Goal: Task Accomplishment & Management: Complete application form

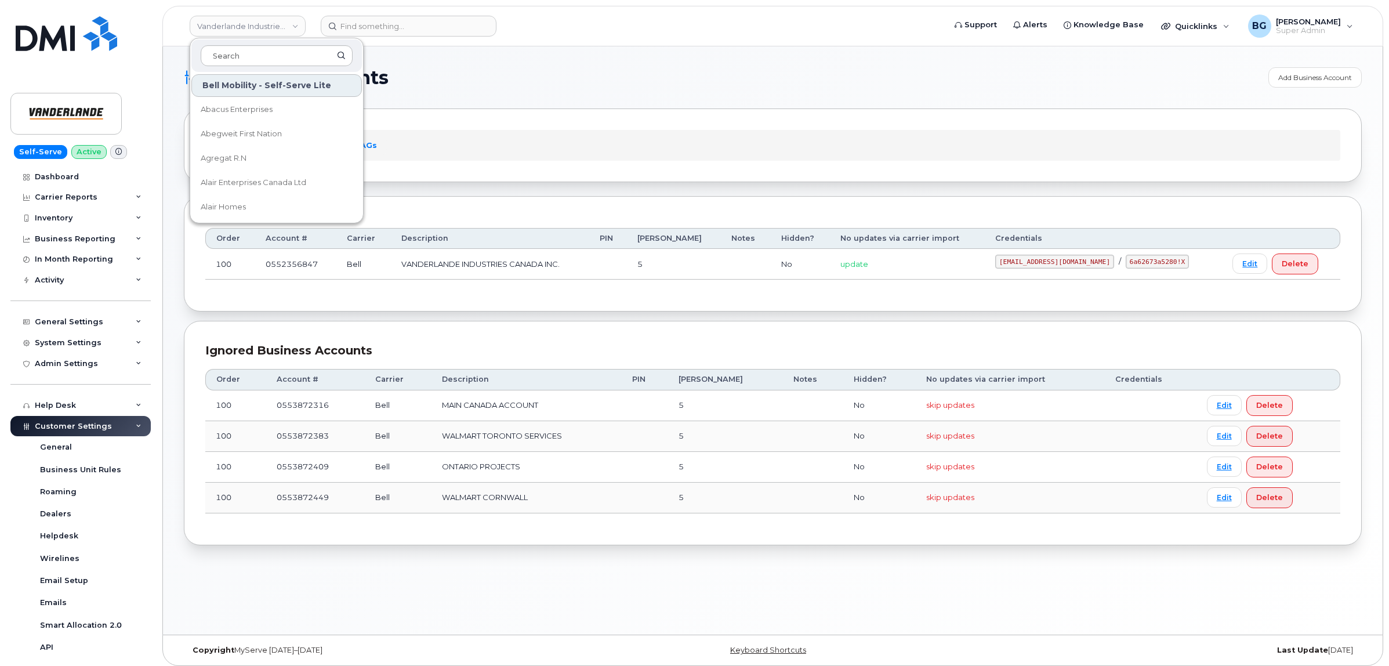
scroll to position [193, 0]
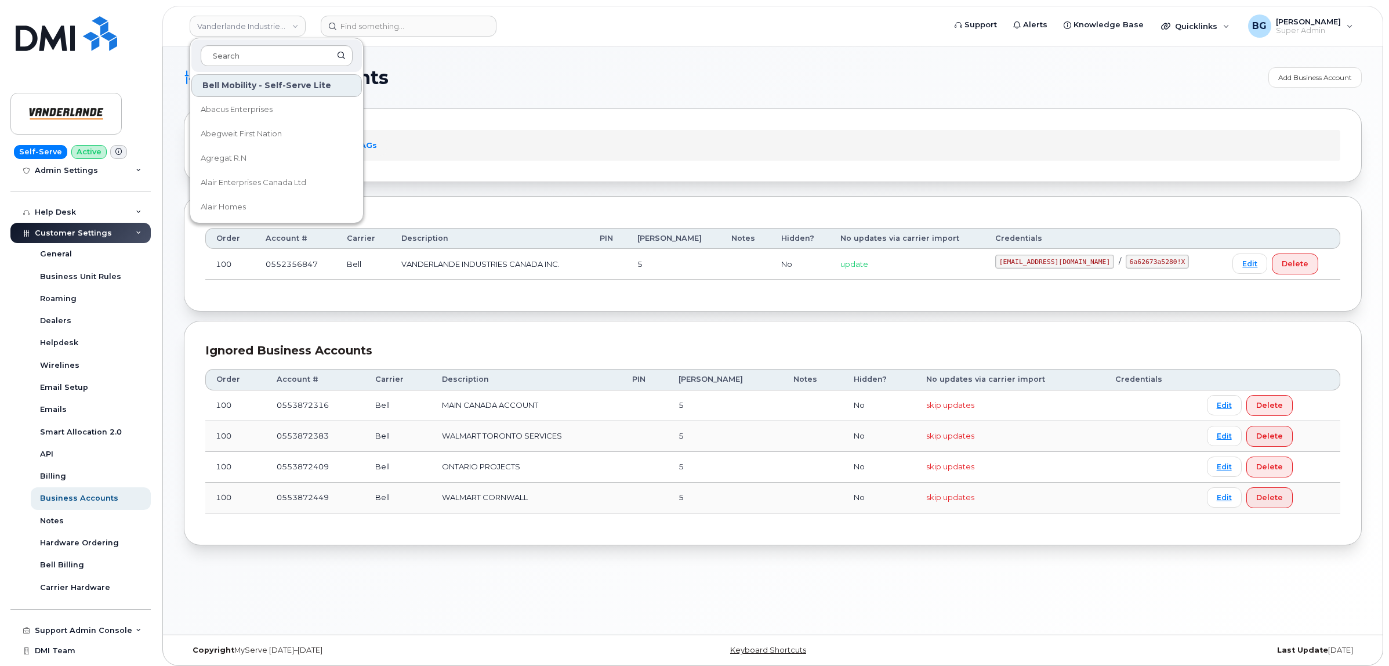
click at [582, 80] on h1 "Business Accounts" at bounding box center [723, 77] width 1079 height 19
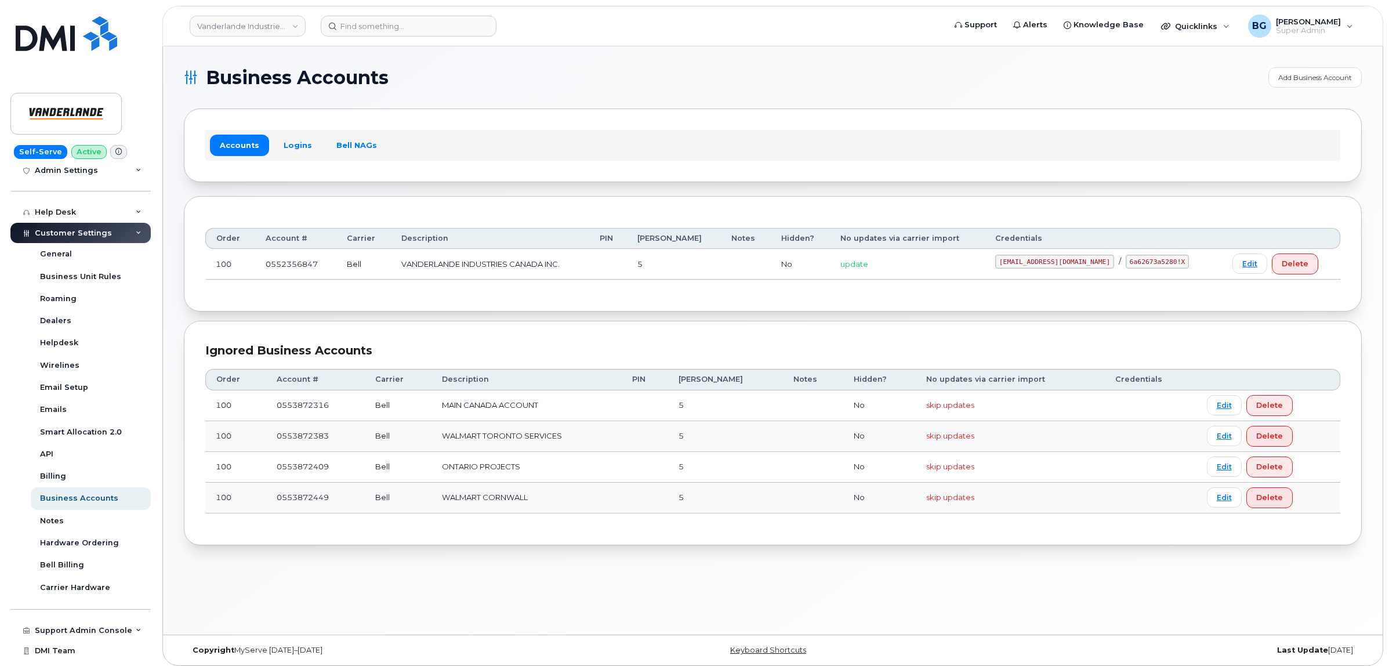
click at [543, 117] on div "Accounts Logins Bell NAGs" at bounding box center [773, 144] width 1178 height 73
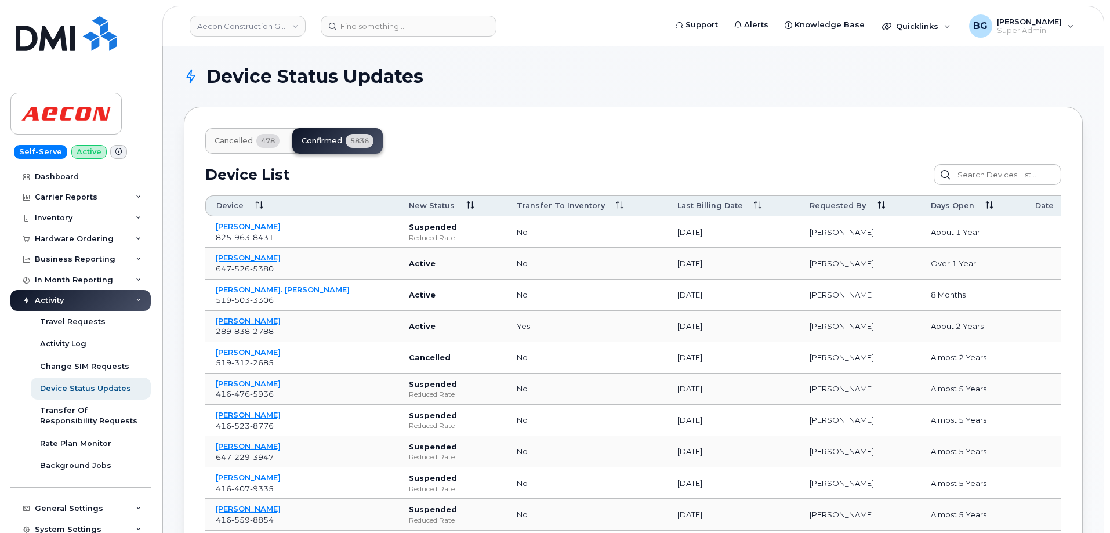
scroll to position [245, 0]
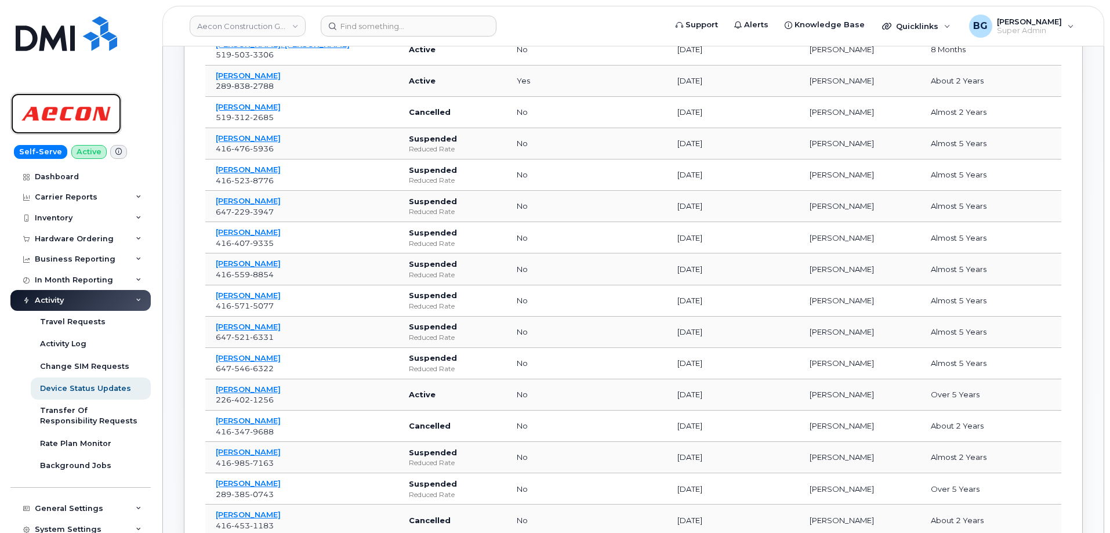
click at [63, 111] on img at bounding box center [65, 114] width 89 height 34
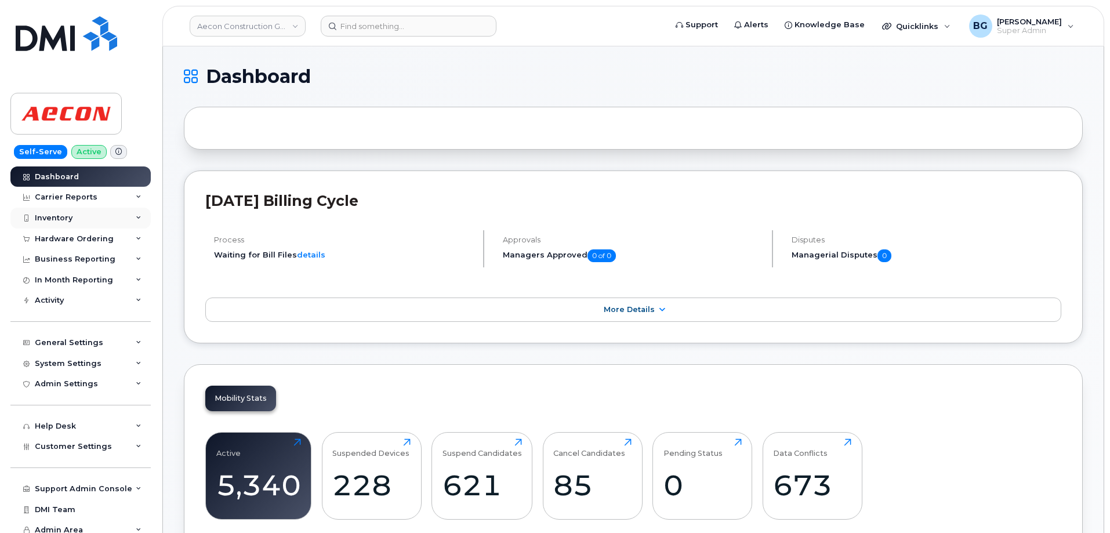
click at [45, 217] on div "Inventory" at bounding box center [54, 217] width 38 height 9
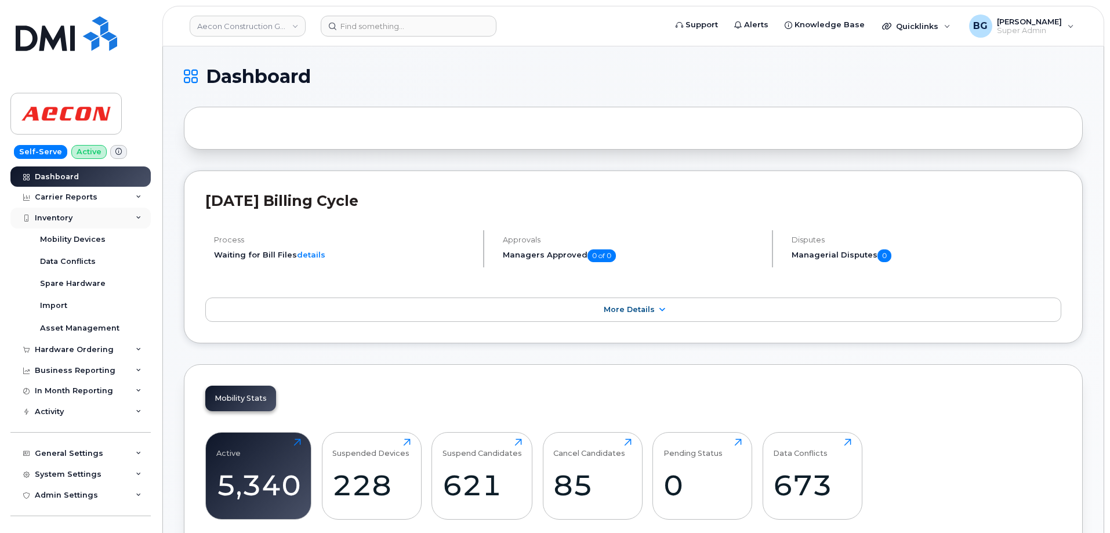
click at [46, 217] on div "Inventory" at bounding box center [54, 217] width 38 height 9
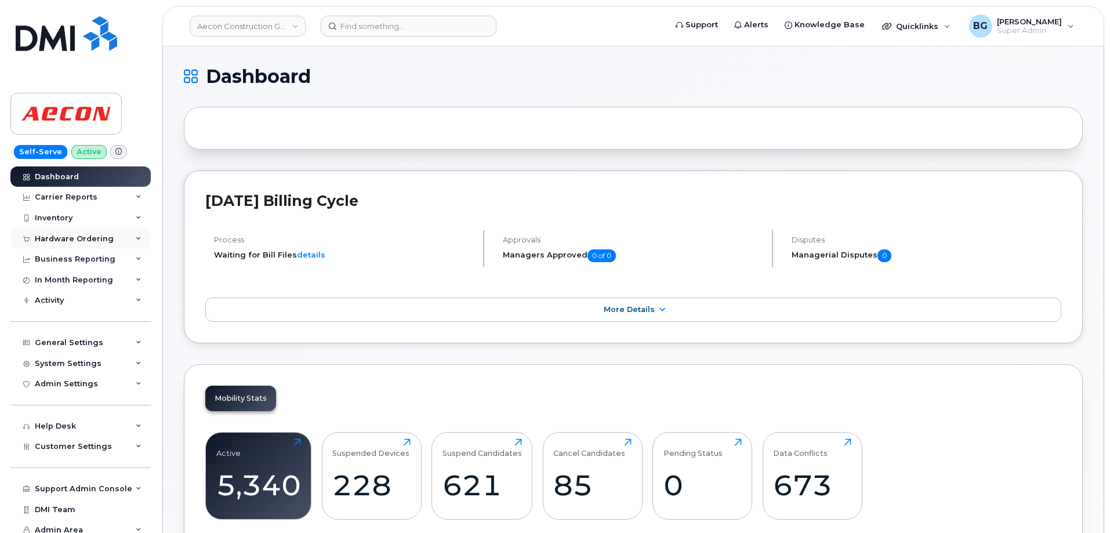
click at [62, 236] on div "Hardware Ordering" at bounding box center [74, 238] width 79 height 9
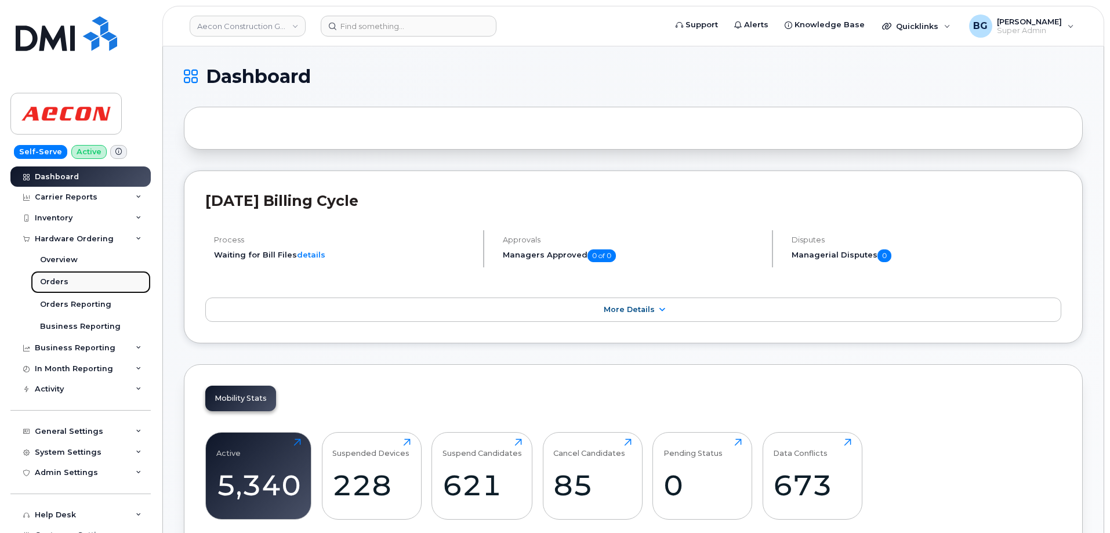
click at [52, 281] on div "Orders" at bounding box center [54, 282] width 28 height 10
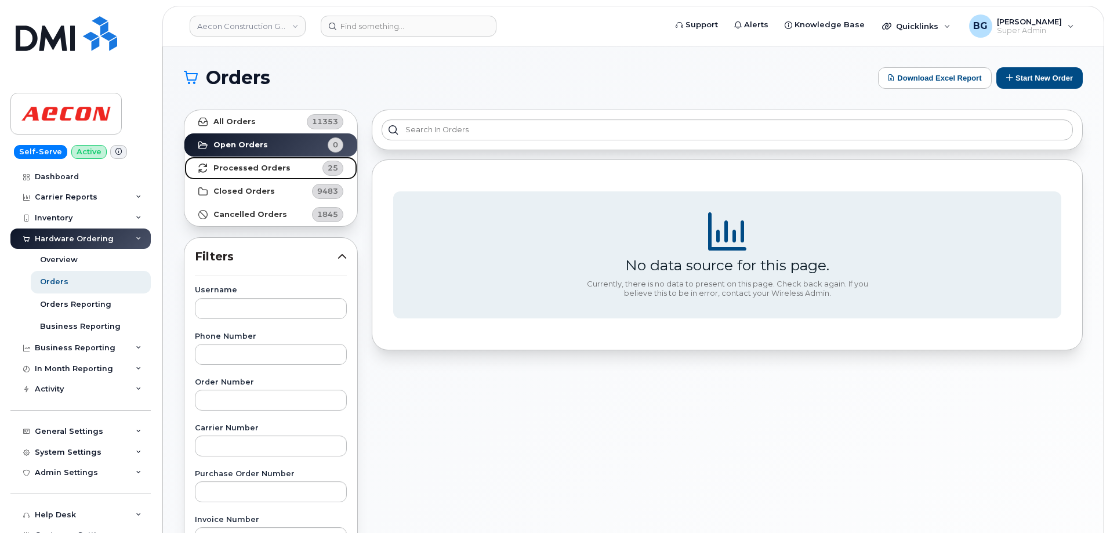
click at [259, 166] on strong "Processed Orders" at bounding box center [251, 168] width 77 height 9
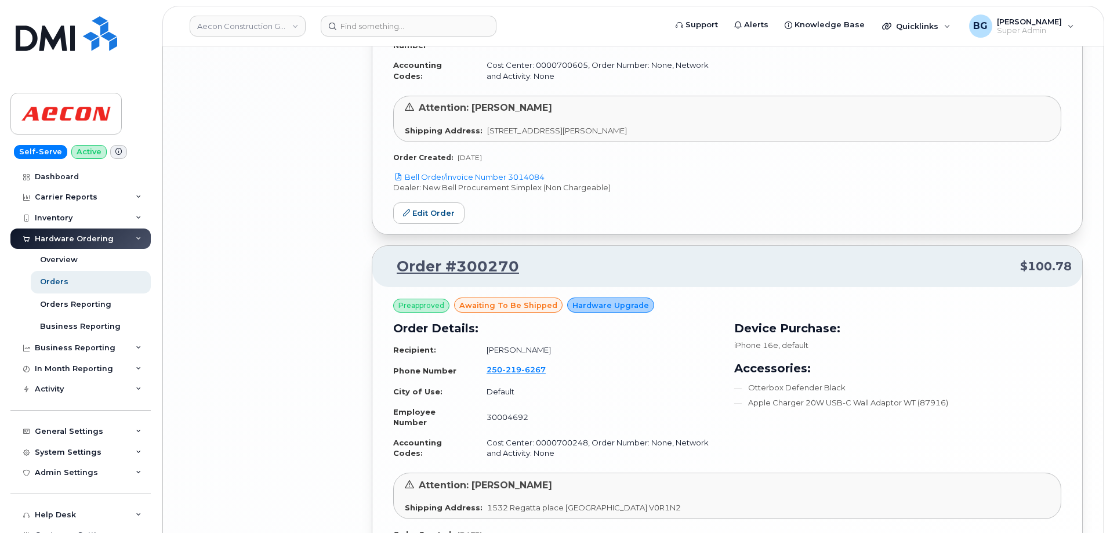
scroll to position [2639, 0]
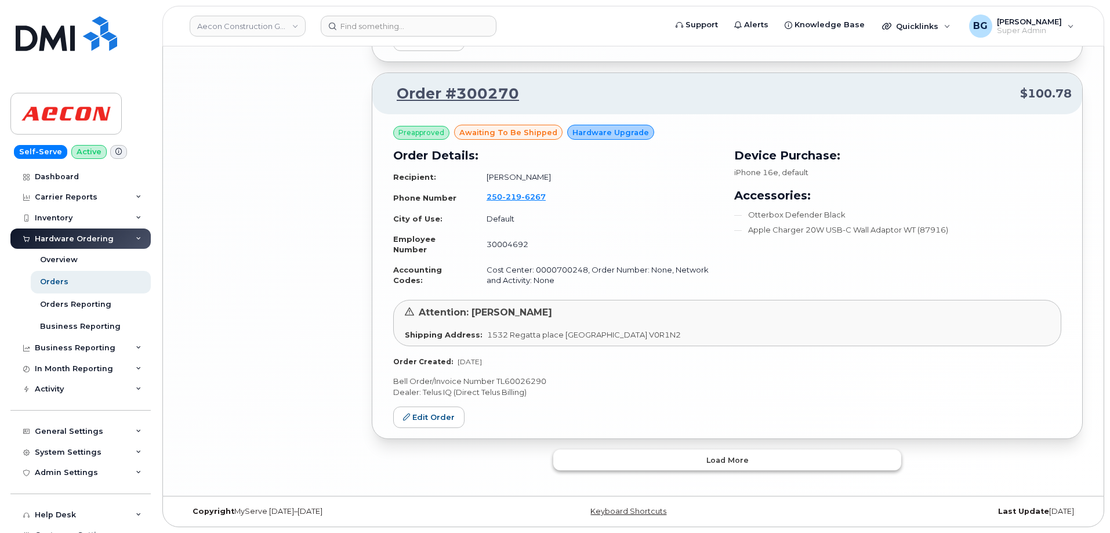
click at [755, 453] on button "Load more" at bounding box center [727, 459] width 348 height 21
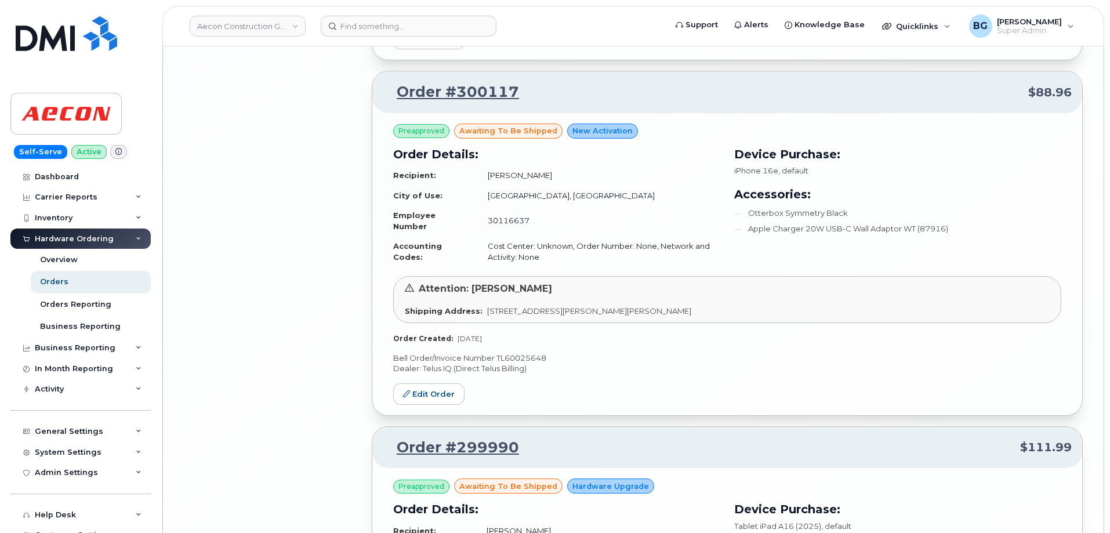
scroll to position [5503, 0]
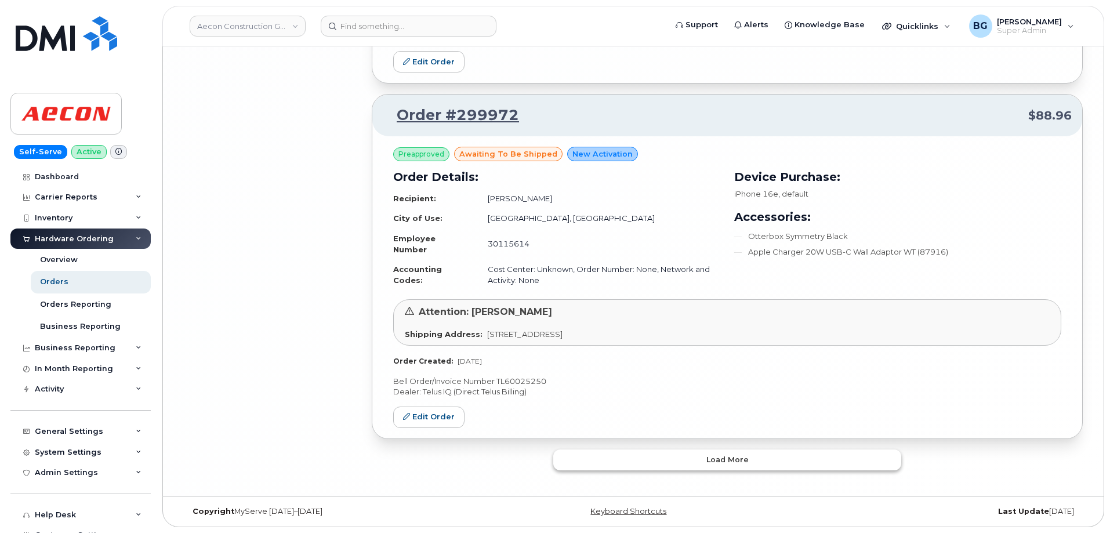
click at [731, 453] on button "Load more" at bounding box center [727, 459] width 348 height 21
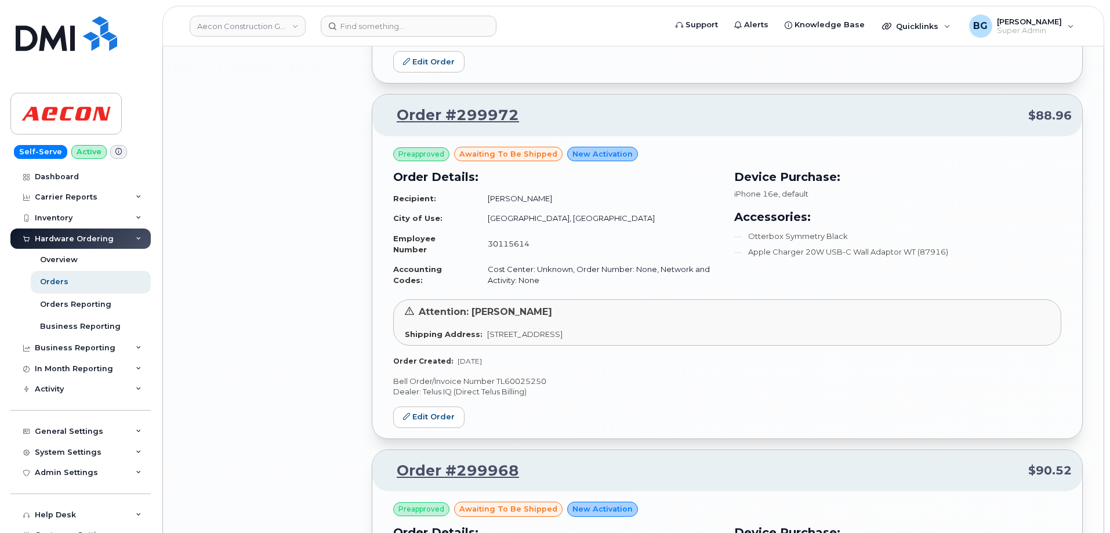
scroll to position [8344, 0]
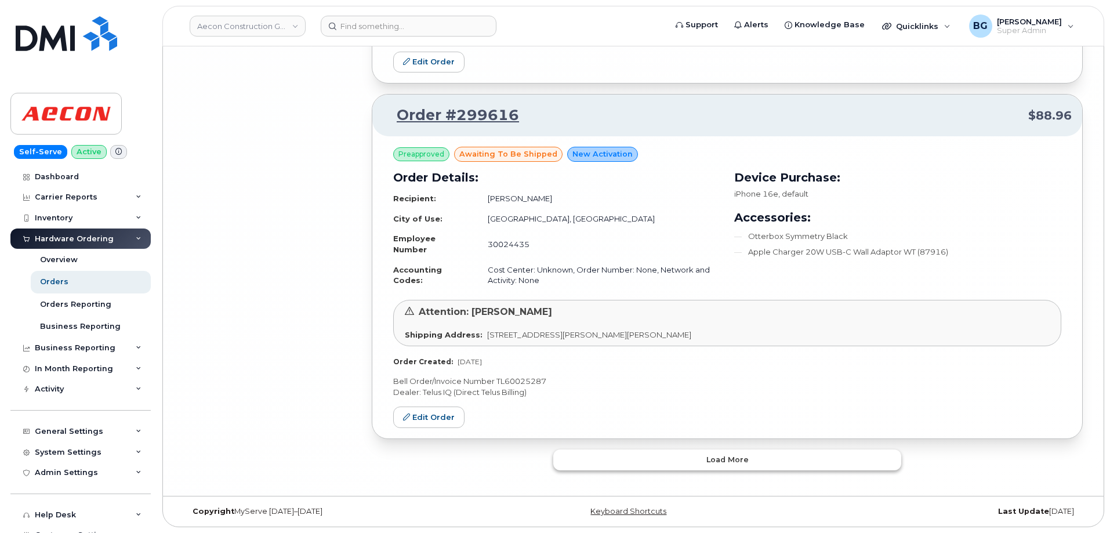
click at [740, 463] on span "Load more" at bounding box center [727, 459] width 42 height 11
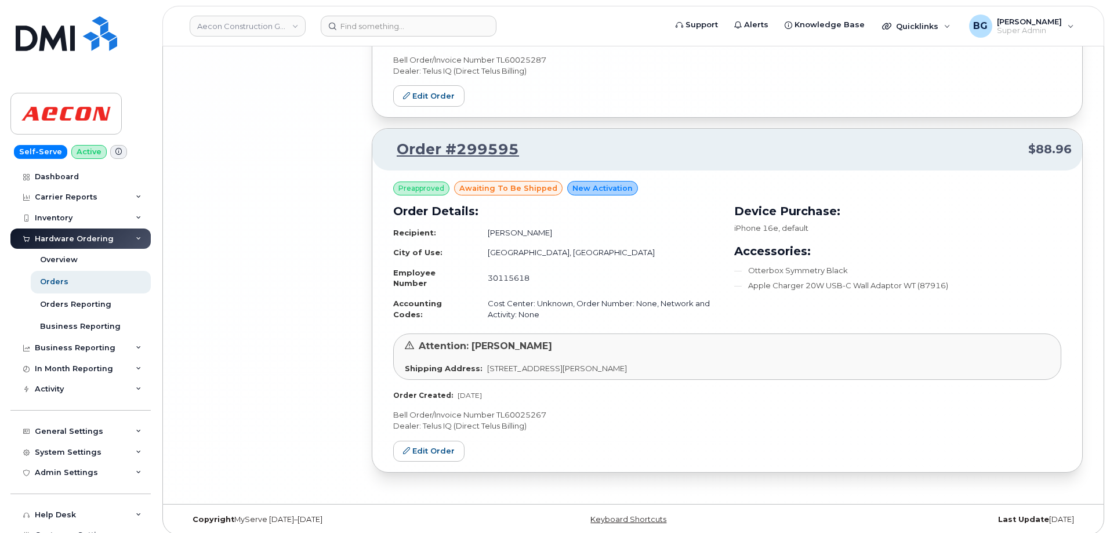
scroll to position [8674, 0]
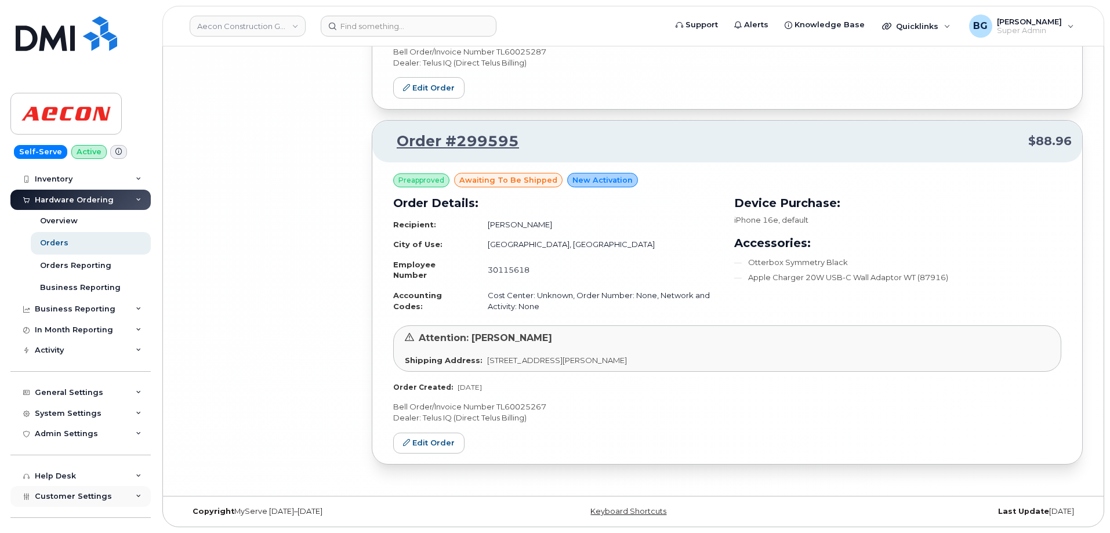
click at [70, 489] on div "Customer Settings" at bounding box center [80, 496] width 140 height 21
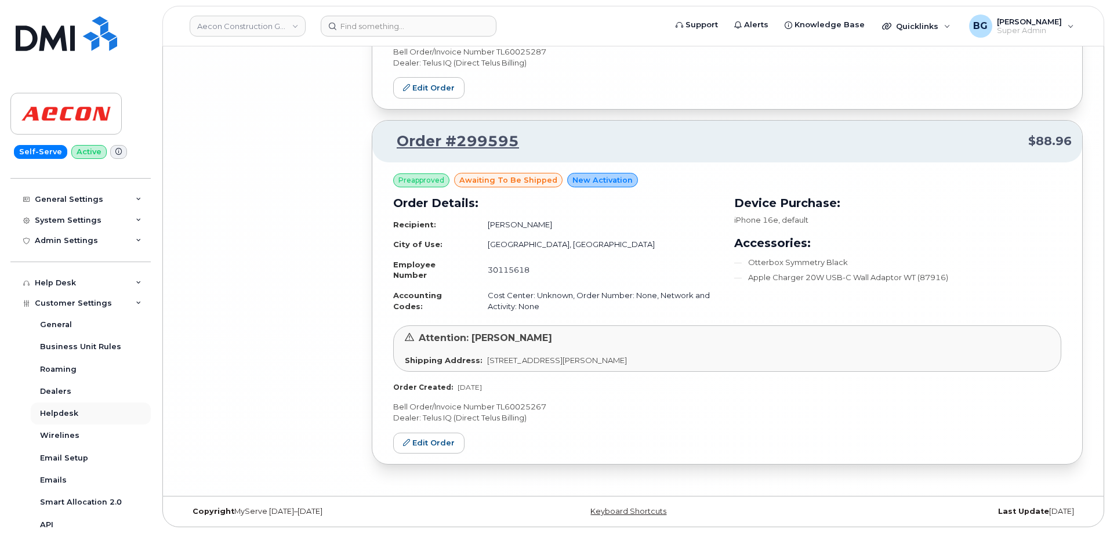
scroll to position [425, 0]
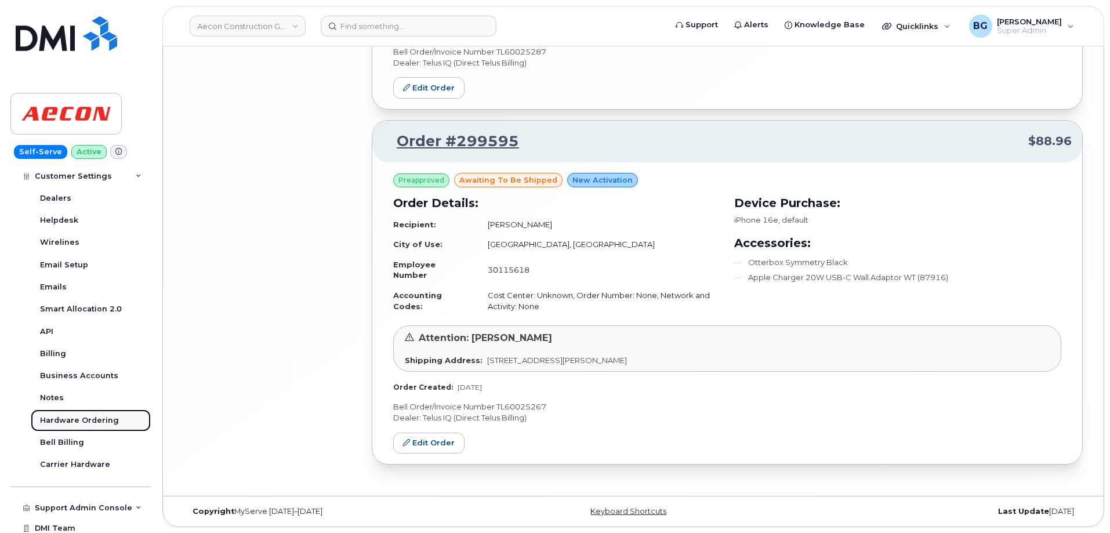
click at [75, 420] on div "Hardware Ordering" at bounding box center [79, 420] width 79 height 10
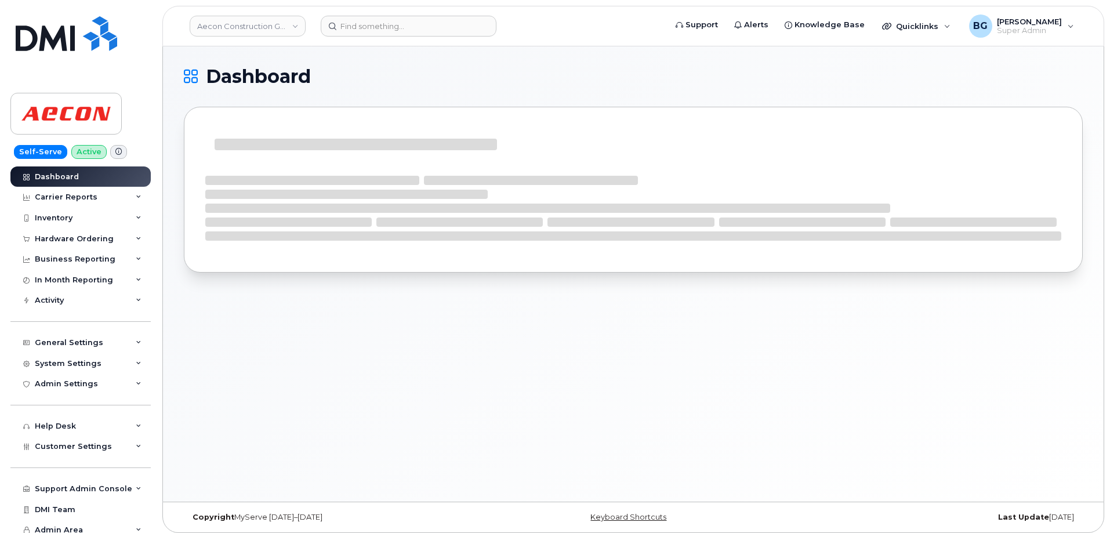
click at [230, 26] on link "Aecon Construction Group Inc" at bounding box center [248, 26] width 116 height 21
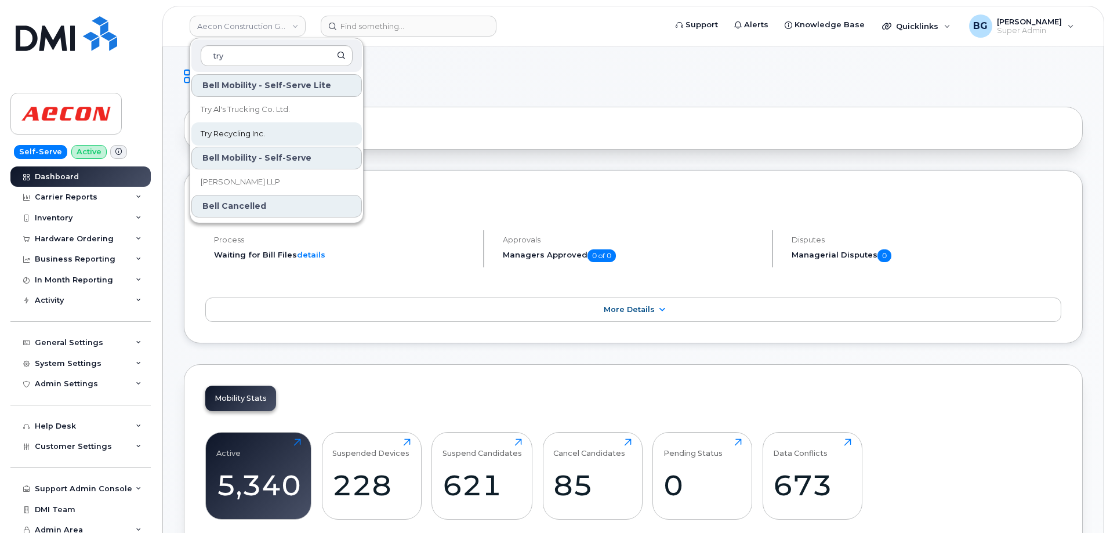
type input "try"
click at [244, 128] on link "Try Recycling Inc." at bounding box center [276, 133] width 171 height 23
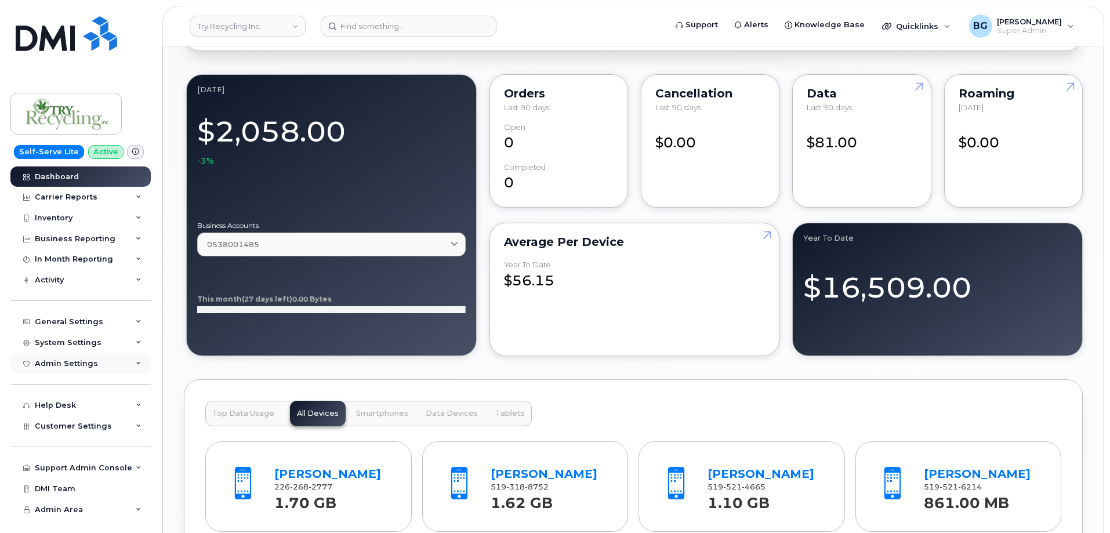
scroll to position [1044, 0]
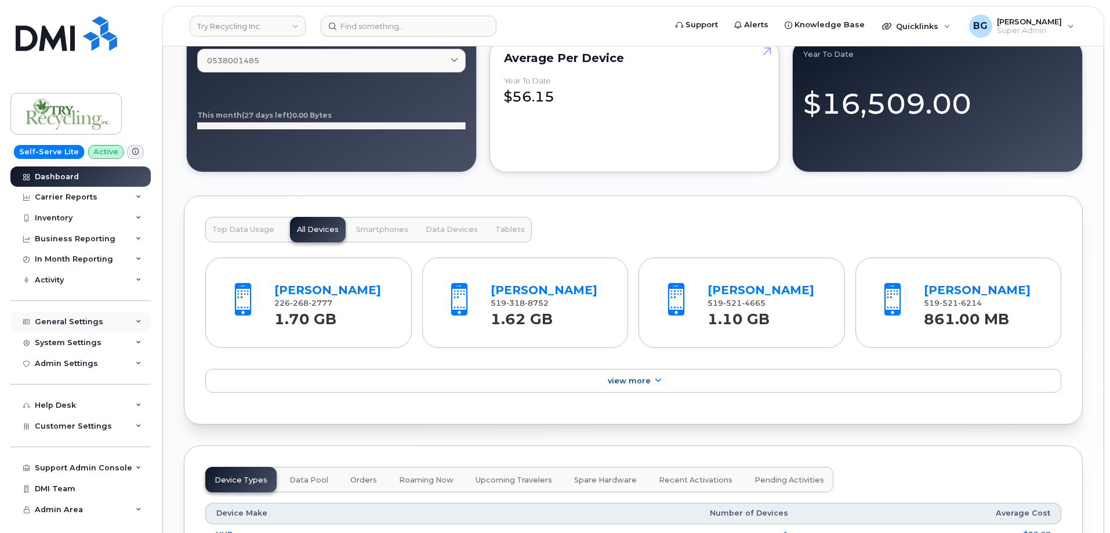
click at [62, 319] on div "General Settings" at bounding box center [69, 321] width 68 height 9
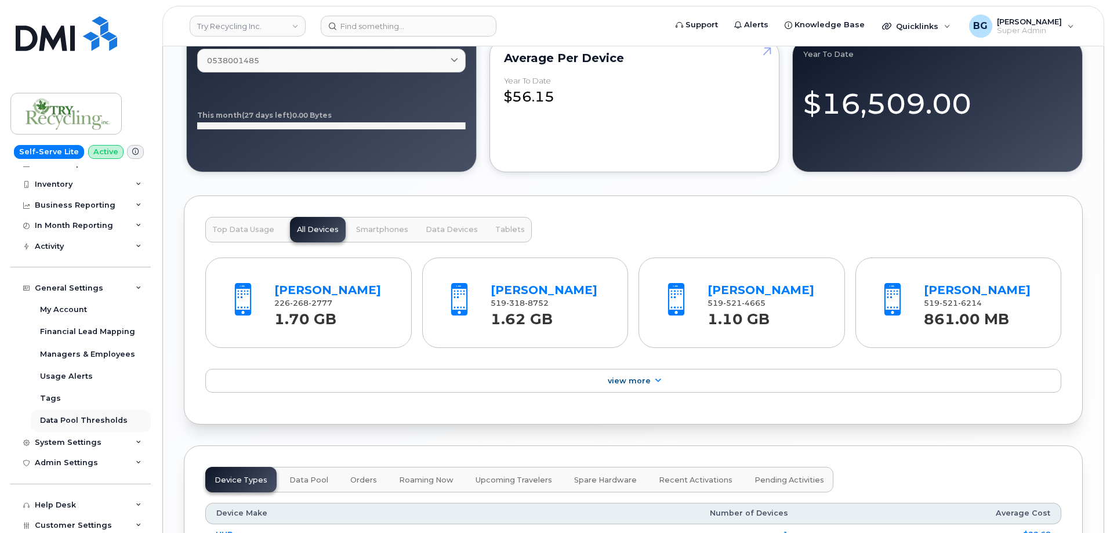
scroll to position [119, 0]
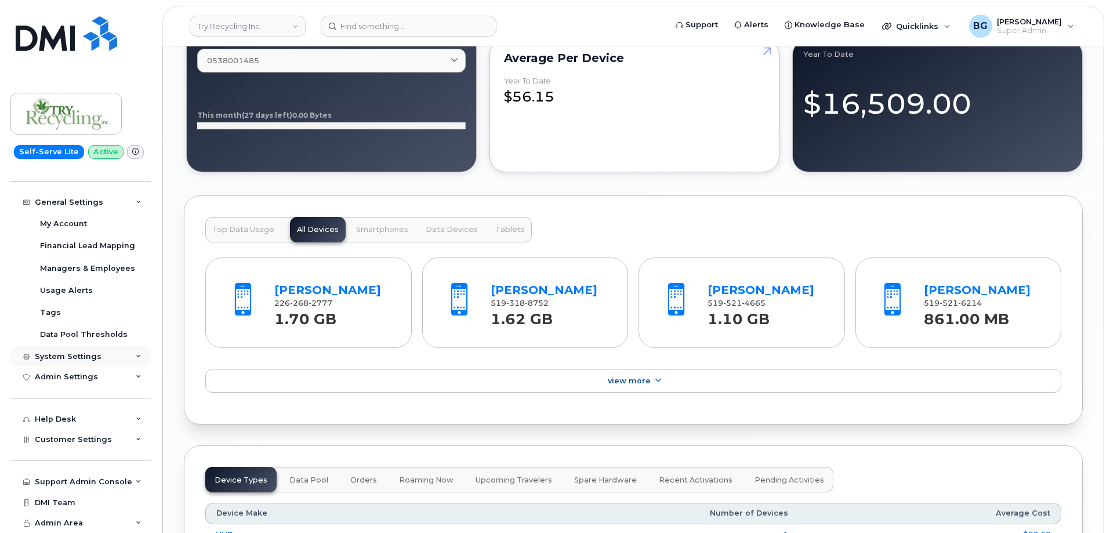
click at [71, 356] on div "System Settings" at bounding box center [68, 356] width 67 height 9
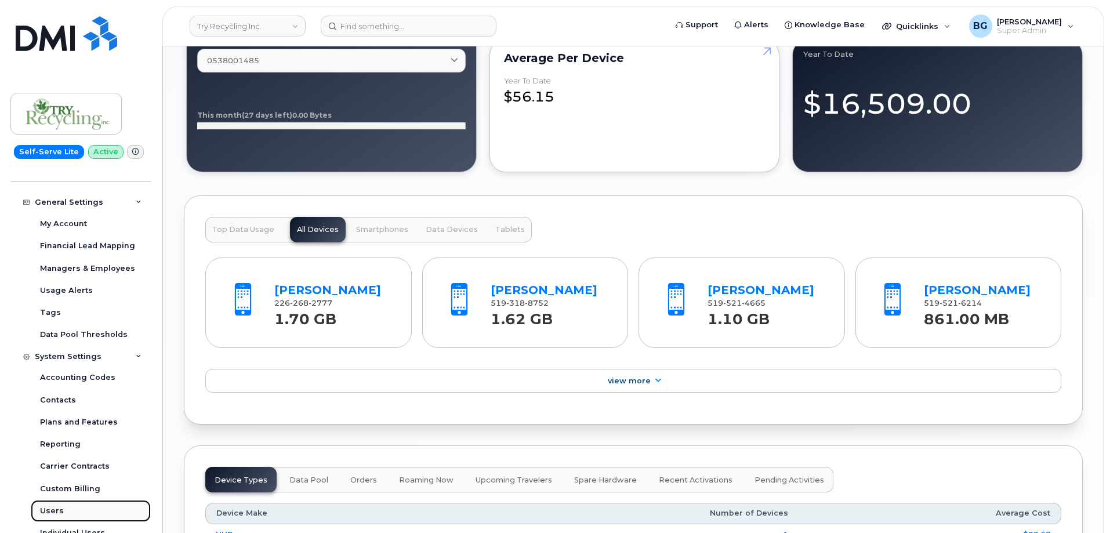
click at [42, 510] on div "Users" at bounding box center [52, 511] width 24 height 10
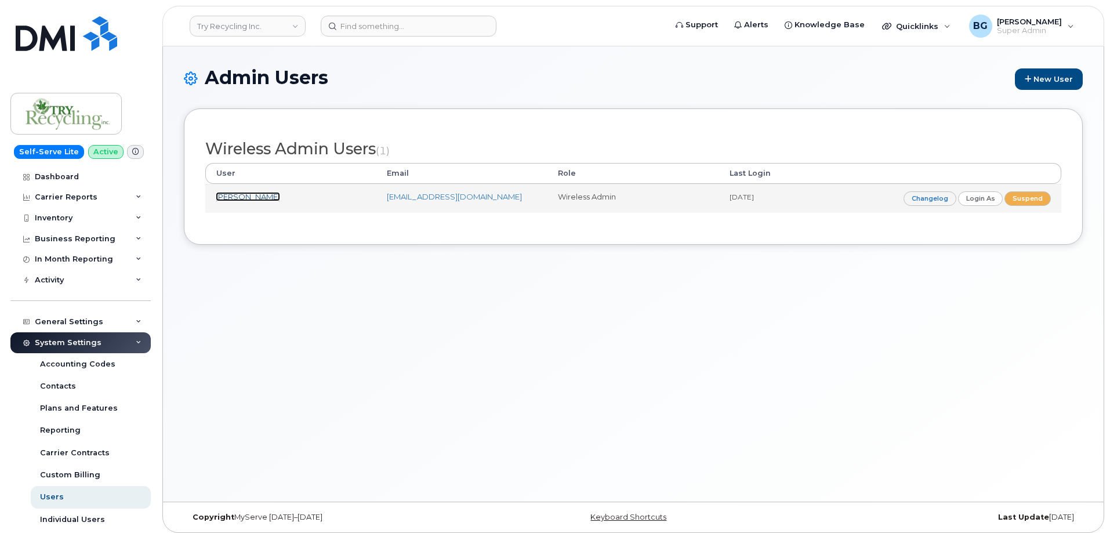
click at [240, 195] on link "Jorg Gelz" at bounding box center [248, 196] width 64 height 9
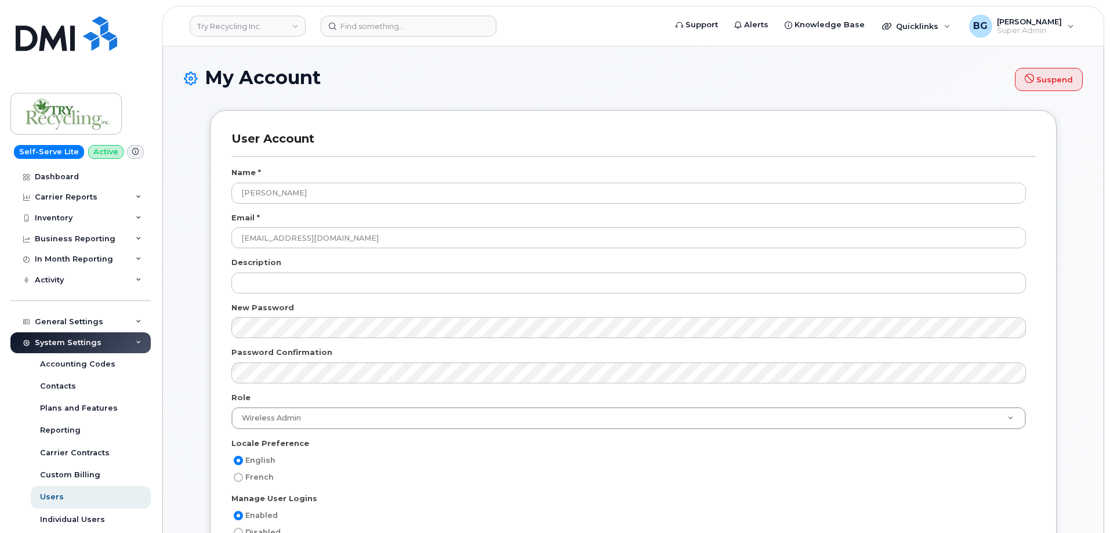
select select
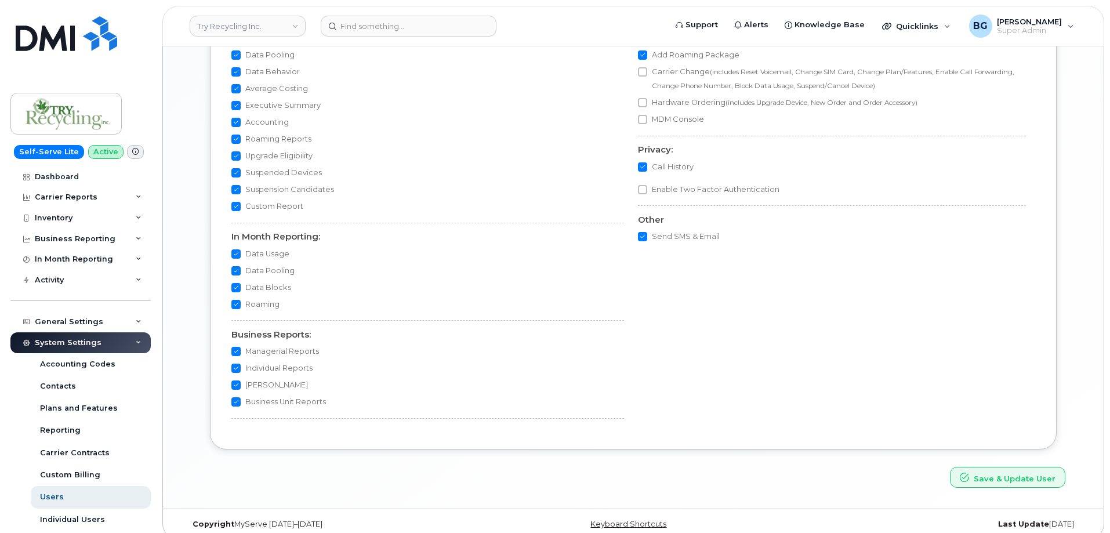
scroll to position [1262, 0]
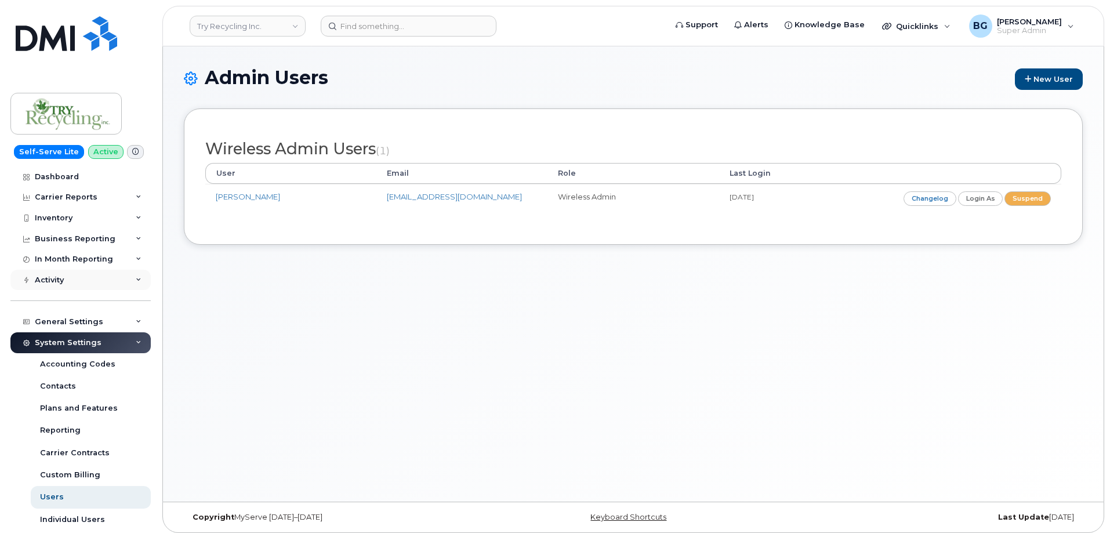
click at [57, 276] on div "Activity" at bounding box center [49, 279] width 29 height 9
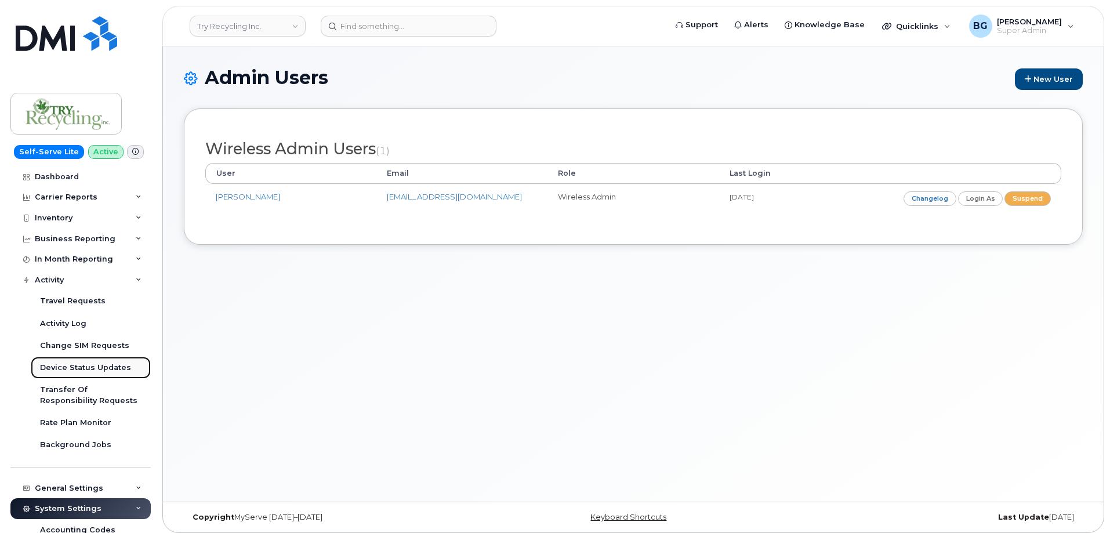
click at [80, 370] on div "Device Status Updates" at bounding box center [85, 367] width 91 height 10
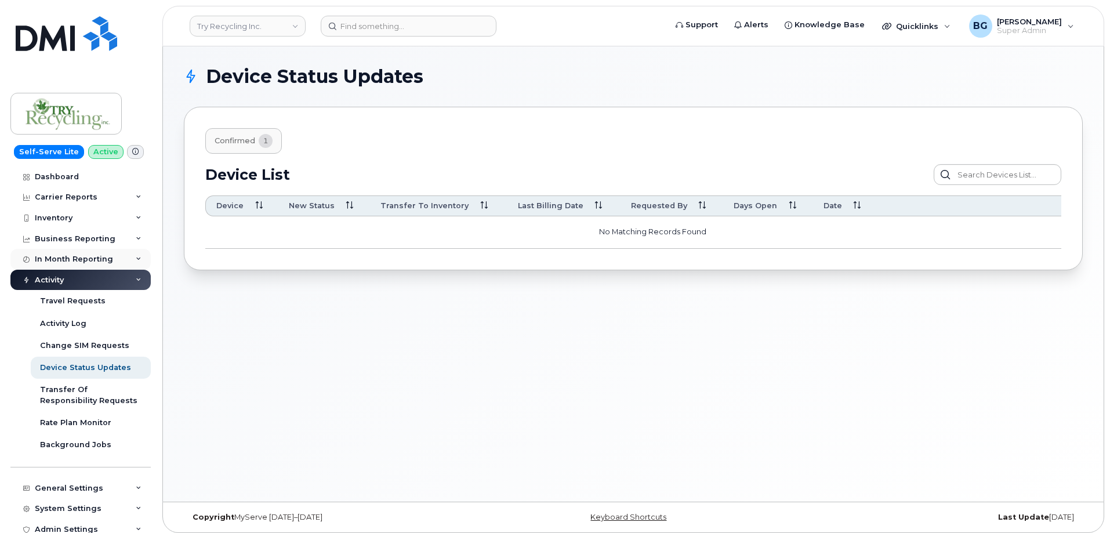
click at [63, 256] on div "In Month Reporting" at bounding box center [74, 259] width 78 height 9
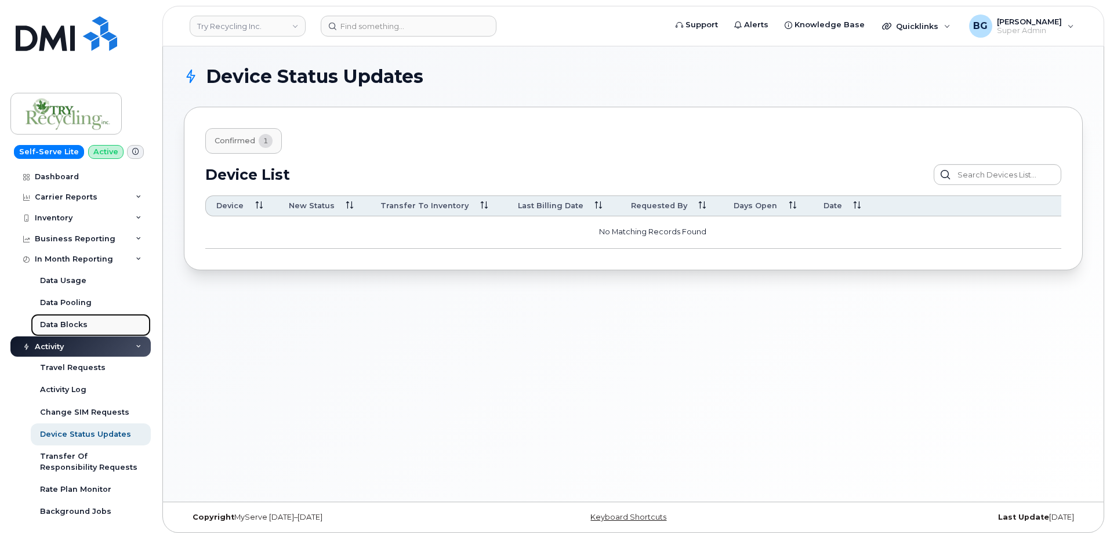
click at [53, 324] on div "Data Blocks" at bounding box center [64, 325] width 48 height 10
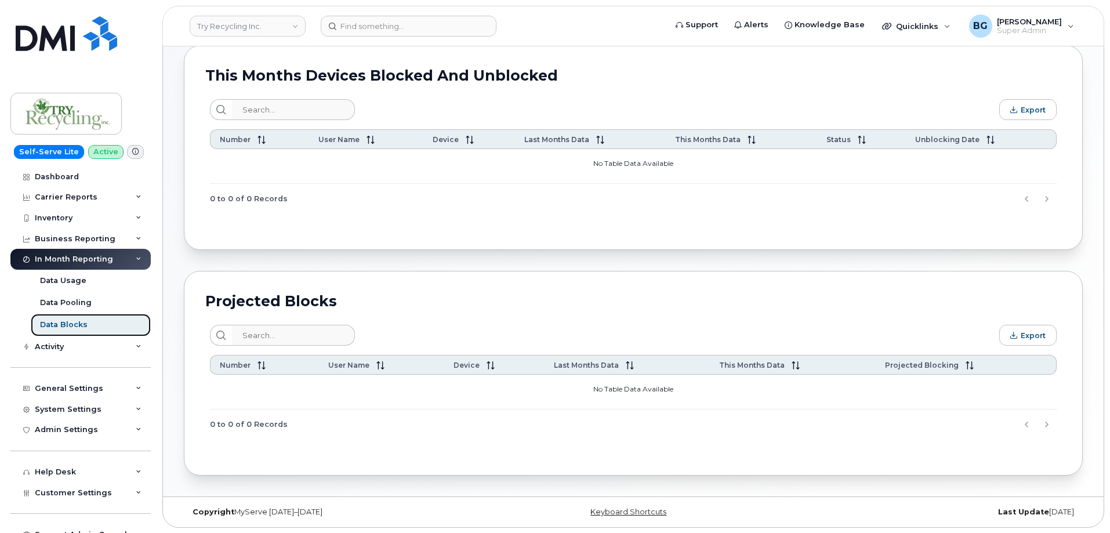
scroll to position [62, 0]
click at [62, 276] on div "Data Usage" at bounding box center [63, 280] width 46 height 10
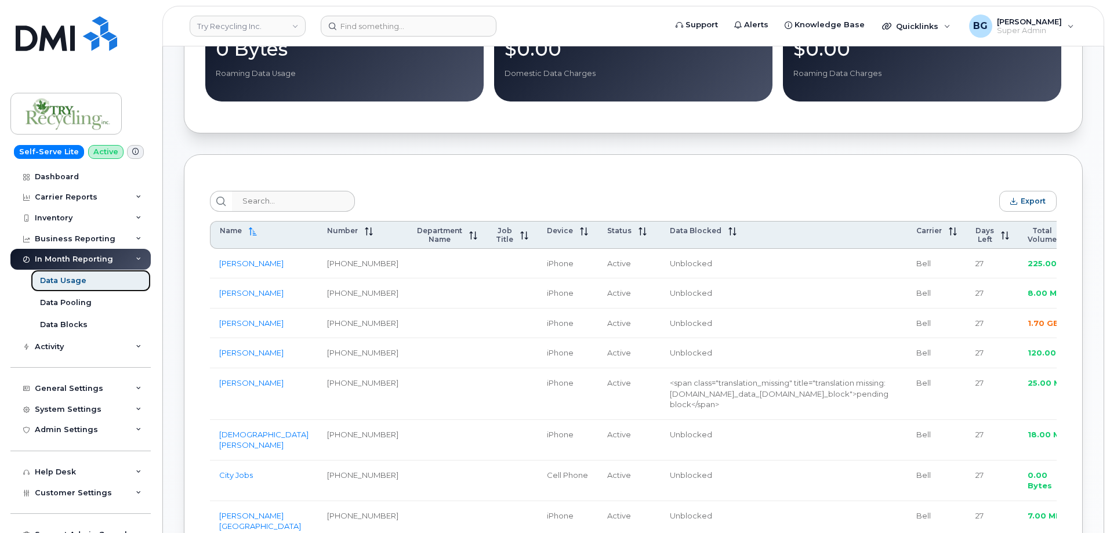
scroll to position [387, 0]
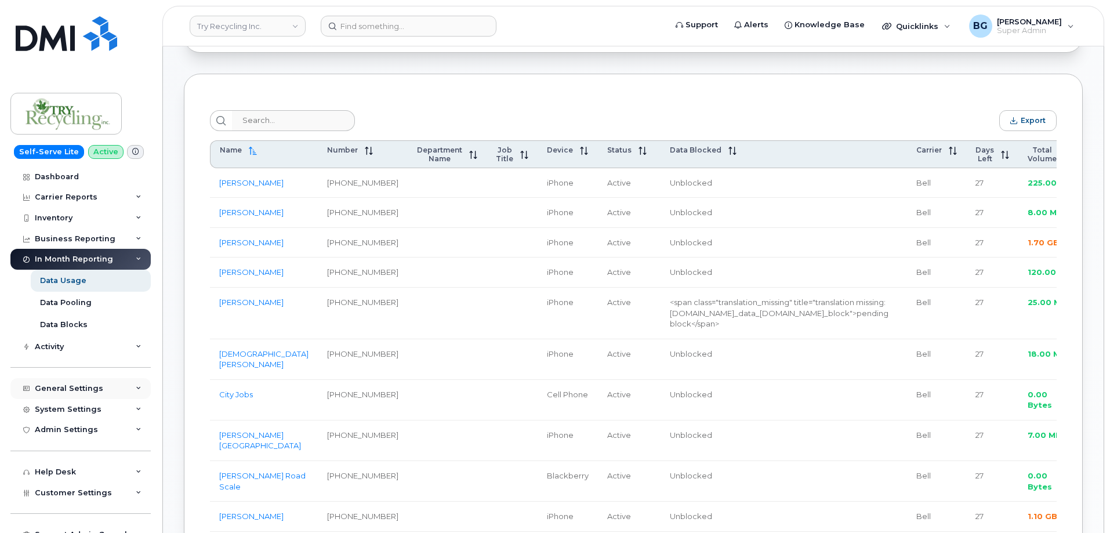
click at [78, 385] on div "General Settings" at bounding box center [69, 388] width 68 height 9
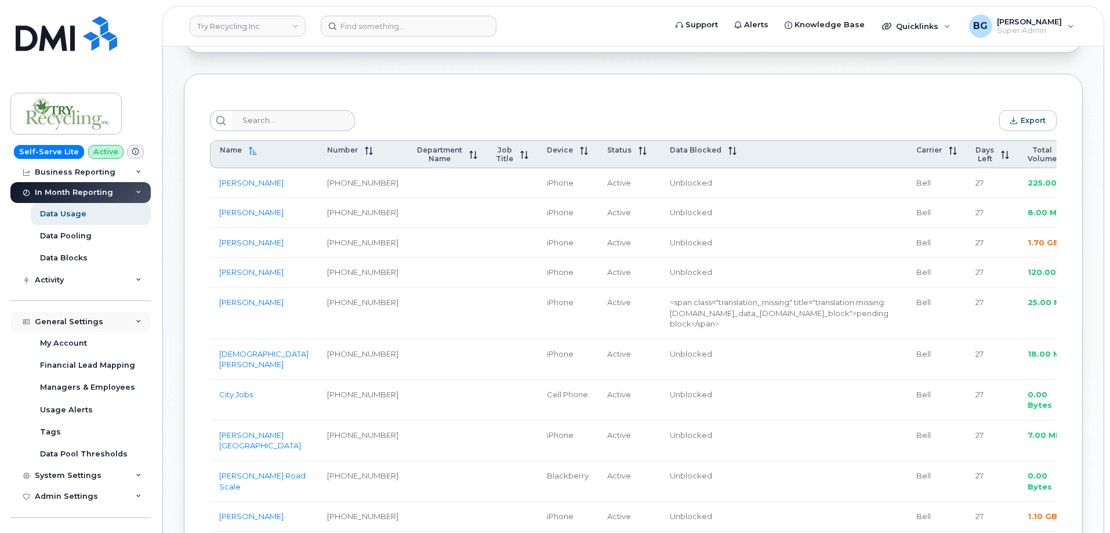
scroll to position [77, 0]
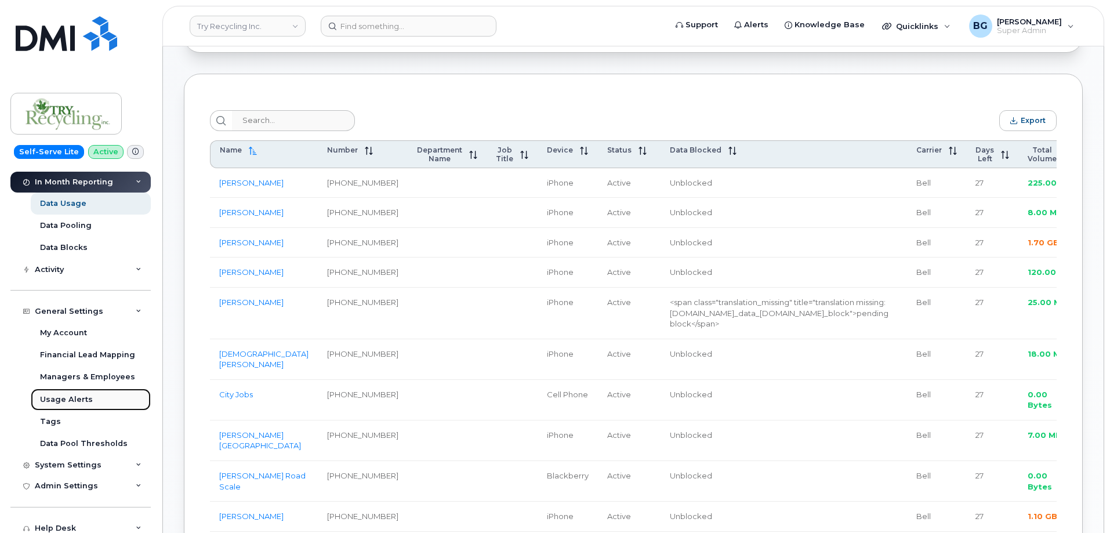
click at [48, 401] on div "Usage Alerts" at bounding box center [66, 399] width 53 height 10
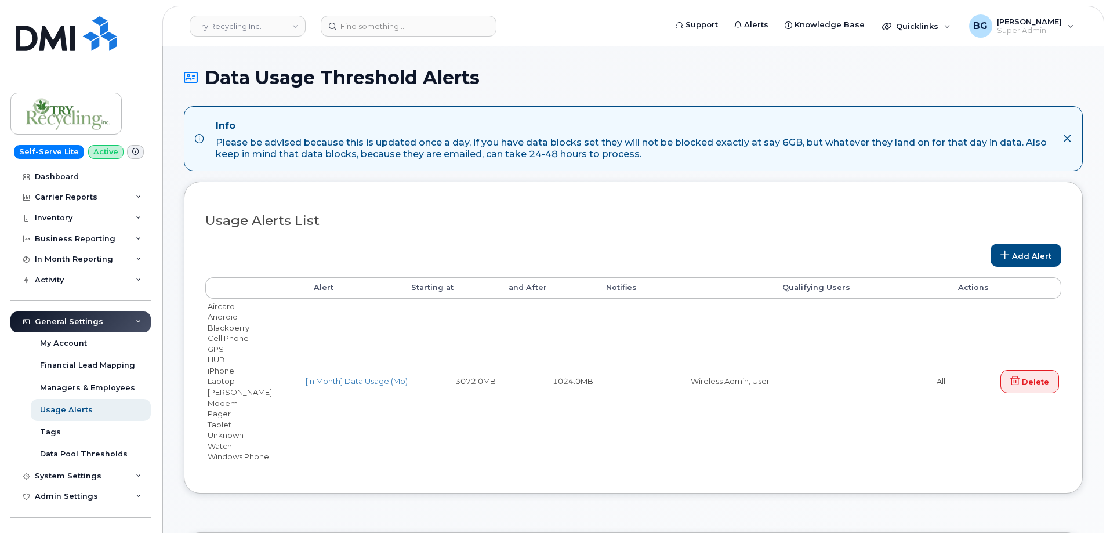
select select
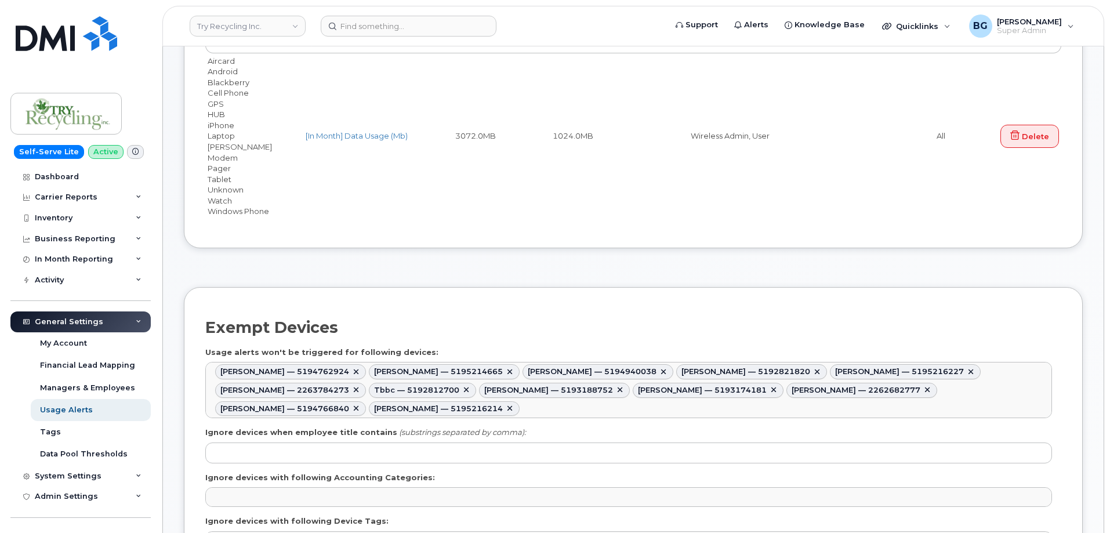
scroll to position [116, 0]
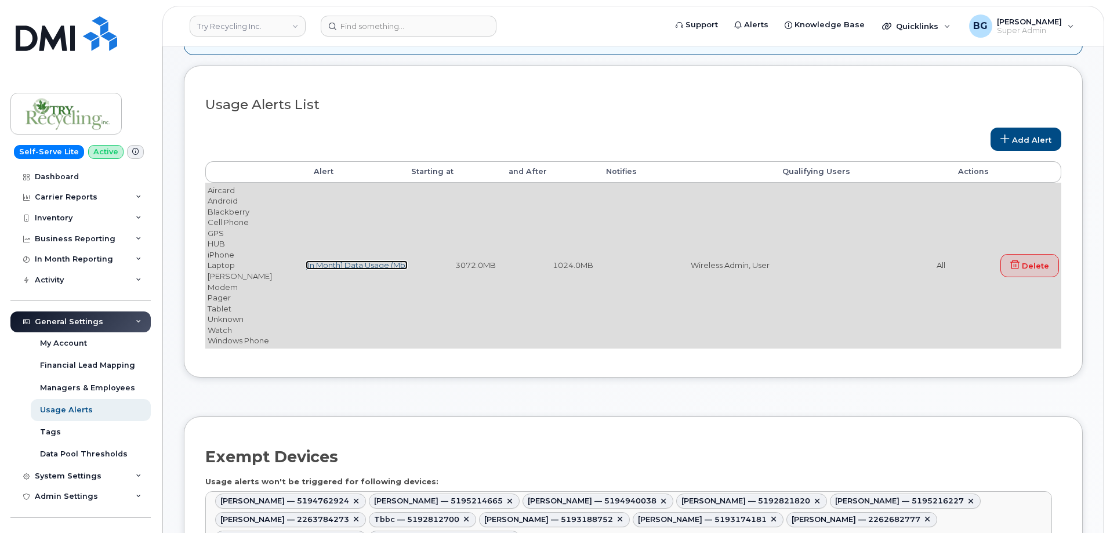
click at [340, 263] on link "[In Month] Data Usage (Mb)" at bounding box center [357, 264] width 102 height 9
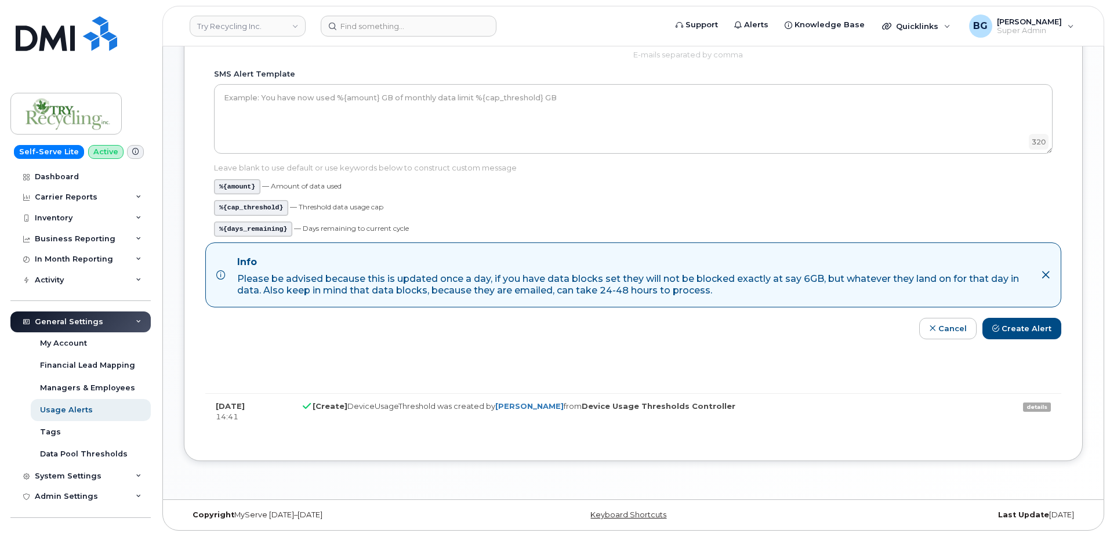
scroll to position [328, 0]
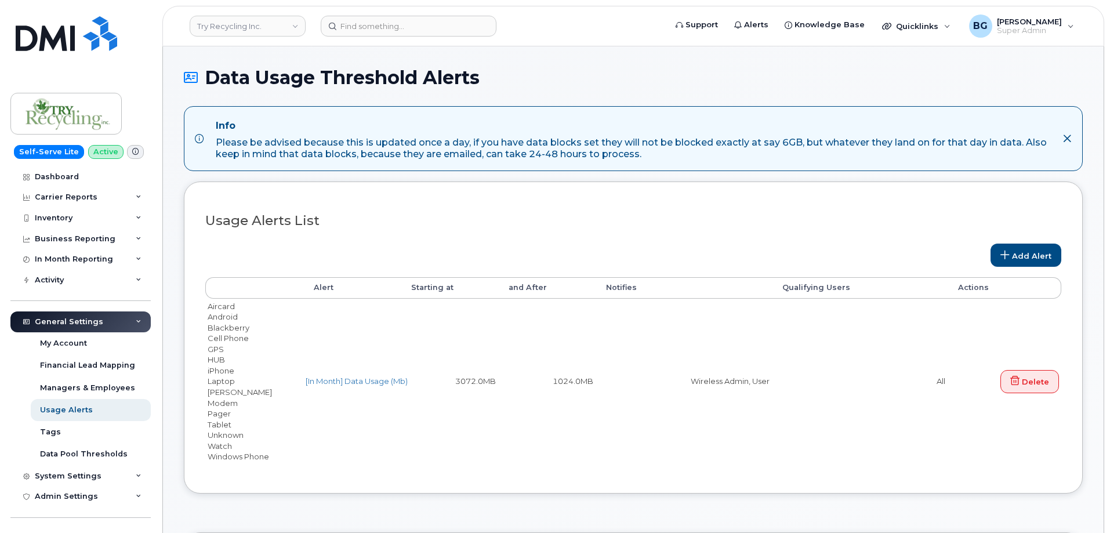
select select
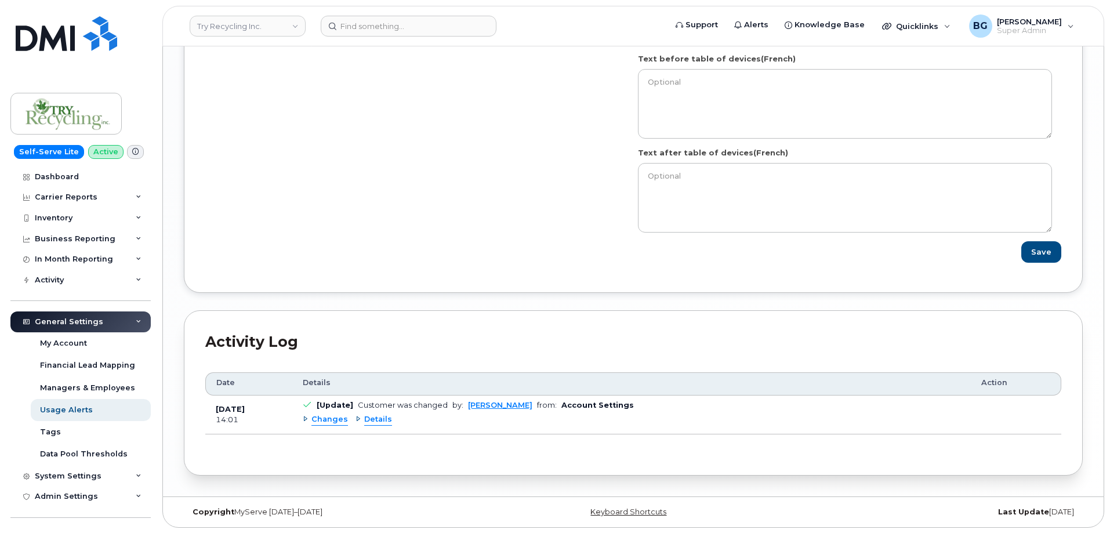
scroll to position [1578, 0]
click at [324, 420] on span "Changes" at bounding box center [329, 419] width 37 height 11
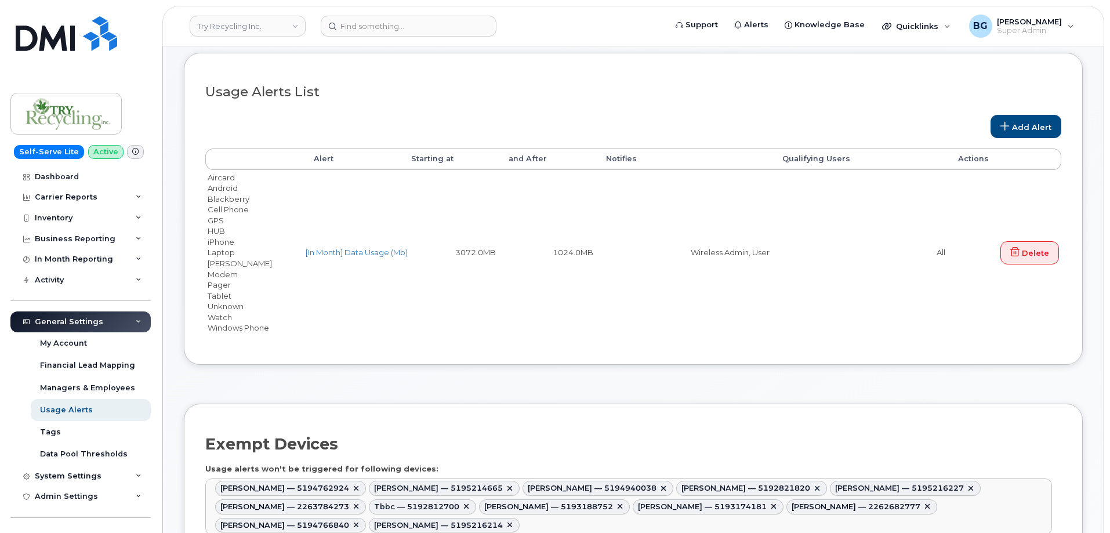
scroll to position [0, 0]
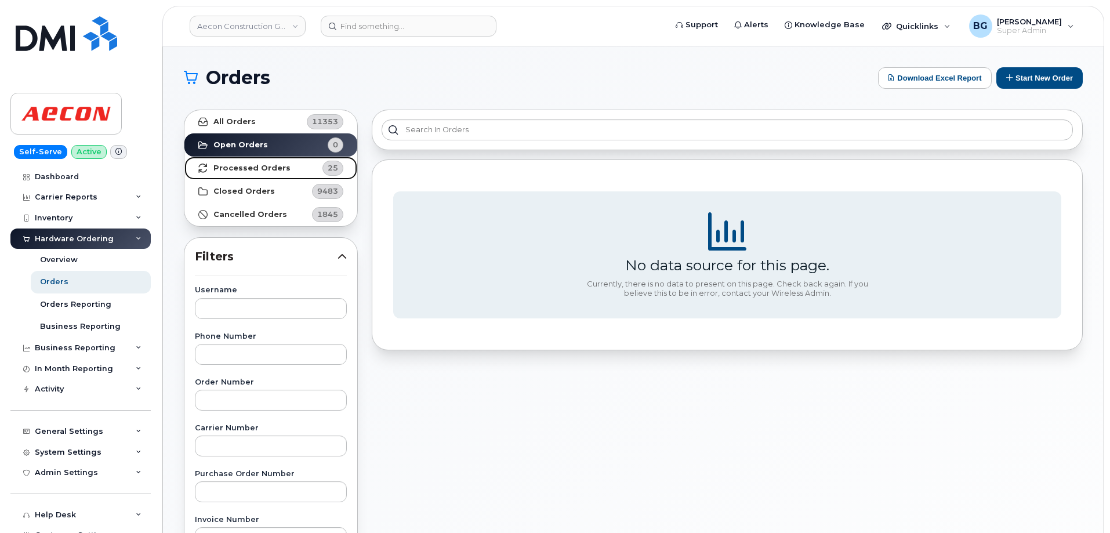
click at [264, 166] on strong "Processed Orders" at bounding box center [251, 168] width 77 height 9
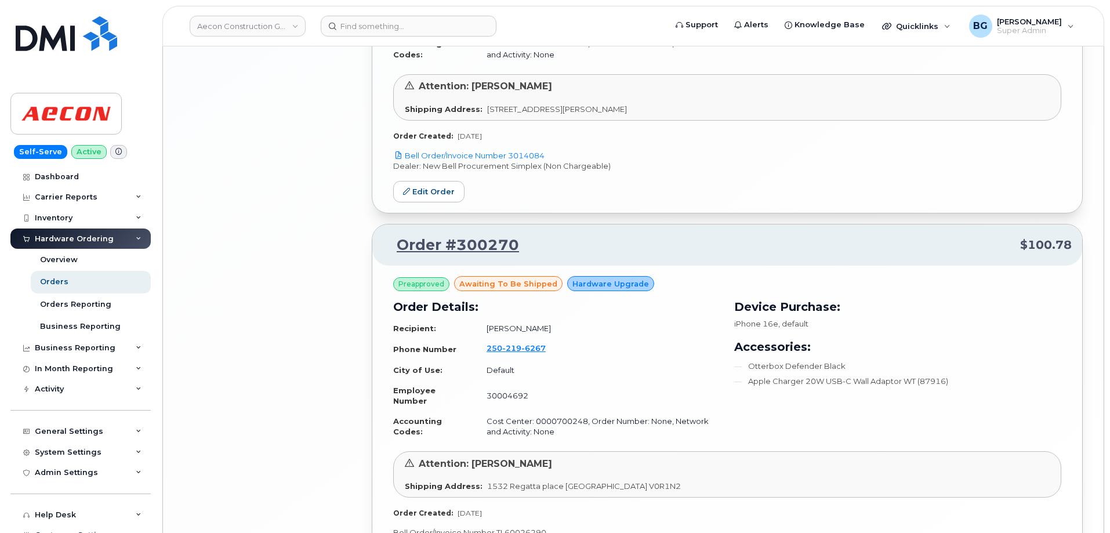
scroll to position [2639, 0]
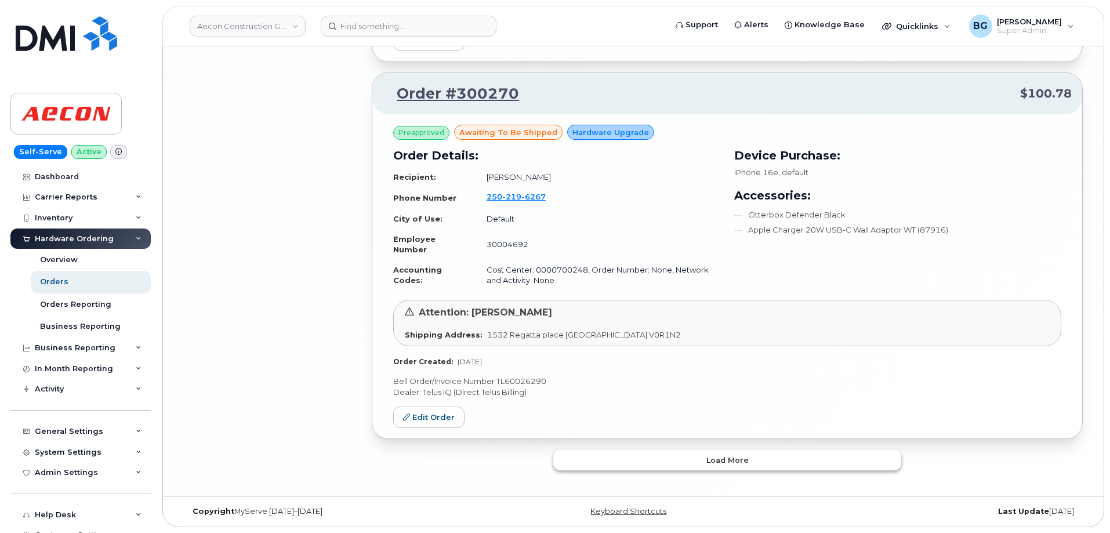
click at [698, 462] on button "Load more" at bounding box center [727, 459] width 348 height 21
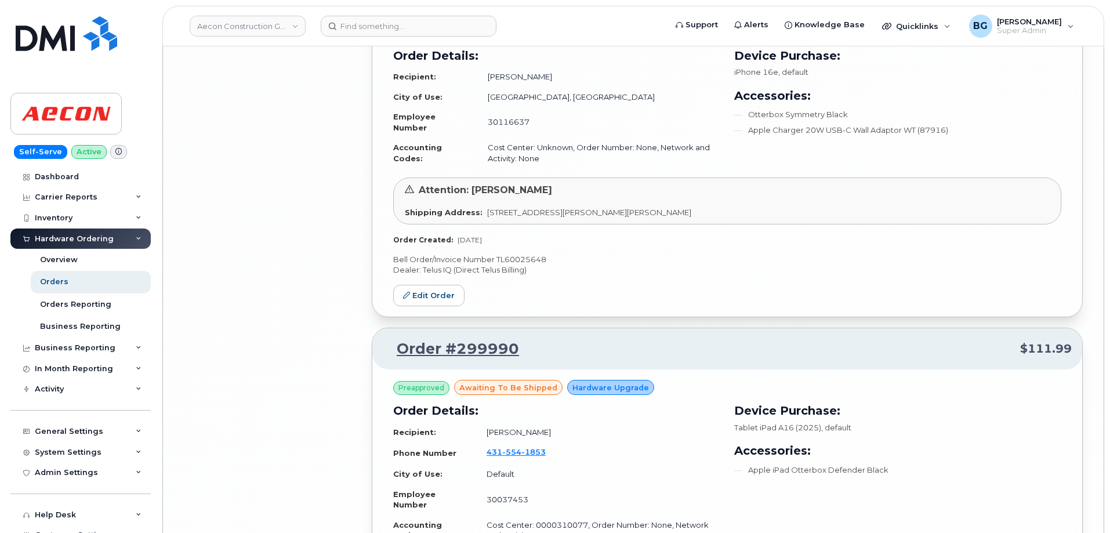
scroll to position [5503, 0]
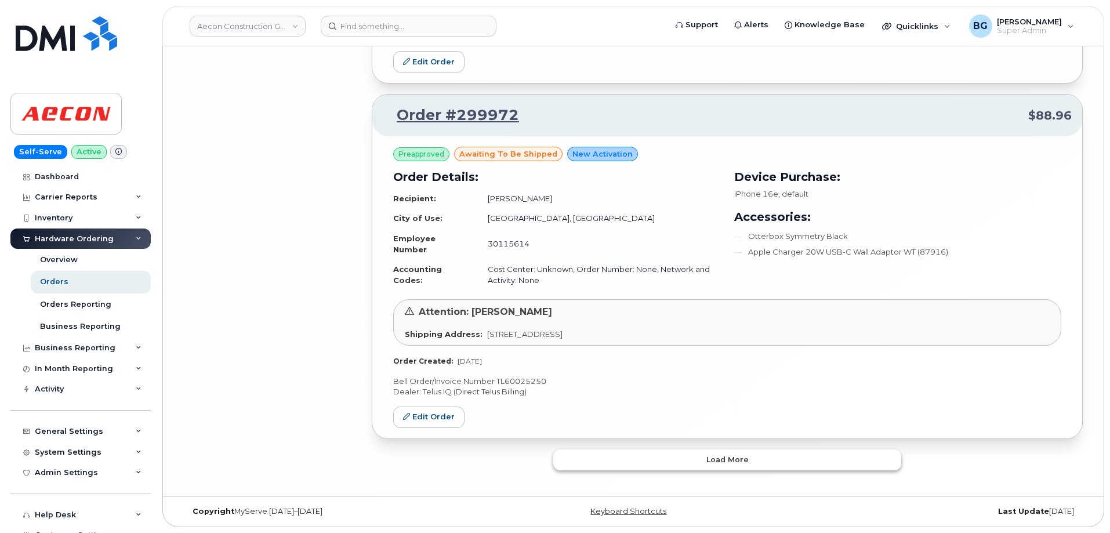
click at [724, 461] on span "Load more" at bounding box center [727, 459] width 42 height 11
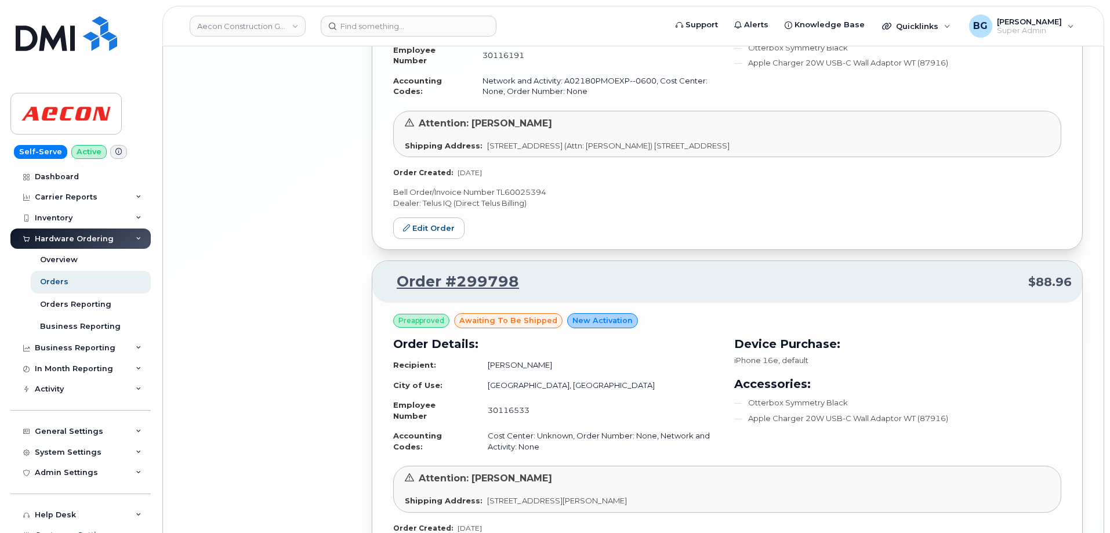
scroll to position [8344, 0]
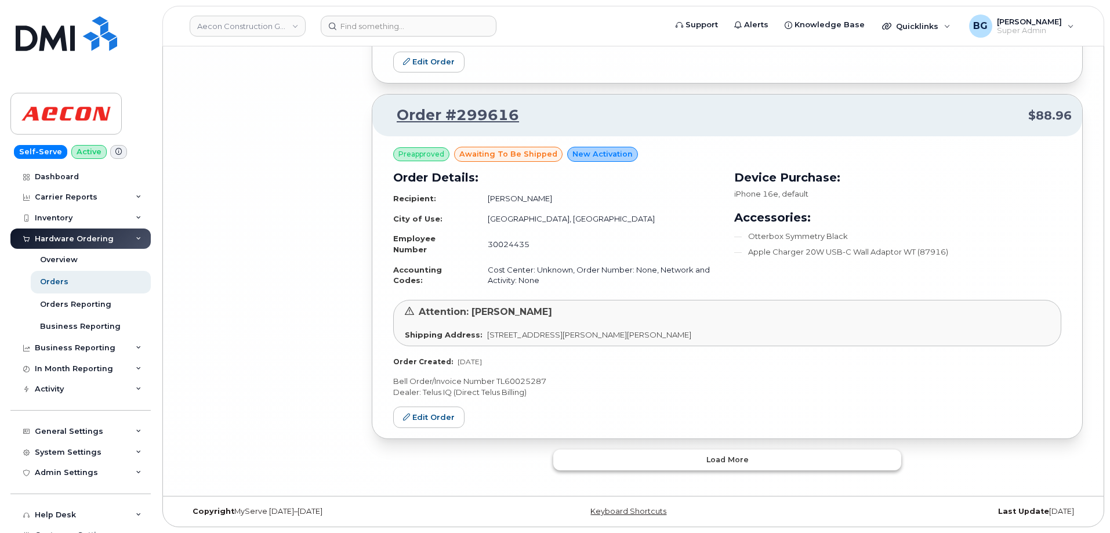
click at [741, 457] on span "Load more" at bounding box center [727, 459] width 42 height 11
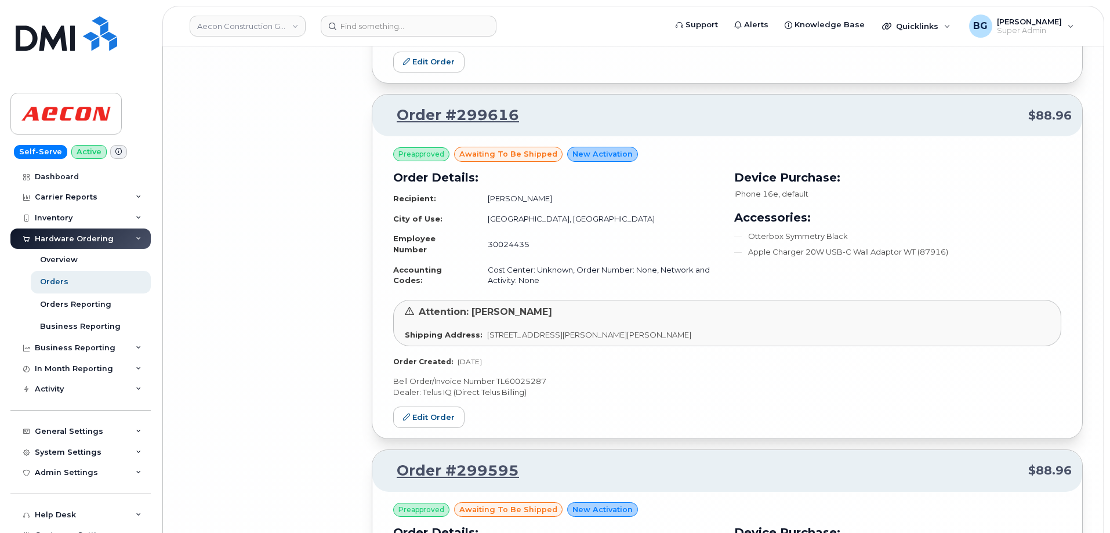
scroll to position [8674, 0]
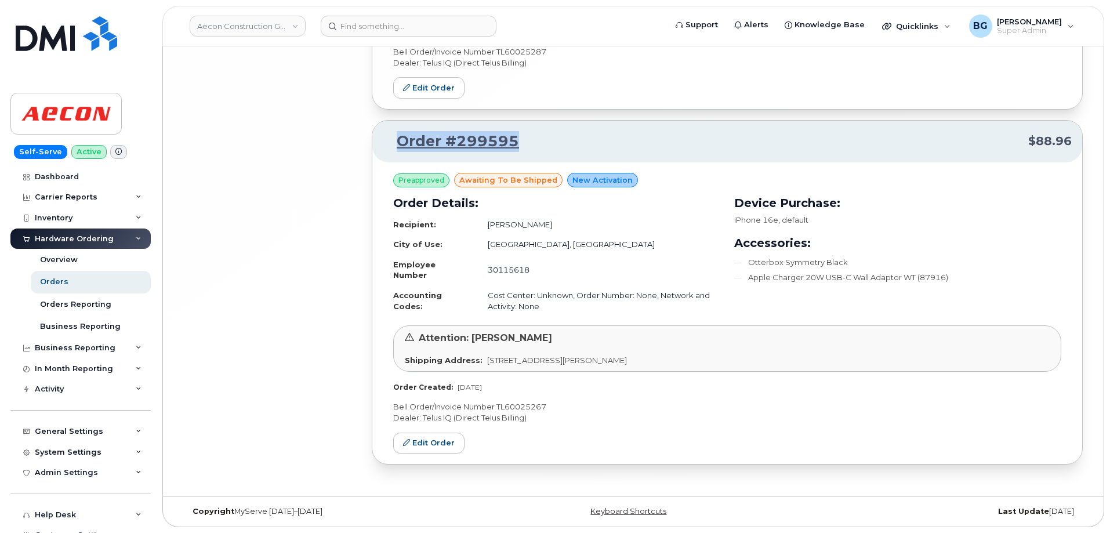
drag, startPoint x: 539, startPoint y: 147, endPoint x: 396, endPoint y: 144, distance: 143.8
click at [396, 144] on p "Order #299595 $88.96" at bounding box center [727, 141] width 689 height 21
copy link "Order #299595"
click at [518, 407] on p "Bell Order/Invoice Number TL60025267" at bounding box center [727, 406] width 668 height 11
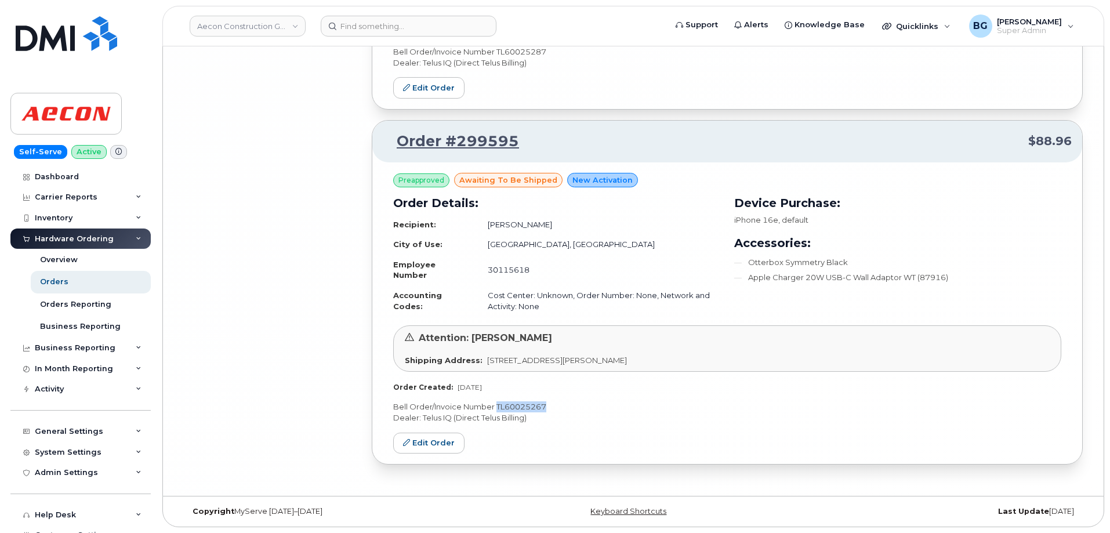
copy p "TL60025267"
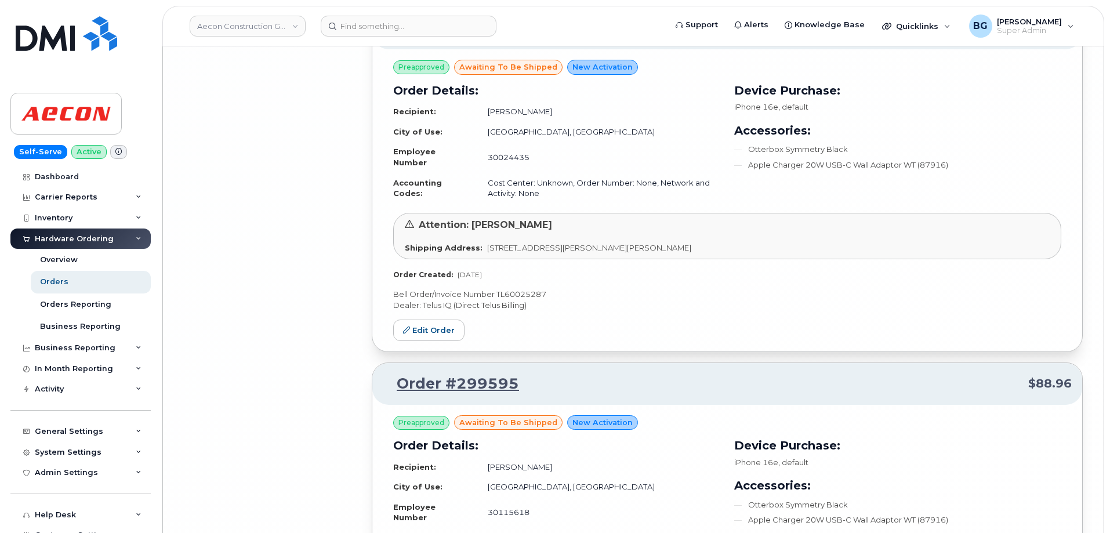
scroll to position [8403, 0]
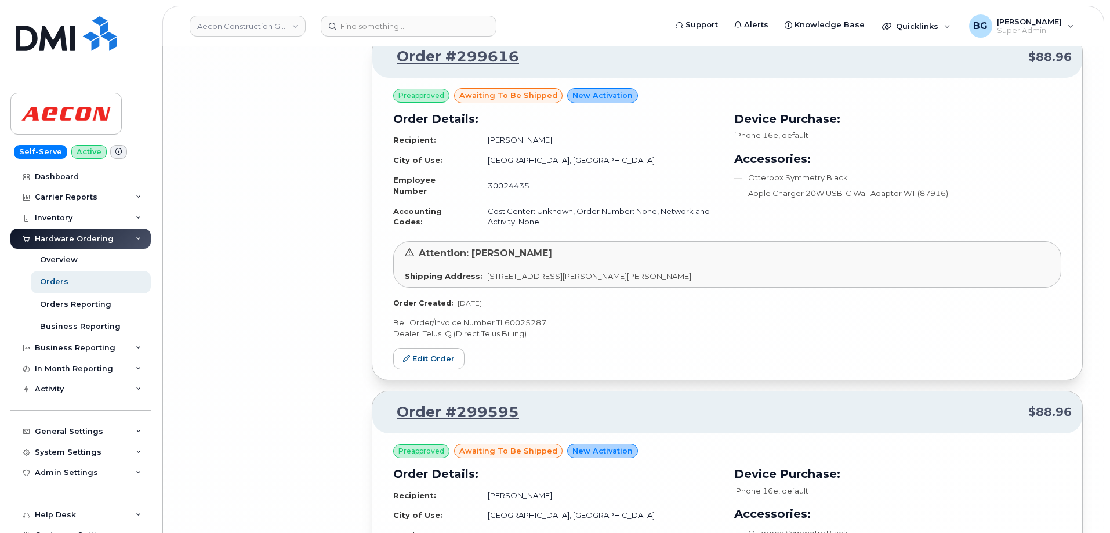
click at [513, 320] on p "Bell Order/Invoice Number TL60025287" at bounding box center [727, 322] width 668 height 11
copy p "TL60025287"
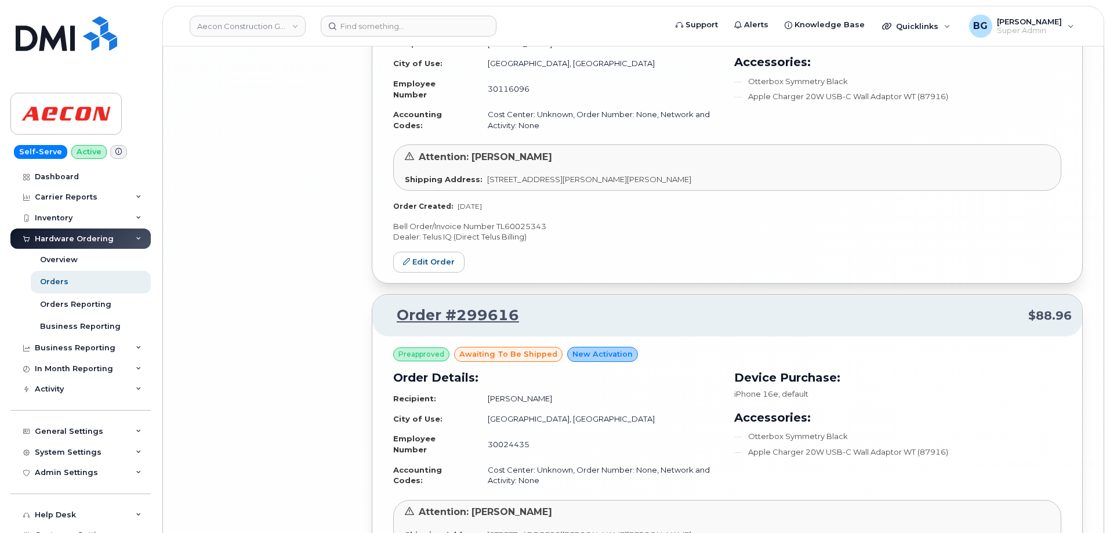
scroll to position [8094, 0]
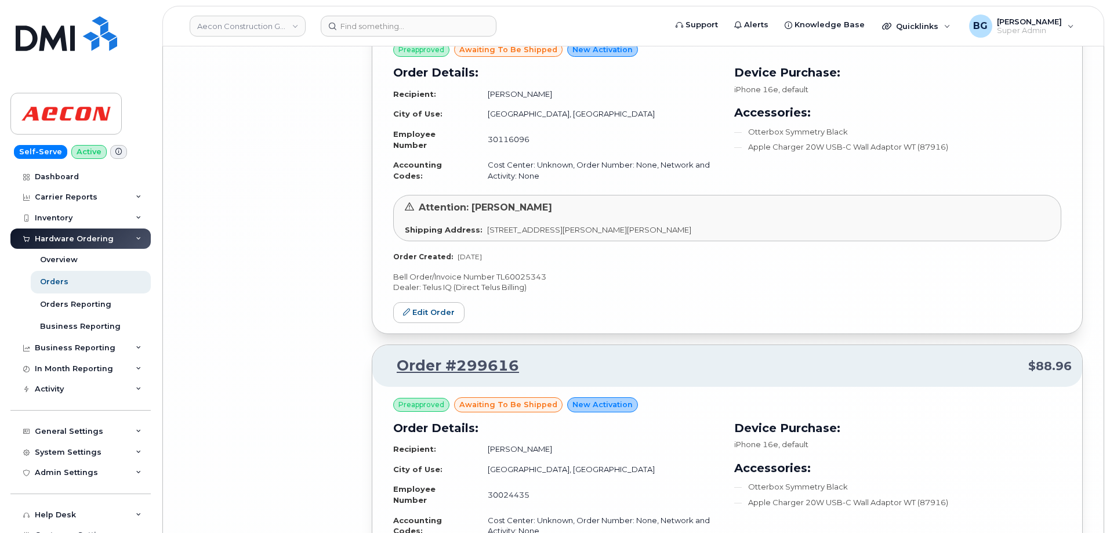
click at [525, 276] on p "Bell Order/Invoice Number TL60025343" at bounding box center [727, 276] width 668 height 11
copy p "TL60025343"
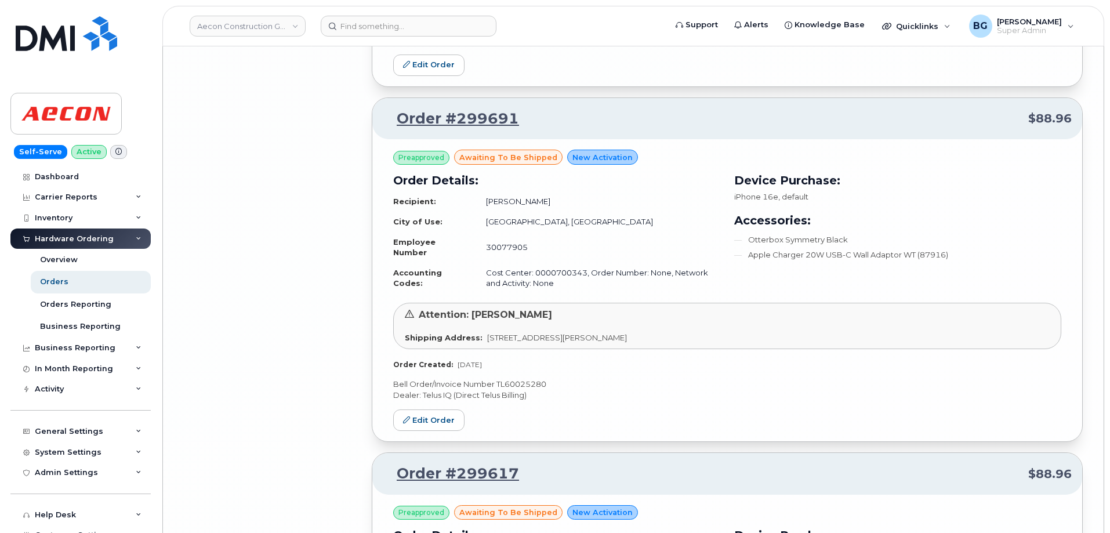
scroll to position [7630, 0]
click at [514, 383] on p "Bell Order/Invoice Number TL60025280" at bounding box center [727, 385] width 668 height 11
copy p "TL60025280"
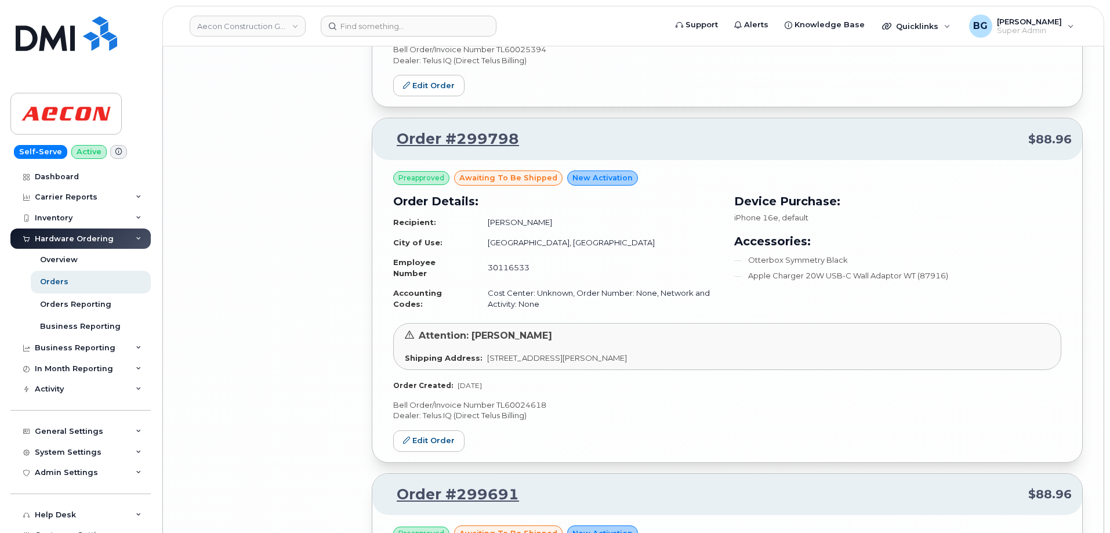
scroll to position [7243, 0]
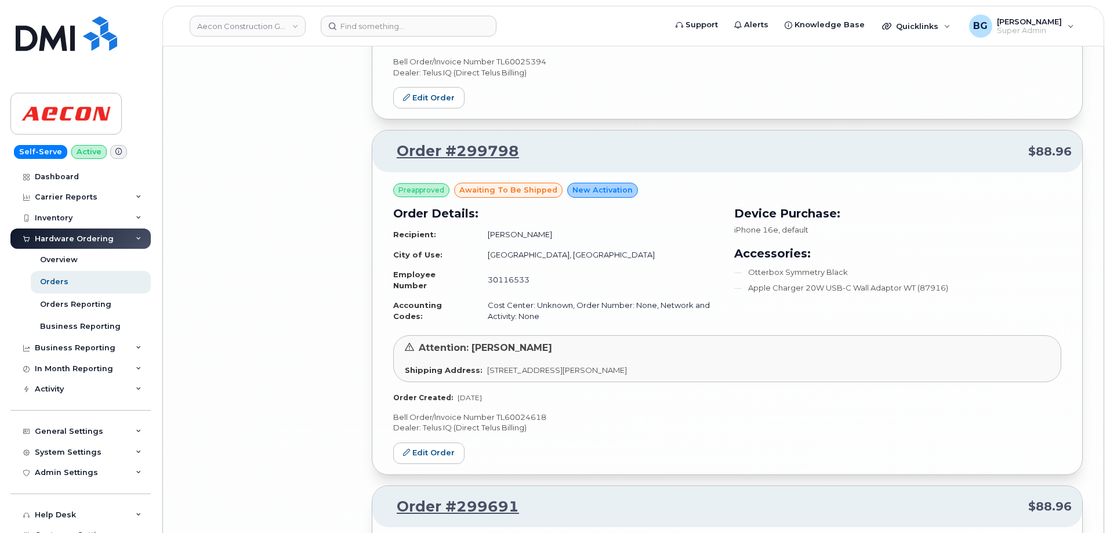
click at [516, 416] on p "Bell Order/Invoice Number TL60024618" at bounding box center [727, 417] width 668 height 11
copy p "TL60024618"
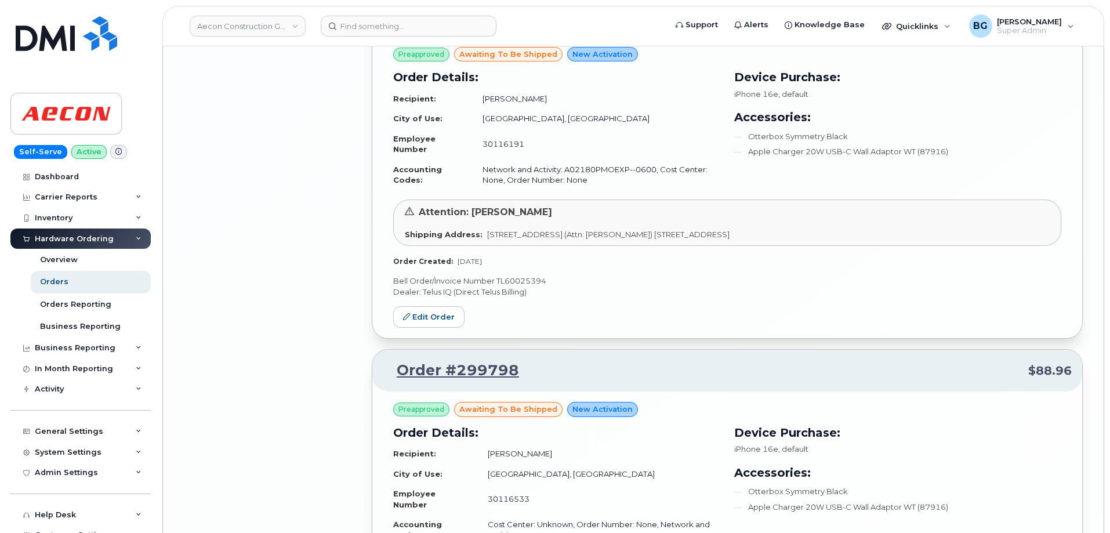
scroll to position [7011, 0]
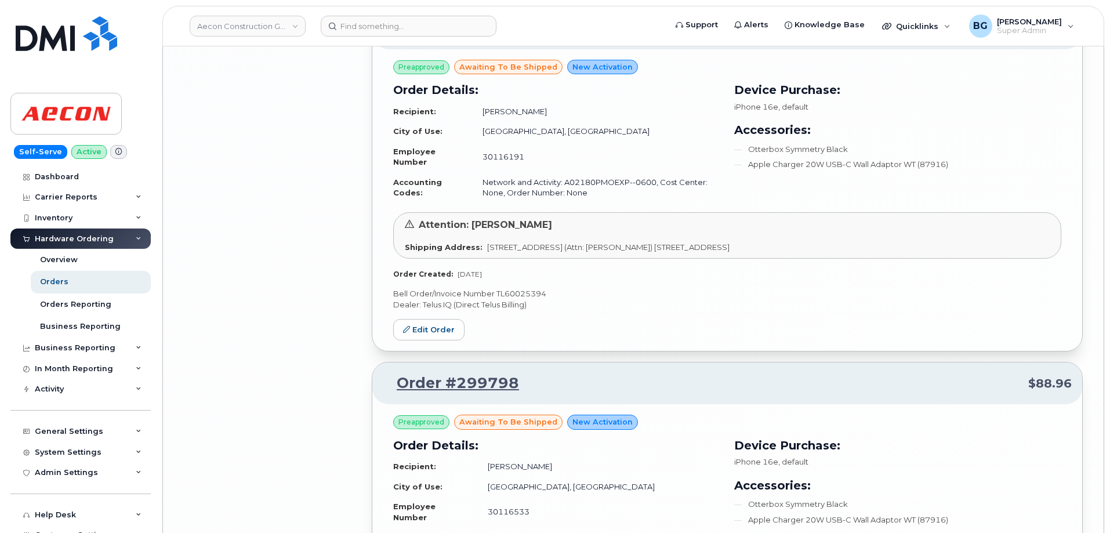
click at [511, 291] on p "Bell Order/Invoice Number TL60025394" at bounding box center [727, 293] width 668 height 11
copy p "TL60025394"
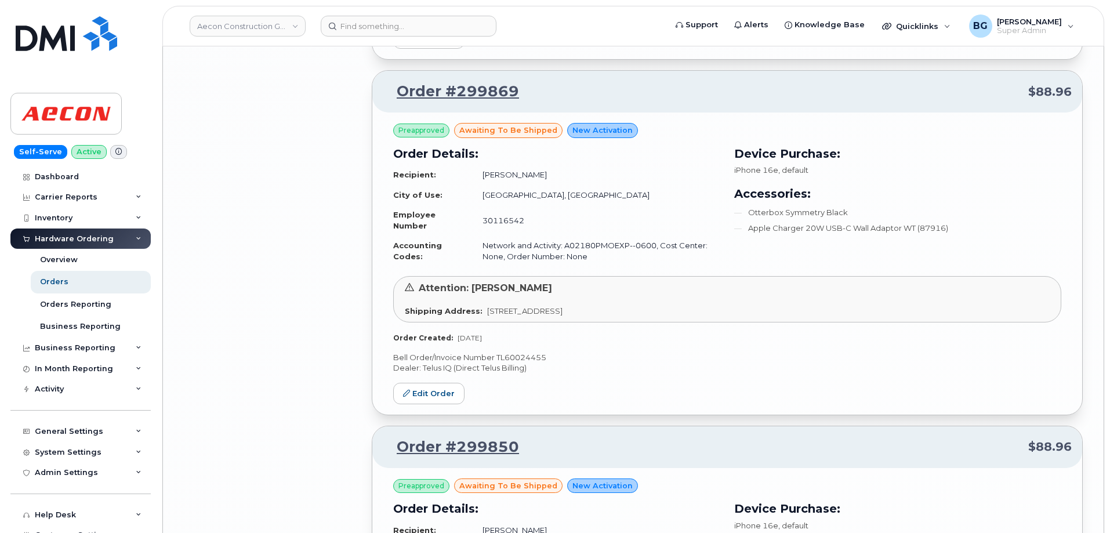
scroll to position [6586, 0]
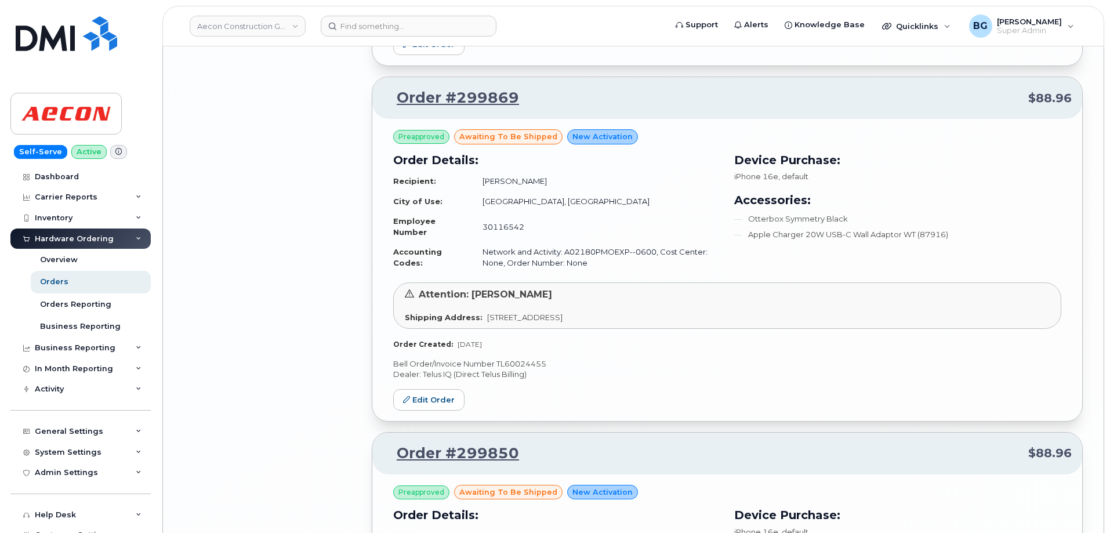
click at [509, 361] on p "Bell Order/Invoice Number TL60024455" at bounding box center [727, 363] width 668 height 11
copy p "TL60024455"
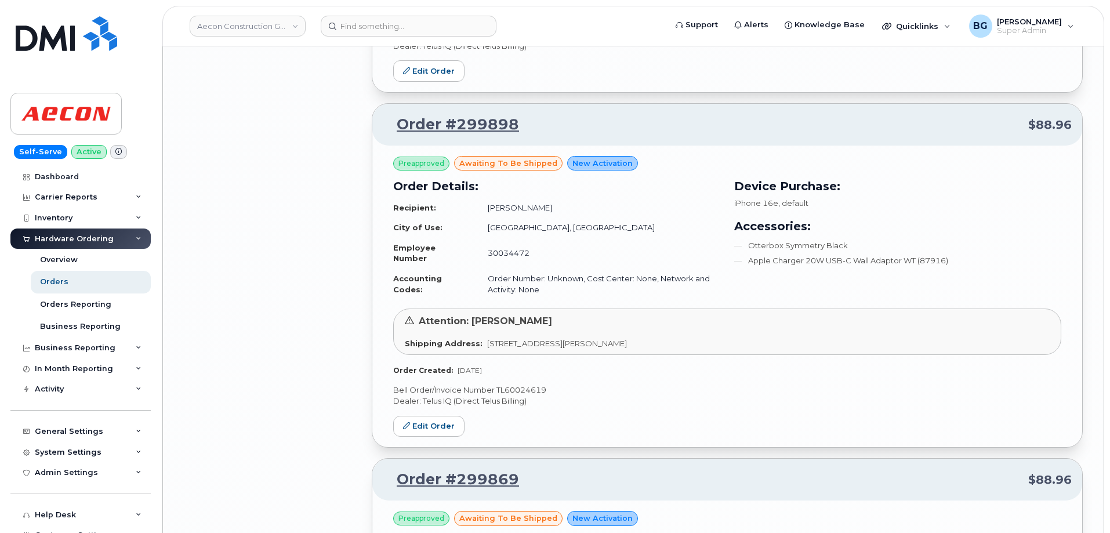
scroll to position [6199, 0]
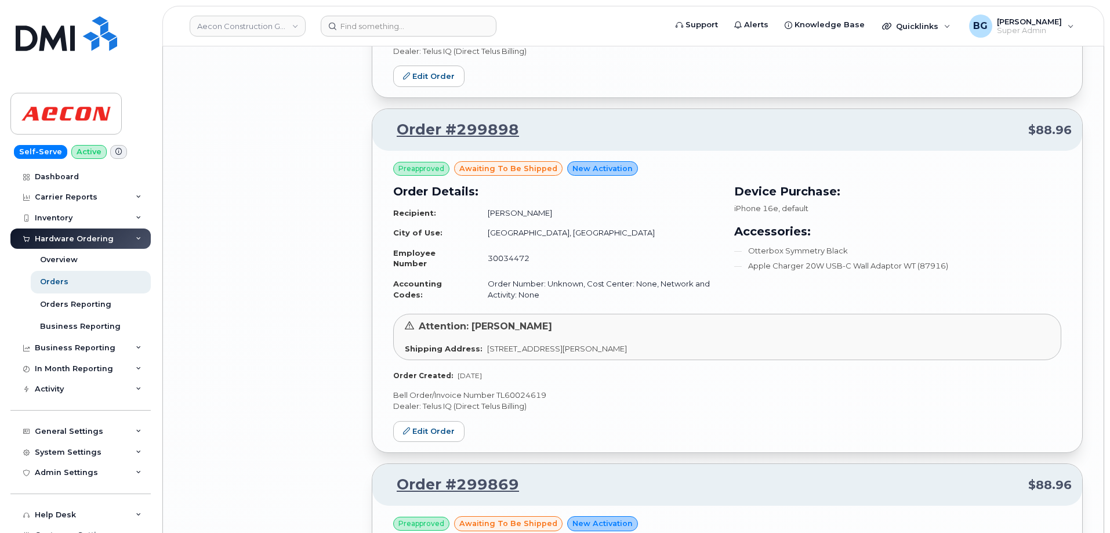
click at [527, 393] on p "Bell Order/Invoice Number TL60024619" at bounding box center [727, 395] width 668 height 11
copy p "TL60024619"
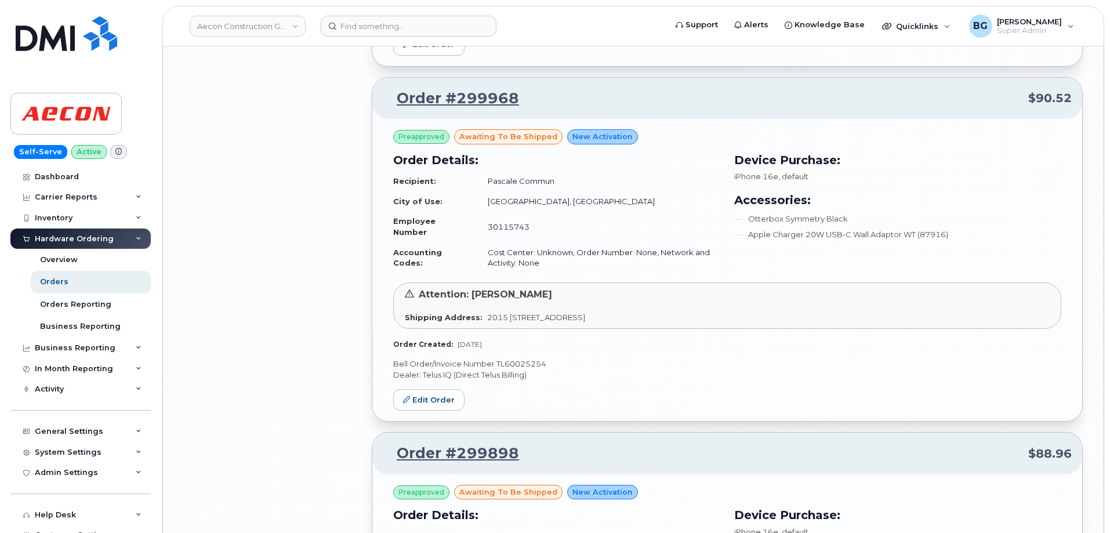
scroll to position [5851, 0]
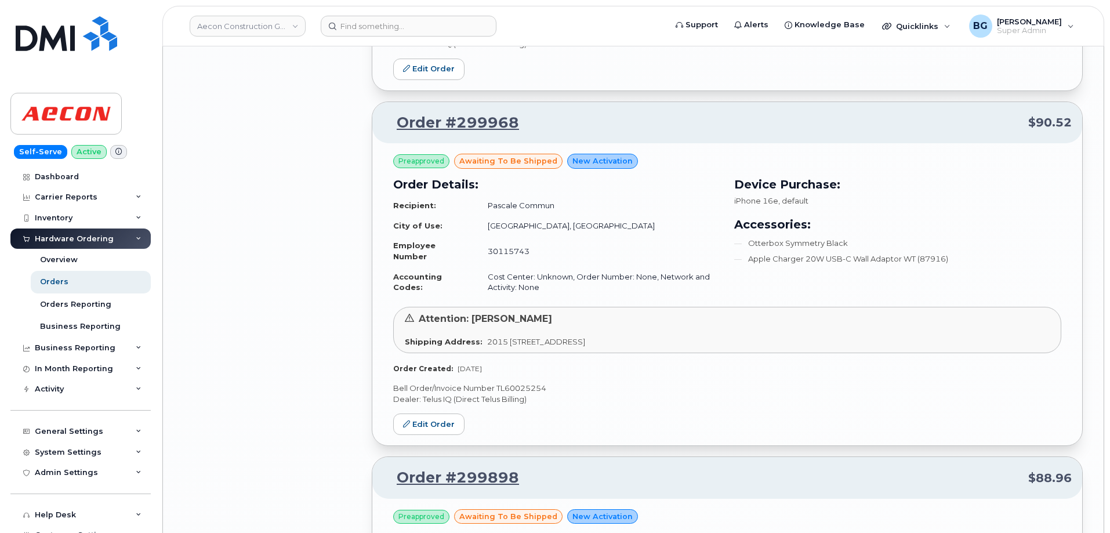
click at [520, 384] on p "Bell Order/Invoice Number TL60025254" at bounding box center [727, 388] width 668 height 11
copy p "TL60025254"
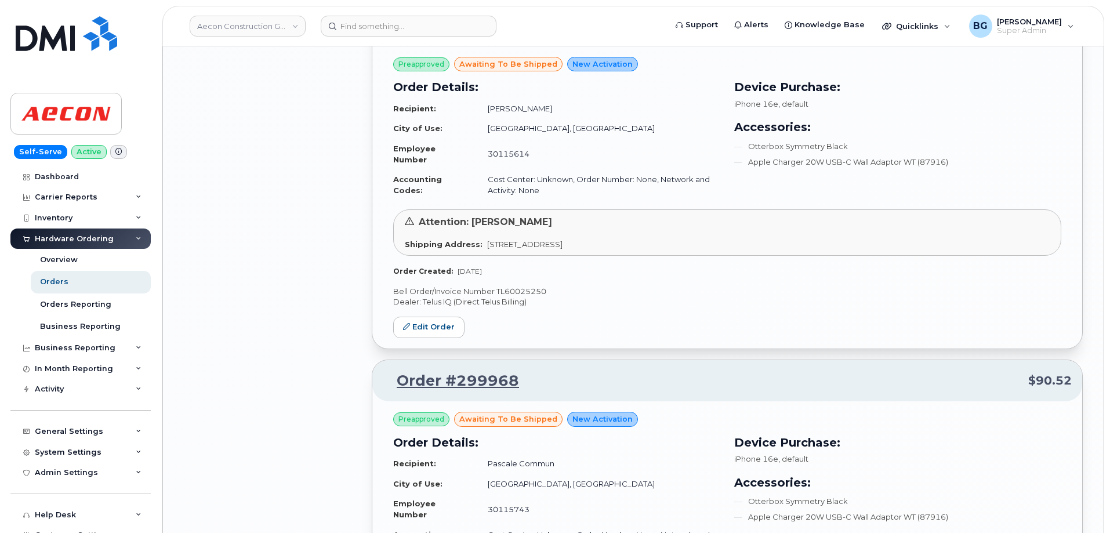
scroll to position [5542, 0]
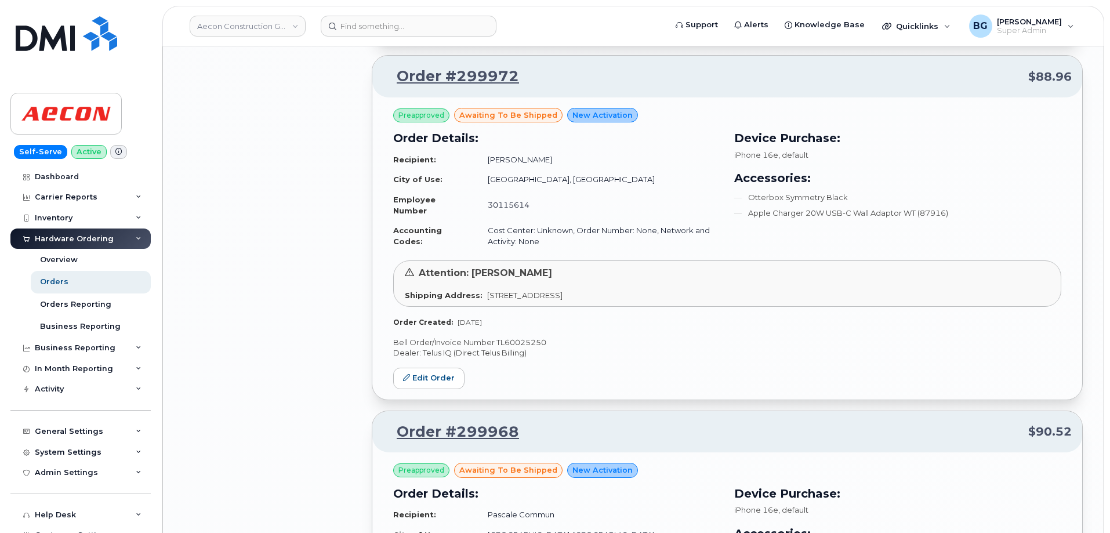
click at [531, 342] on p "Bell Order/Invoice Number TL60025250" at bounding box center [727, 342] width 668 height 11
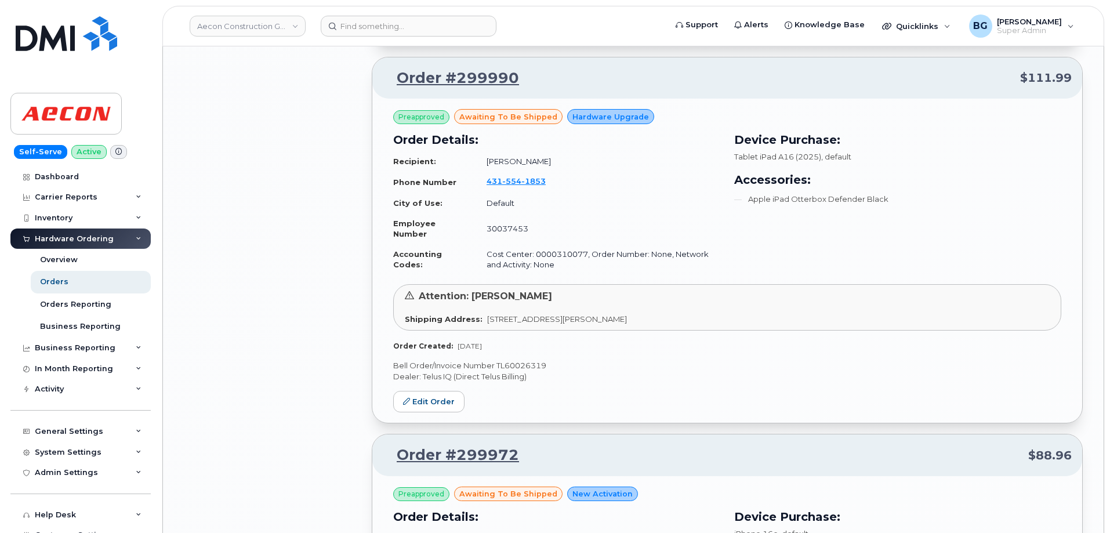
scroll to position [5155, 0]
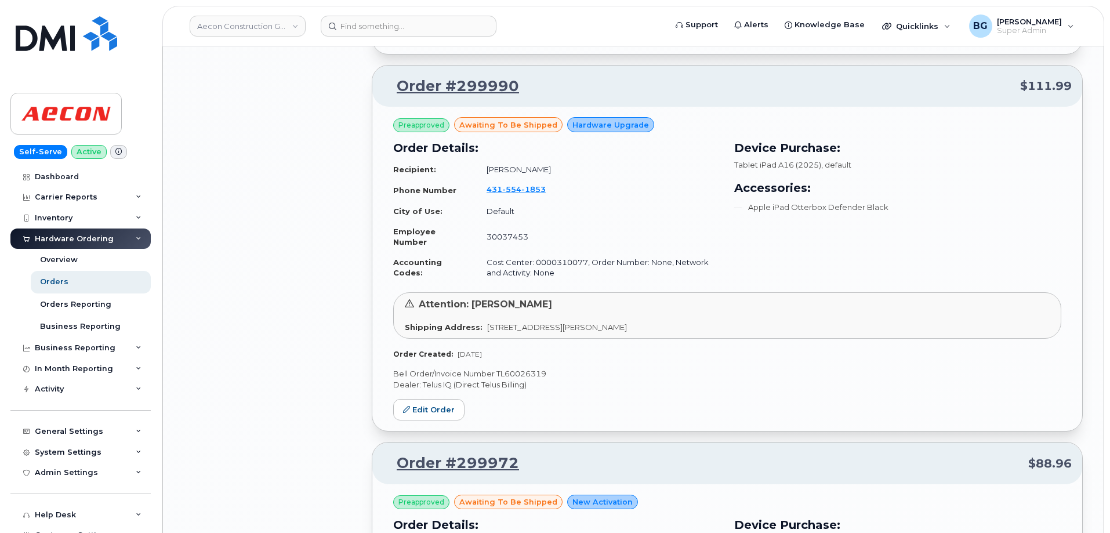
click at [520, 373] on p "Bell Order/Invoice Number TL60026319" at bounding box center [727, 373] width 668 height 11
drag, startPoint x: 529, startPoint y: 92, endPoint x: 401, endPoint y: 89, distance: 128.2
click at [401, 89] on p "Order #299990 $111.99" at bounding box center [727, 86] width 689 height 21
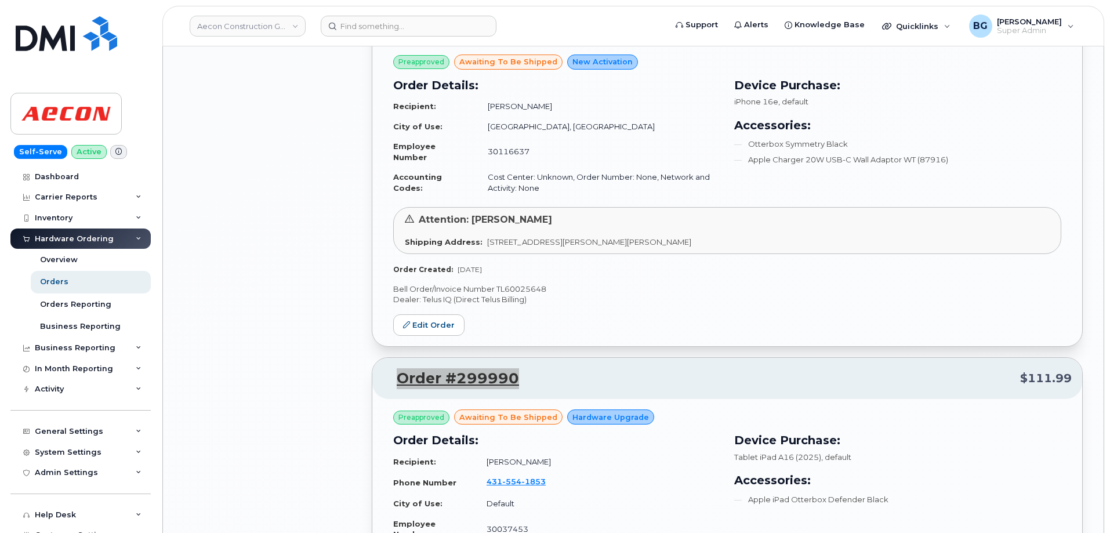
scroll to position [4846, 0]
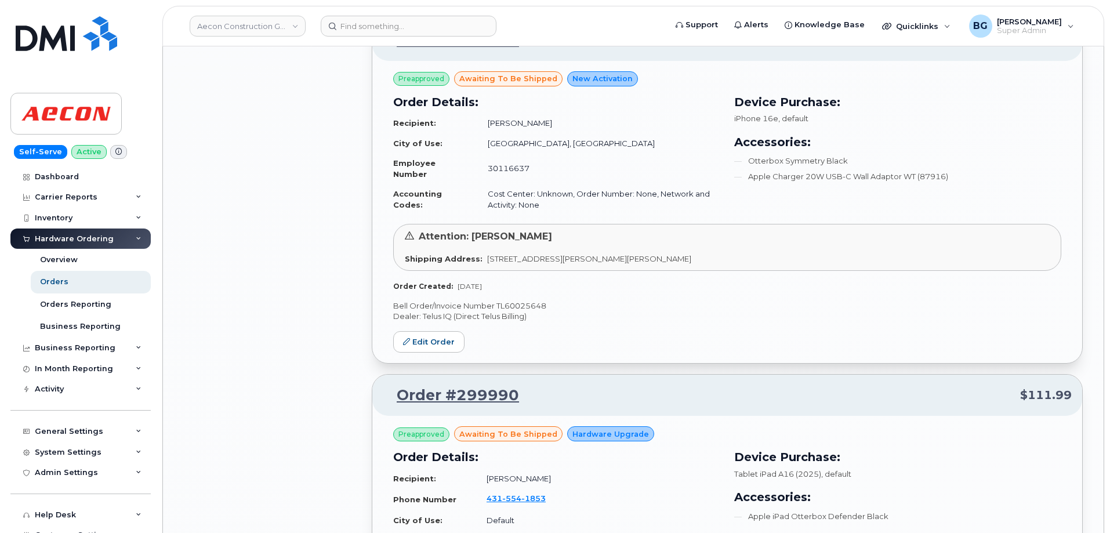
click at [513, 306] on p "Bell Order/Invoice Number TL60025648" at bounding box center [727, 305] width 668 height 11
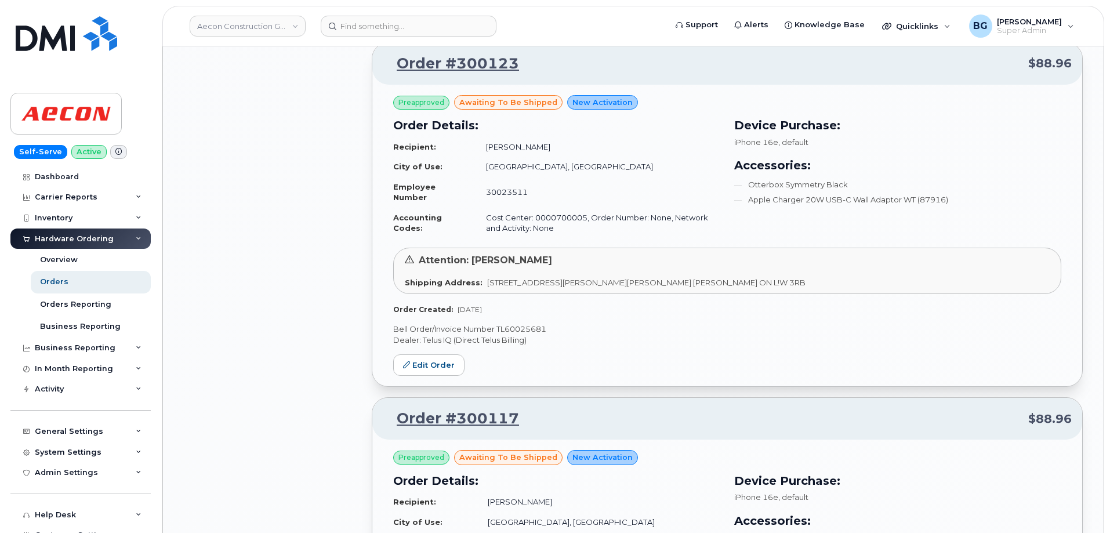
scroll to position [4459, 0]
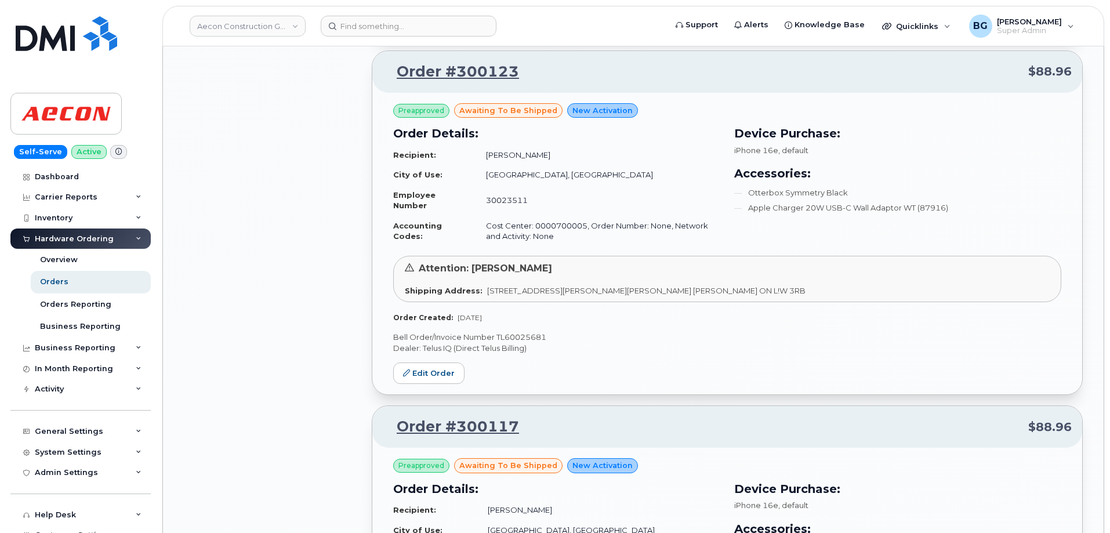
click at [507, 334] on p "Bell Order/Invoice Number TL60025681" at bounding box center [727, 337] width 668 height 11
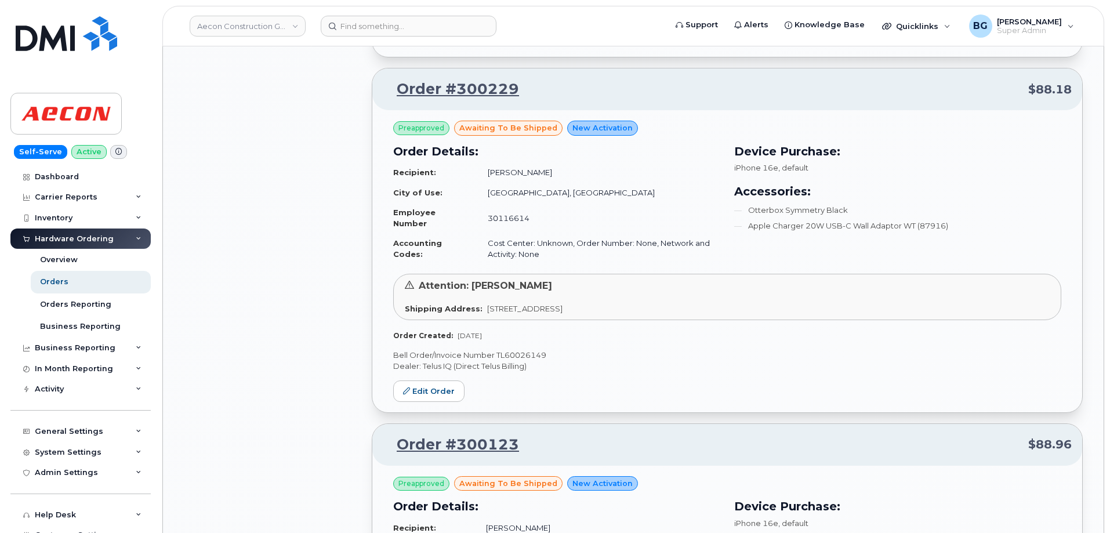
scroll to position [4073, 0]
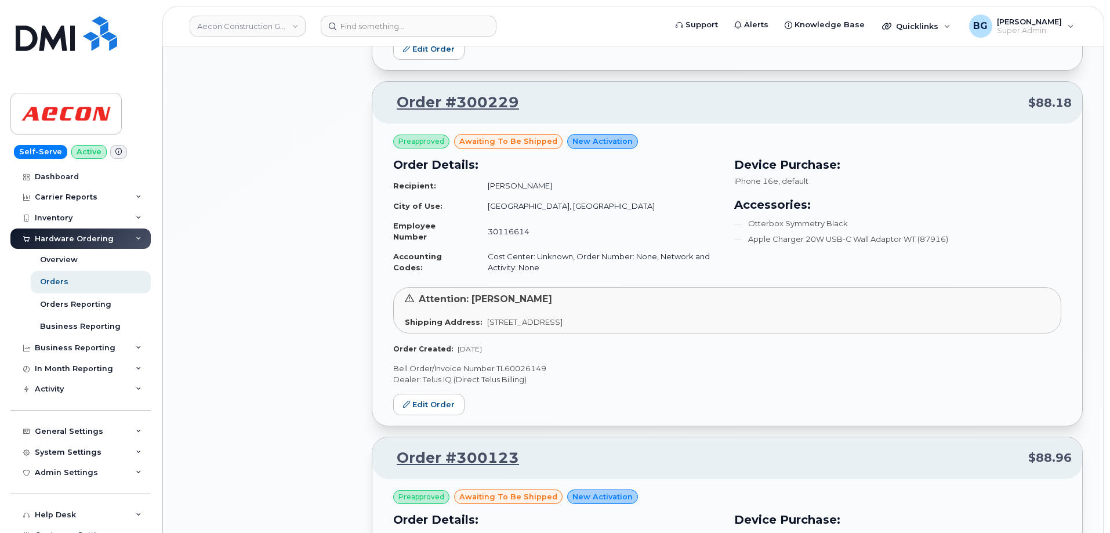
click at [510, 364] on p "Bell Order/Invoice Number TL60026149" at bounding box center [727, 368] width 668 height 11
drag, startPoint x: 519, startPoint y: 104, endPoint x: 393, endPoint y: 103, distance: 125.9
click at [393, 103] on p "Order #300229 $88.18" at bounding box center [727, 102] width 689 height 21
drag, startPoint x: 416, startPoint y: 404, endPoint x: 417, endPoint y: 384, distance: 20.3
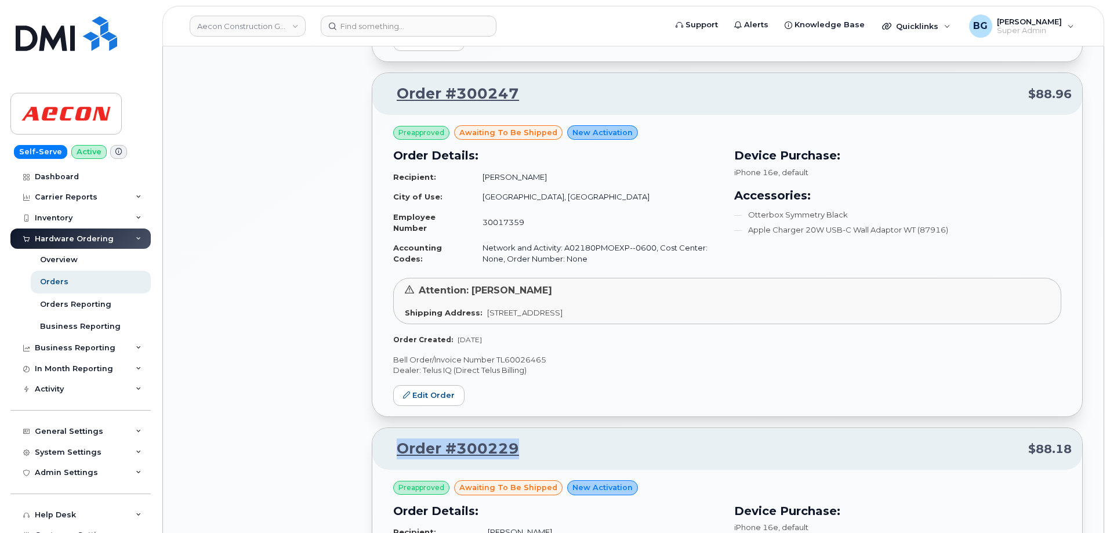
scroll to position [3725, 0]
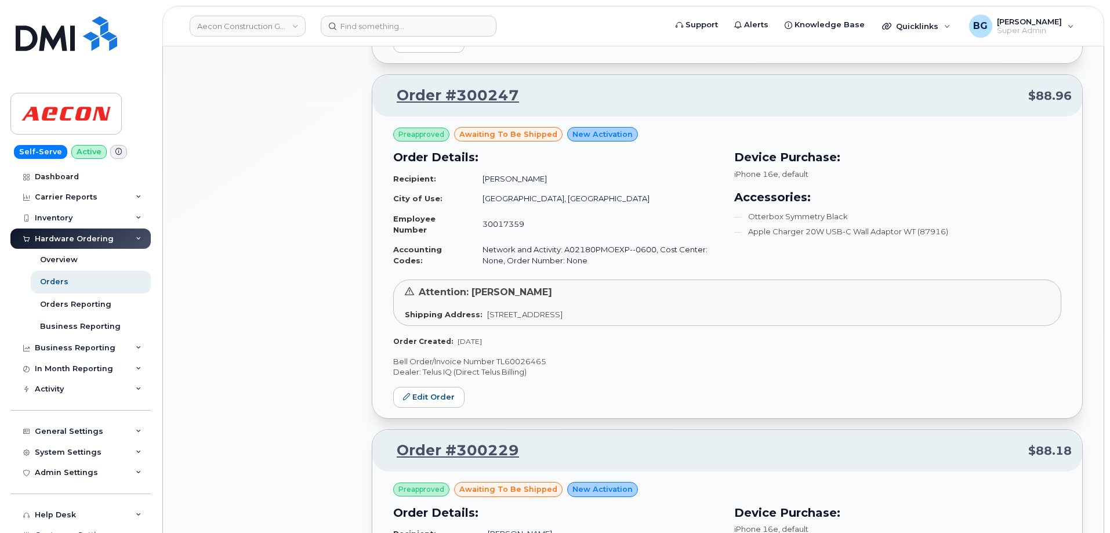
click at [526, 356] on p "Bell Order/Invoice Number TL60026465" at bounding box center [727, 361] width 668 height 11
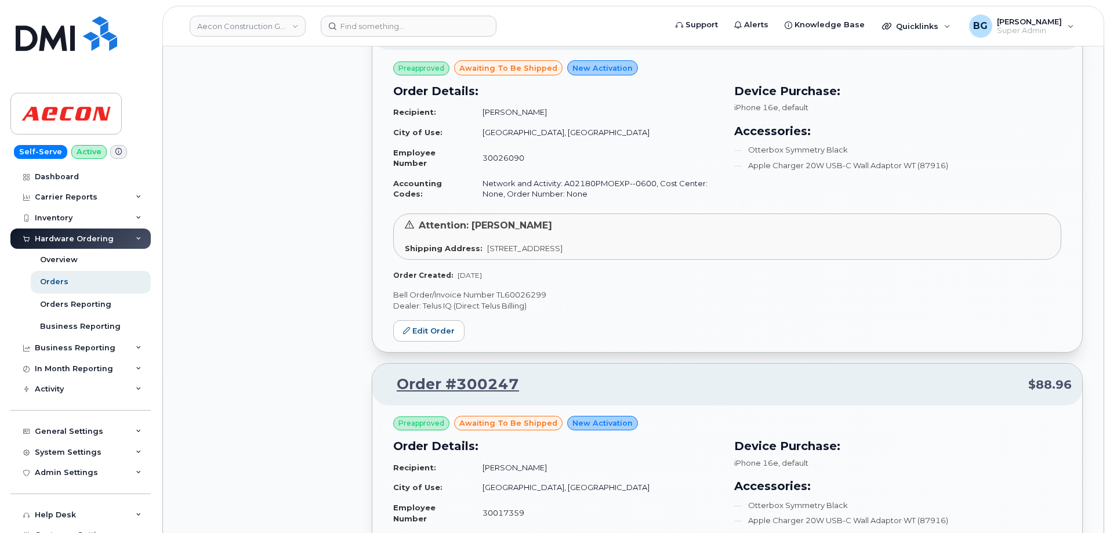
scroll to position [3415, 0]
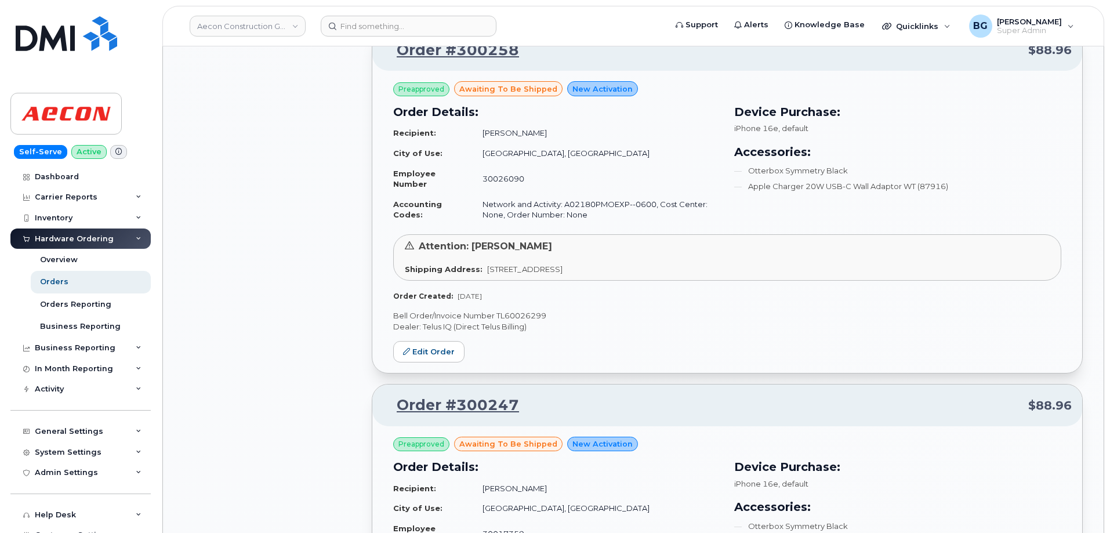
click at [516, 317] on p "Bell Order/Invoice Number TL60026299" at bounding box center [727, 315] width 668 height 11
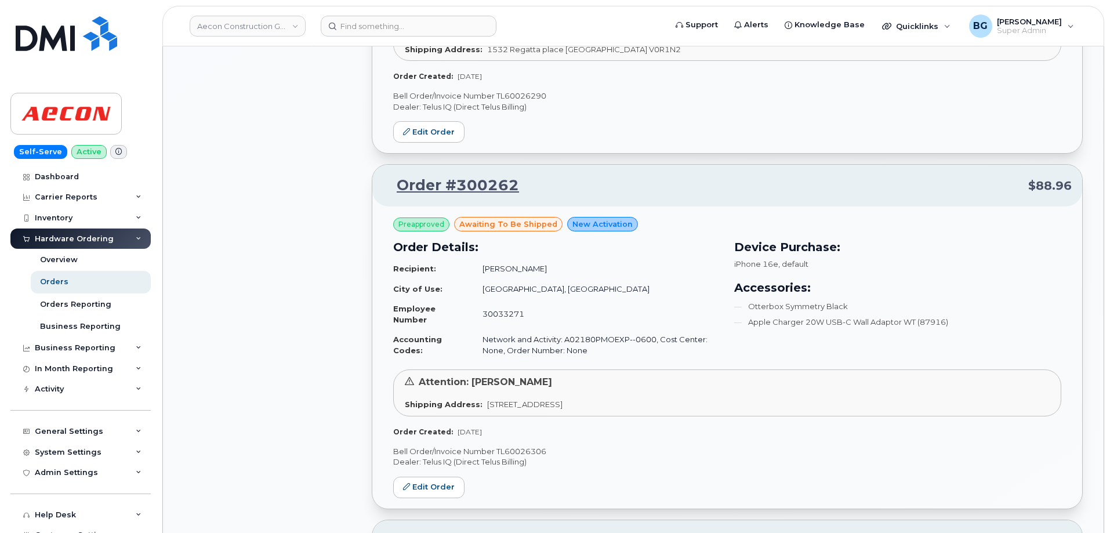
scroll to position [2913, 0]
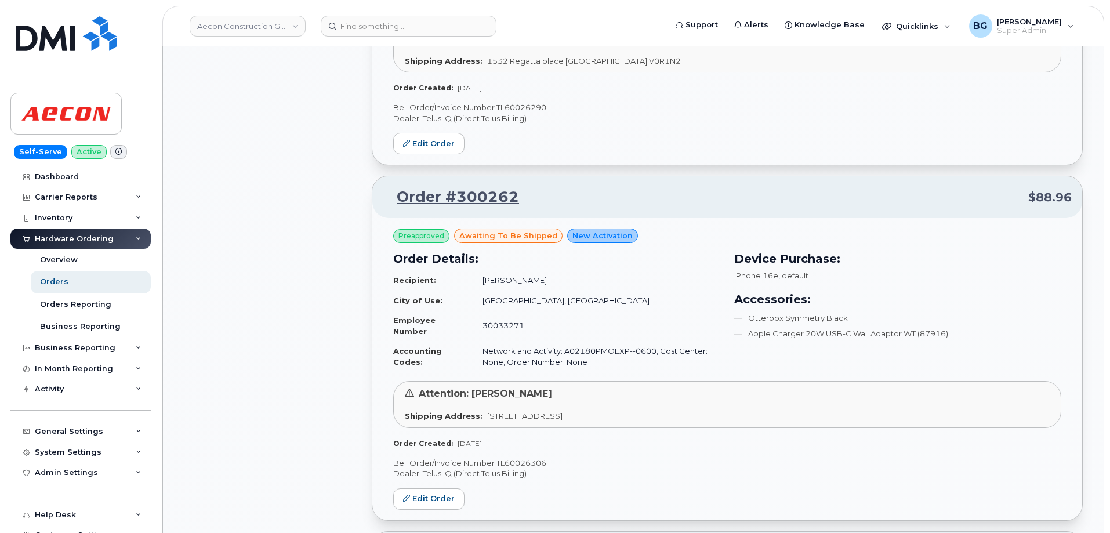
click at [514, 461] on p "Bell Order/Invoice Number TL60026306" at bounding box center [727, 463] width 668 height 11
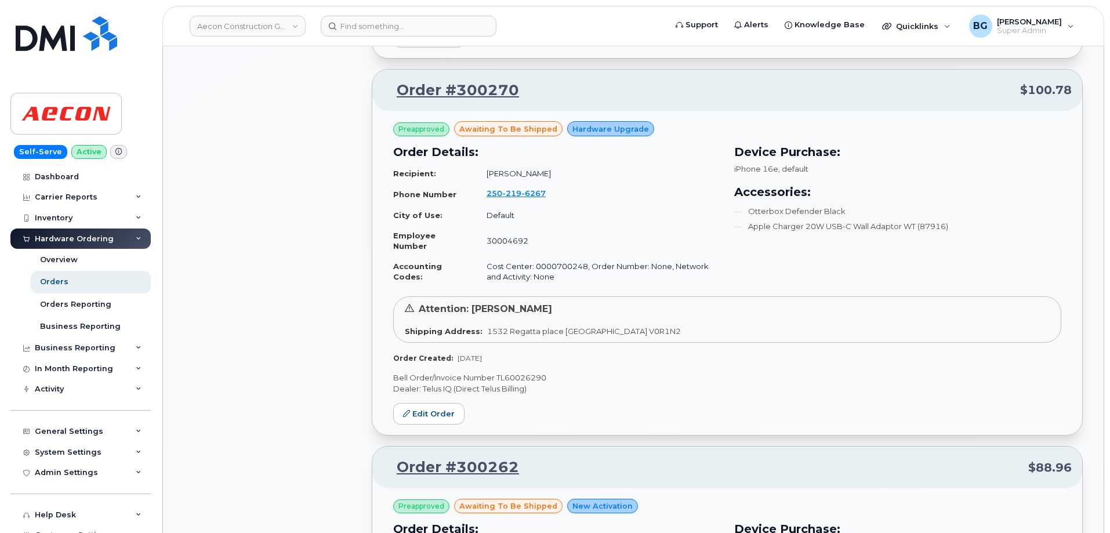
scroll to position [2642, 0]
click at [524, 379] on p "Bell Order/Invoice Number TL60026290" at bounding box center [727, 378] width 668 height 11
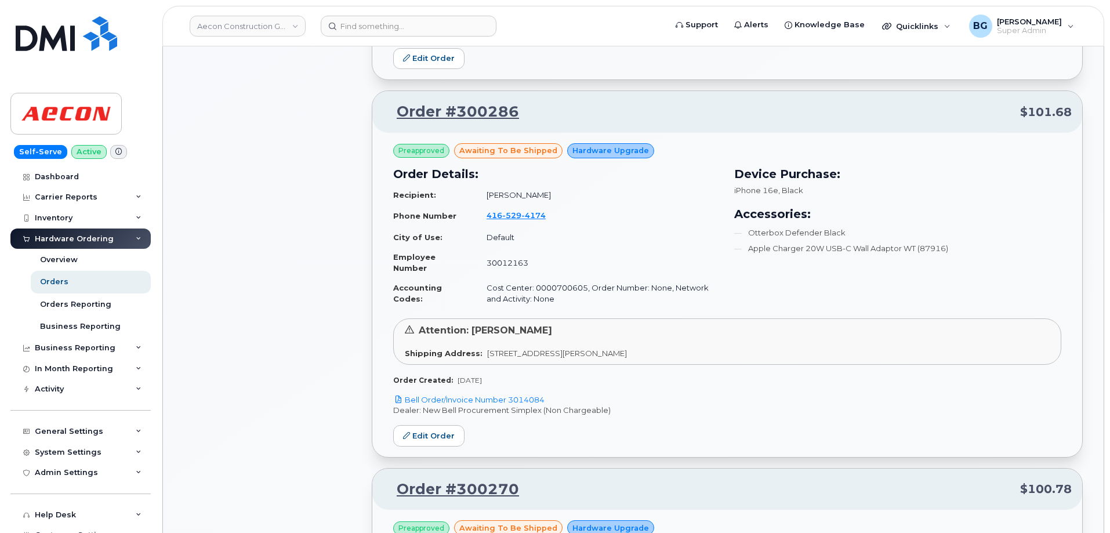
scroll to position [2217, 0]
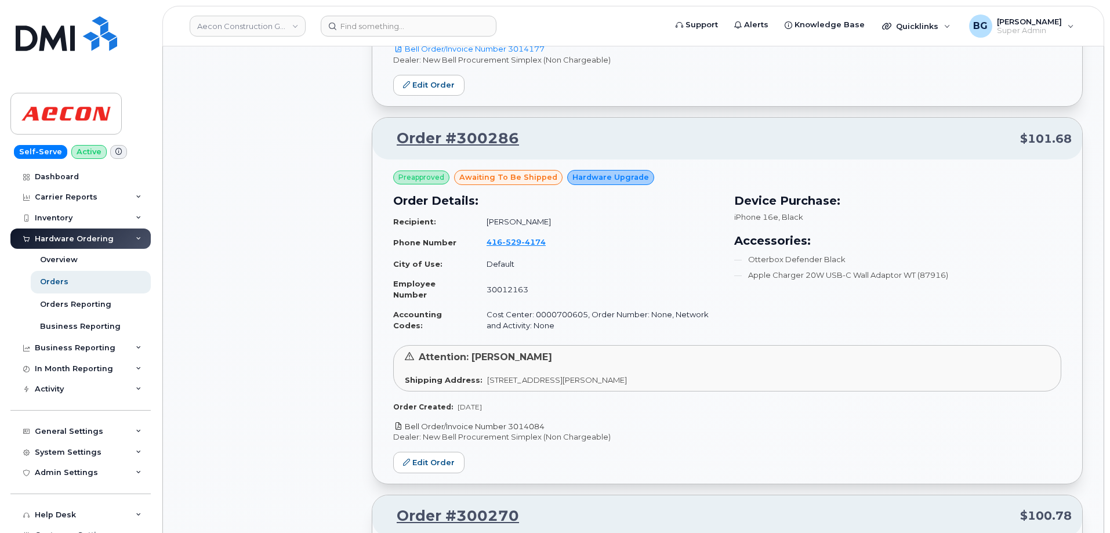
drag, startPoint x: 553, startPoint y: 425, endPoint x: 512, endPoint y: 427, distance: 41.2
click at [512, 427] on p "Bell Order/Invoice Number 3014084" at bounding box center [727, 426] width 668 height 11
drag, startPoint x: 533, startPoint y: 141, endPoint x: 396, endPoint y: 140, distance: 136.9
click at [396, 140] on p "Order #300286 $101.68" at bounding box center [727, 138] width 689 height 21
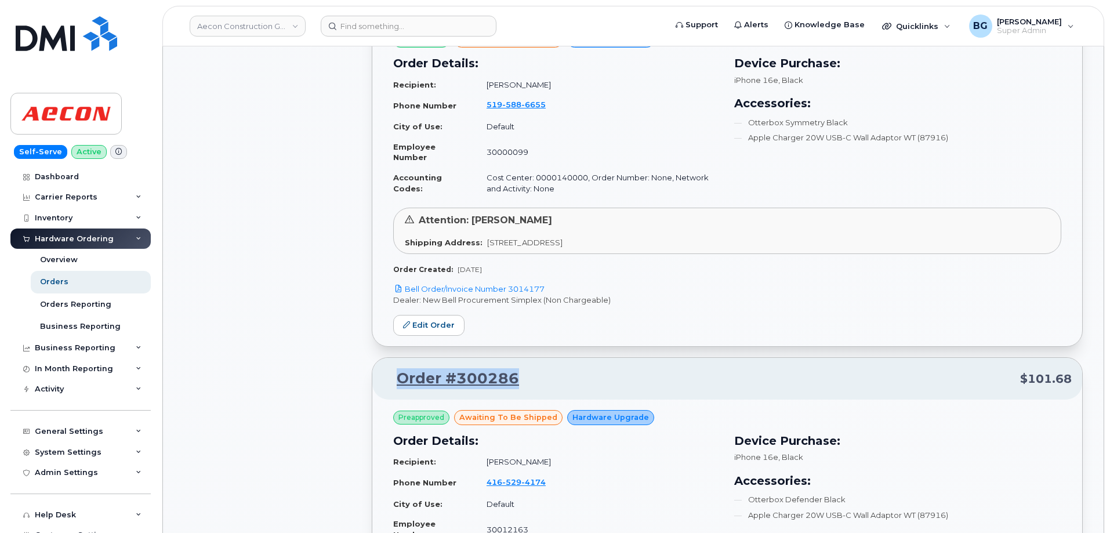
scroll to position [1946, 0]
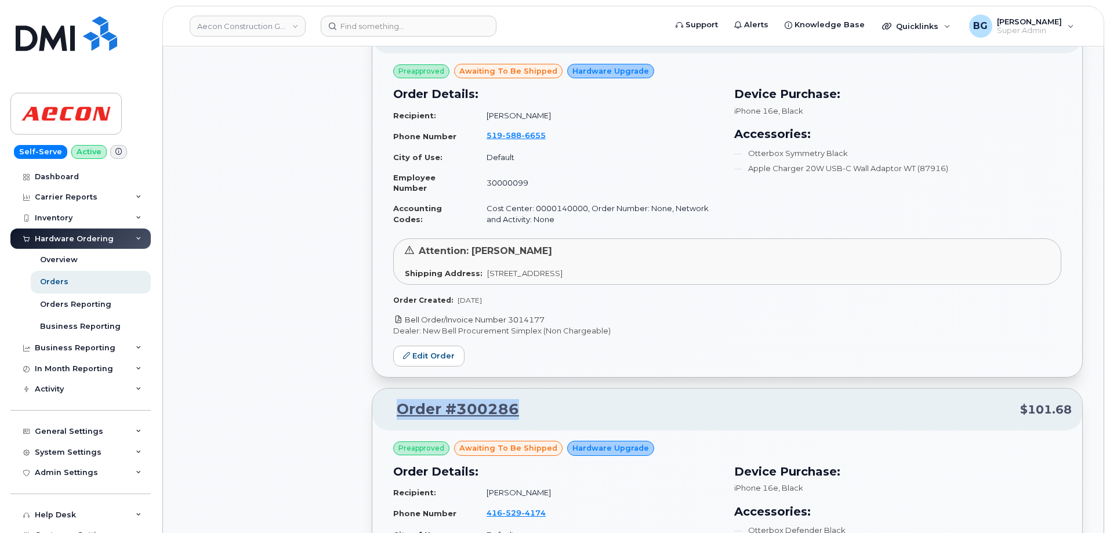
drag, startPoint x: 554, startPoint y: 322, endPoint x: 510, endPoint y: 319, distance: 44.2
click at [510, 319] on p "Bell Order/Invoice Number 3014177" at bounding box center [727, 319] width 668 height 11
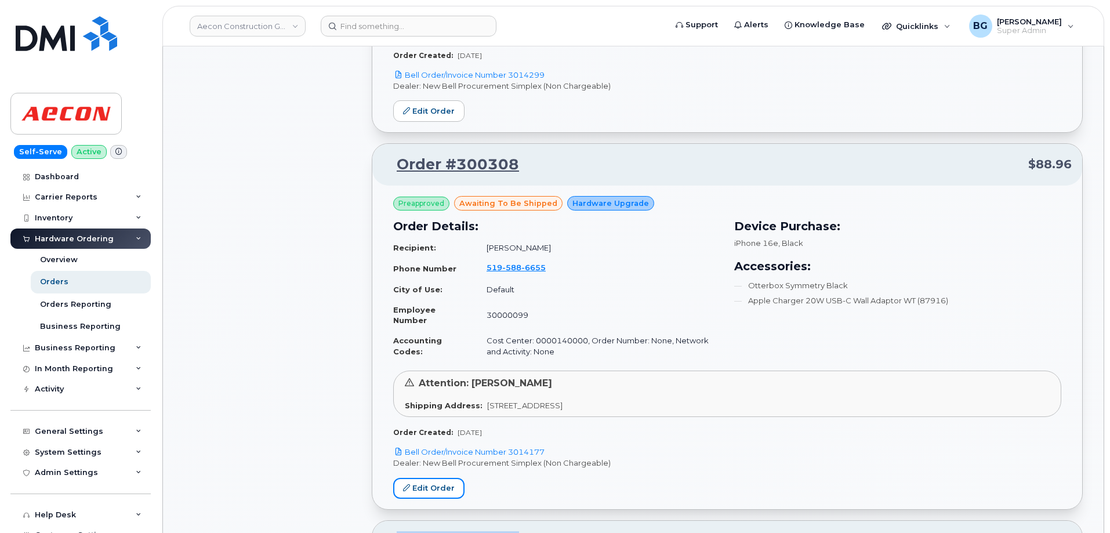
scroll to position [1791, 0]
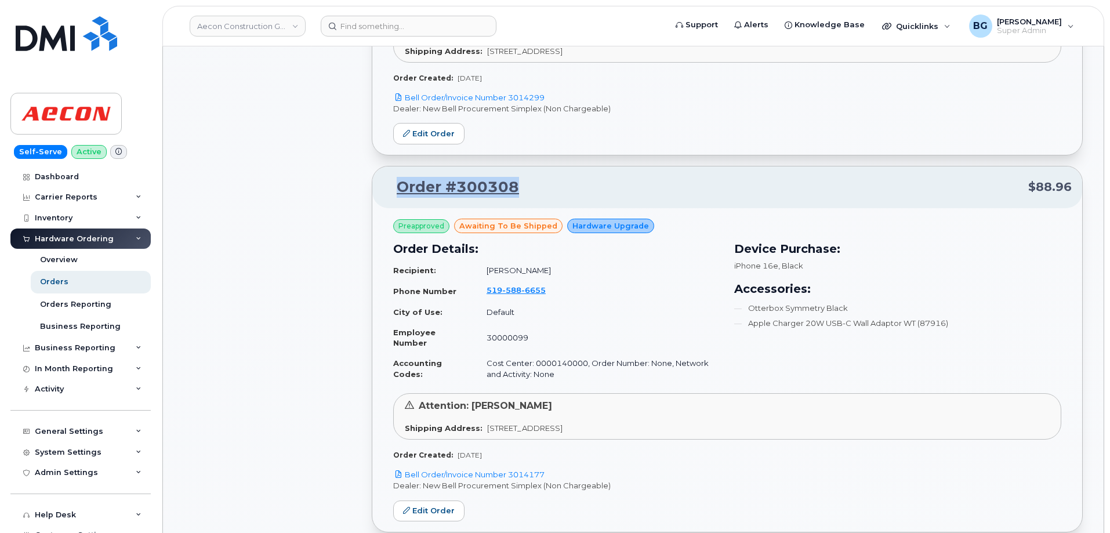
drag, startPoint x: 528, startPoint y: 188, endPoint x: 397, endPoint y: 182, distance: 130.6
click at [397, 184] on p "Order #300308 $88.96" at bounding box center [727, 187] width 689 height 21
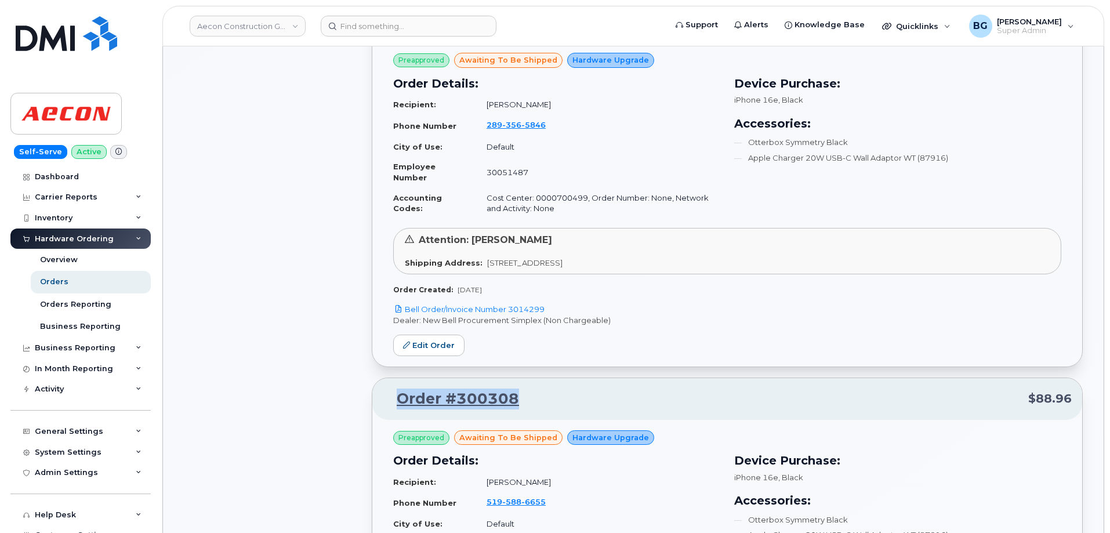
scroll to position [1560, 0]
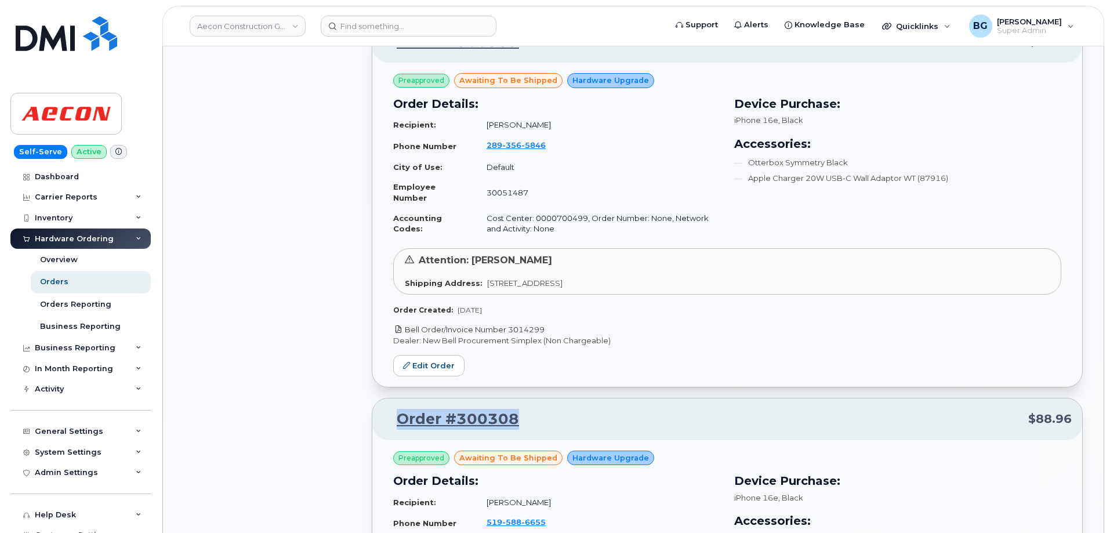
drag, startPoint x: 550, startPoint y: 328, endPoint x: 511, endPoint y: 329, distance: 38.9
click at [511, 329] on p "Bell Order/Invoice Number 3014299" at bounding box center [727, 329] width 668 height 11
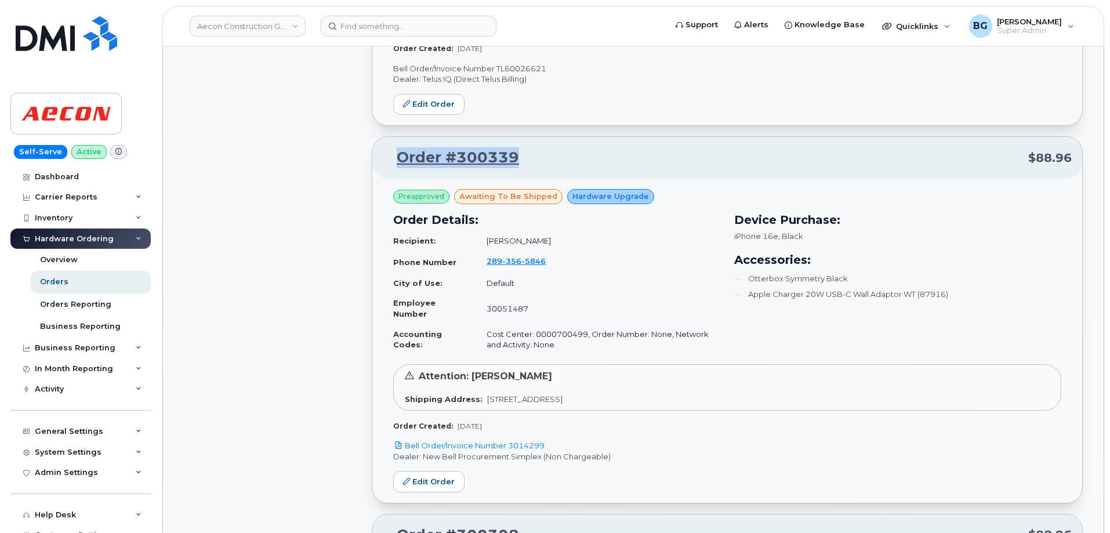
drag, startPoint x: 536, startPoint y: 153, endPoint x: 376, endPoint y: 155, distance: 160.1
click at [376, 155] on div "Order #300339 $88.96" at bounding box center [727, 158] width 710 height 42
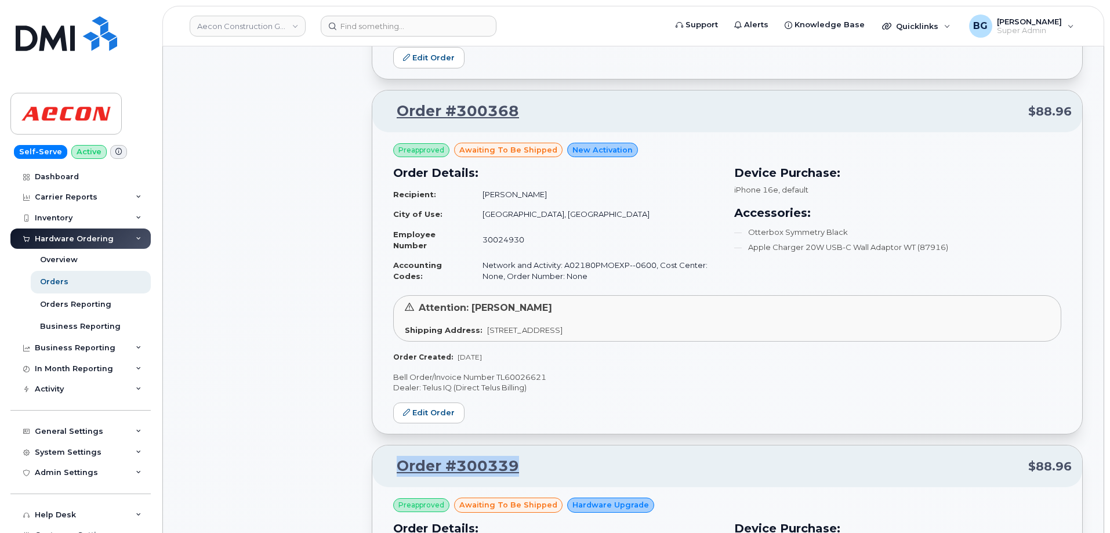
scroll to position [1134, 0]
click at [516, 372] on p "Bell Order/Invoice Number TL60026621" at bounding box center [727, 377] width 668 height 11
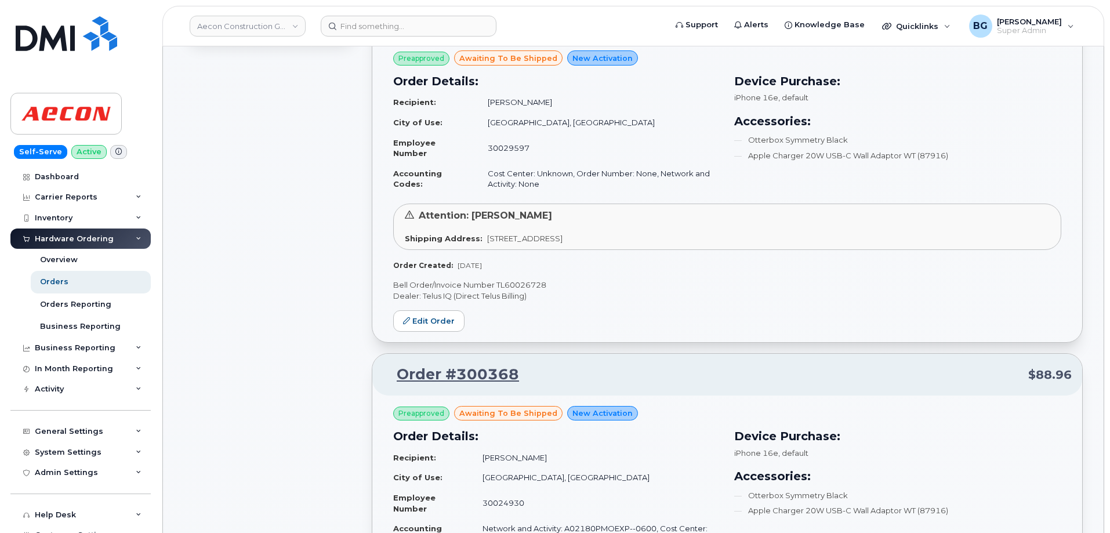
scroll to position [864, 0]
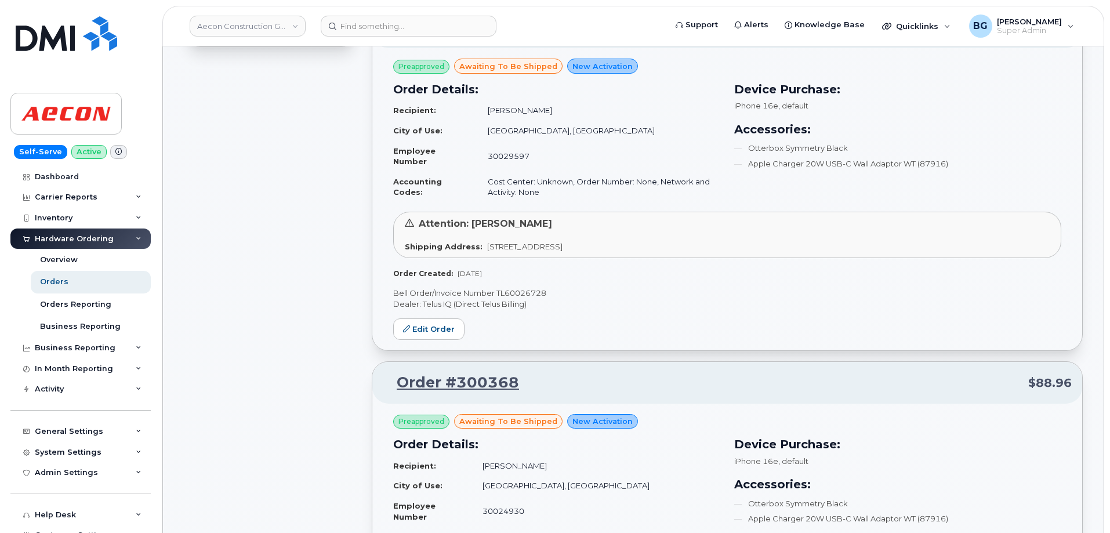
click at [521, 289] on p "Bell Order/Invoice Number TL60026728" at bounding box center [727, 293] width 668 height 11
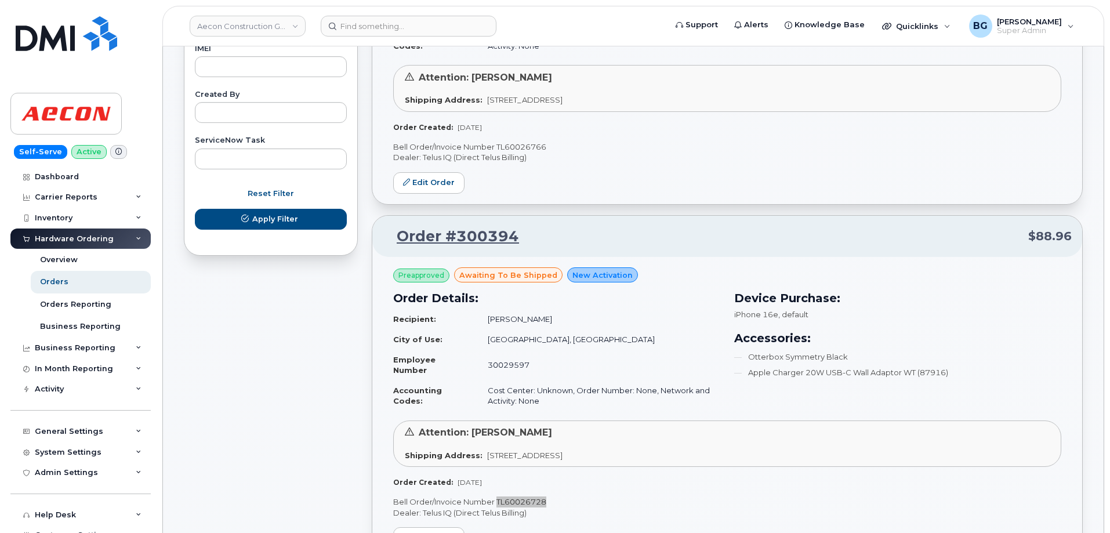
scroll to position [593, 0]
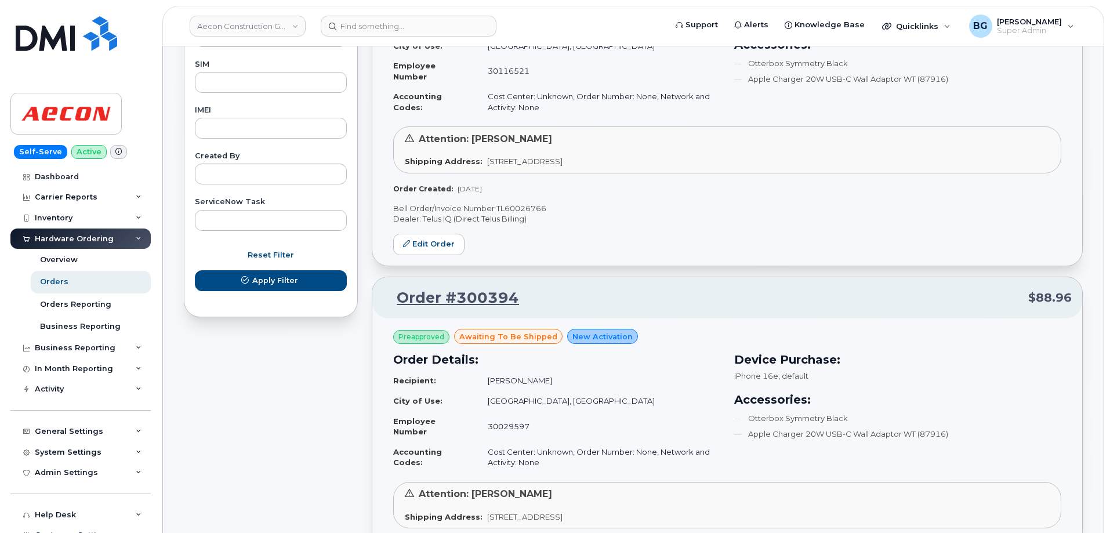
click at [530, 211] on p "Bell Order/Invoice Number TL60026766" at bounding box center [727, 208] width 668 height 11
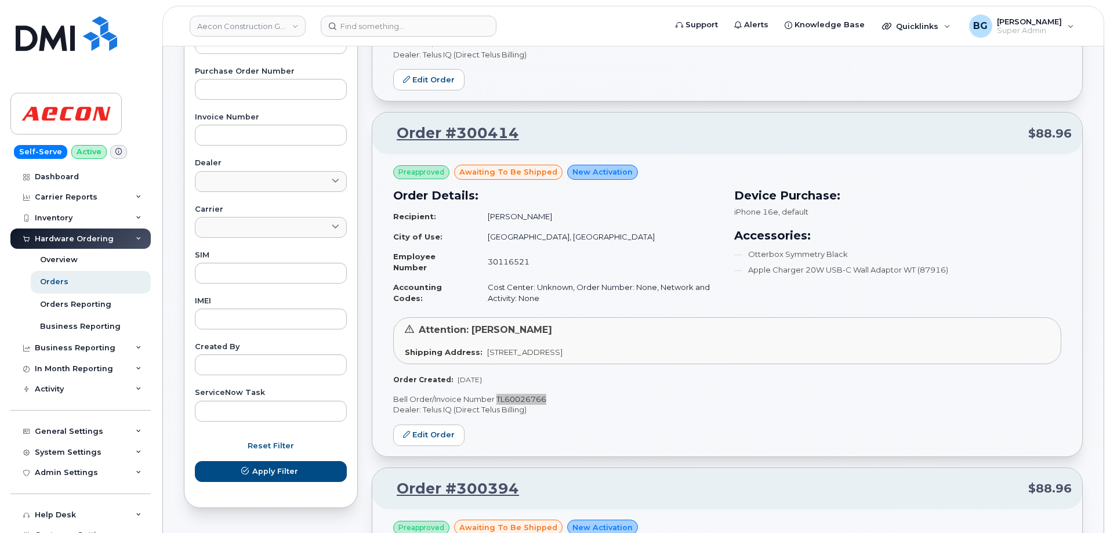
scroll to position [400, 0]
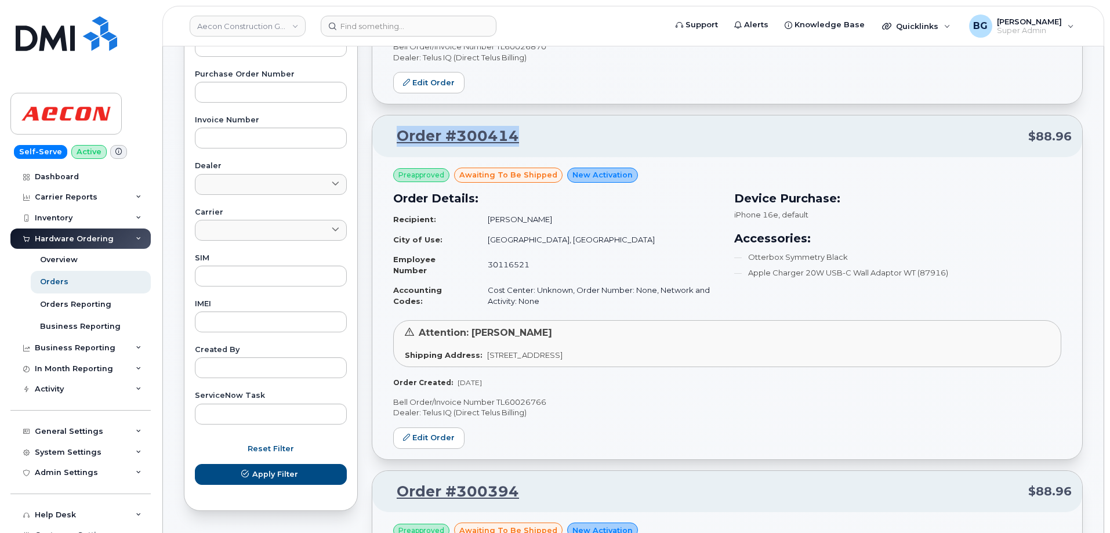
drag, startPoint x: 481, startPoint y: 131, endPoint x: 394, endPoint y: 131, distance: 87.0
click at [394, 131] on p "Order #300414 $88.96" at bounding box center [727, 136] width 689 height 21
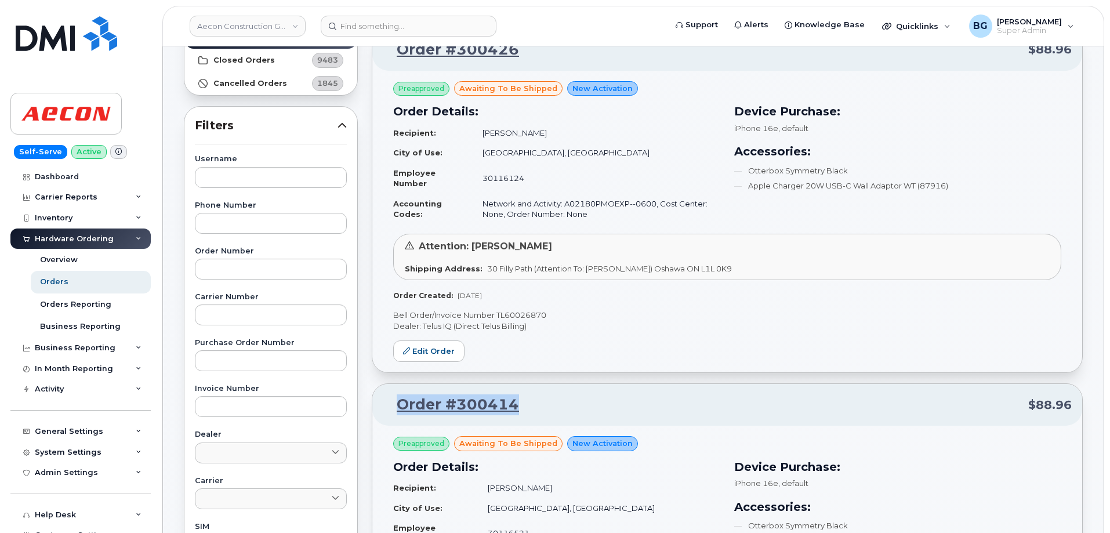
scroll to position [129, 0]
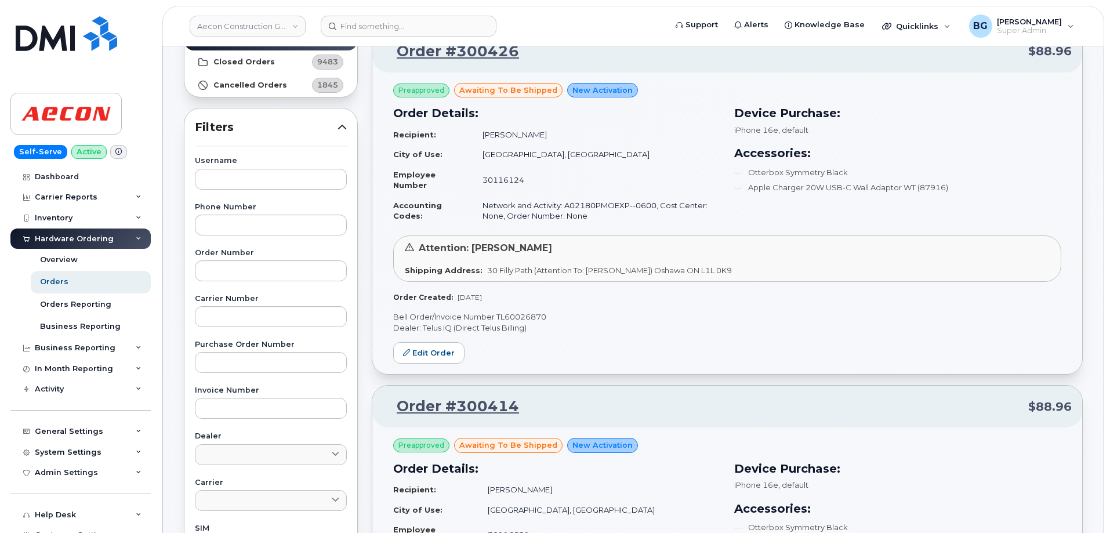
click at [525, 319] on p "Bell Order/Invoice Number TL60026870" at bounding box center [727, 316] width 668 height 11
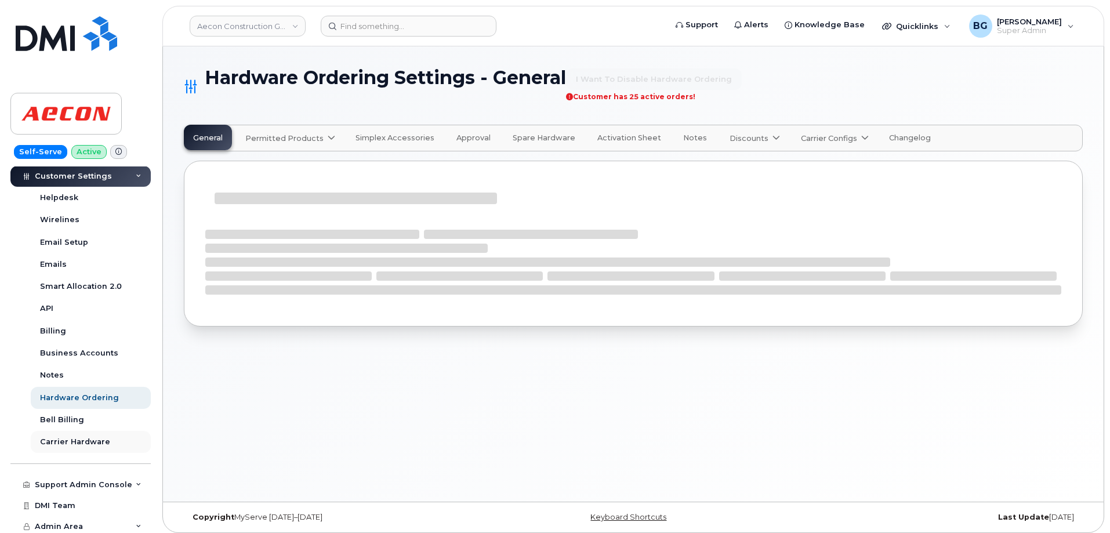
scroll to position [362, 0]
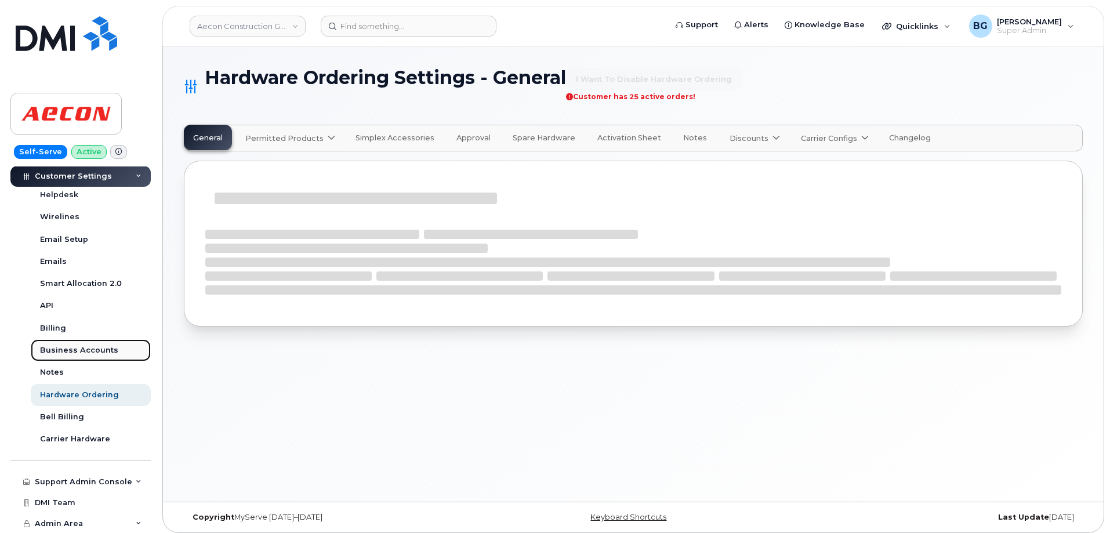
click at [60, 349] on div "Business Accounts" at bounding box center [79, 350] width 78 height 10
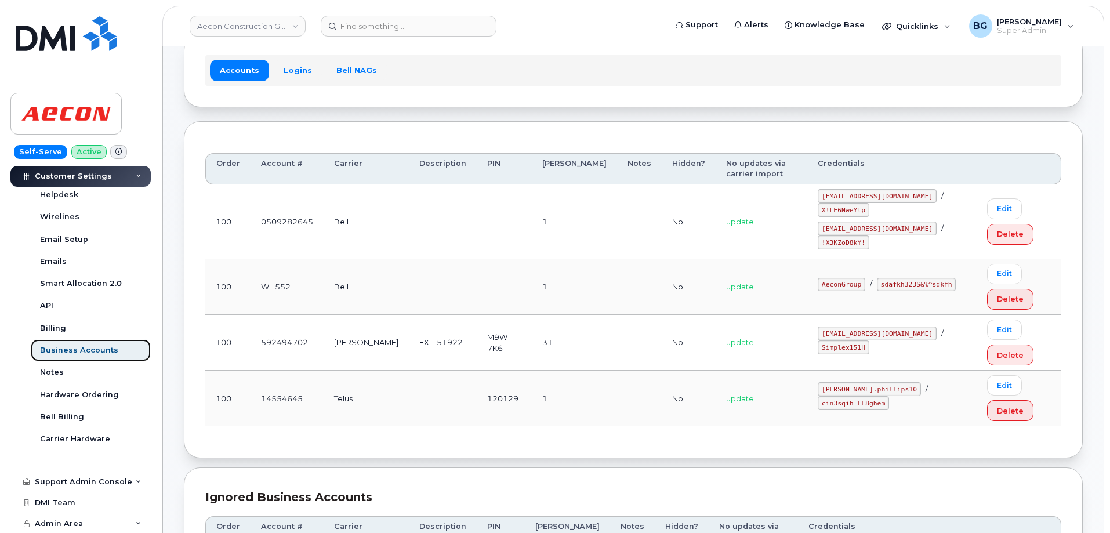
scroll to position [77, 0]
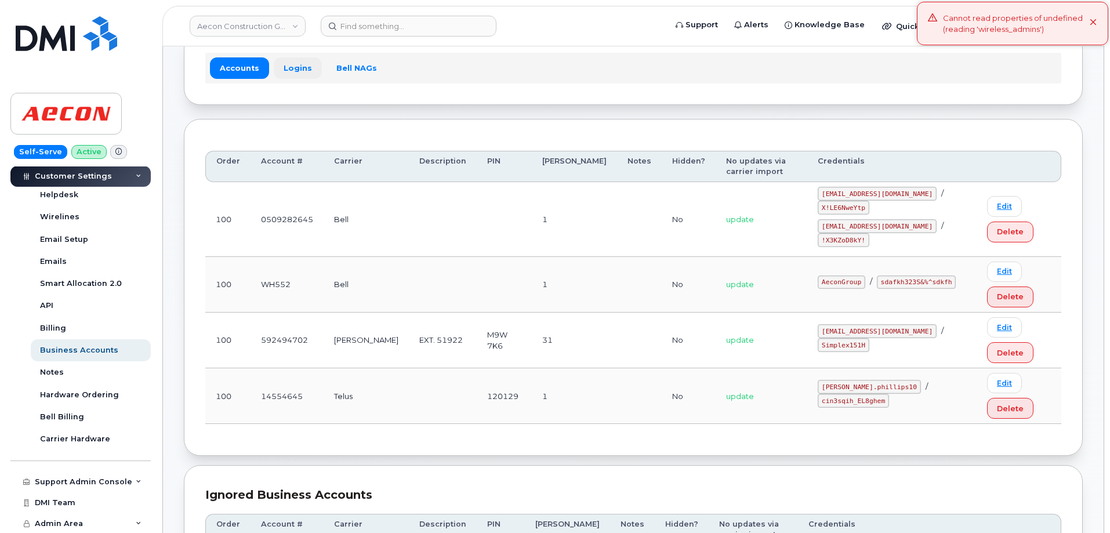
click at [299, 70] on link "Logins" at bounding box center [298, 67] width 48 height 21
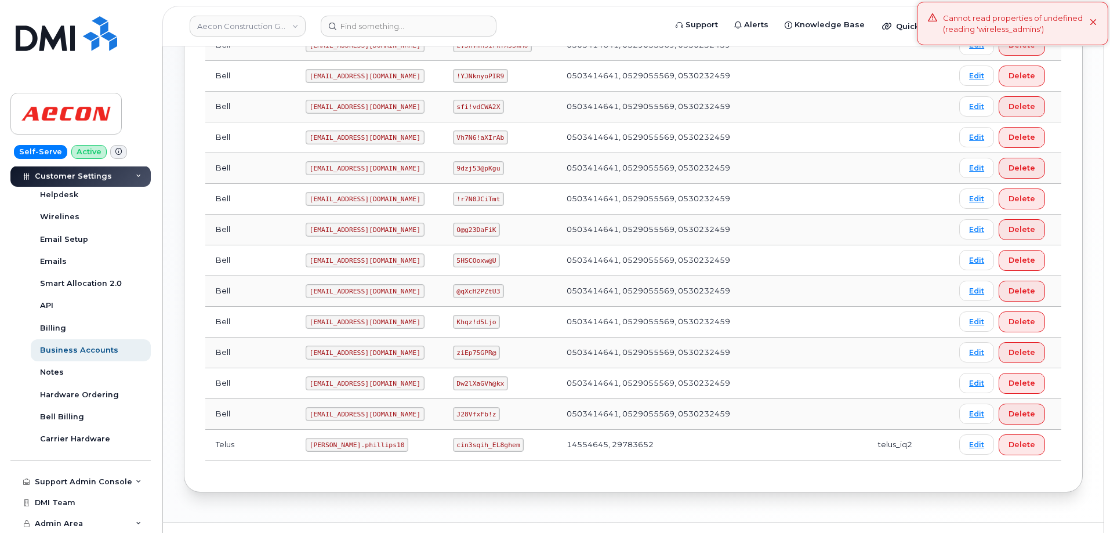
scroll to position [541, 0]
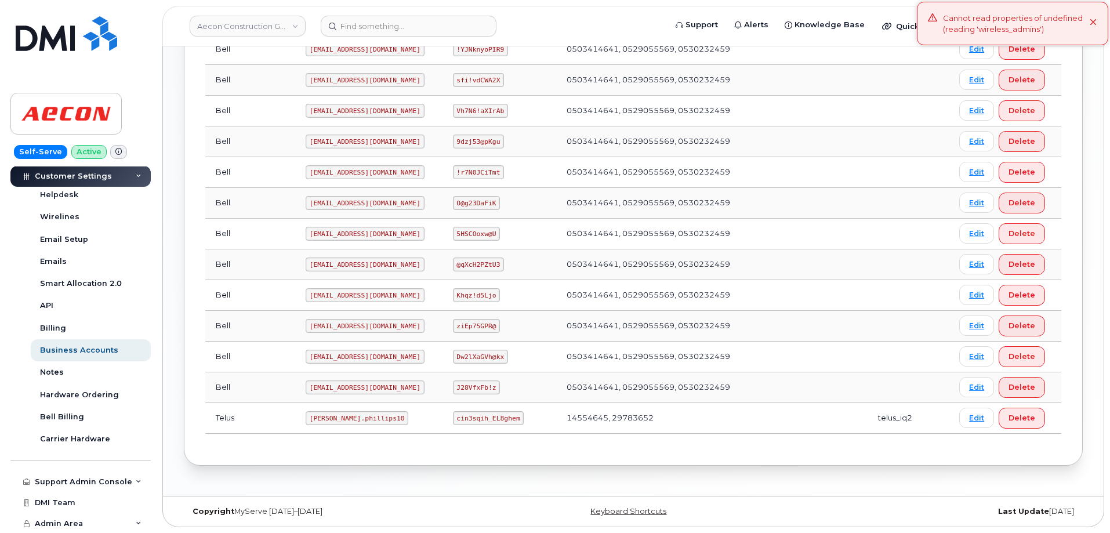
click at [306, 417] on code "Taylor.phillips10" at bounding box center [357, 418] width 103 height 14
drag, startPoint x: 277, startPoint y: 417, endPoint x: 307, endPoint y: 414, distance: 30.9
click at [307, 414] on code "Taylor.phillips10" at bounding box center [357, 418] width 103 height 14
copy code "Taylor.phillips10"
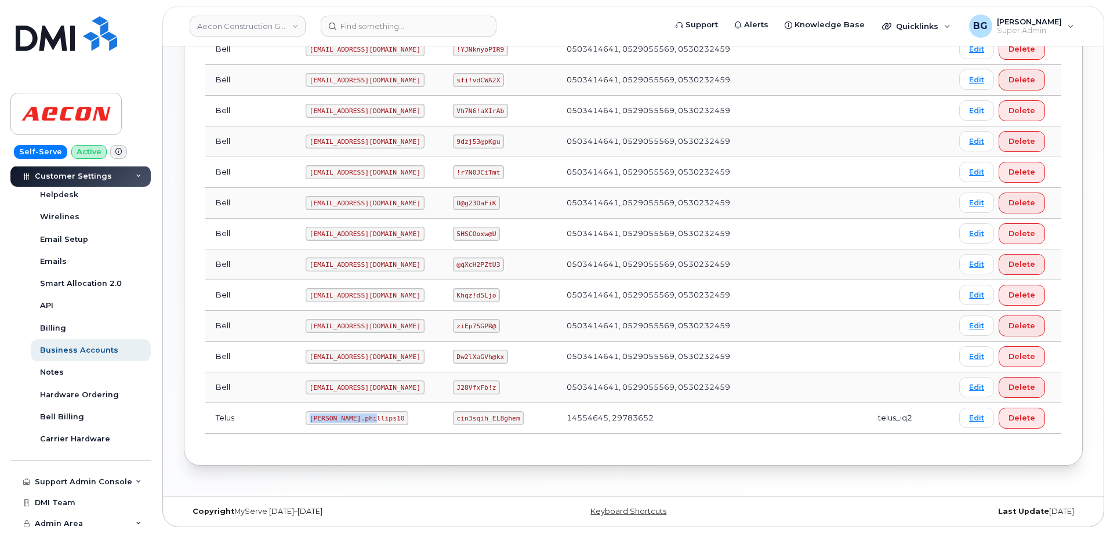
click at [306, 422] on code "Taylor.phillips10" at bounding box center [357, 418] width 103 height 14
click at [306, 418] on code "Taylor.phillips10" at bounding box center [357, 418] width 103 height 14
drag, startPoint x: 282, startPoint y: 418, endPoint x: 319, endPoint y: 417, distance: 37.1
click at [319, 417] on code "Taylor.phillips10" at bounding box center [357, 418] width 103 height 14
copy code "Taylor.phillips10"
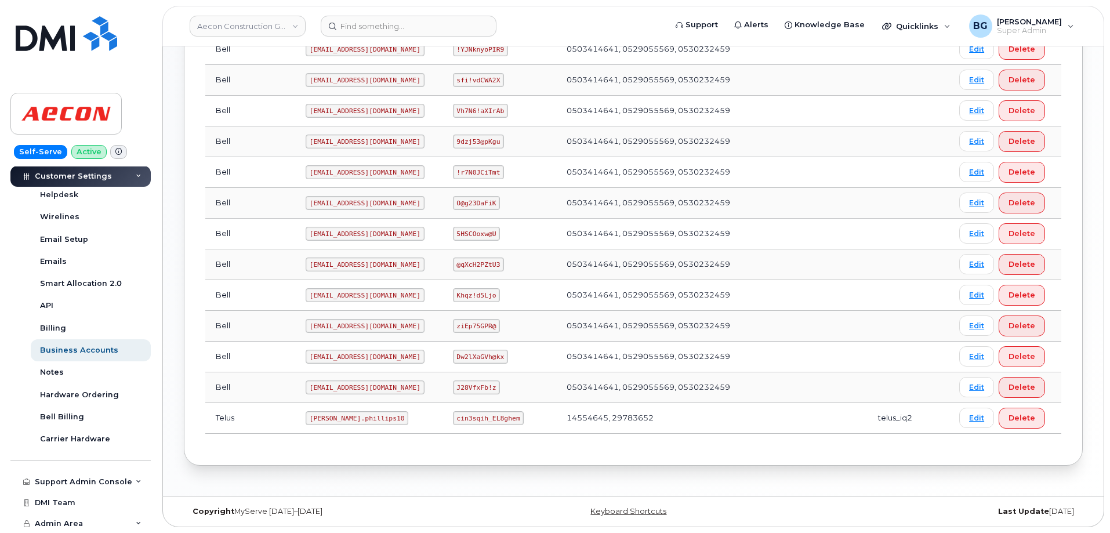
click at [453, 416] on code "cin3sqih_EL8ghem" at bounding box center [488, 418] width 71 height 14
drag, startPoint x: 449, startPoint y: 416, endPoint x: 472, endPoint y: 416, distance: 22.6
click at [472, 416] on code "cin3sqih_EL8ghem" at bounding box center [488, 418] width 71 height 14
copy code "cin3sqih_EL8ghem"
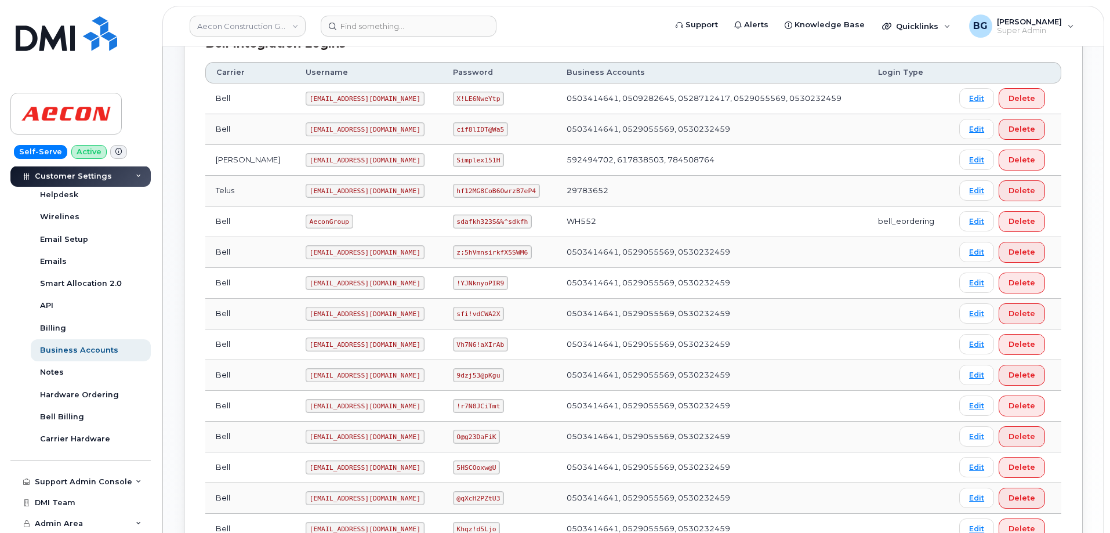
scroll to position [270, 0]
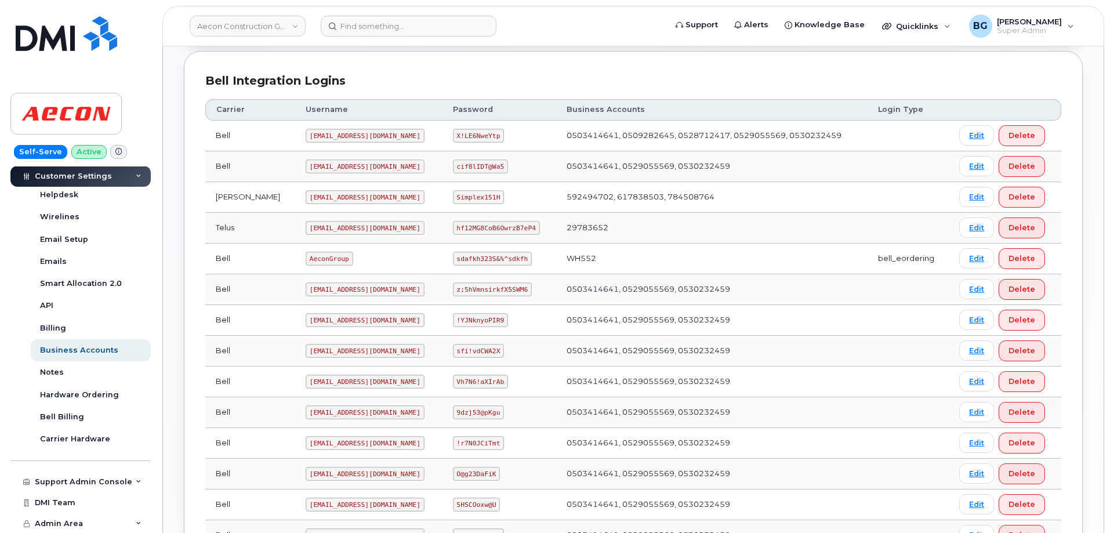
click at [306, 256] on code "AeconGroup" at bounding box center [330, 259] width 48 height 14
drag, startPoint x: 285, startPoint y: 256, endPoint x: 226, endPoint y: 266, distance: 59.9
click at [306, 256] on code "AeconGroup" at bounding box center [330, 259] width 48 height 14
copy code "AeconGroup"
click at [458, 256] on code "sdafkh323S&%^sdkfh" at bounding box center [492, 259] width 79 height 14
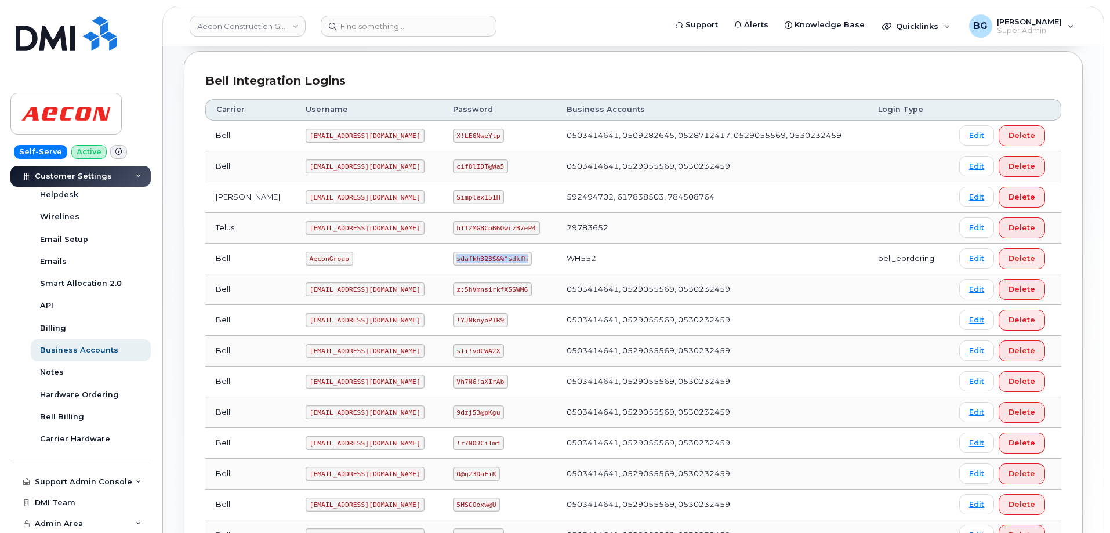
drag, startPoint x: 458, startPoint y: 256, endPoint x: 498, endPoint y: 259, distance: 40.1
click at [498, 259] on code "sdafkh323S&%^sdkfh" at bounding box center [492, 259] width 79 height 14
copy code "sdafkh323S&%^sdkfh"
click at [249, 30] on link "Aecon Construction Group Inc" at bounding box center [248, 26] width 116 height 21
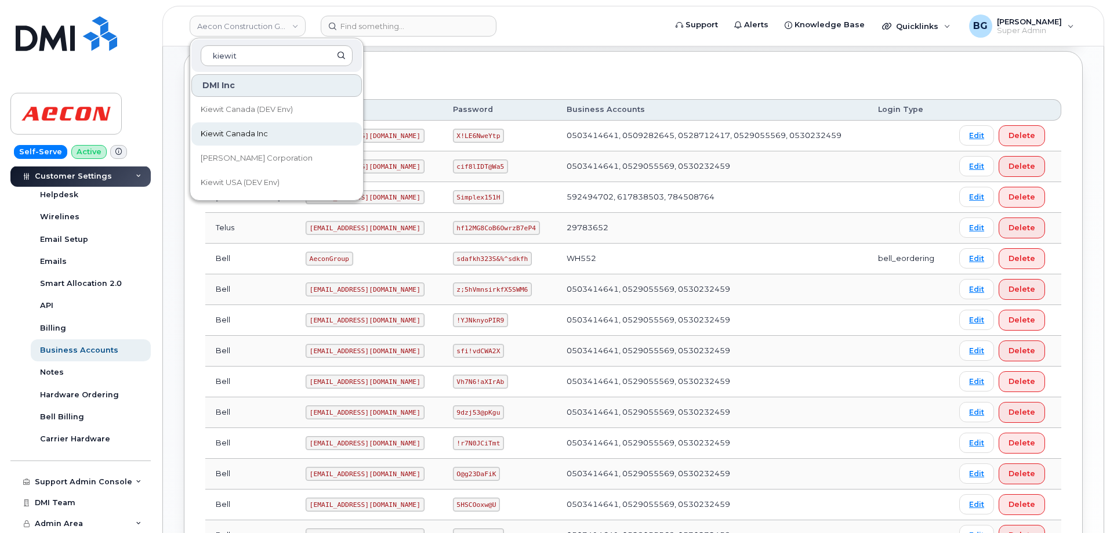
type input "kiewit"
click at [235, 135] on span "Kiewit Canada Inc" at bounding box center [234, 134] width 67 height 12
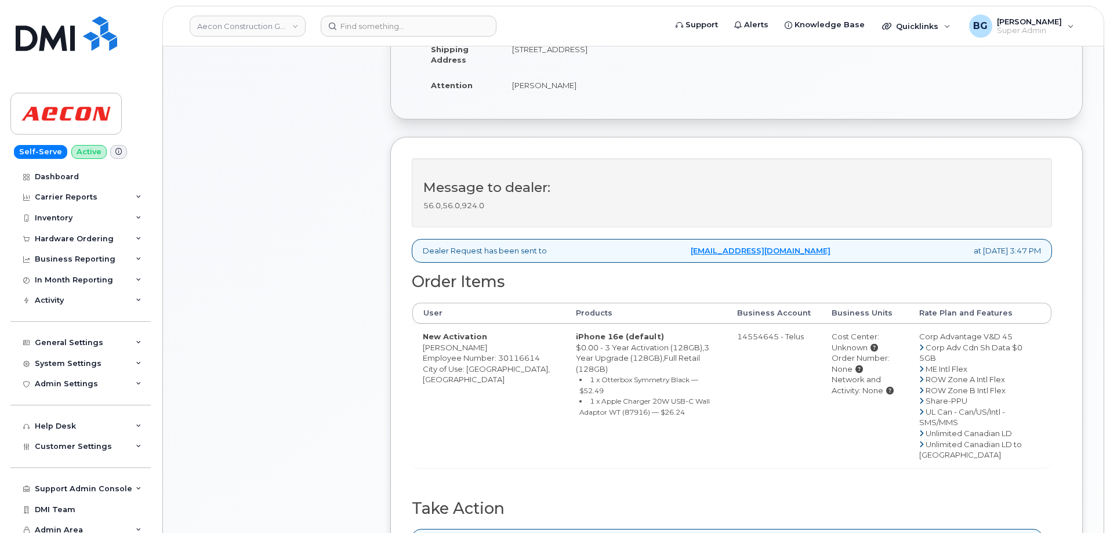
scroll to position [425, 0]
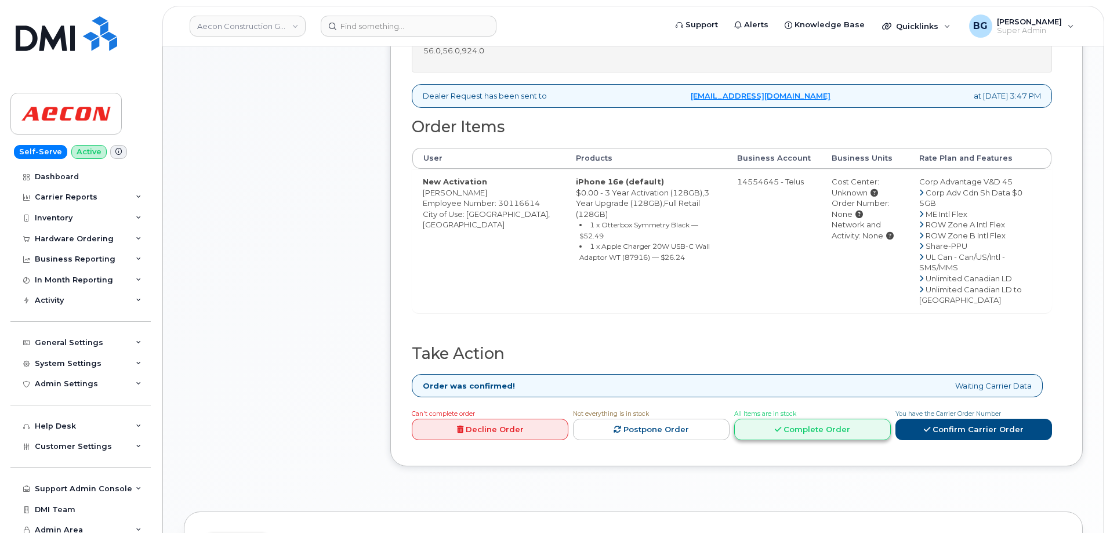
click at [825, 440] on link "Complete Order" at bounding box center [812, 429] width 157 height 21
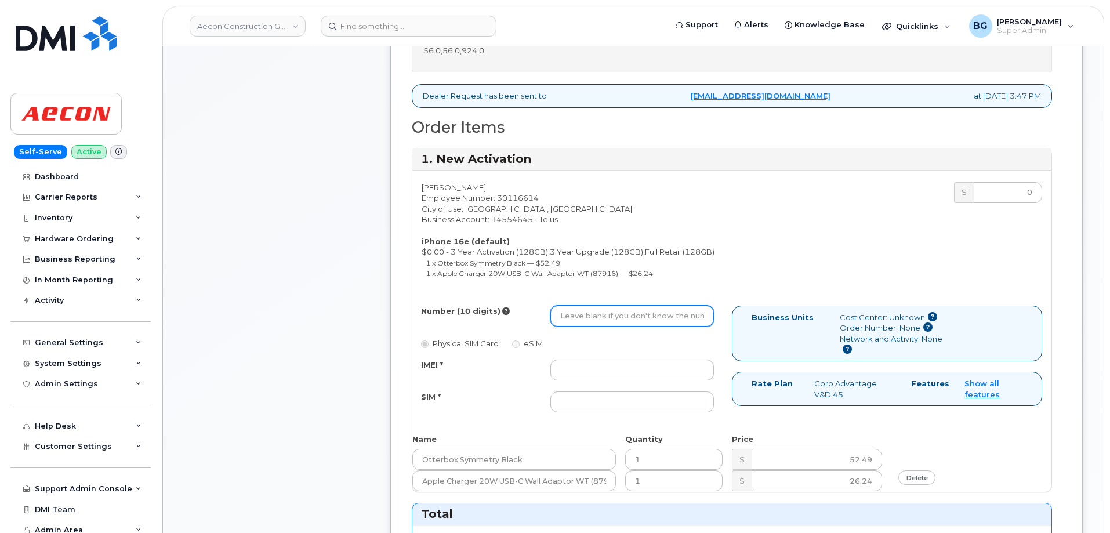
click at [592, 306] on input "Number (10 digits)" at bounding box center [632, 316] width 164 height 21
paste input "236) 983-4434"
type input "2369834434"
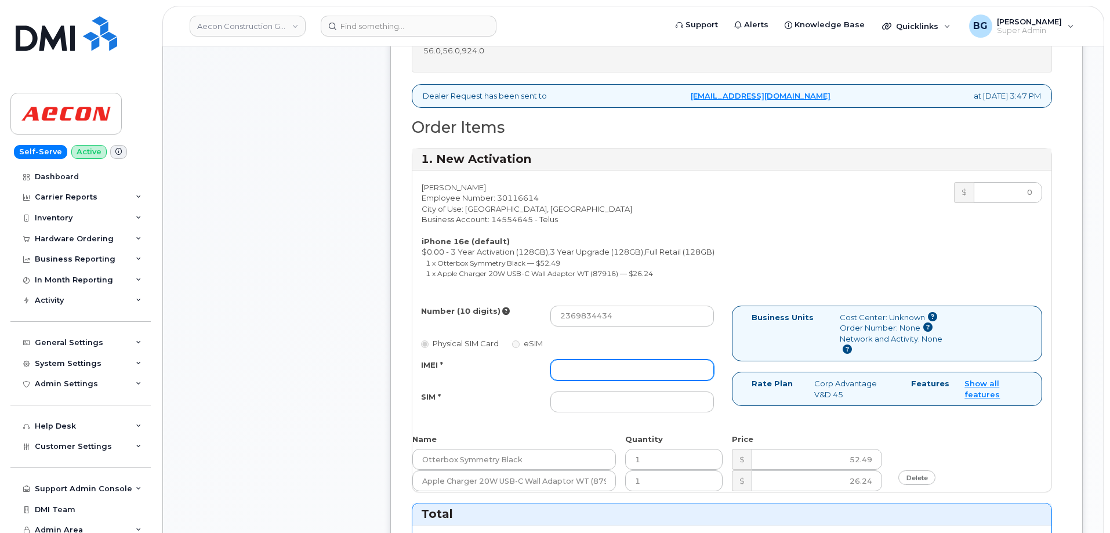
click at [607, 361] on input "IMEI *" at bounding box center [632, 370] width 164 height 21
paste input "354216330025515"
type input "354216330025515"
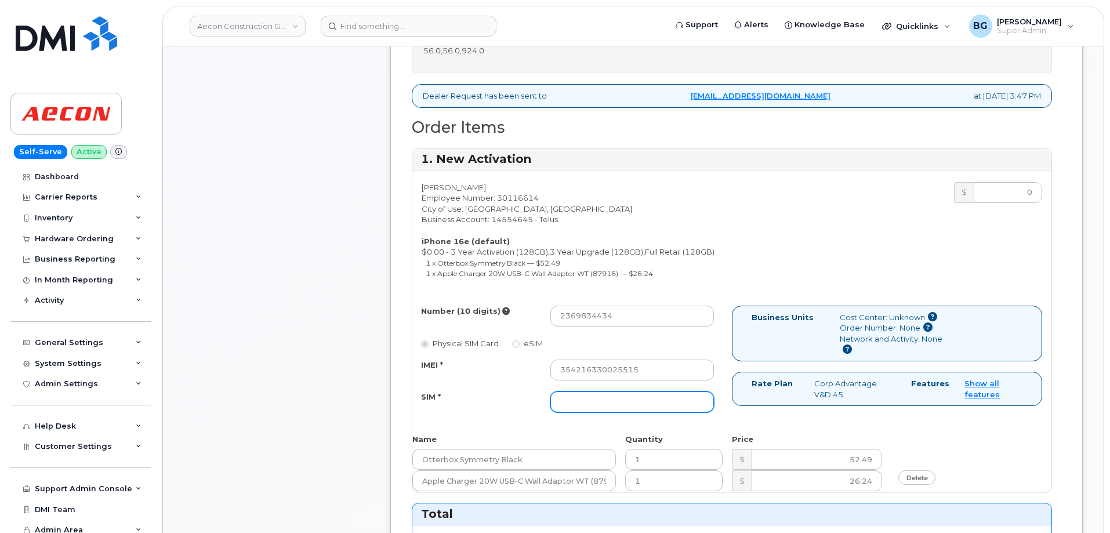
click at [603, 391] on input "SIM *" at bounding box center [632, 401] width 164 height 21
paste input "[TECHNICAL_ID]"
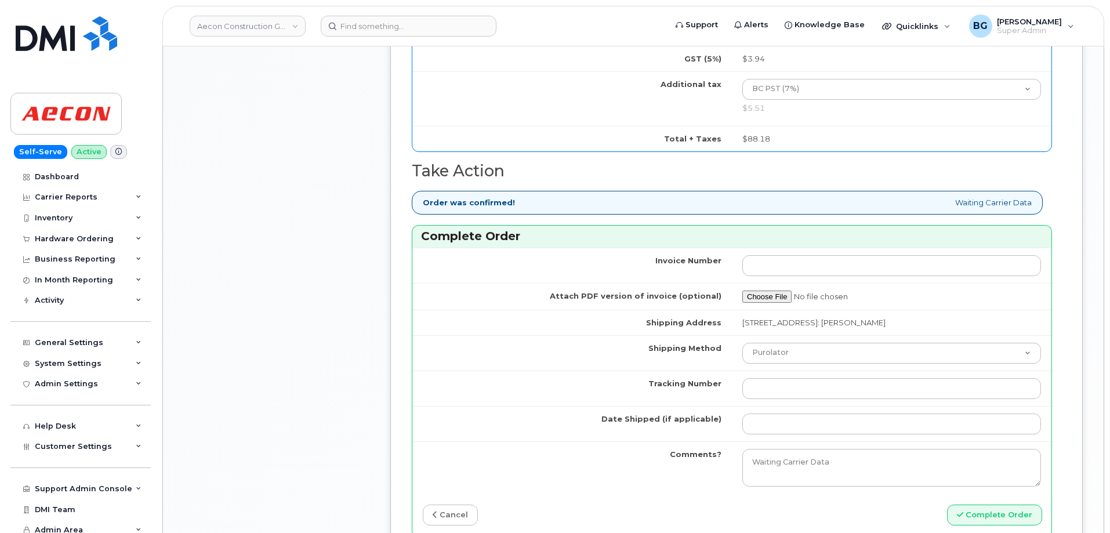
scroll to position [1044, 0]
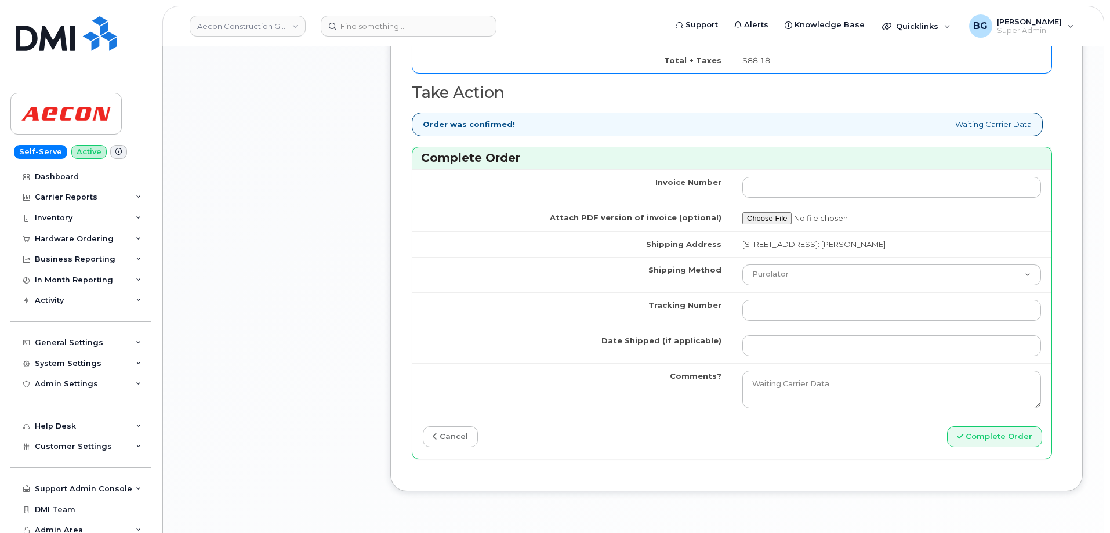
type input "[TECHNICAL_ID]"
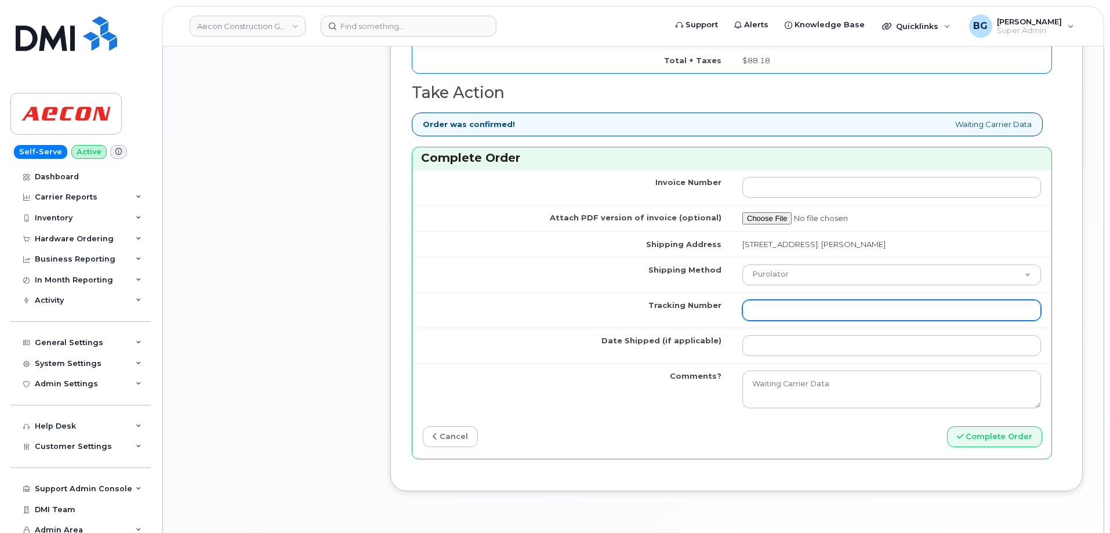
drag, startPoint x: 814, startPoint y: 303, endPoint x: 816, endPoint y: 296, distance: 7.3
click at [814, 302] on input "Tracking Number" at bounding box center [891, 310] width 299 height 21
paste input "393071981945"
type input "393071981945"
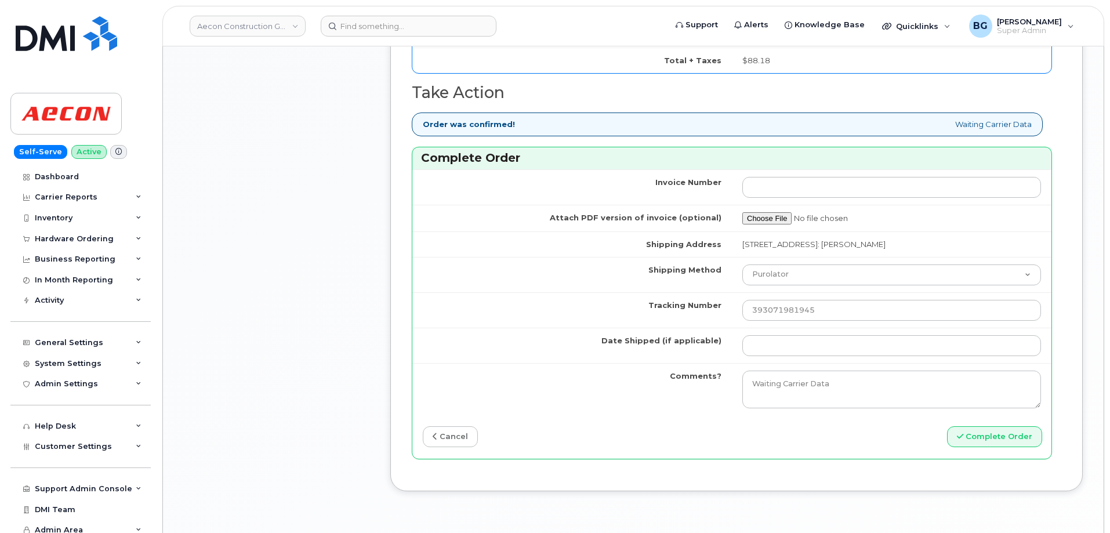
click at [838, 257] on td "Purolator UPS FedEx Canada Post Courier Other Drop Off Pick Up" at bounding box center [892, 274] width 320 height 35
drag, startPoint x: 833, startPoint y: 263, endPoint x: 829, endPoint y: 270, distance: 7.8
click at [833, 264] on select "Purolator UPS FedEx Canada Post Courier Other Drop Off Pick Up" at bounding box center [891, 274] width 299 height 21
select select "FedEx"
click at [742, 264] on select "Purolator UPS FedEx Canada Post Courier Other Drop Off Pick Up" at bounding box center [891, 274] width 299 height 21
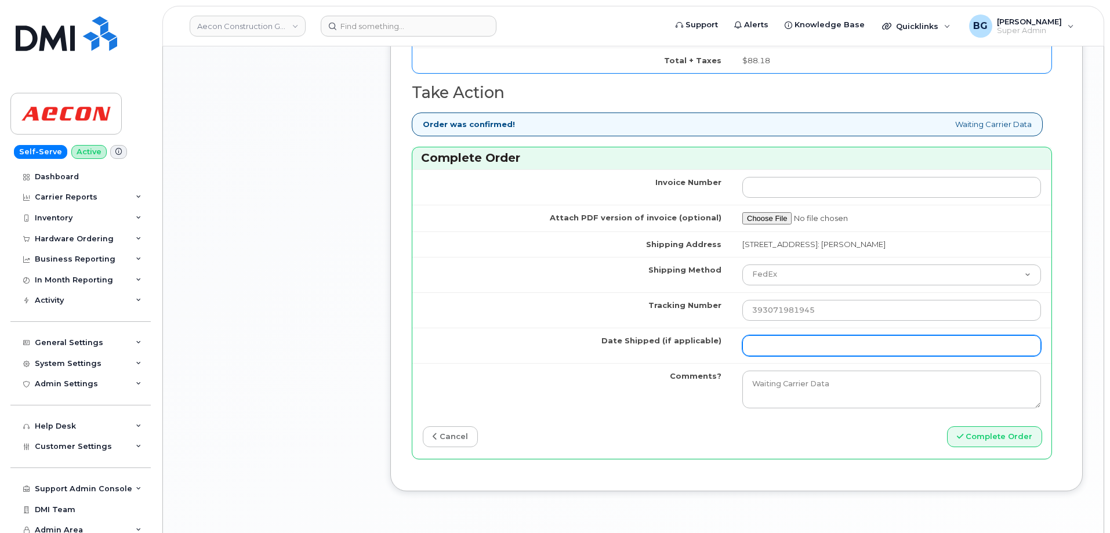
click at [815, 342] on input "Date Shipped (if applicable)" at bounding box center [891, 345] width 299 height 21
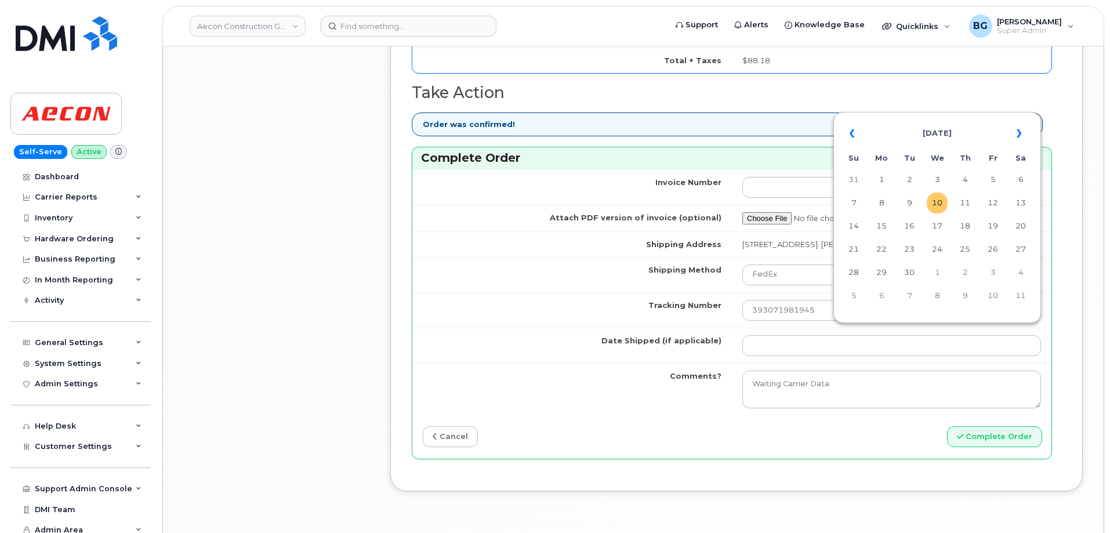
click at [934, 201] on td "10" at bounding box center [937, 203] width 21 height 21
type input "[DATE]"
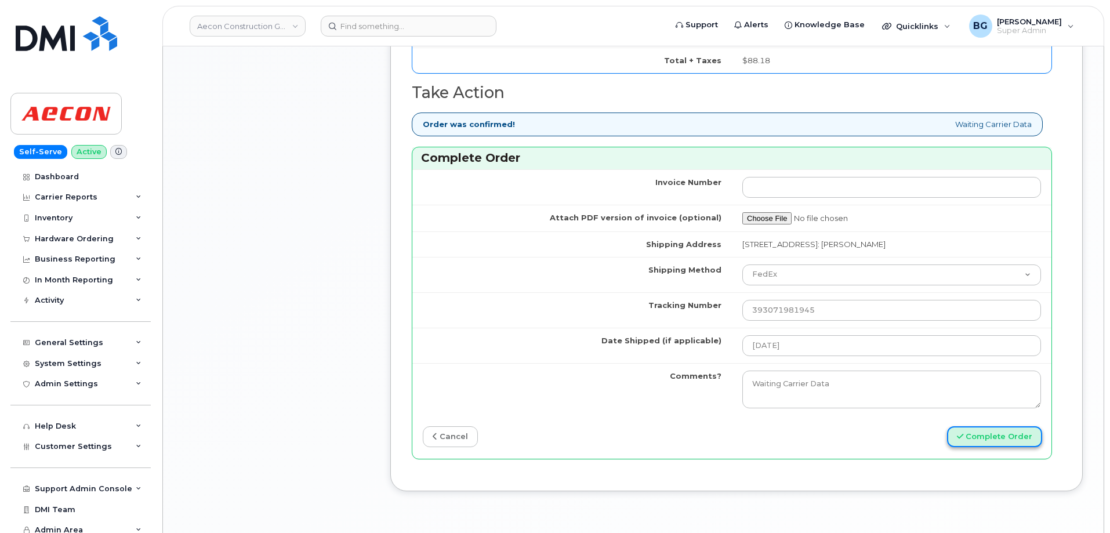
click at [990, 426] on button "Complete Order" at bounding box center [994, 436] width 95 height 21
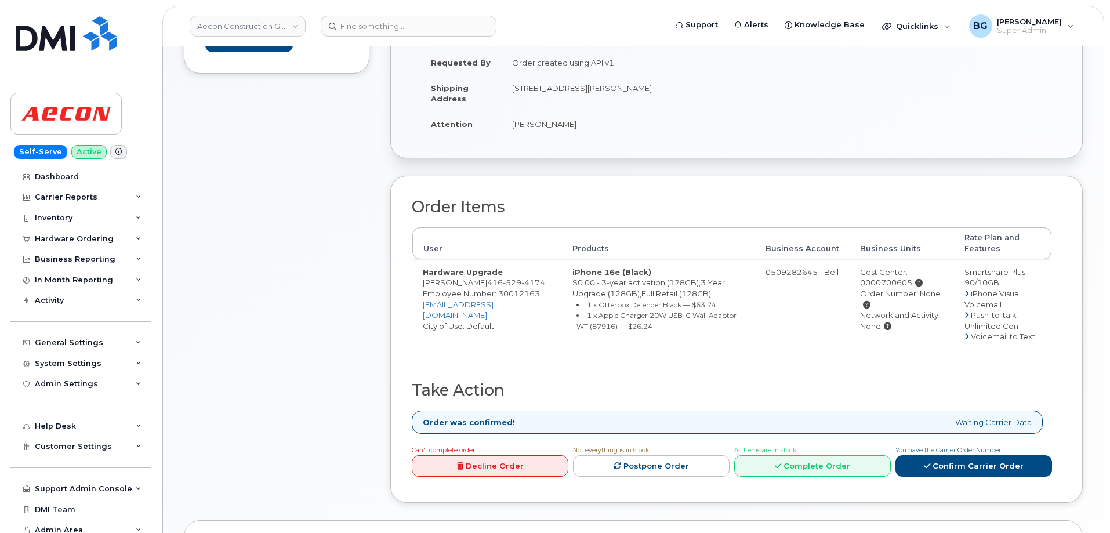
scroll to position [232, 0]
click at [822, 455] on link "Complete Order" at bounding box center [812, 465] width 157 height 21
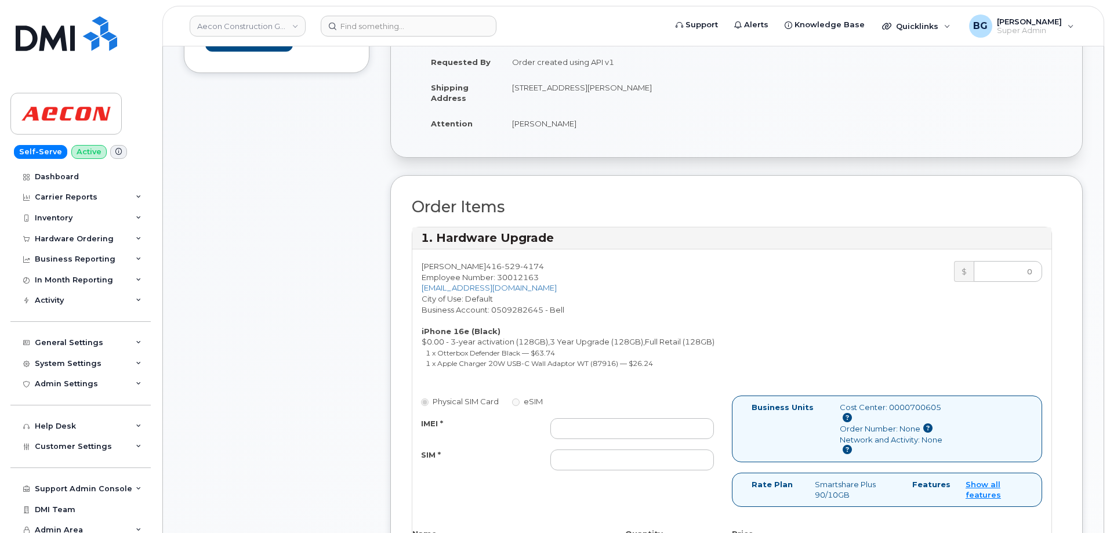
scroll to position [464, 0]
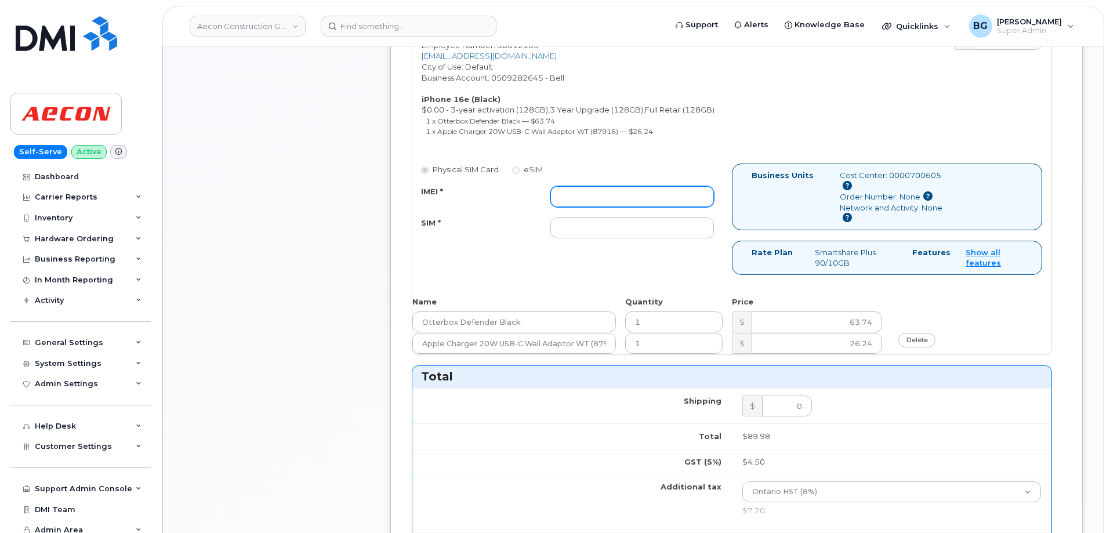
click at [579, 188] on input "IMEI *" at bounding box center [632, 196] width 164 height 21
paste input "354216330710686"
type input "354216330710686"
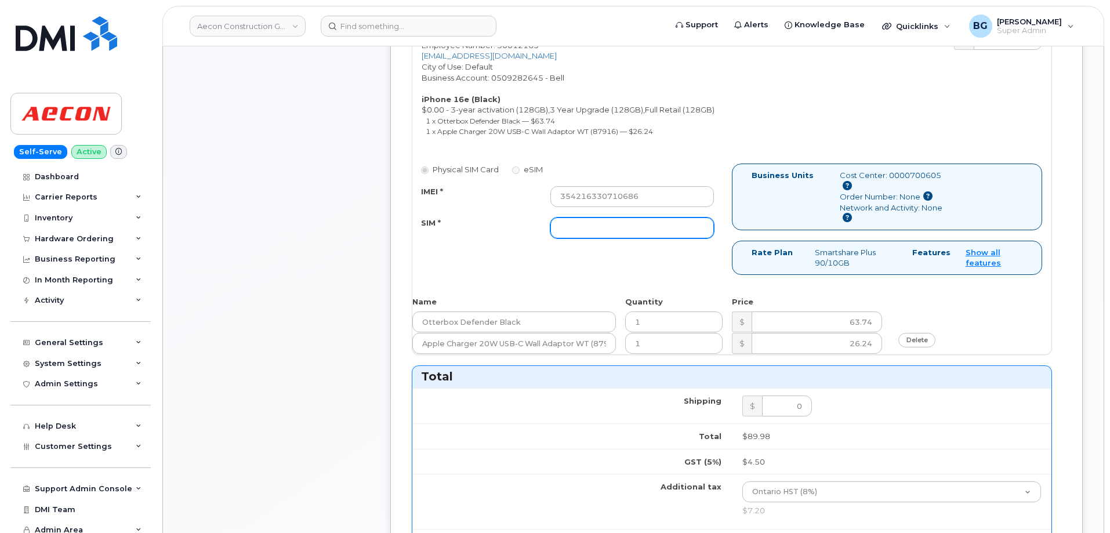
click at [632, 217] on input "SIM *" at bounding box center [632, 227] width 164 height 21
paste input "89302610207733110222"
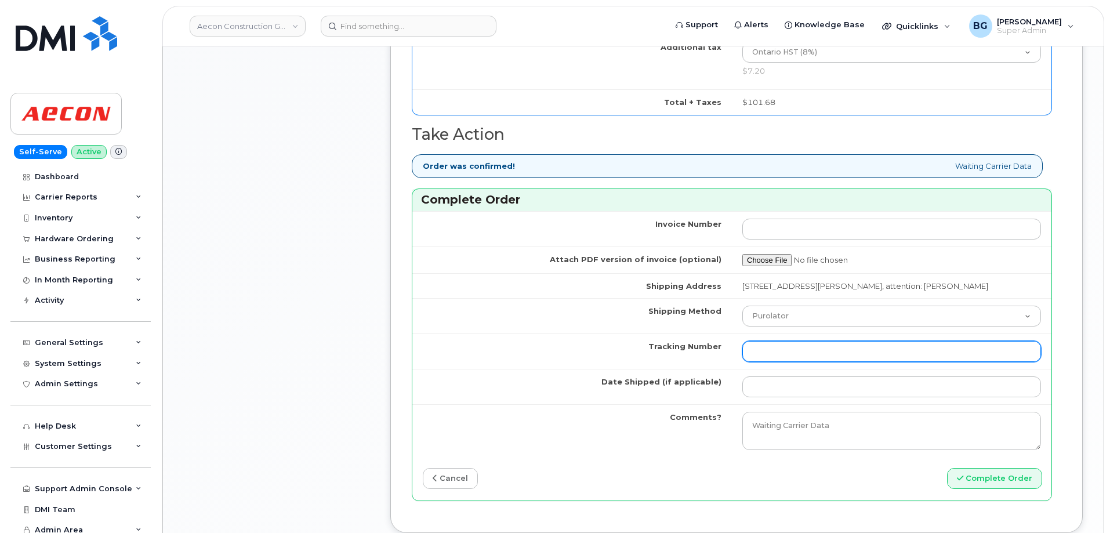
scroll to position [967, 0]
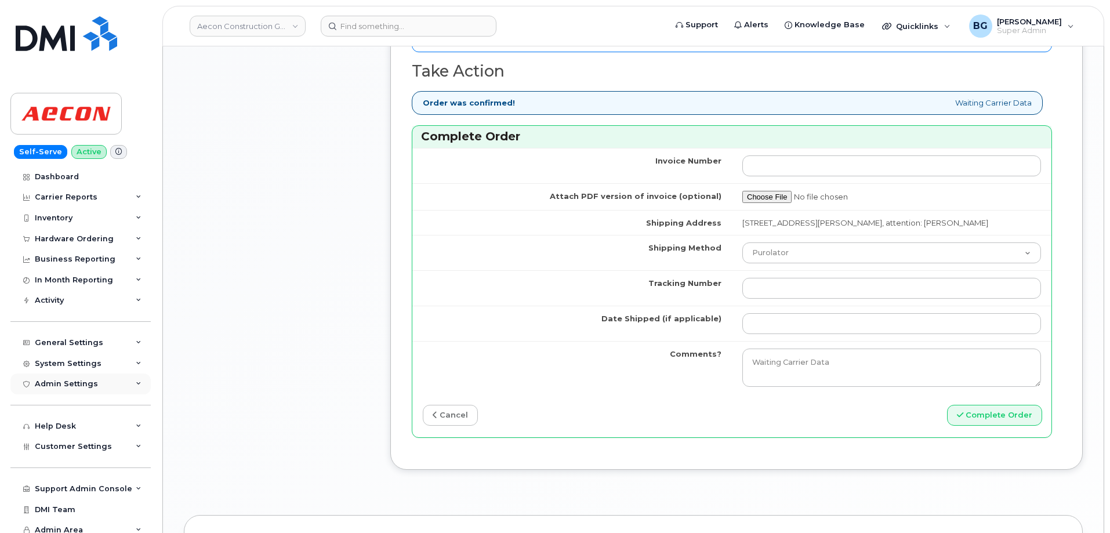
type input "89302610207733110222"
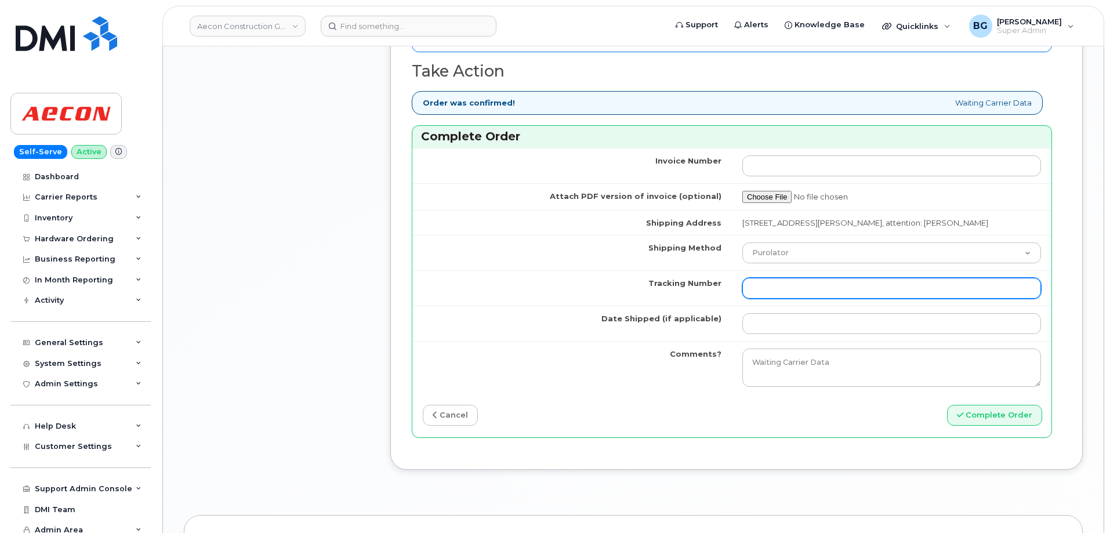
drag, startPoint x: 761, startPoint y: 278, endPoint x: 779, endPoint y: 282, distance: 17.9
click at [761, 278] on input "Tracking Number" at bounding box center [891, 288] width 299 height 21
paste input "520047216418"
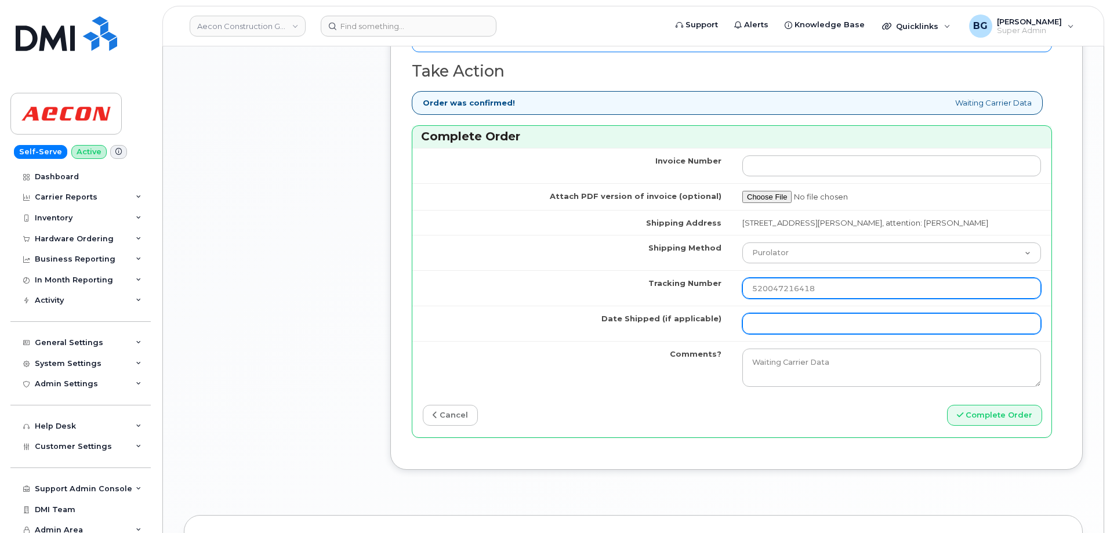
type input "520047216418"
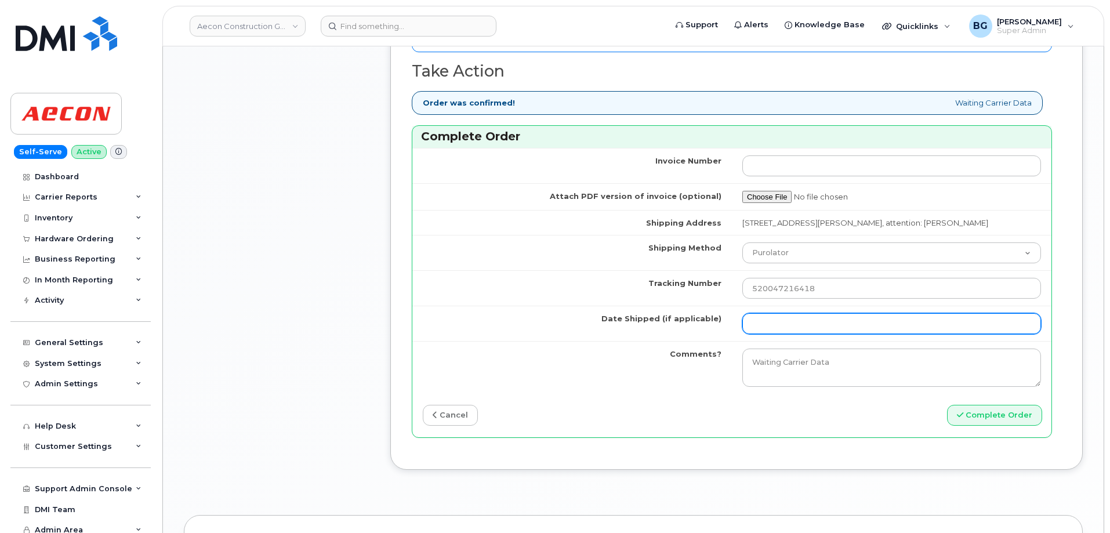
click at [790, 314] on input "Date Shipped (if applicable)" at bounding box center [891, 323] width 299 height 21
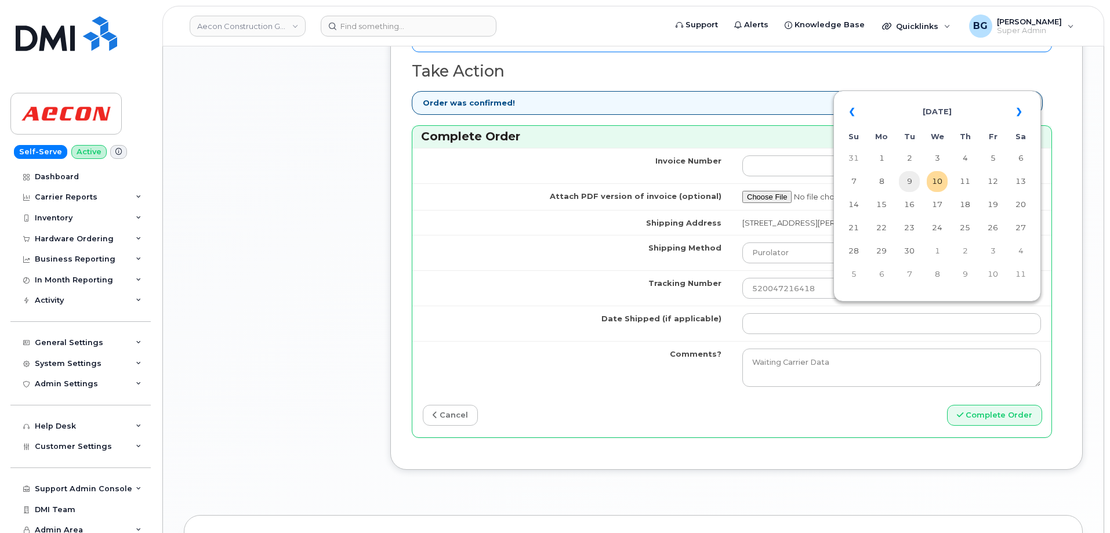
click at [912, 181] on td "9" at bounding box center [909, 181] width 21 height 21
type input "2025-09-09"
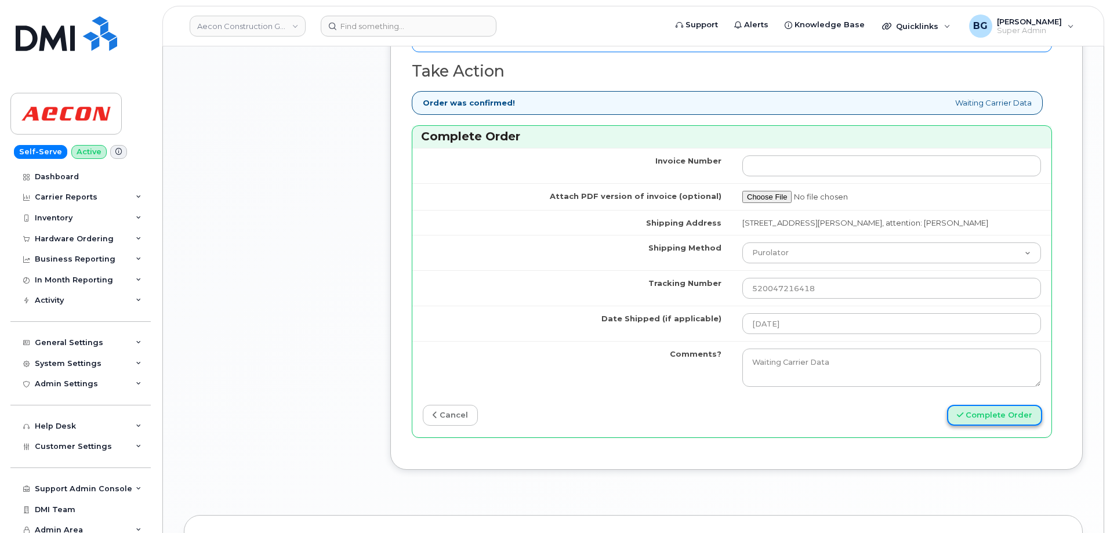
click at [1012, 405] on button "Complete Order" at bounding box center [994, 415] width 95 height 21
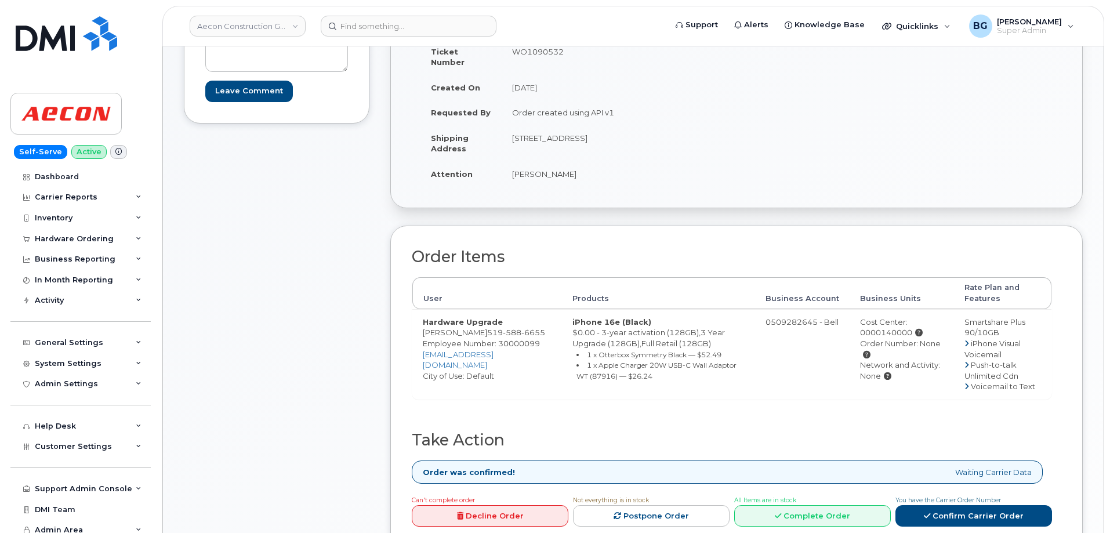
scroll to position [309, 0]
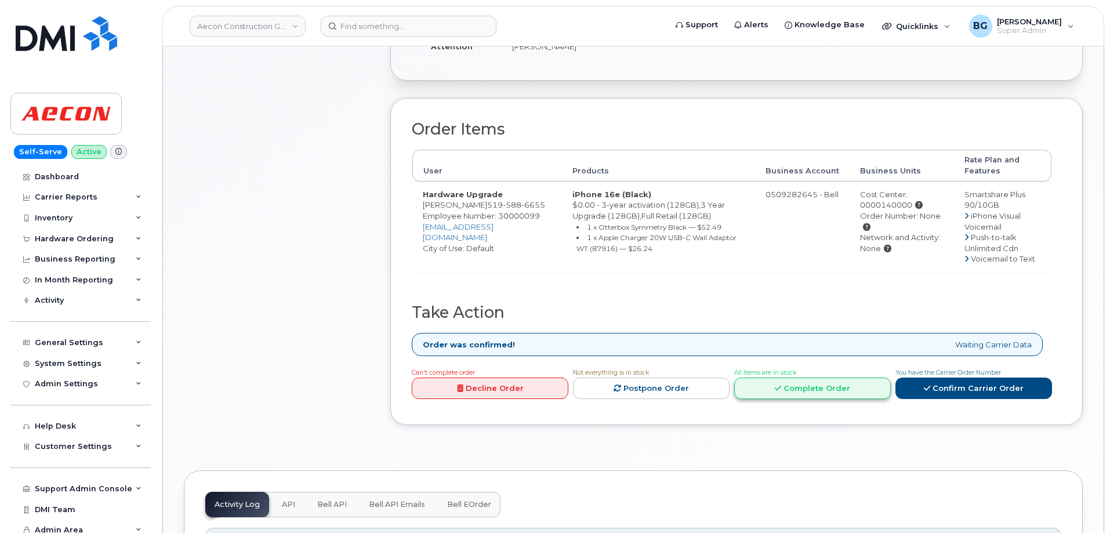
click at [808, 378] on link "Complete Order" at bounding box center [812, 388] width 157 height 21
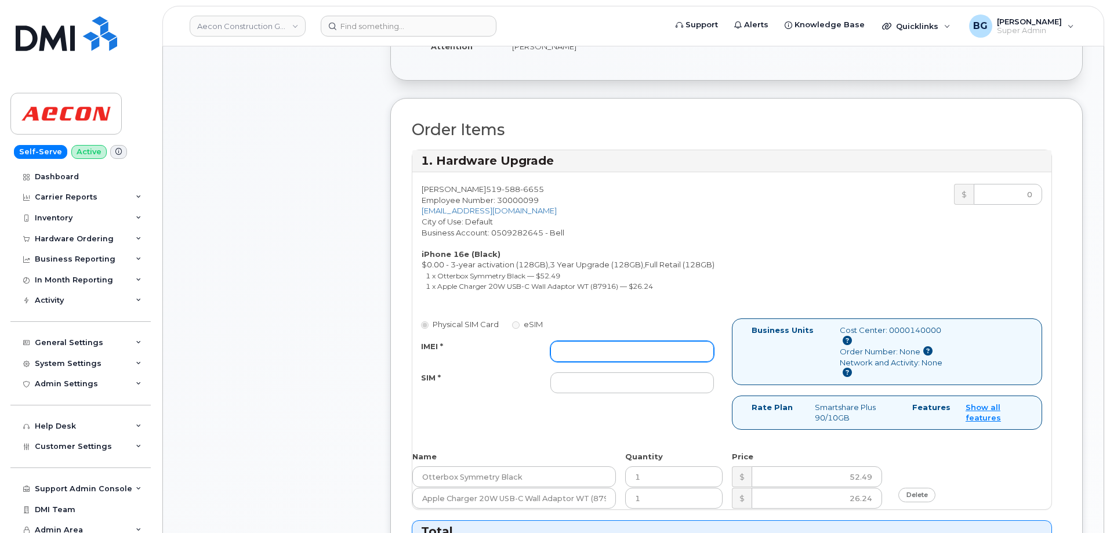
drag, startPoint x: 578, startPoint y: 340, endPoint x: 554, endPoint y: 340, distance: 23.2
click at [578, 341] on input "IMEI *" at bounding box center [632, 351] width 164 height 21
paste input "354216330797949"
type input "354216330797949"
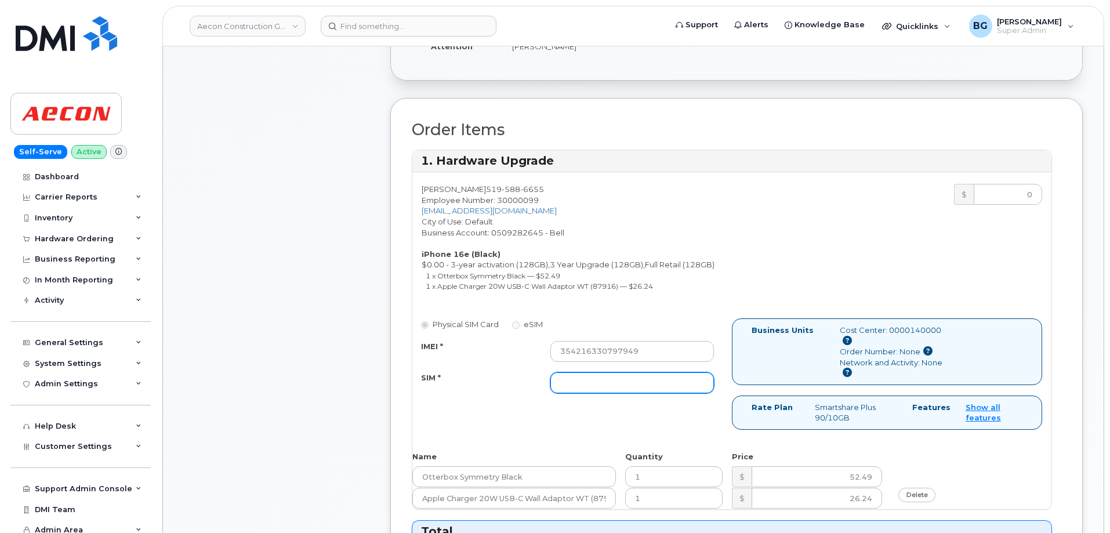
click at [632, 378] on input "SIM *" at bounding box center [632, 382] width 164 height 21
paste input "89302610207733110214"
type input "89302610207733110214"
click at [633, 407] on div "Physical SIM Card eSIM IMEI * 354216330797949 SIM * 89302610207733110214 Busine…" at bounding box center [731, 379] width 639 height 122
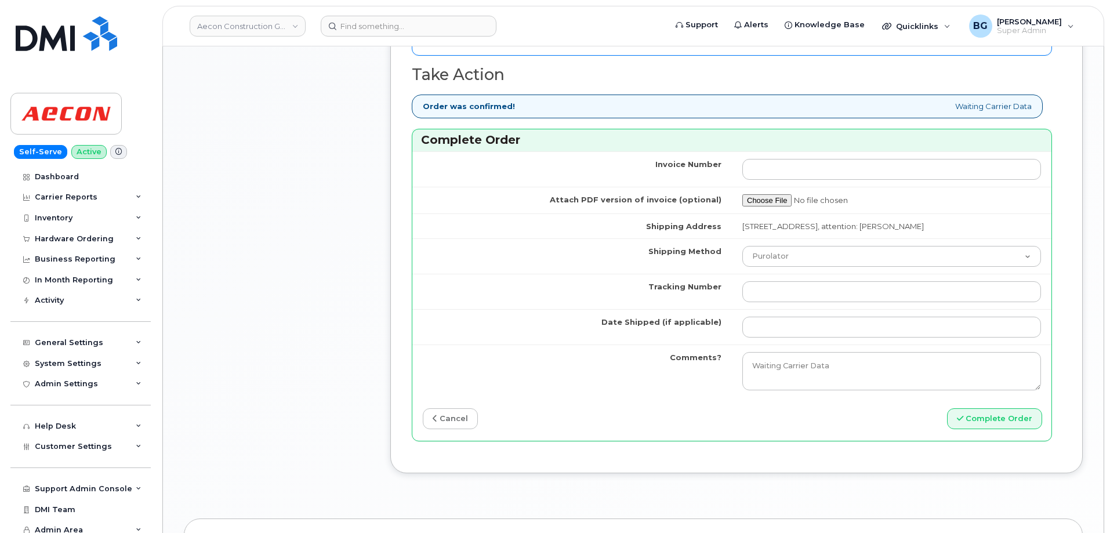
scroll to position [1005, 0]
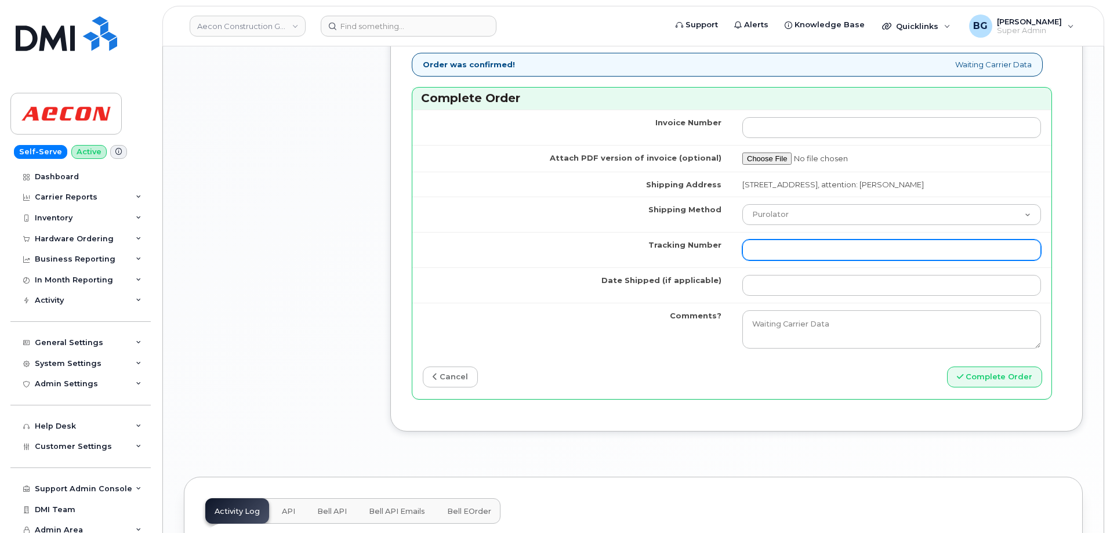
click at [831, 240] on input "Tracking Number" at bounding box center [891, 250] width 299 height 21
paste input "520047213001"
type input "520047213001"
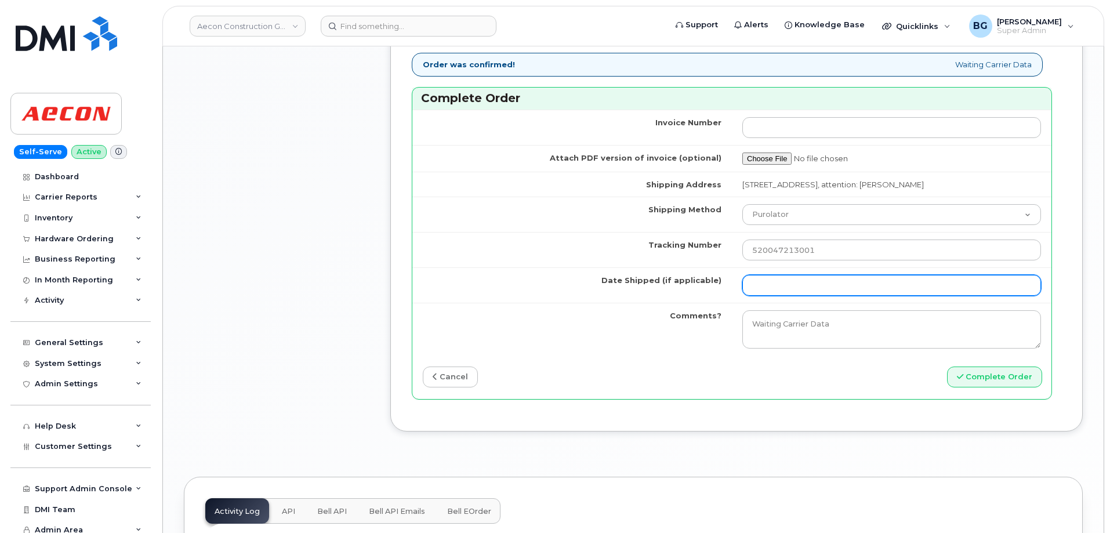
click at [817, 277] on input "Date Shipped (if applicable)" at bounding box center [891, 285] width 299 height 21
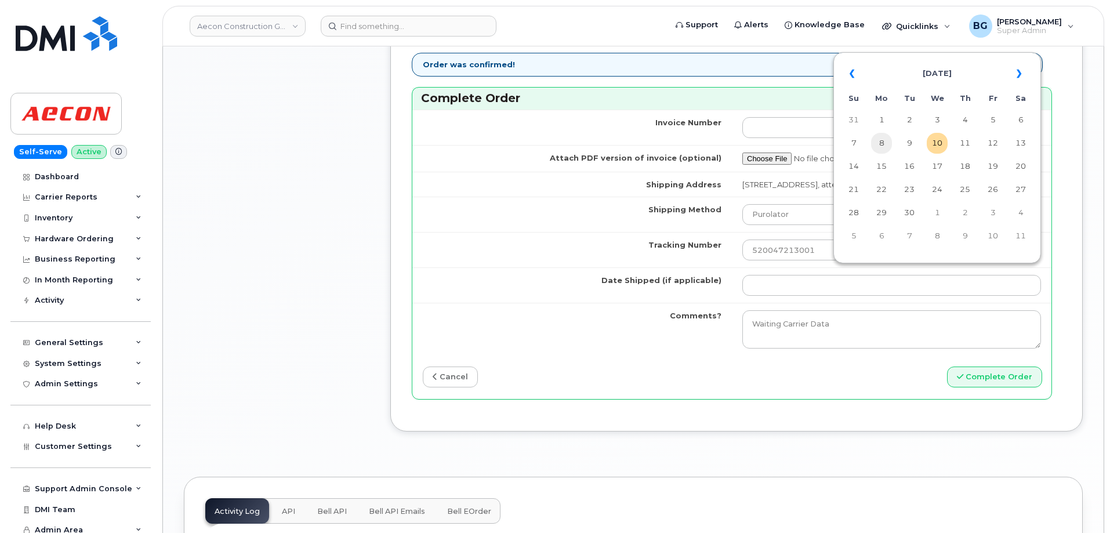
click at [880, 141] on td "8" at bounding box center [881, 143] width 21 height 21
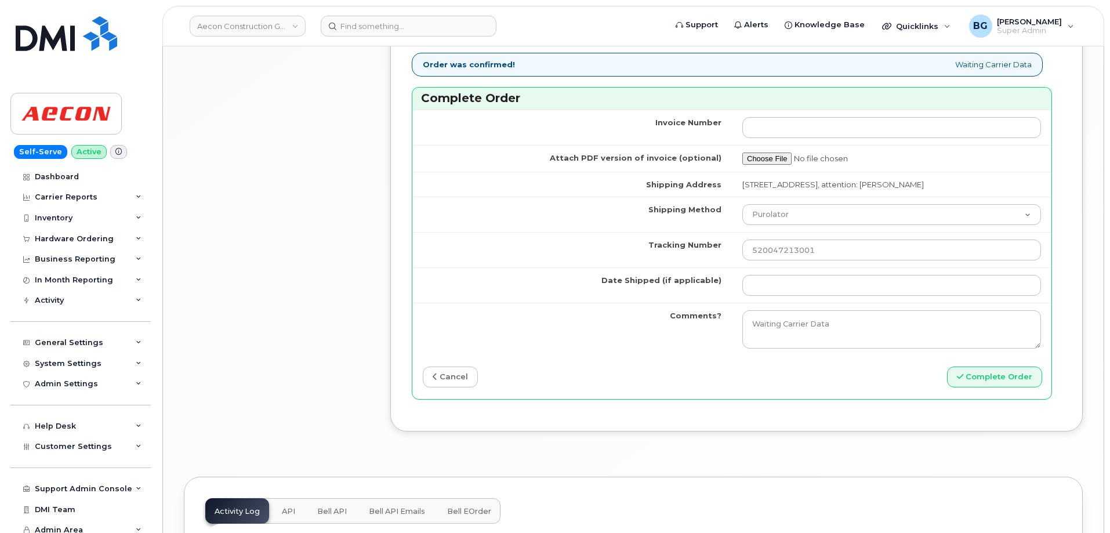
type input "2025-09-08"
click at [1004, 369] on button "Complete Order" at bounding box center [994, 377] width 95 height 21
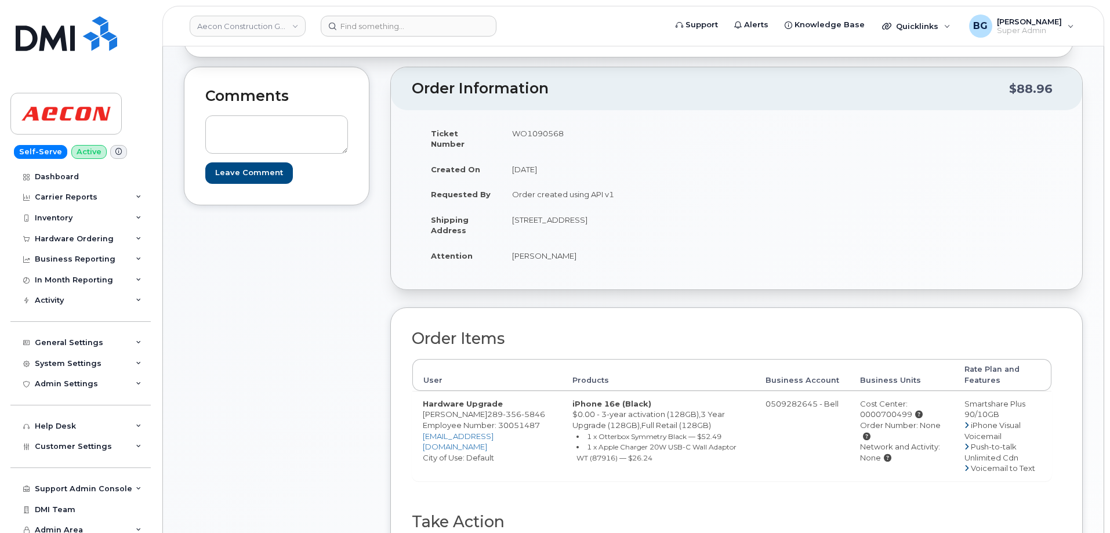
scroll to position [271, 0]
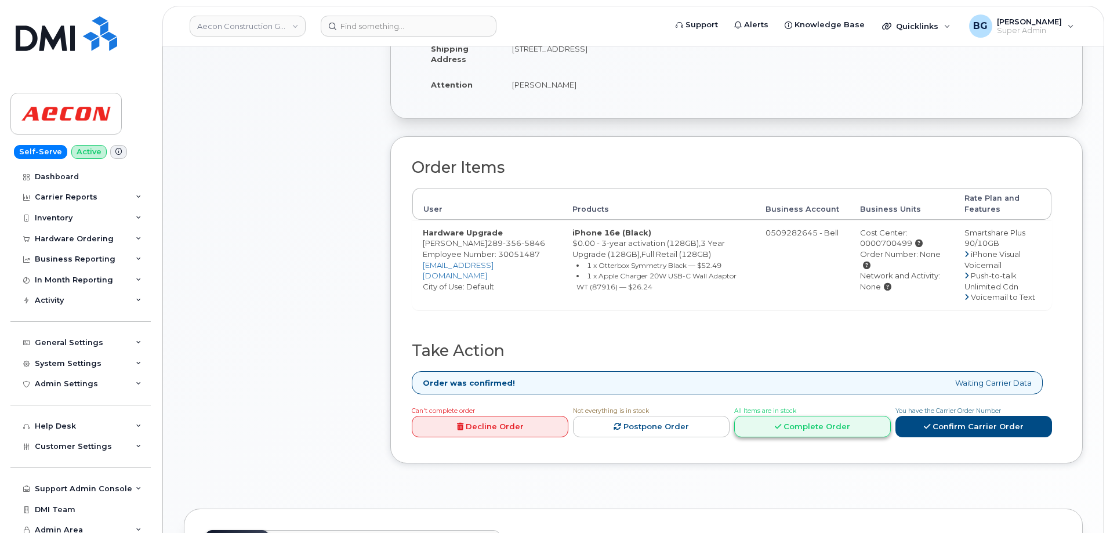
click at [816, 416] on link "Complete Order" at bounding box center [812, 426] width 157 height 21
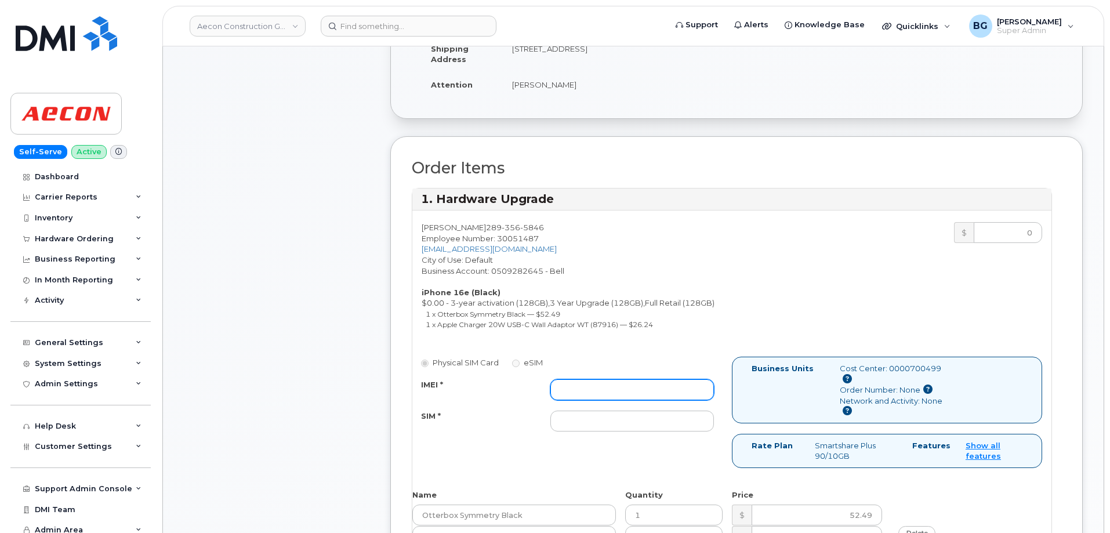
drag, startPoint x: 622, startPoint y: 378, endPoint x: 602, endPoint y: 382, distance: 20.8
click at [622, 379] on input "IMEI *" at bounding box center [632, 389] width 164 height 21
paste input "354216331054969"
type input "354216331054969"
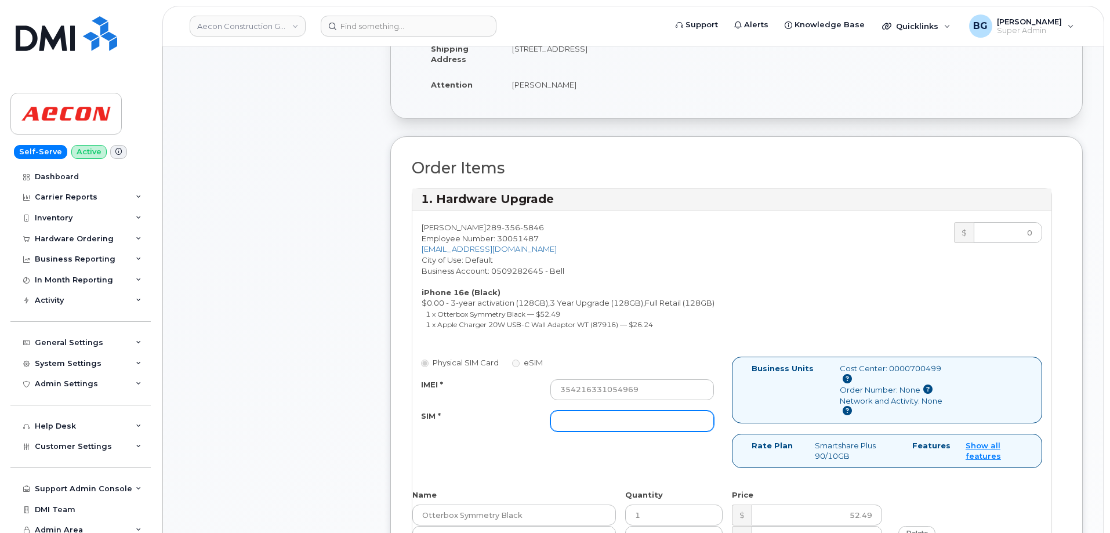
click at [593, 411] on input "SIM *" at bounding box center [632, 421] width 164 height 21
paste input "89302610207733110099"
type input "89302610207733110099"
click at [622, 465] on div "Physical SIM Card eSIM IMEI * 354216331054969 SIM * 89302610207733110099 Busine…" at bounding box center [731, 418] width 639 height 122
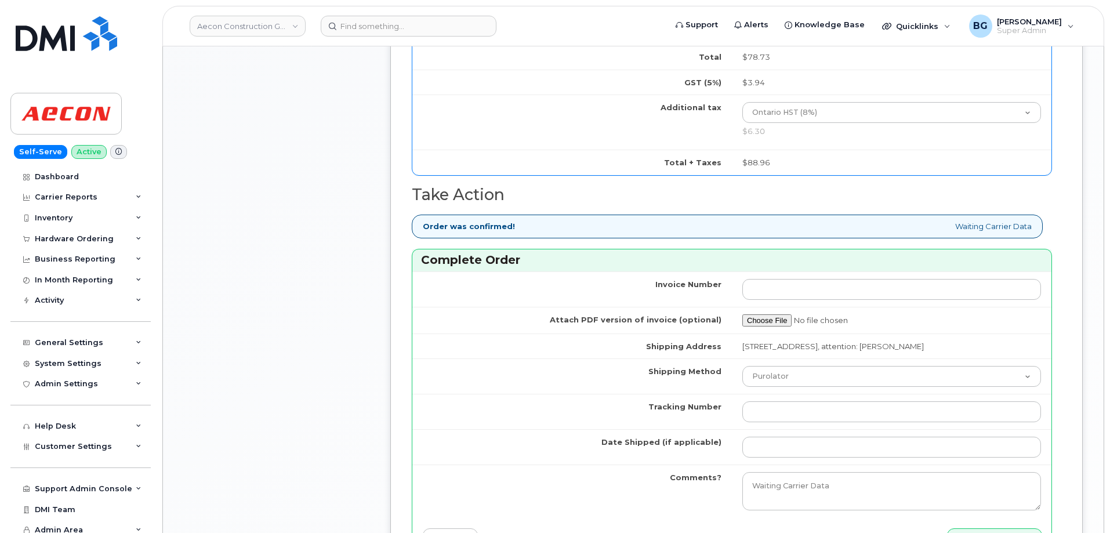
scroll to position [967, 0]
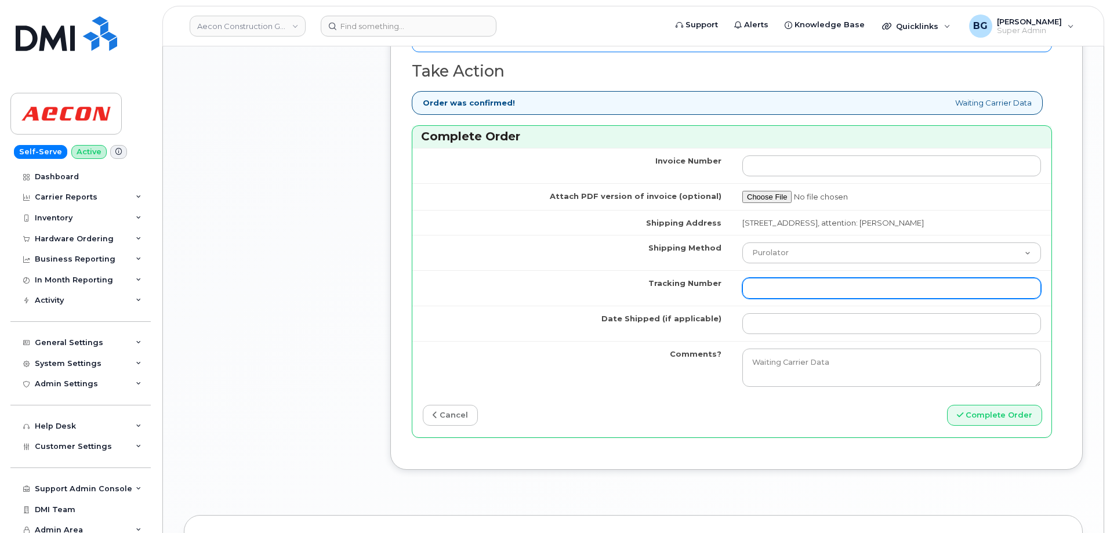
click at [782, 279] on input "Tracking Number" at bounding box center [891, 288] width 299 height 21
paste input "520047213514"
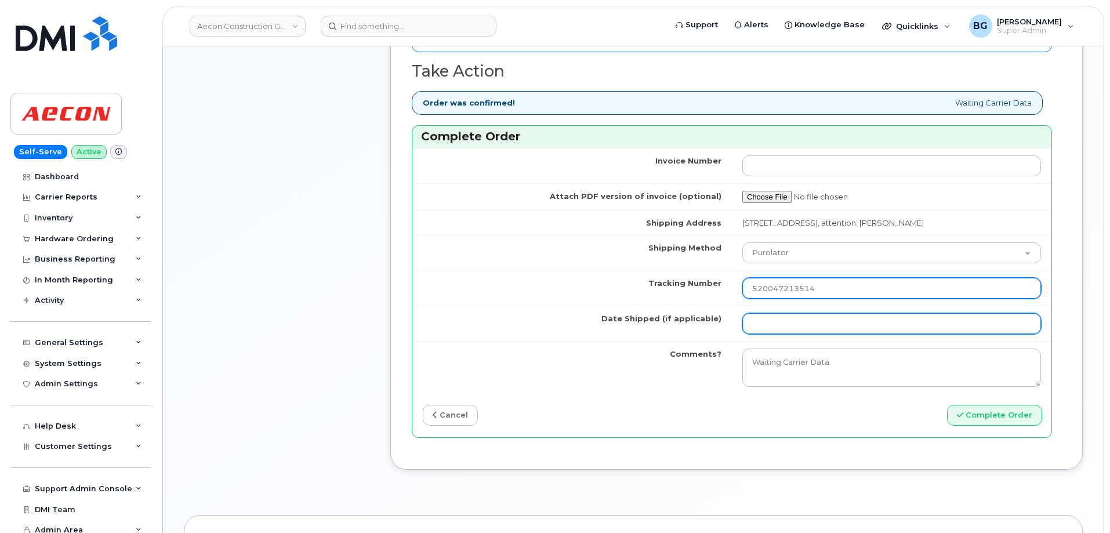
type input "520047213514"
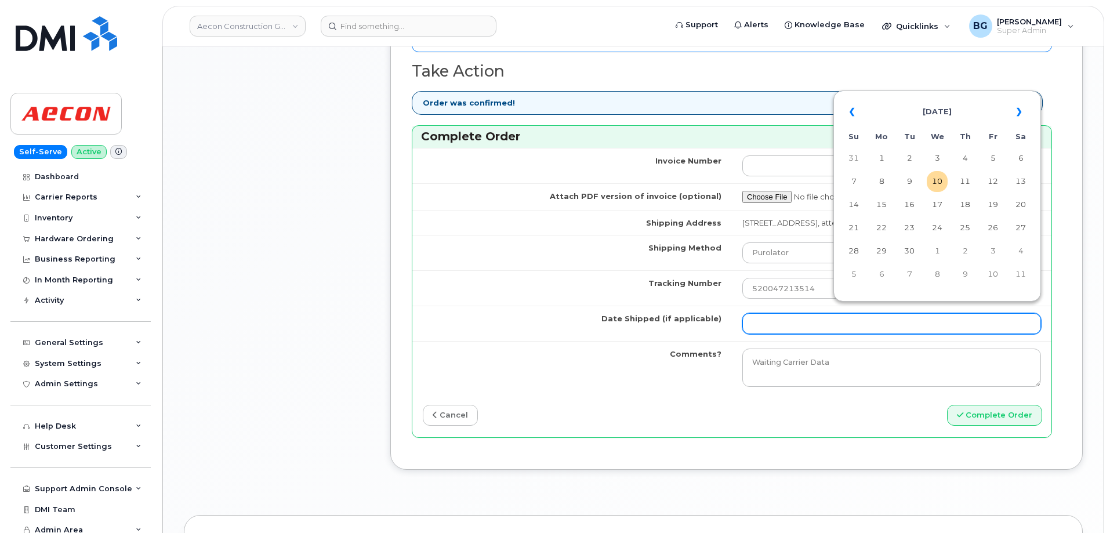
click at [798, 313] on input "Date Shipped (if applicable)" at bounding box center [891, 323] width 299 height 21
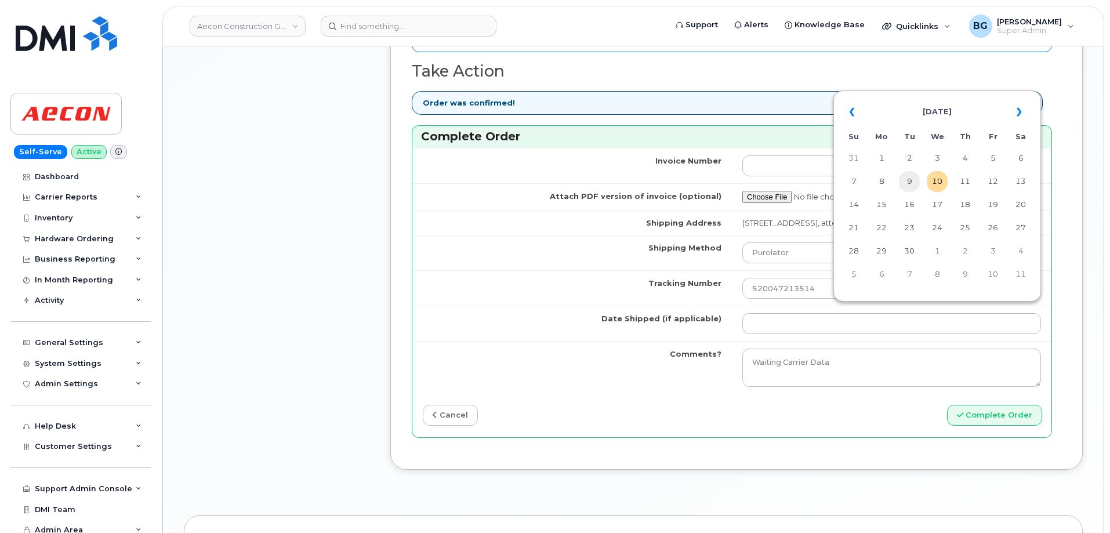
click at [911, 186] on td "9" at bounding box center [909, 181] width 21 height 21
type input "2025-09-09"
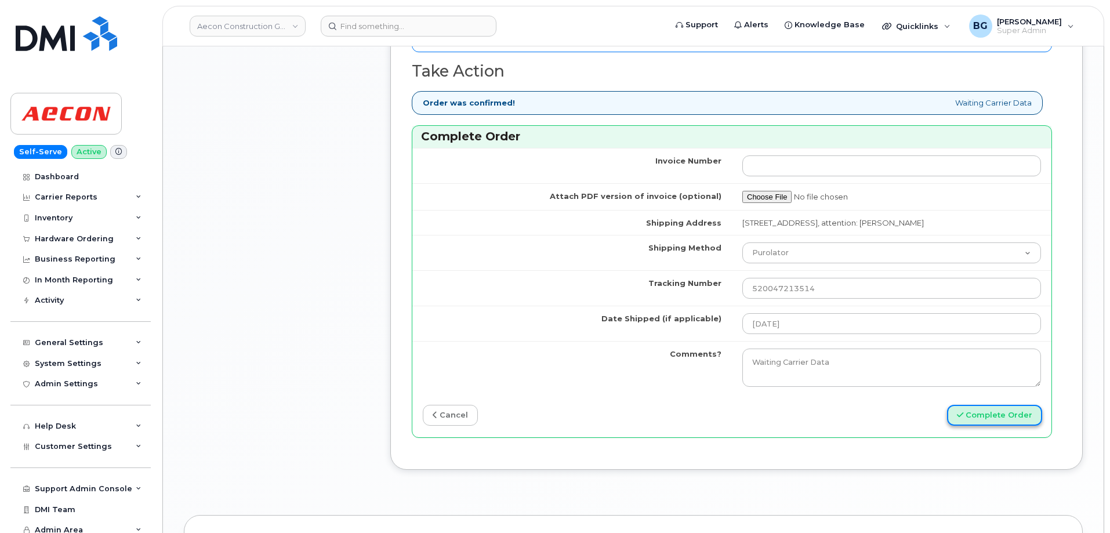
click at [1016, 405] on button "Complete Order" at bounding box center [994, 415] width 95 height 21
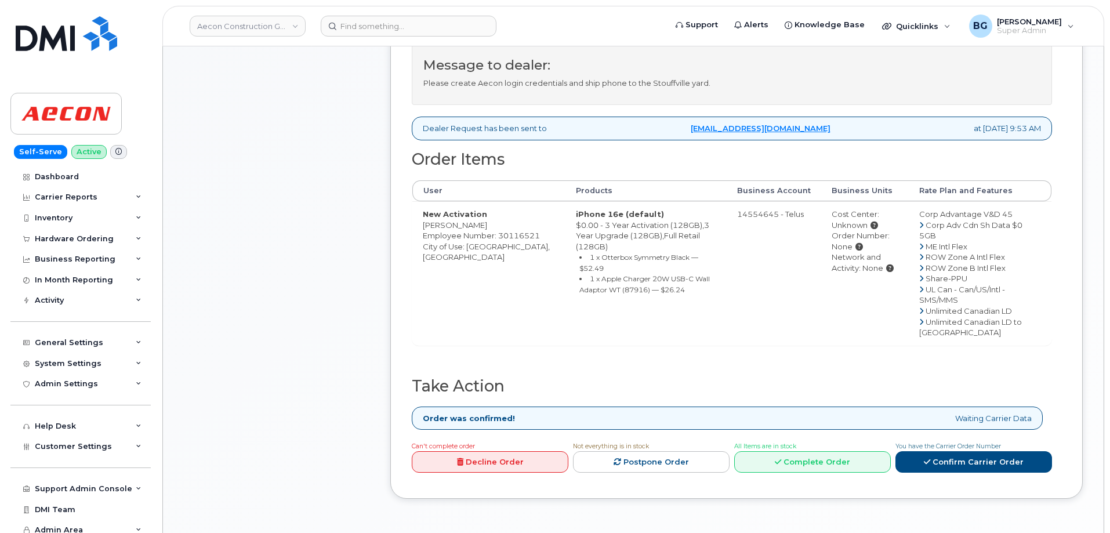
scroll to position [541, 0]
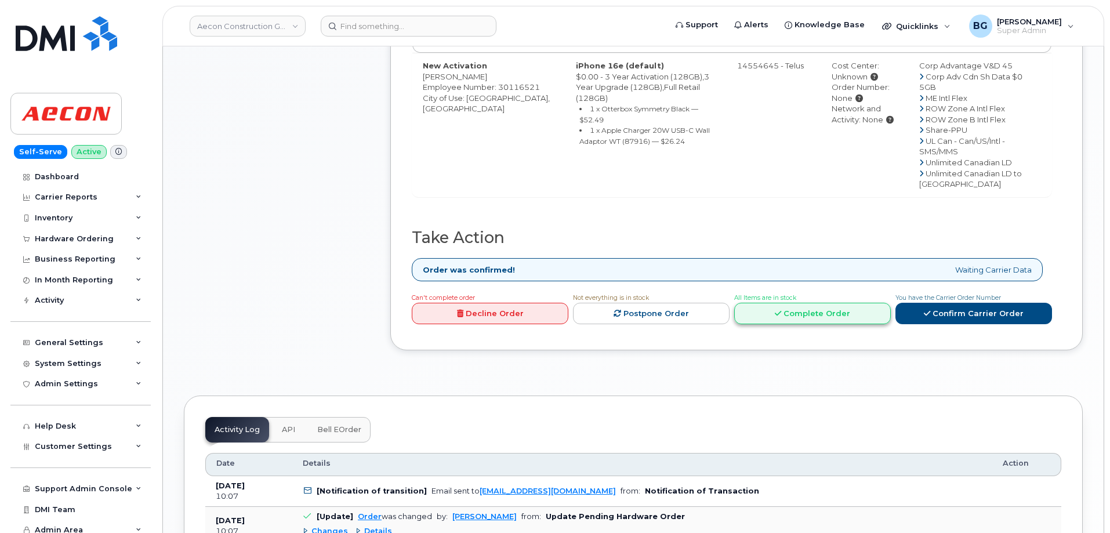
click at [801, 303] on link "Complete Order" at bounding box center [812, 313] width 157 height 21
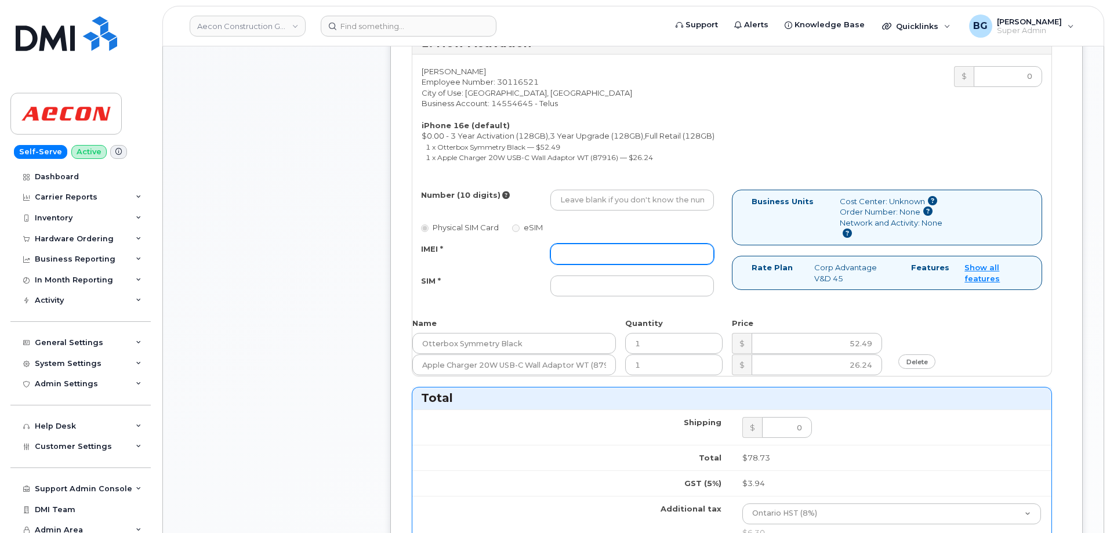
click at [613, 244] on input "IMEI *" at bounding box center [632, 254] width 164 height 21
paste input "354216330265707"
type input "354216330265707"
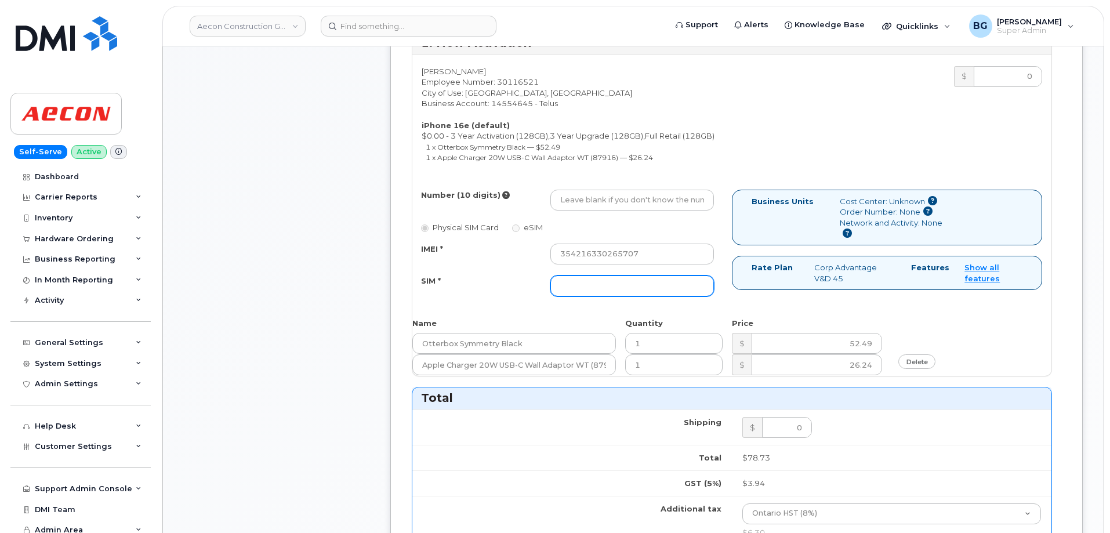
click at [578, 282] on input "SIM *" at bounding box center [632, 285] width 164 height 21
paste input "8912230200230878627"
type input "8912230200230878627"
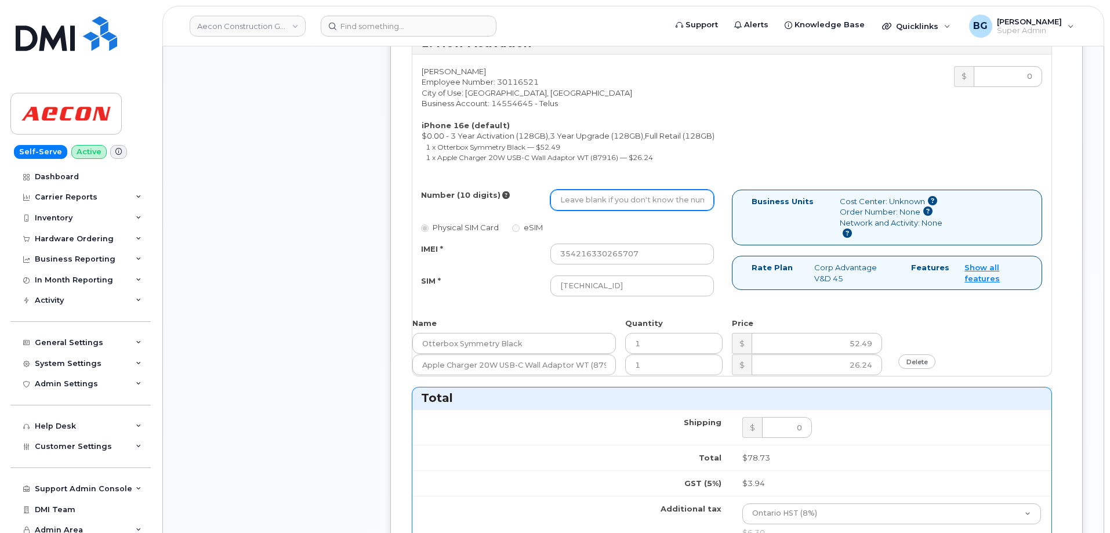
click at [662, 190] on input "Number (10 digits)" at bounding box center [632, 200] width 164 height 21
paste input "416) 333-8457"
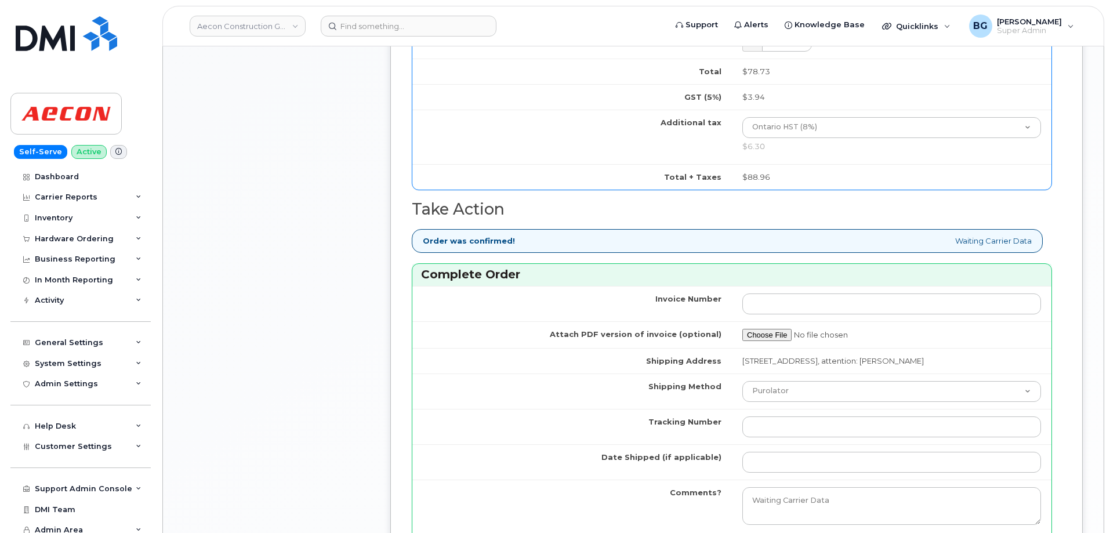
scroll to position [928, 0]
type input "4163338457"
click at [786, 416] on input "Tracking Number" at bounding box center [891, 426] width 299 height 21
paste input "520048394487"
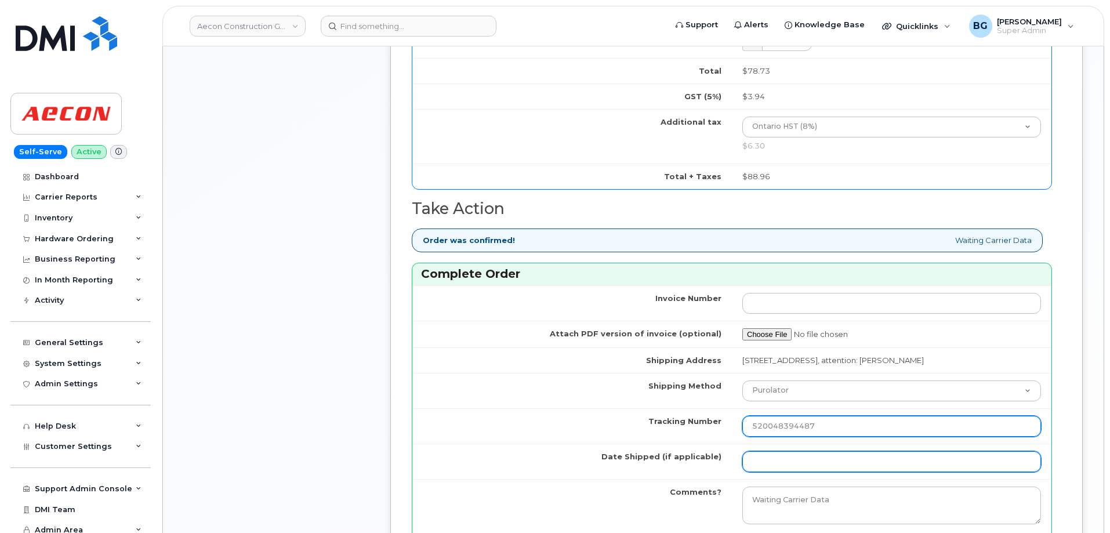
type input "520048394487"
click at [788, 451] on input "Date Shipped (if applicable)" at bounding box center [891, 461] width 299 height 21
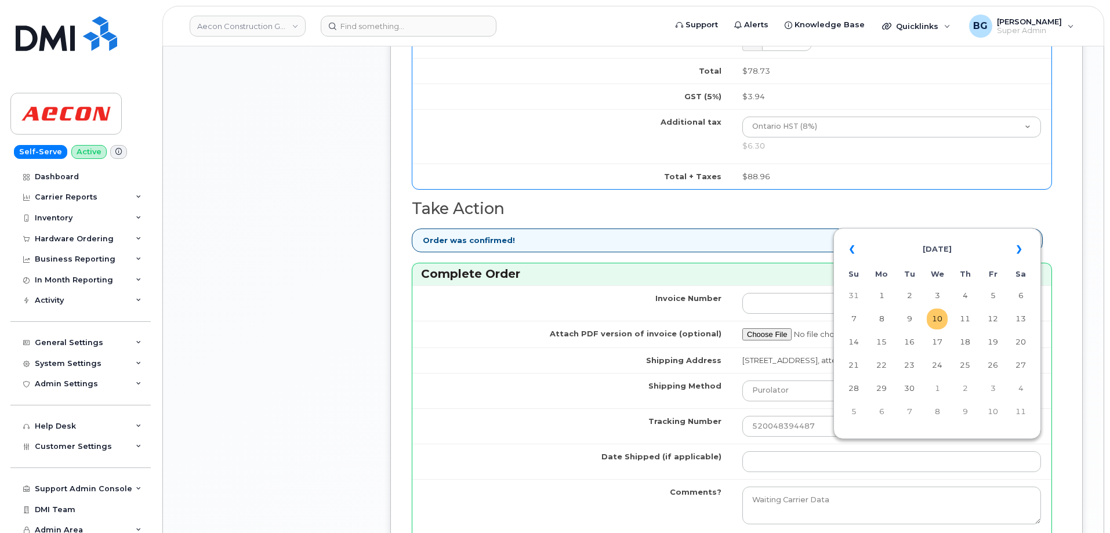
click at [936, 313] on td "10" at bounding box center [937, 319] width 21 height 21
type input "2025-09-10"
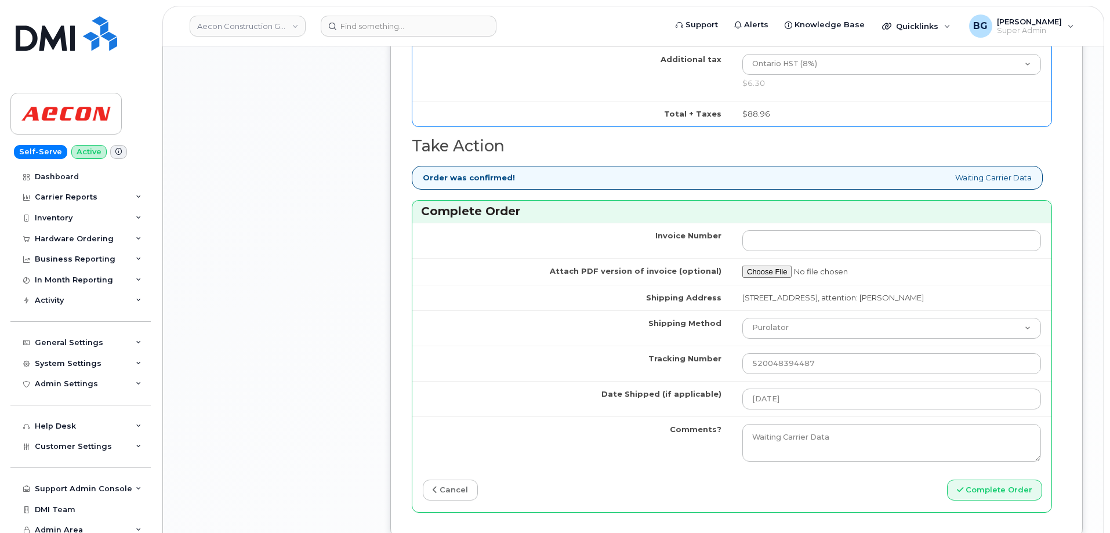
scroll to position [1237, 0]
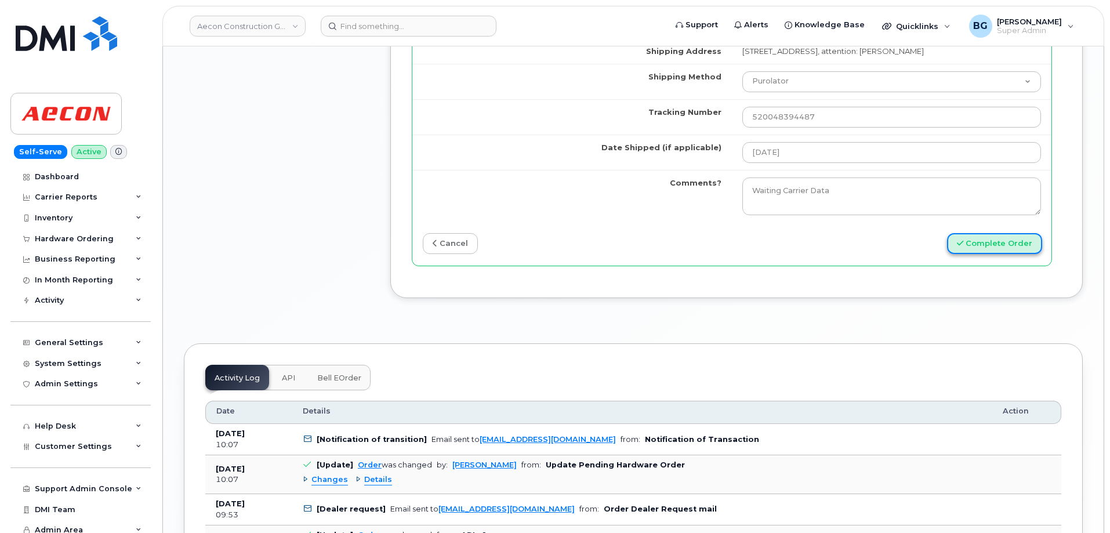
click at [1010, 233] on button "Complete Order" at bounding box center [994, 243] width 95 height 21
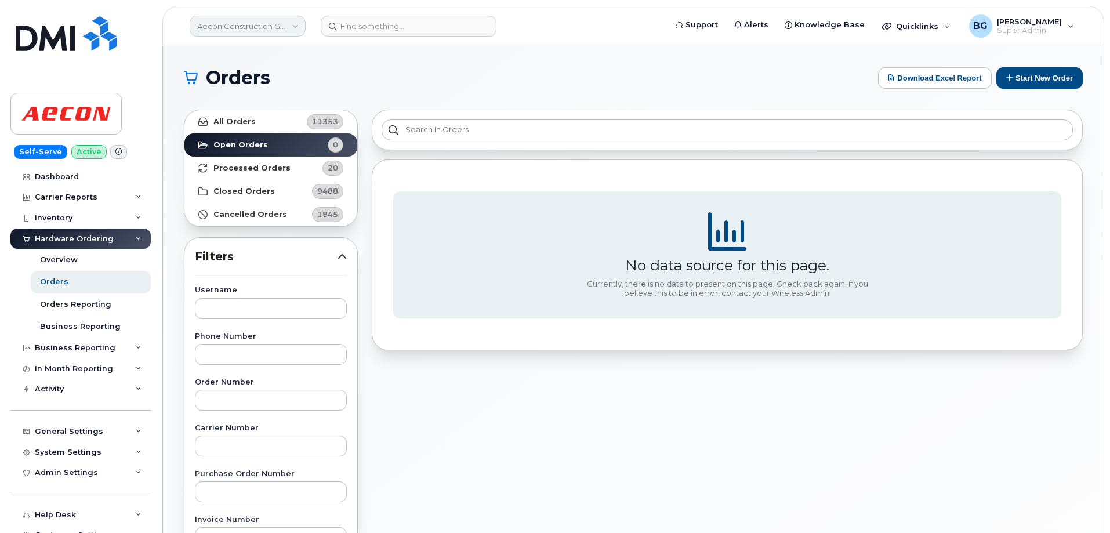
click at [235, 26] on link "Aecon Construction Group Inc" at bounding box center [248, 26] width 116 height 21
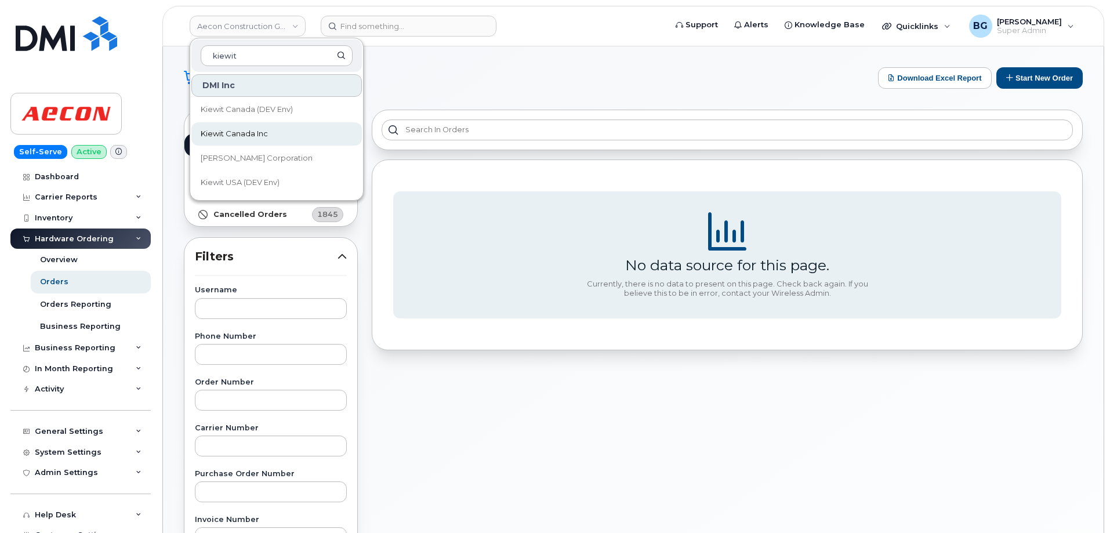
type input "kiewit"
click at [219, 125] on link "Kiewit Canada Inc" at bounding box center [276, 133] width 171 height 23
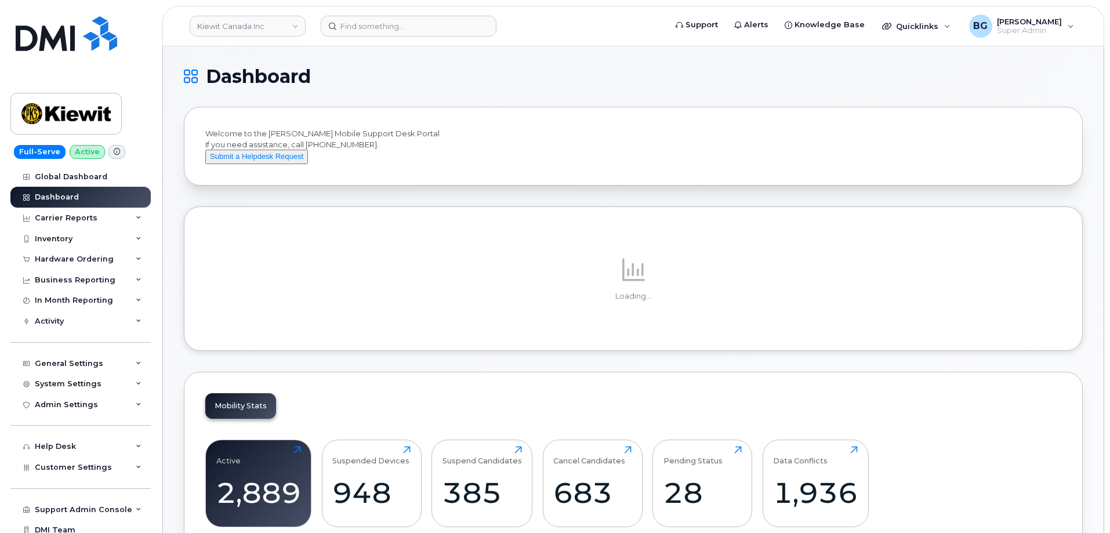
scroll to position [27, 0]
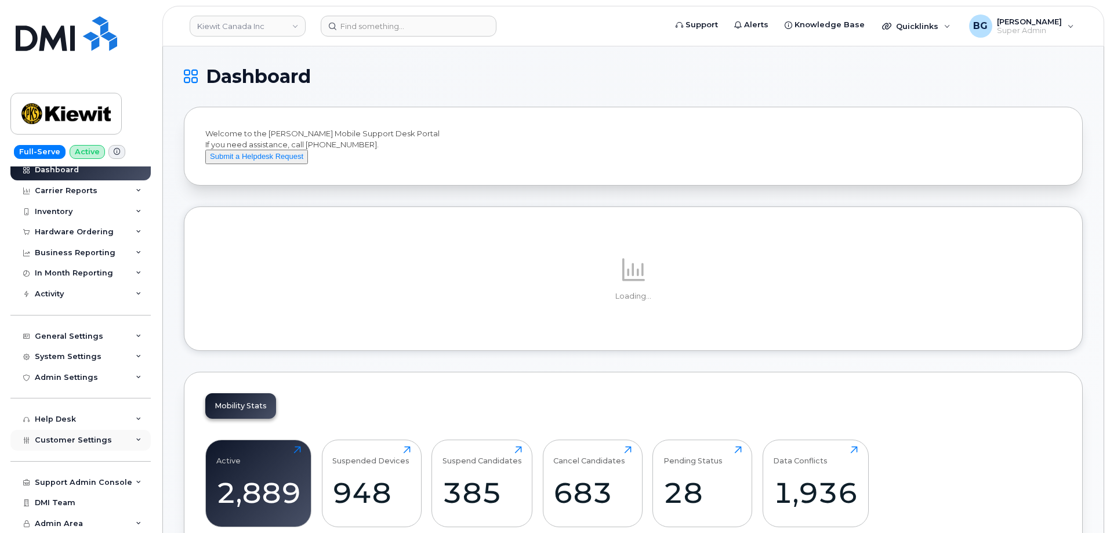
click at [59, 436] on span "Customer Settings" at bounding box center [73, 440] width 77 height 9
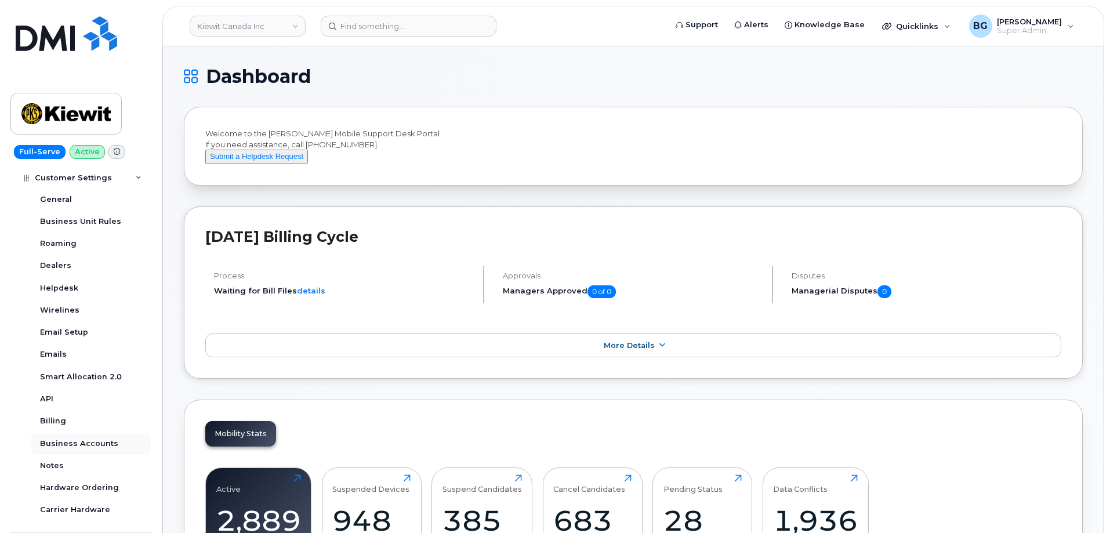
scroll to position [336, 0]
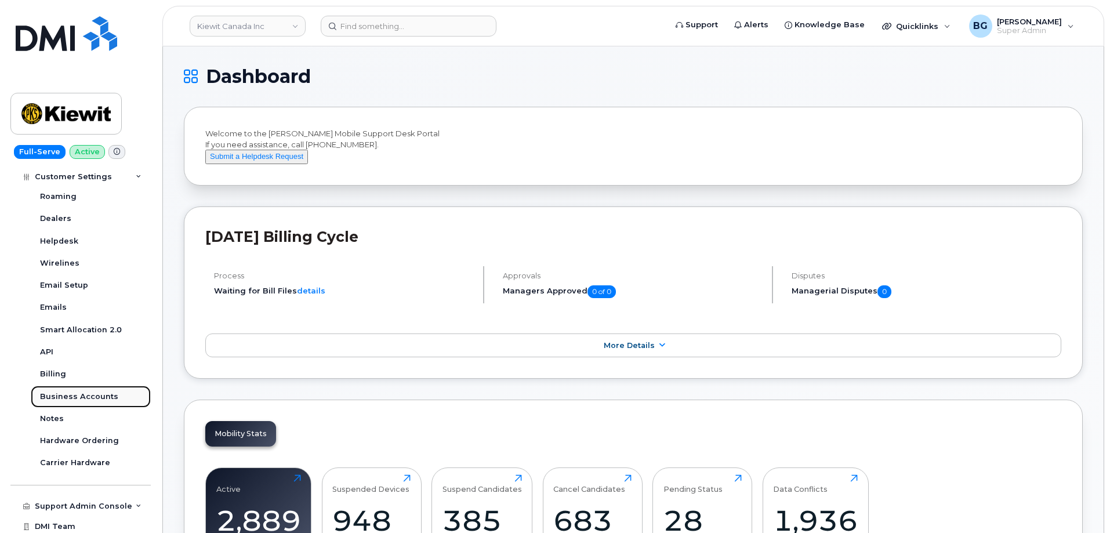
click at [85, 395] on div "Business Accounts" at bounding box center [79, 396] width 78 height 10
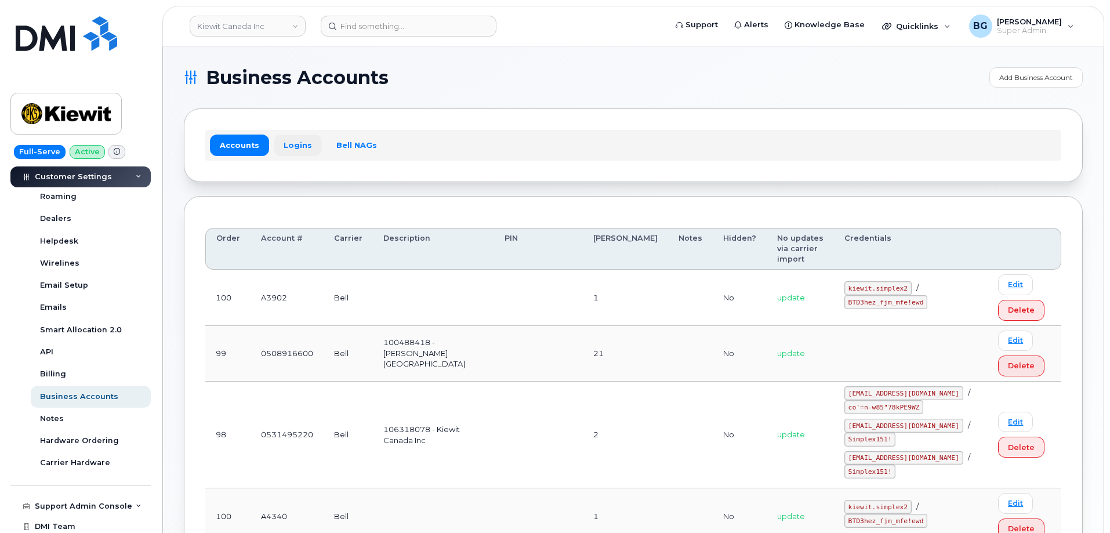
click at [282, 142] on link "Logins" at bounding box center [298, 145] width 48 height 21
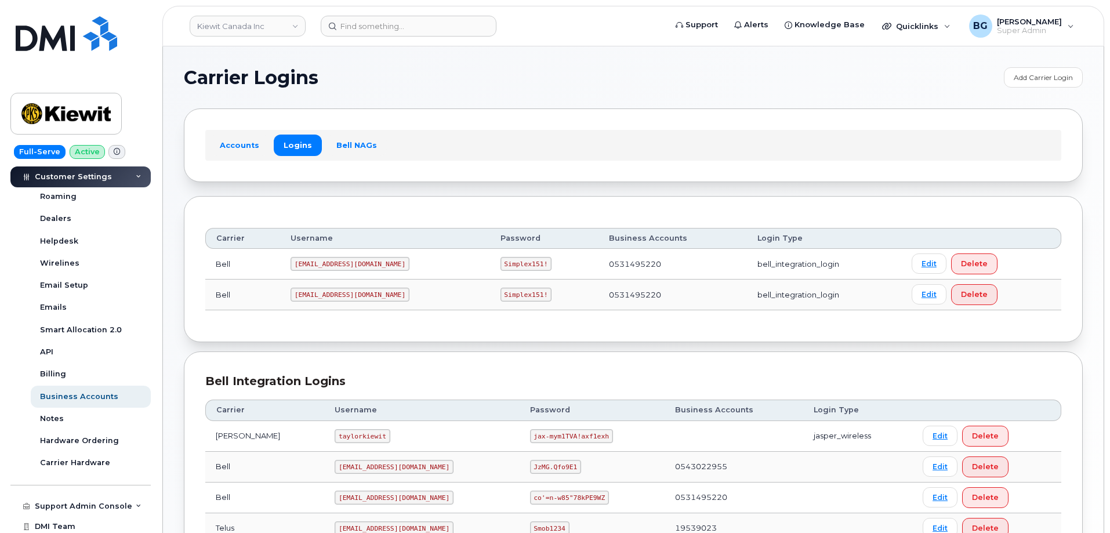
scroll to position [141, 0]
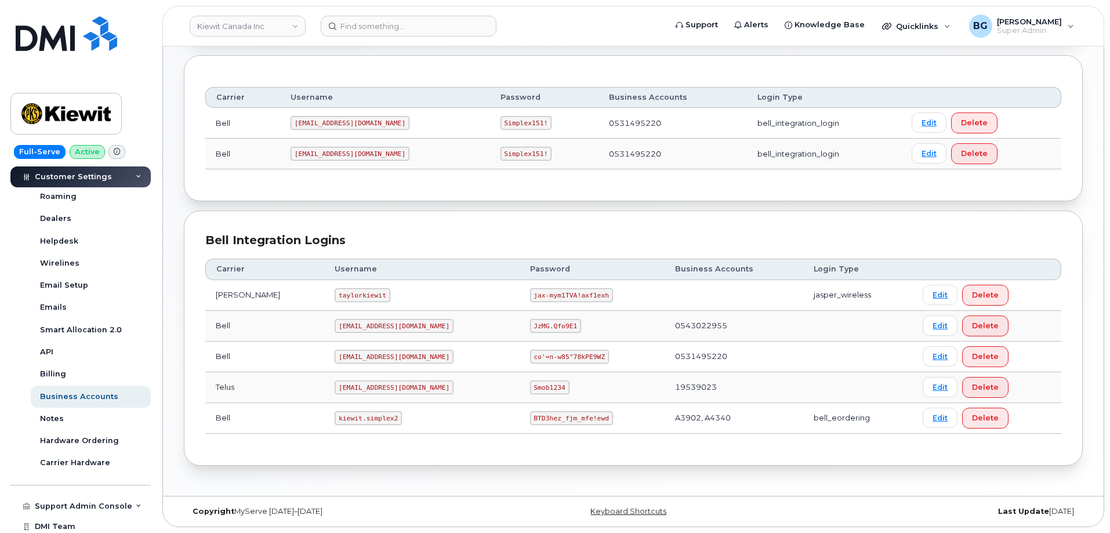
click at [335, 416] on code "kiewit.simplex2" at bounding box center [368, 418] width 67 height 14
drag, startPoint x: 318, startPoint y: 416, endPoint x: 349, endPoint y: 415, distance: 30.8
click at [349, 415] on code "kiewit.simplex2" at bounding box center [368, 418] width 67 height 14
copy code "kiewit.simplex2"
click at [530, 417] on code "BTD3hez_fjm_mfe!ewd" at bounding box center [571, 418] width 83 height 14
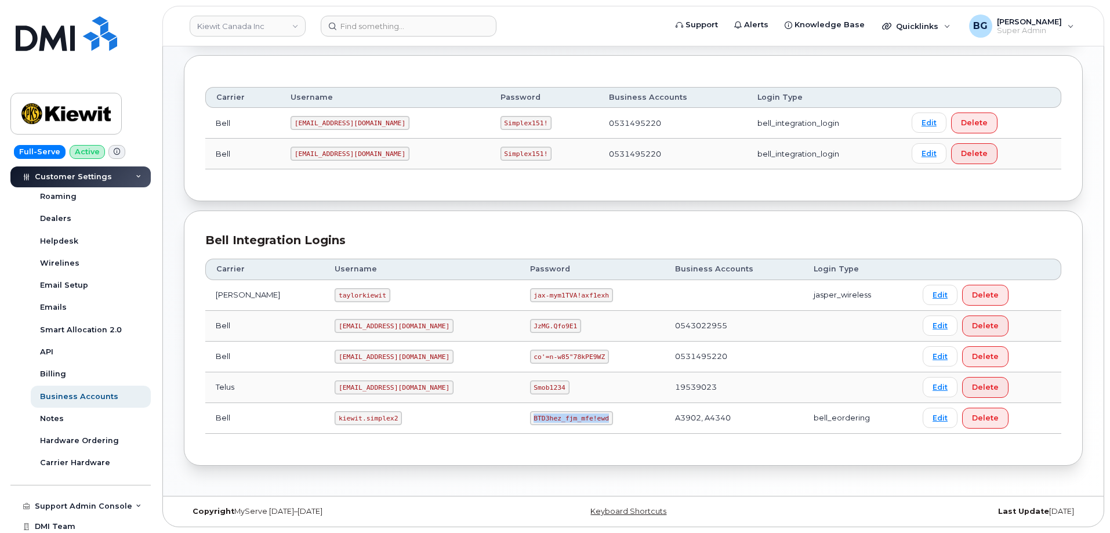
drag, startPoint x: 499, startPoint y: 417, endPoint x: 560, endPoint y: 422, distance: 61.7
click at [560, 422] on code "BTD3hez_fjm_mfe!ewd" at bounding box center [571, 418] width 83 height 14
copy code "BTD3hez_fjm_mfe!ewd"
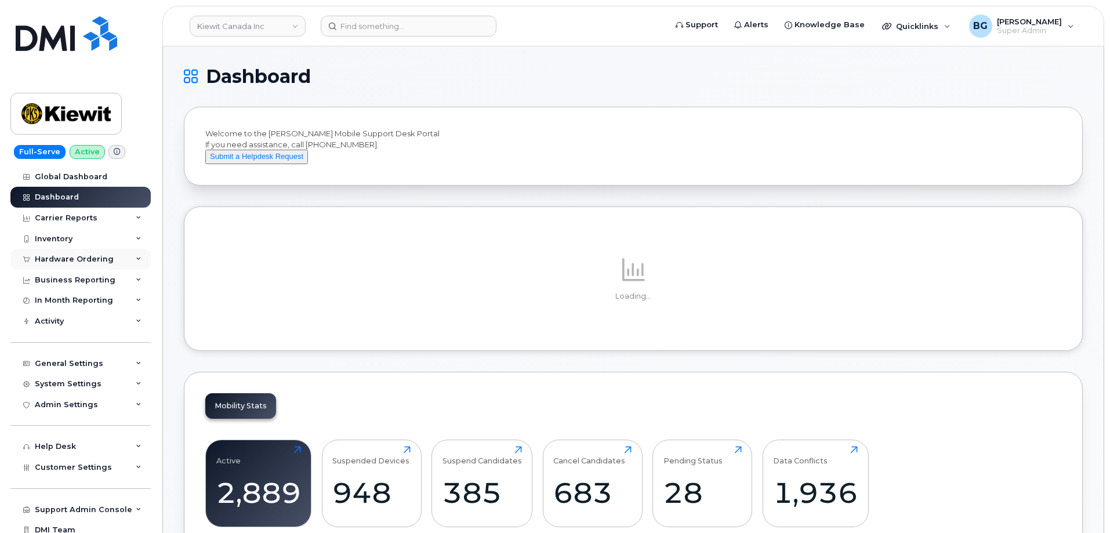
click at [53, 257] on div "Hardware Ordering" at bounding box center [74, 259] width 79 height 9
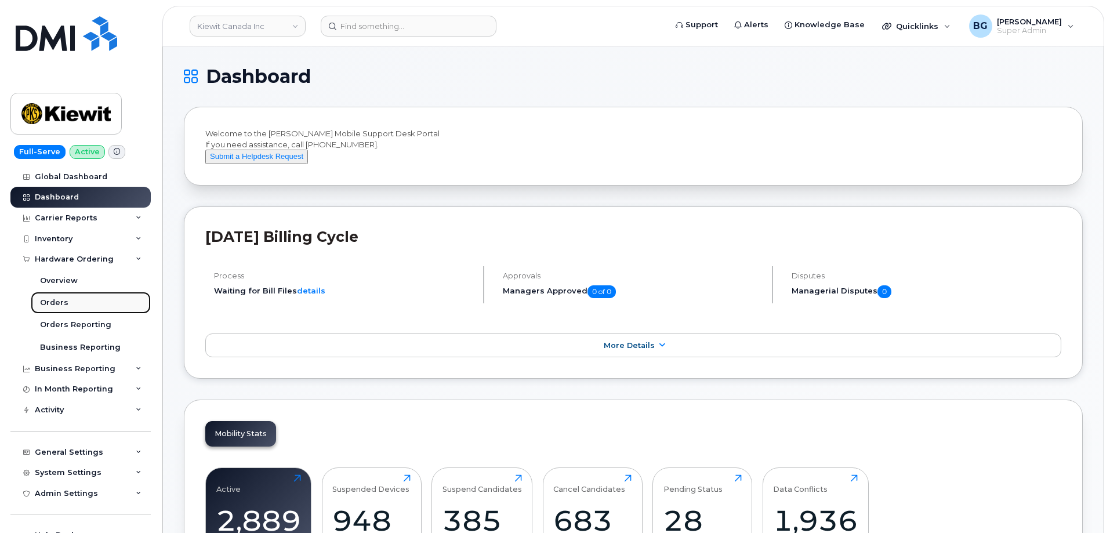
click at [57, 300] on div "Orders" at bounding box center [54, 303] width 28 height 10
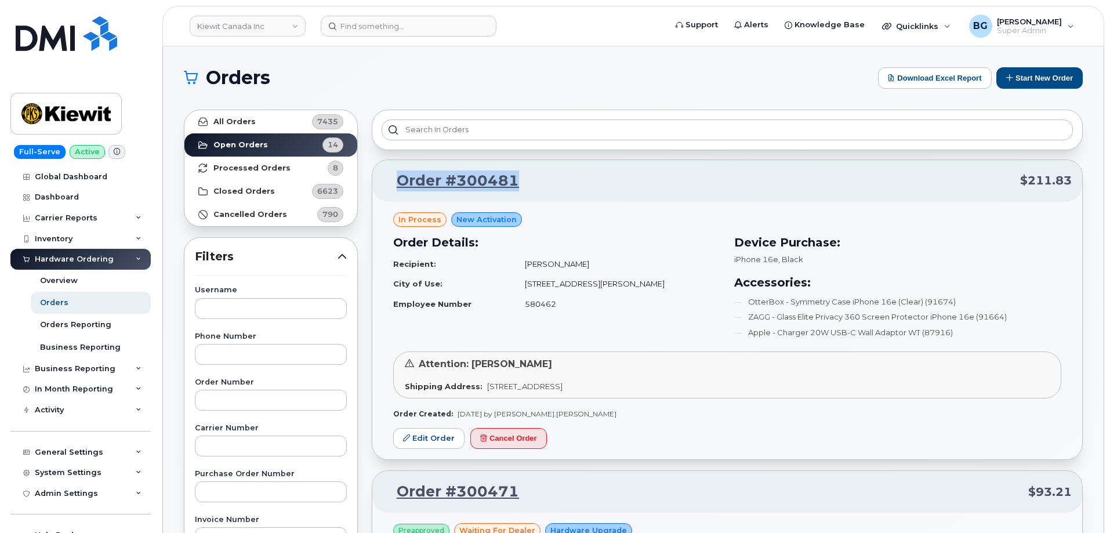
drag, startPoint x: 542, startPoint y: 181, endPoint x: 400, endPoint y: 180, distance: 142.1
click at [400, 180] on p "Order #300481 $211.83" at bounding box center [727, 181] width 689 height 21
copy link "Order #300481"
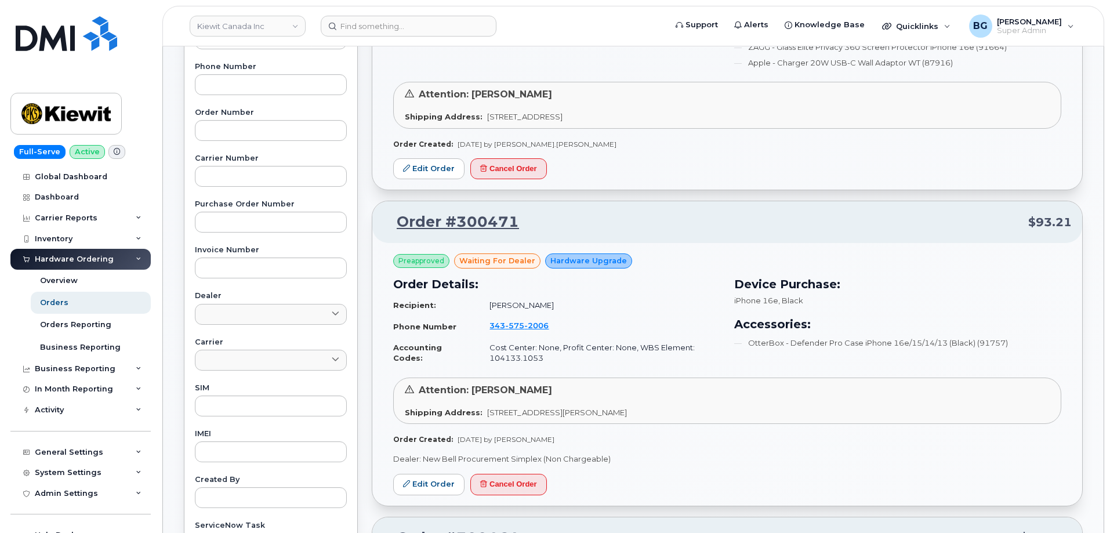
scroll to position [309, 0]
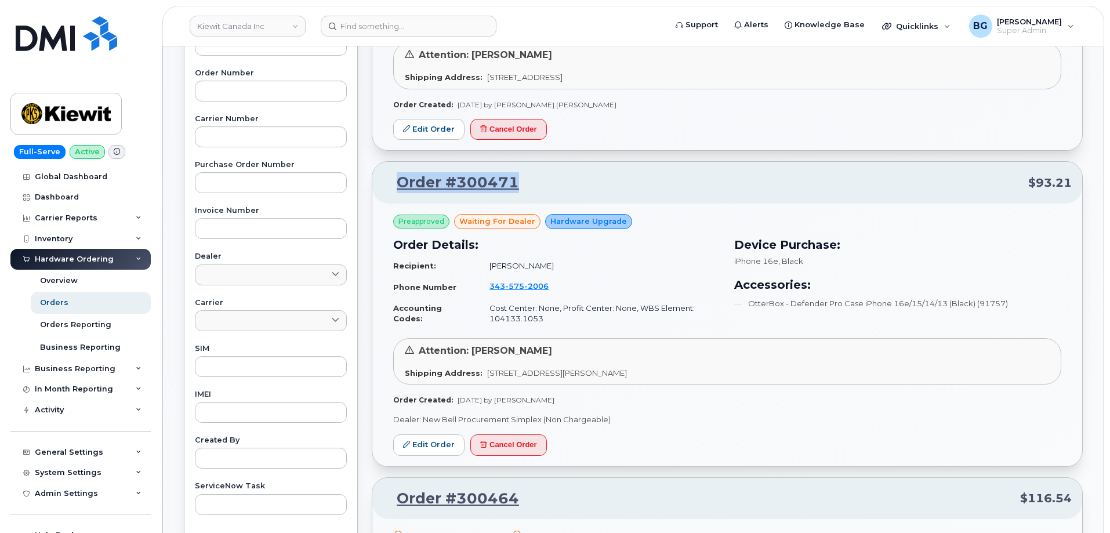
drag, startPoint x: 523, startPoint y: 179, endPoint x: 394, endPoint y: 180, distance: 129.3
click at [394, 180] on p "Order #300471 $93.21" at bounding box center [727, 182] width 689 height 21
copy link "Order #300471"
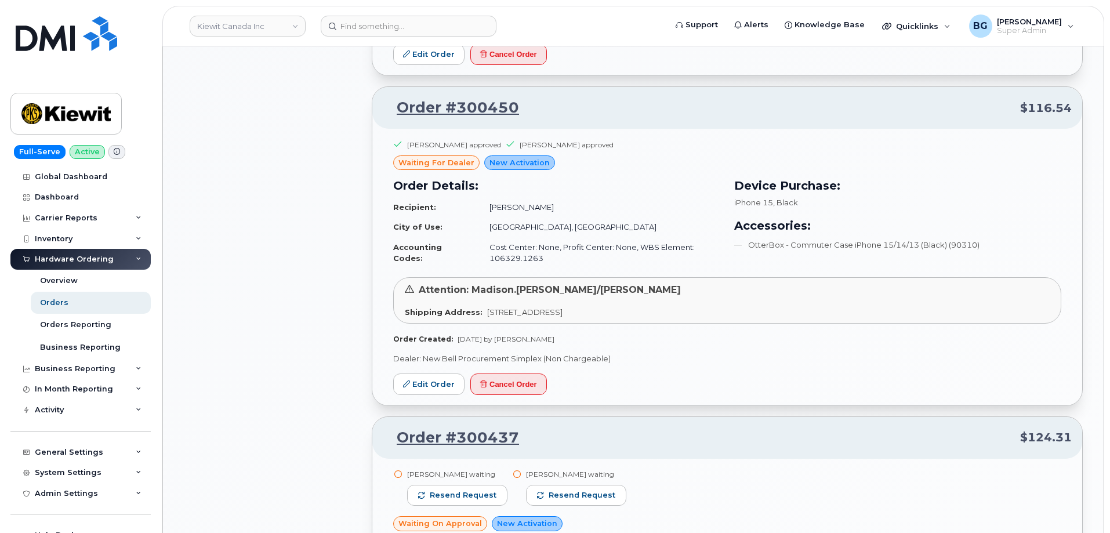
scroll to position [1044, 0]
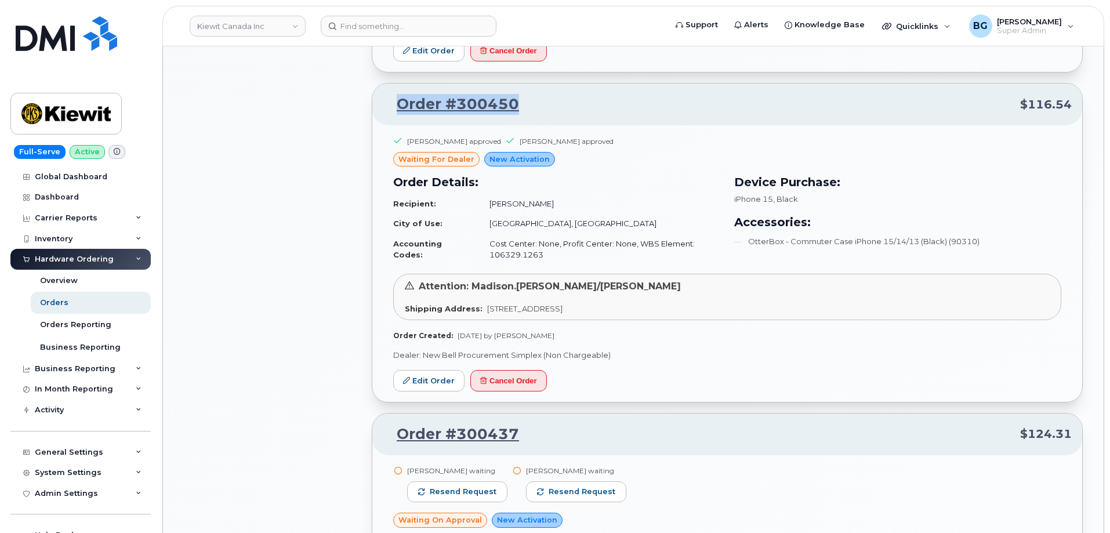
drag, startPoint x: 525, startPoint y: 101, endPoint x: 402, endPoint y: 103, distance: 123.5
click at [402, 103] on p "Order #300450 $116.54" at bounding box center [727, 104] width 689 height 21
copy link "Order #300450"
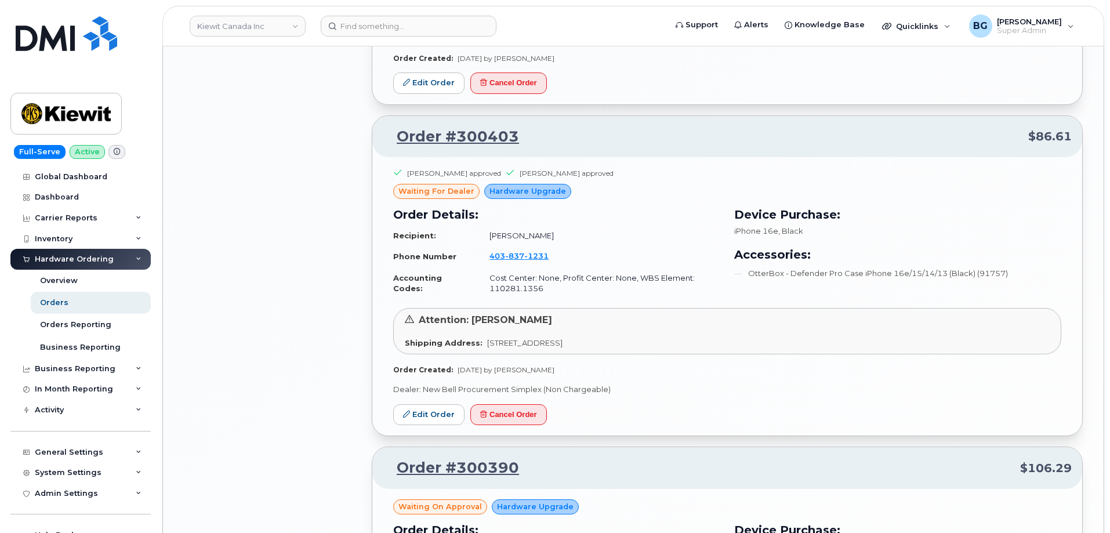
scroll to position [1701, 0]
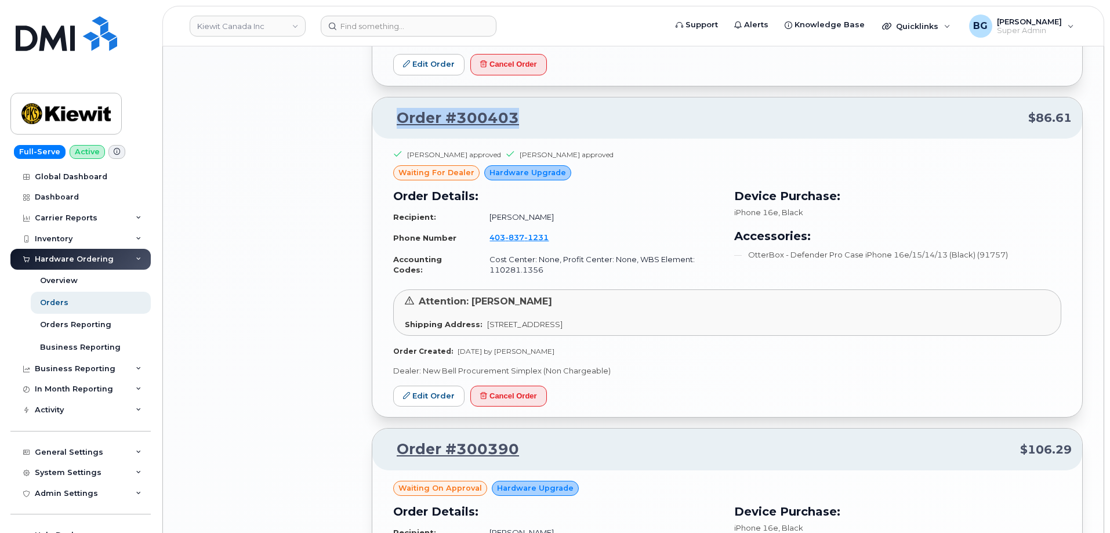
drag, startPoint x: 520, startPoint y: 118, endPoint x: 397, endPoint y: 123, distance: 123.1
click at [397, 123] on p "Order #300403 $86.61" at bounding box center [727, 118] width 689 height 21
copy link "Order #300403"
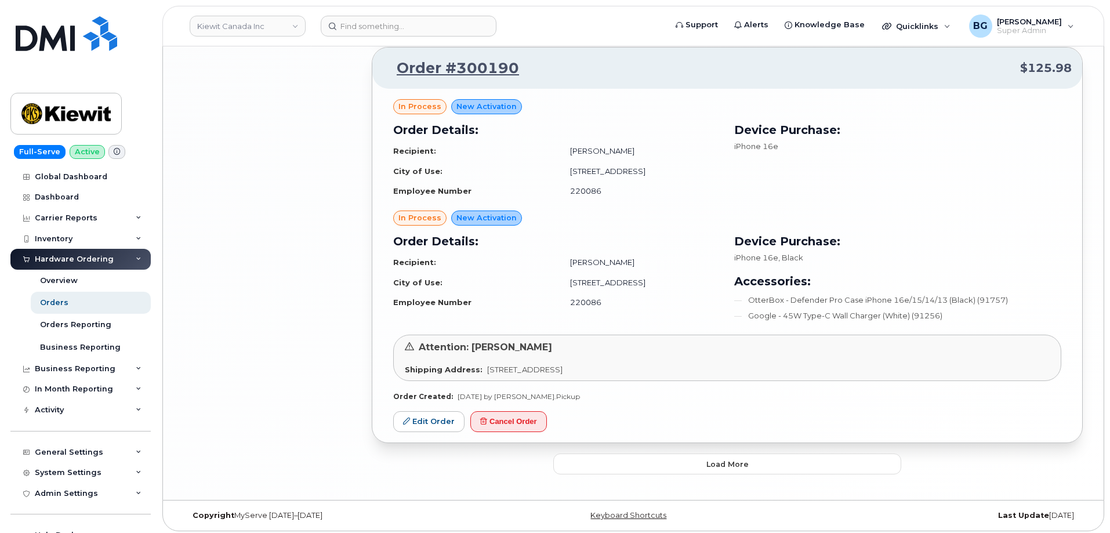
scroll to position [2382, 0]
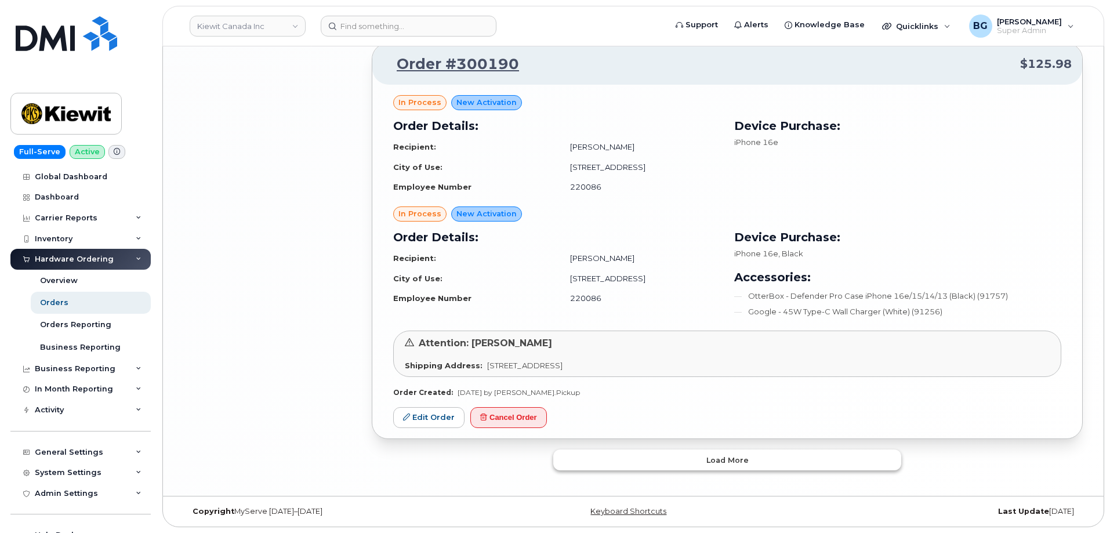
click at [688, 456] on button "Load more" at bounding box center [727, 459] width 348 height 21
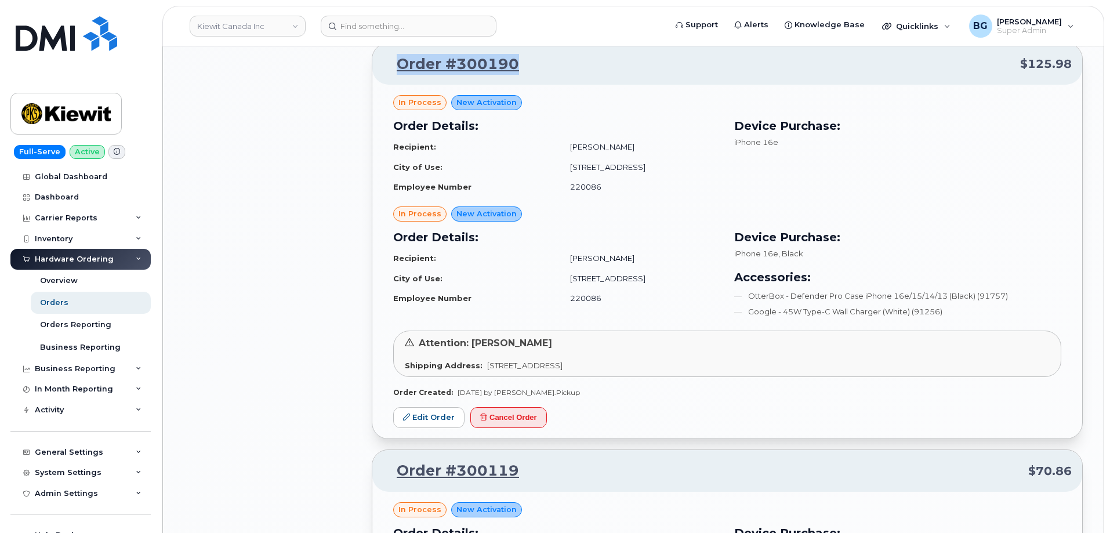
drag, startPoint x: 538, startPoint y: 63, endPoint x: 402, endPoint y: 64, distance: 135.7
click at [402, 64] on p "Order #300190 $125.98" at bounding box center [727, 64] width 689 height 21
click at [746, 408] on div "in process New Activation Order Details: Recipient: Kyle Pickup City of Use: 12…" at bounding box center [727, 262] width 710 height 354
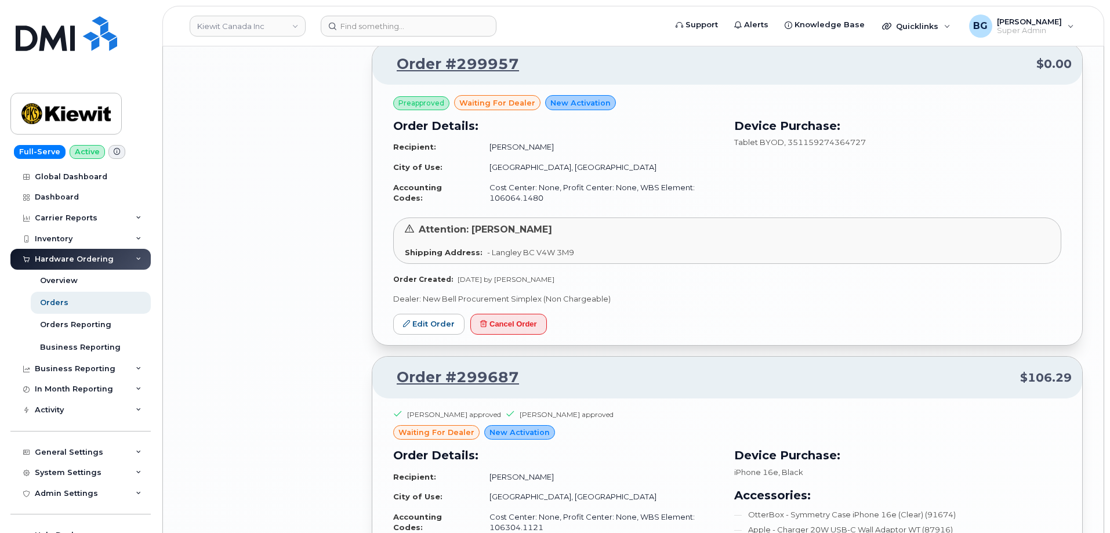
scroll to position [3078, 0]
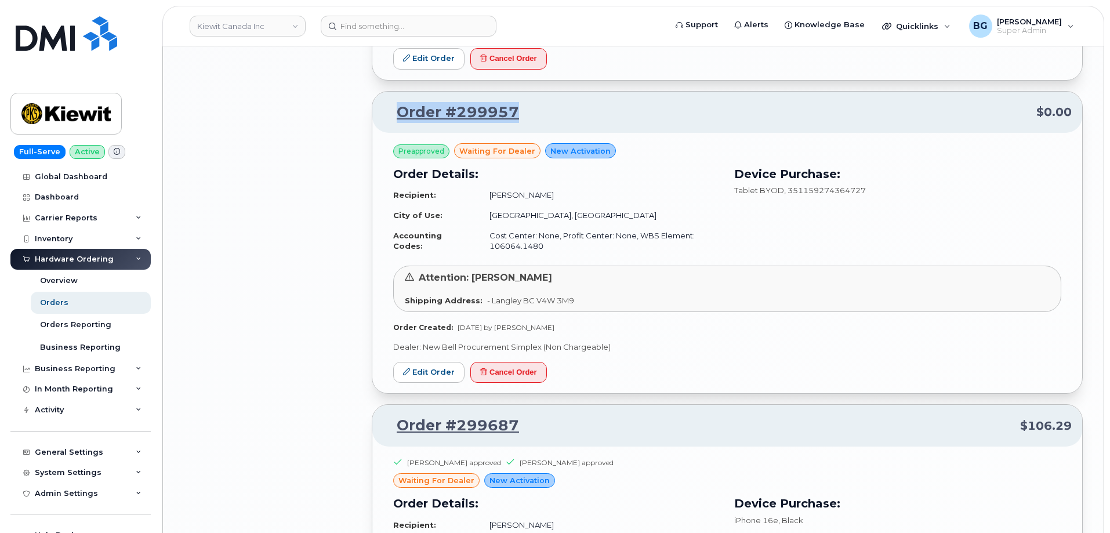
drag, startPoint x: 517, startPoint y: 114, endPoint x: 386, endPoint y: 108, distance: 131.2
click at [386, 108] on p "Order #299957 $0.00" at bounding box center [727, 112] width 689 height 21
copy link "Order #299957"
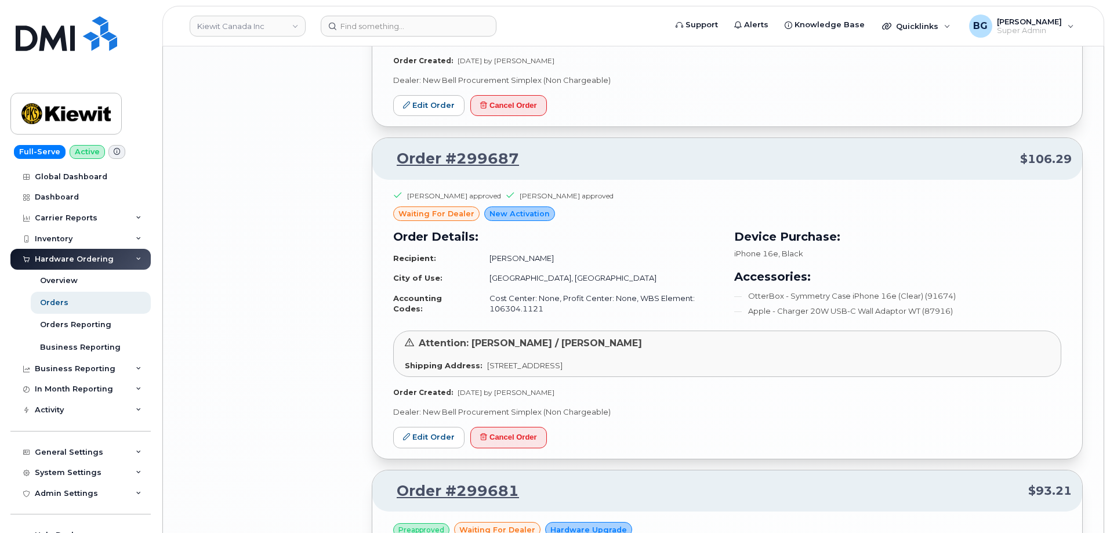
scroll to position [3349, 0]
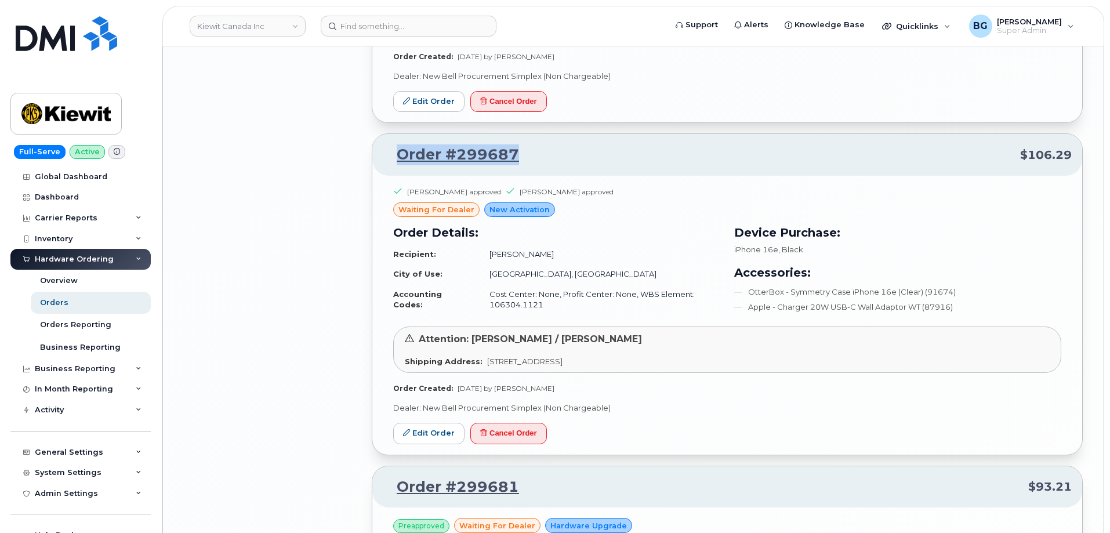
drag, startPoint x: 534, startPoint y: 153, endPoint x: 401, endPoint y: 153, distance: 132.8
click at [401, 153] on p "Order #299687 $106.29" at bounding box center [727, 154] width 689 height 21
copy link "Order #299687"
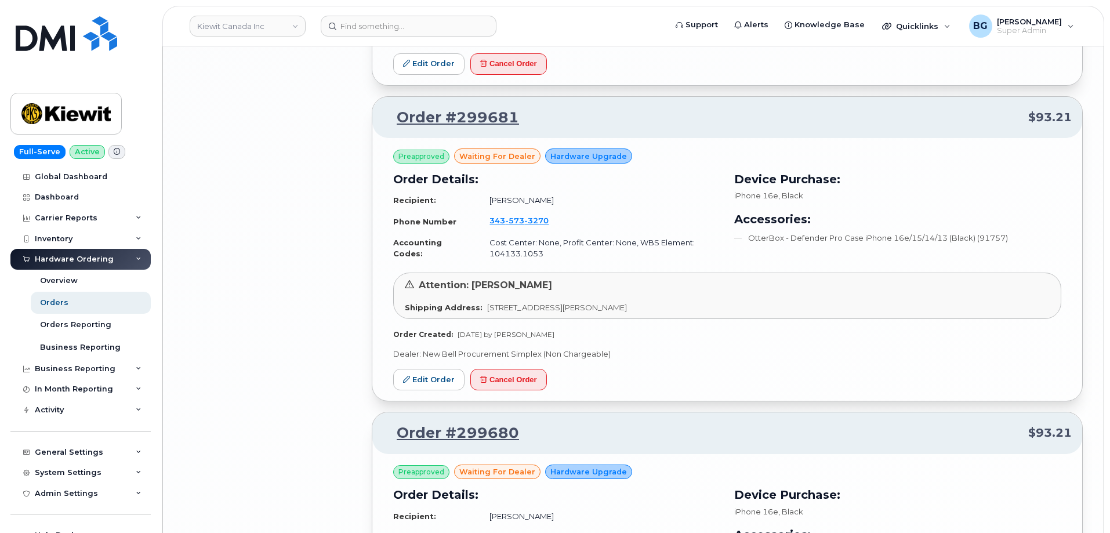
scroll to position [3736, 0]
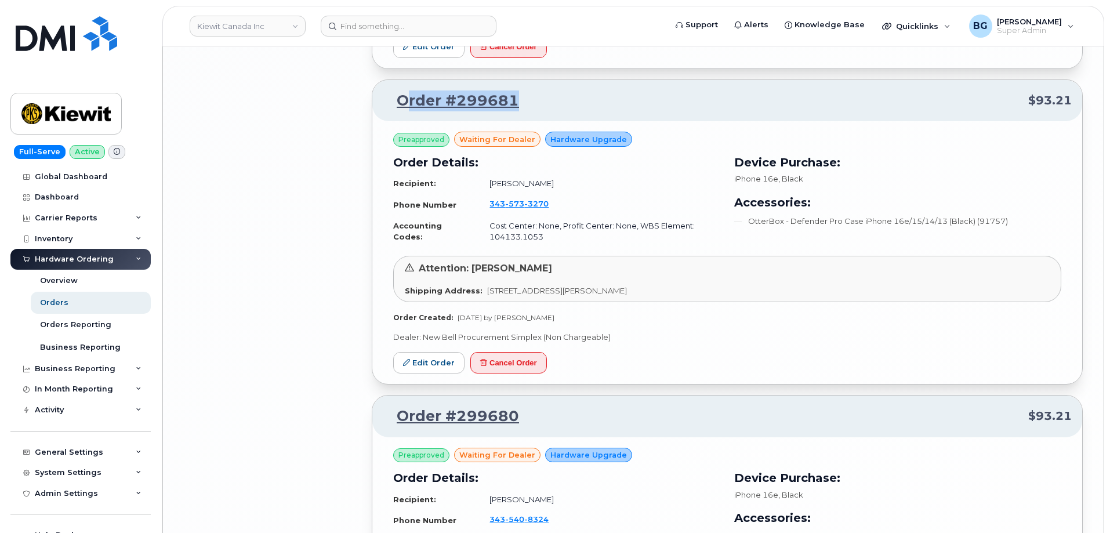
drag, startPoint x: 542, startPoint y: 104, endPoint x: 403, endPoint y: 108, distance: 139.3
click at [403, 108] on p "Order #299681 $93.21" at bounding box center [727, 100] width 689 height 21
click at [570, 97] on p "Order #299681 $93.21" at bounding box center [727, 100] width 689 height 21
click at [604, 100] on p "Order #299681 $93.21" at bounding box center [727, 100] width 689 height 21
drag, startPoint x: 563, startPoint y: 99, endPoint x: 389, endPoint y: 108, distance: 173.6
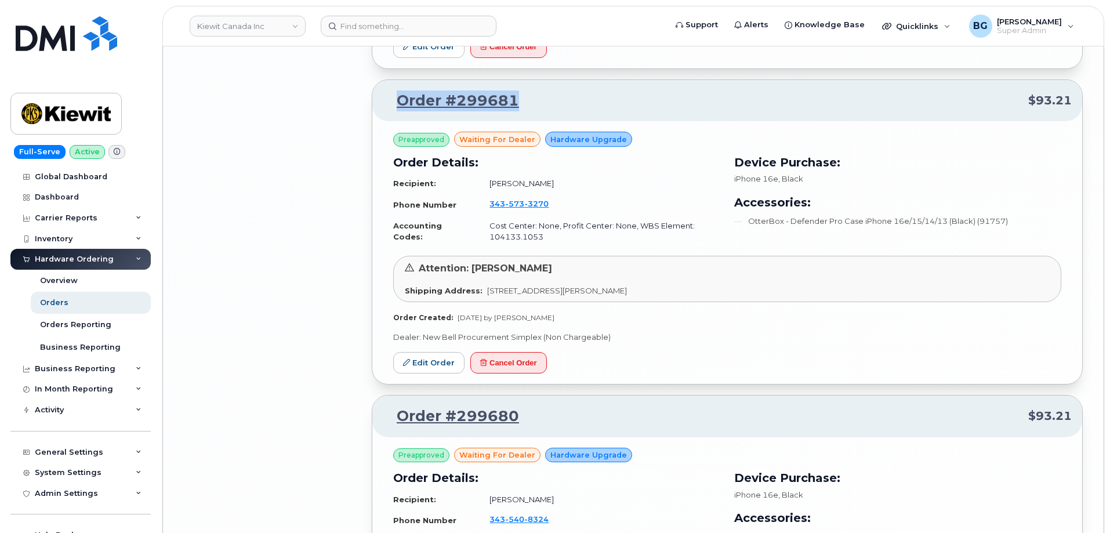
click at [389, 108] on p "Order #299681 $93.21" at bounding box center [727, 100] width 689 height 21
copy link "Order #299681"
click at [495, 184] on td "Richard Bussiere" at bounding box center [599, 183] width 241 height 20
drag, startPoint x: 495, startPoint y: 184, endPoint x: 523, endPoint y: 184, distance: 27.8
click at [523, 184] on td "Richard Bussiere" at bounding box center [599, 183] width 241 height 20
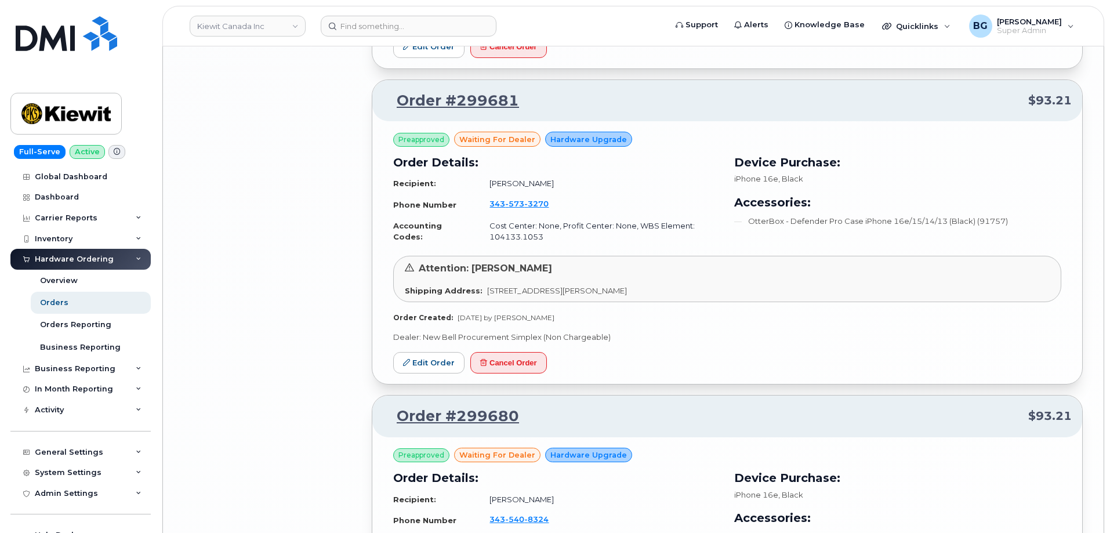
copy td "Richard Bussiere"
click at [494, 271] on span "Attention: William Sansom" at bounding box center [485, 268] width 133 height 11
drag, startPoint x: 494, startPoint y: 271, endPoint x: 519, endPoint y: 267, distance: 25.3
click at [519, 267] on span "Attention: William Sansom" at bounding box center [485, 268] width 133 height 11
copy span "William Sansom"
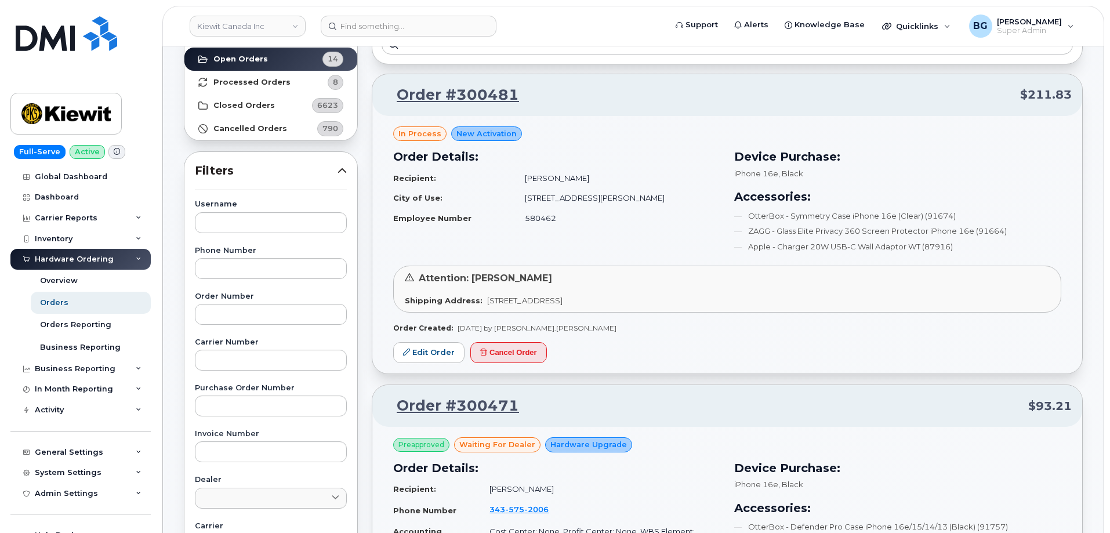
scroll to position [0, 0]
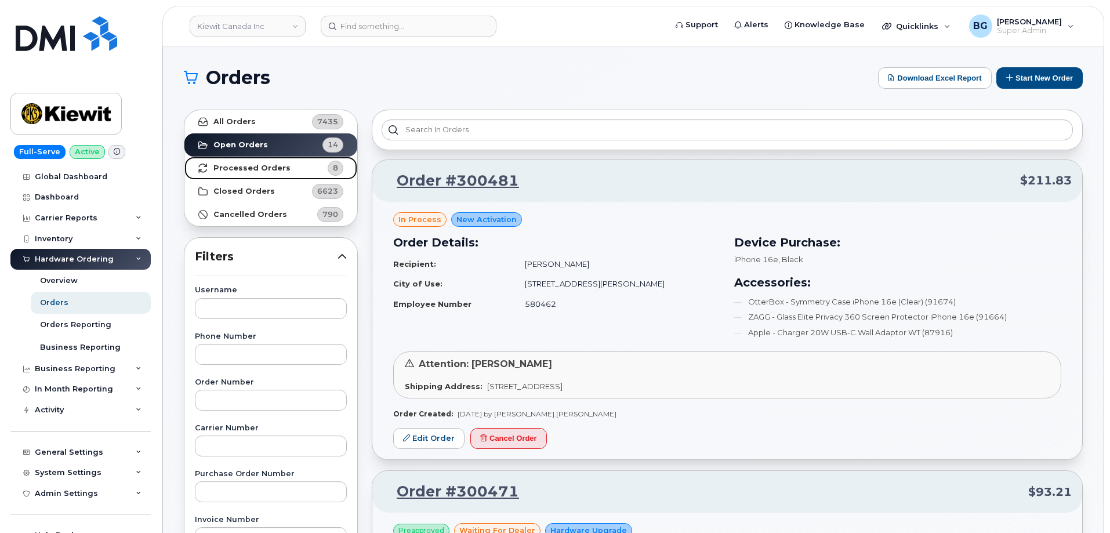
click at [233, 165] on strong "Processed Orders" at bounding box center [251, 168] width 77 height 9
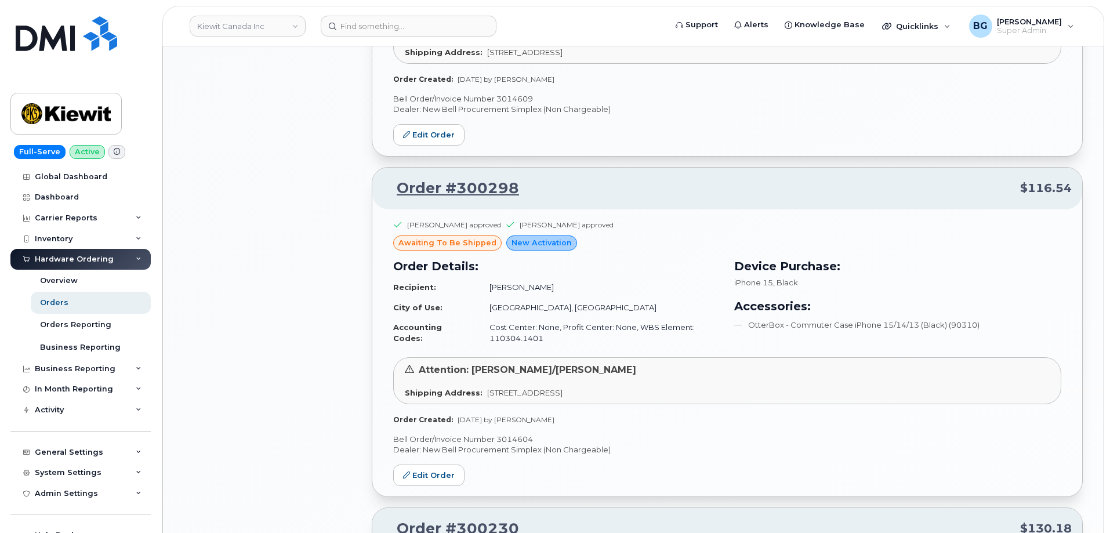
scroll to position [2348, 0]
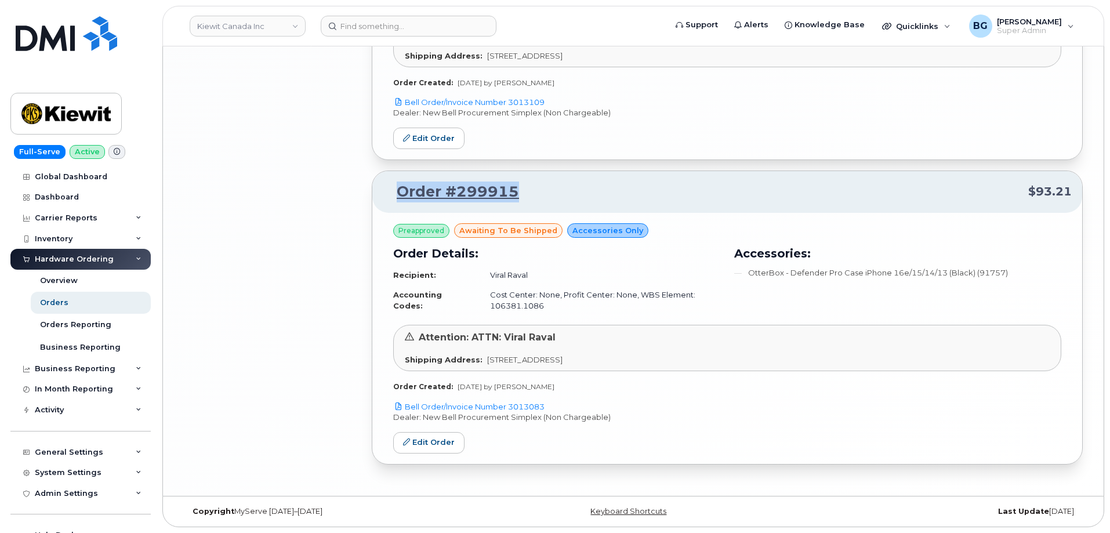
drag, startPoint x: 530, startPoint y: 191, endPoint x: 392, endPoint y: 186, distance: 138.1
click at [392, 186] on p "Order #299915 $93.21" at bounding box center [727, 192] width 689 height 21
copy link "Order #299915"
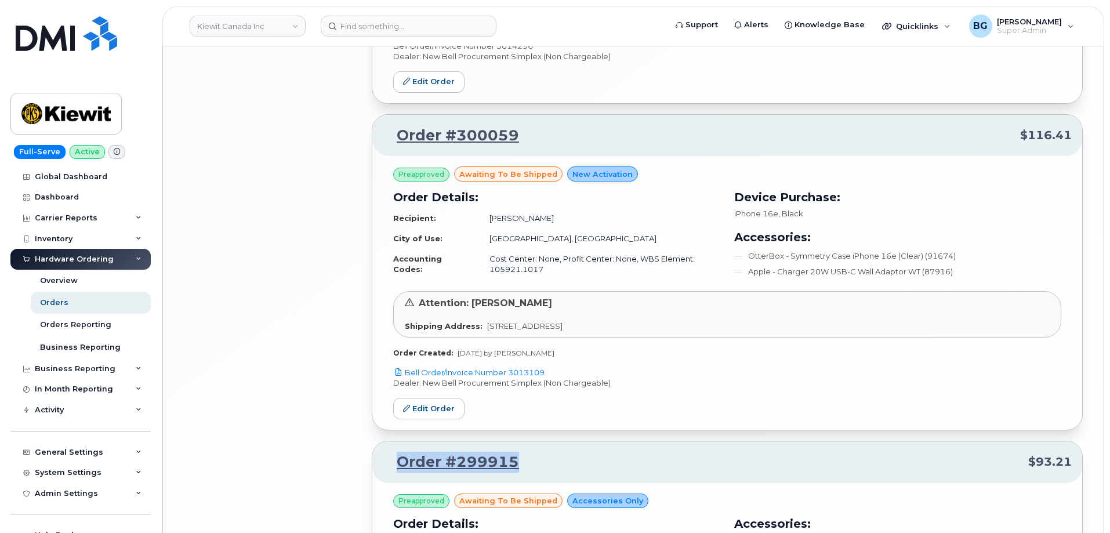
scroll to position [2077, 0]
drag, startPoint x: 560, startPoint y: 369, endPoint x: 510, endPoint y: 370, distance: 49.9
click at [510, 370] on p "Bell Order/Invoice Number 3013109" at bounding box center [727, 373] width 668 height 11
drag, startPoint x: 531, startPoint y: 134, endPoint x: 393, endPoint y: 128, distance: 138.2
click at [393, 128] on p "Order #300059 $116.41" at bounding box center [727, 136] width 689 height 21
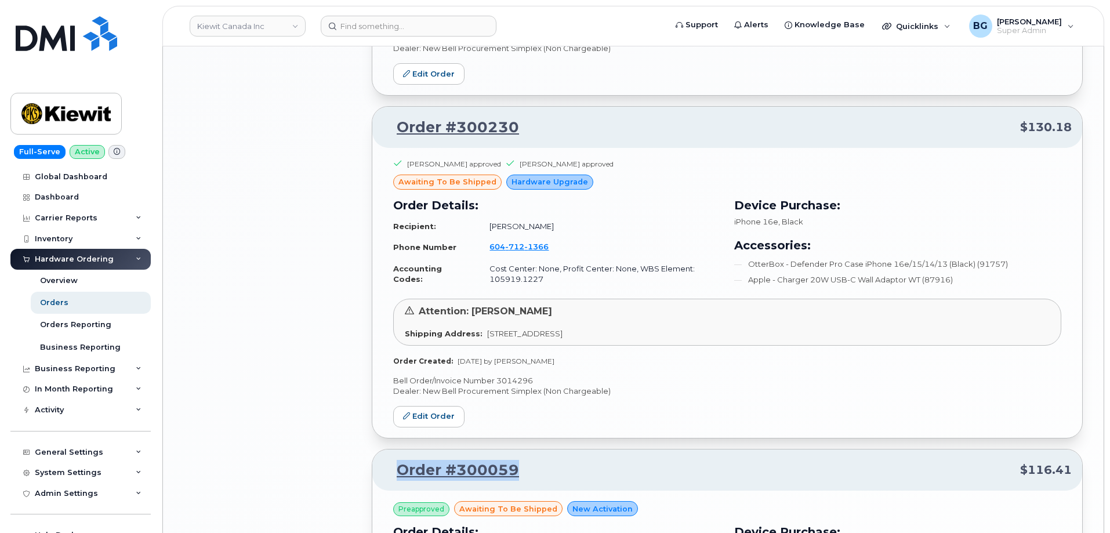
scroll to position [1729, 0]
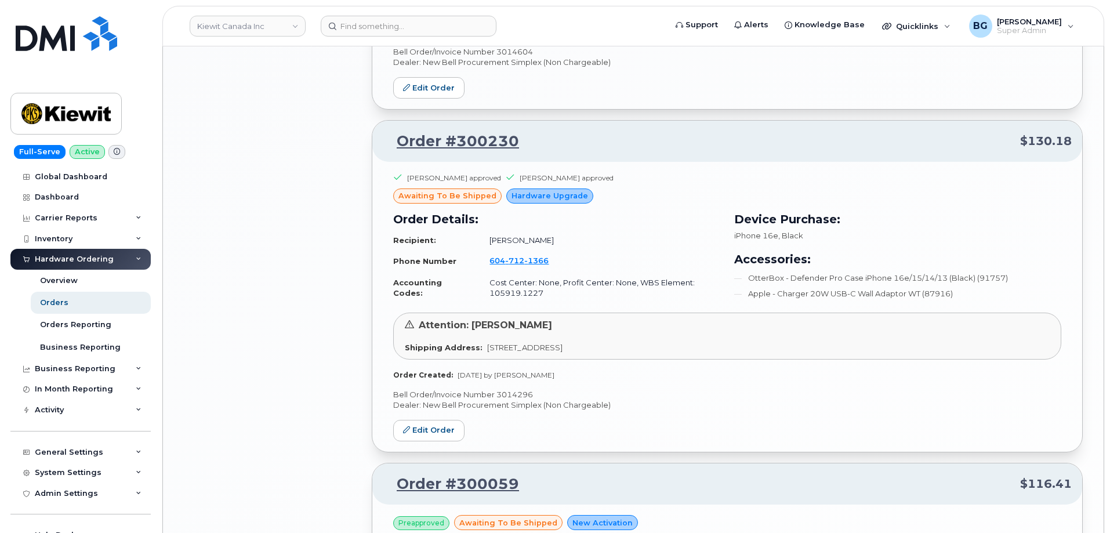
click at [520, 393] on p "Bell Order/Invoice Number 3014296" at bounding box center [727, 394] width 668 height 11
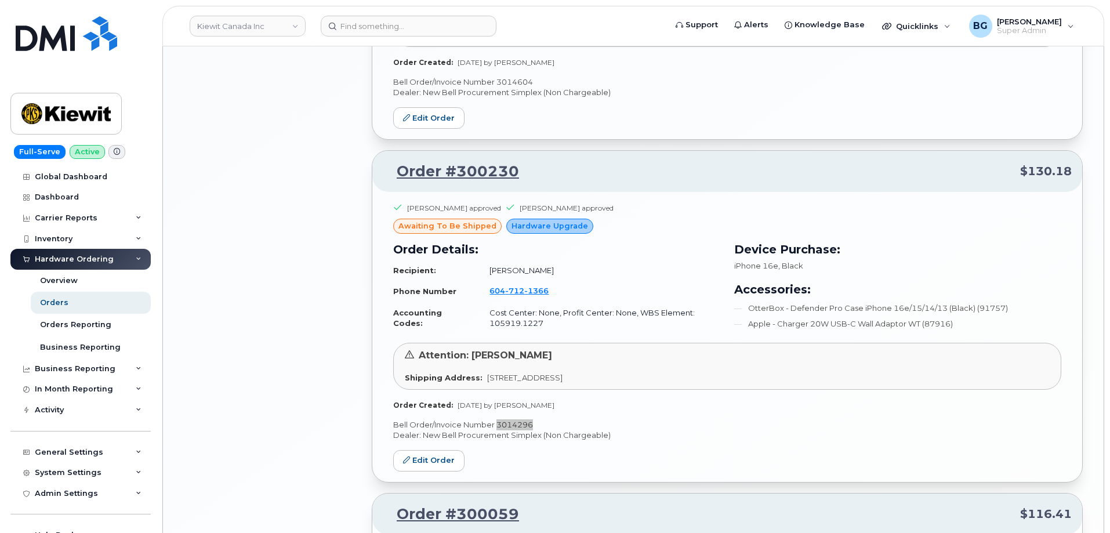
scroll to position [1459, 0]
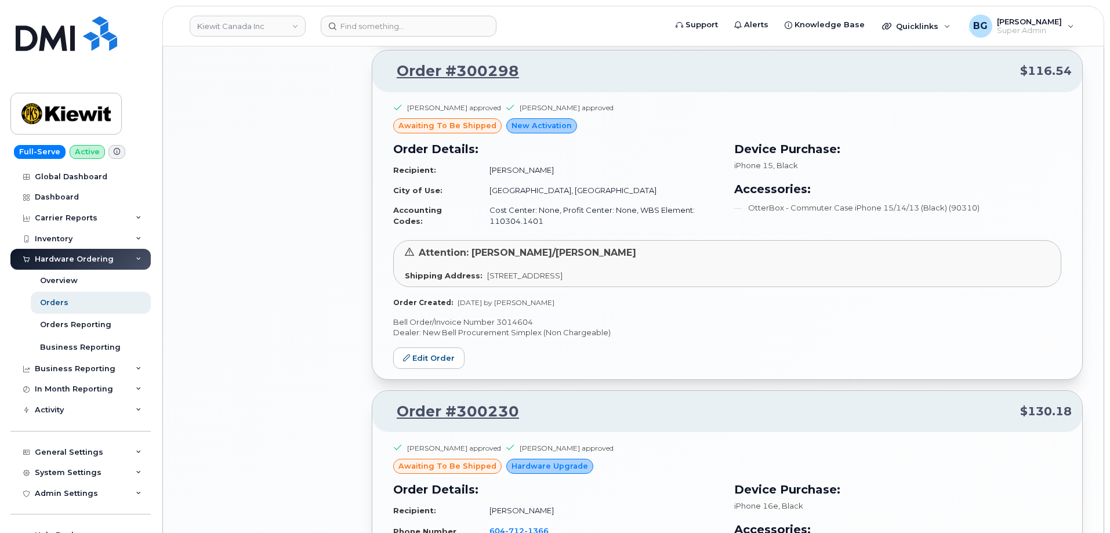
click at [512, 324] on p "Bell Order/Invoice Number 3014604" at bounding box center [727, 322] width 668 height 11
drag, startPoint x: 510, startPoint y: 323, endPoint x: 339, endPoint y: 309, distance: 172.2
click at [505, 323] on p "Bell Order/Invoice Number 3014604" at bounding box center [727, 322] width 668 height 11
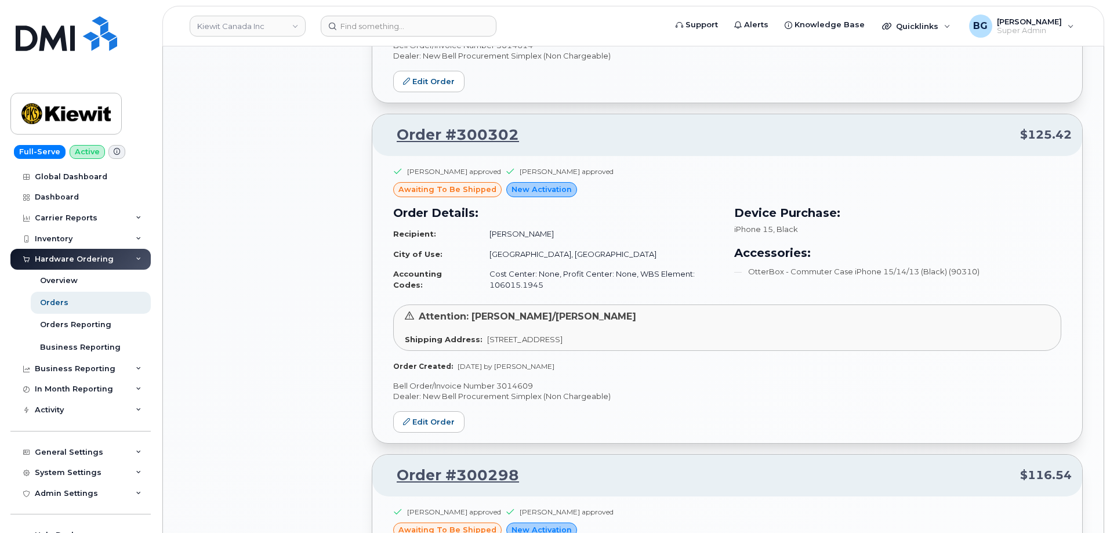
scroll to position [1033, 0]
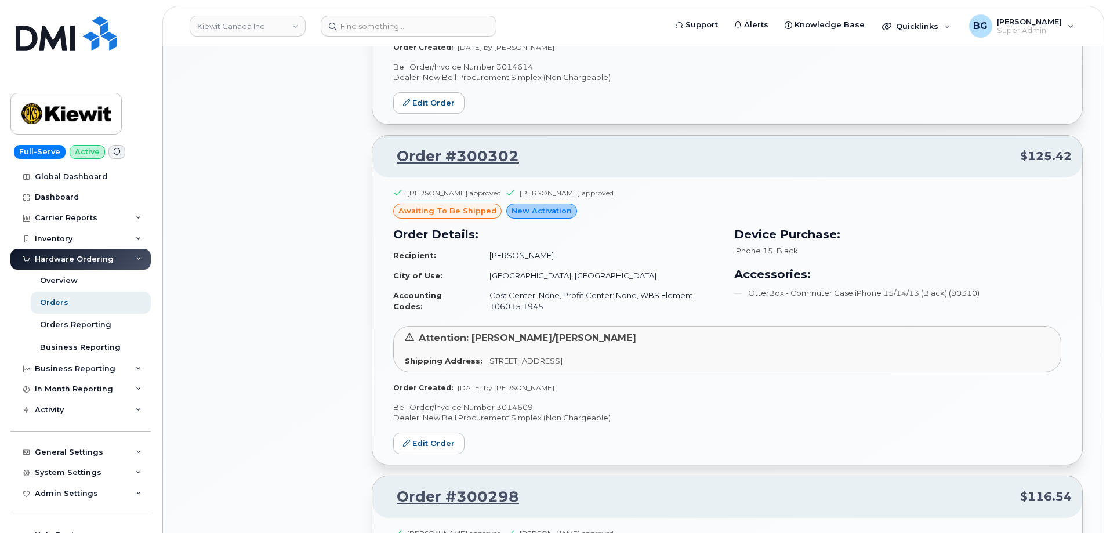
click at [506, 408] on p "Bell Order/Invoice Number 3014609" at bounding box center [727, 407] width 668 height 11
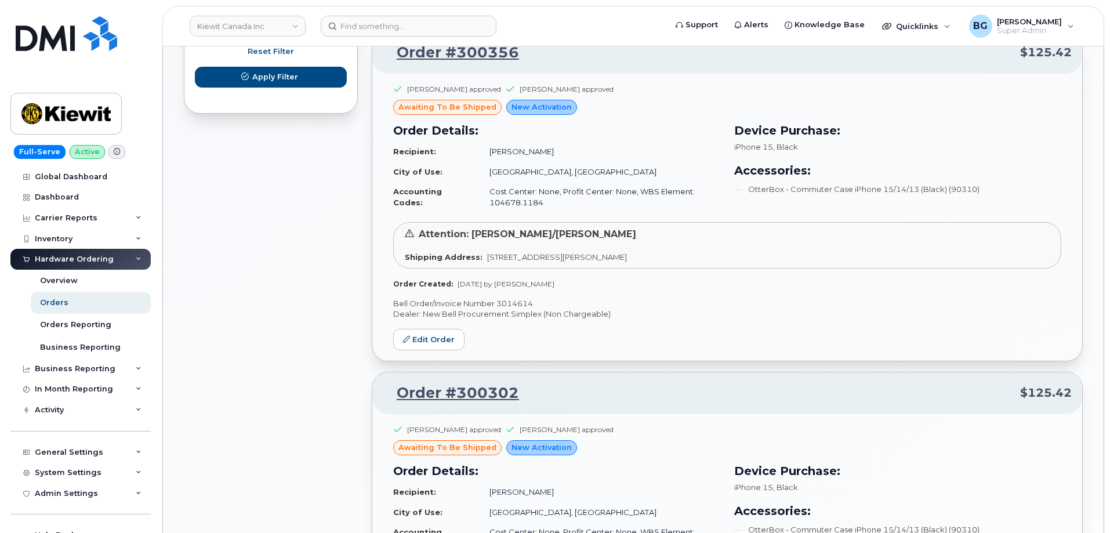
scroll to position [763, 0]
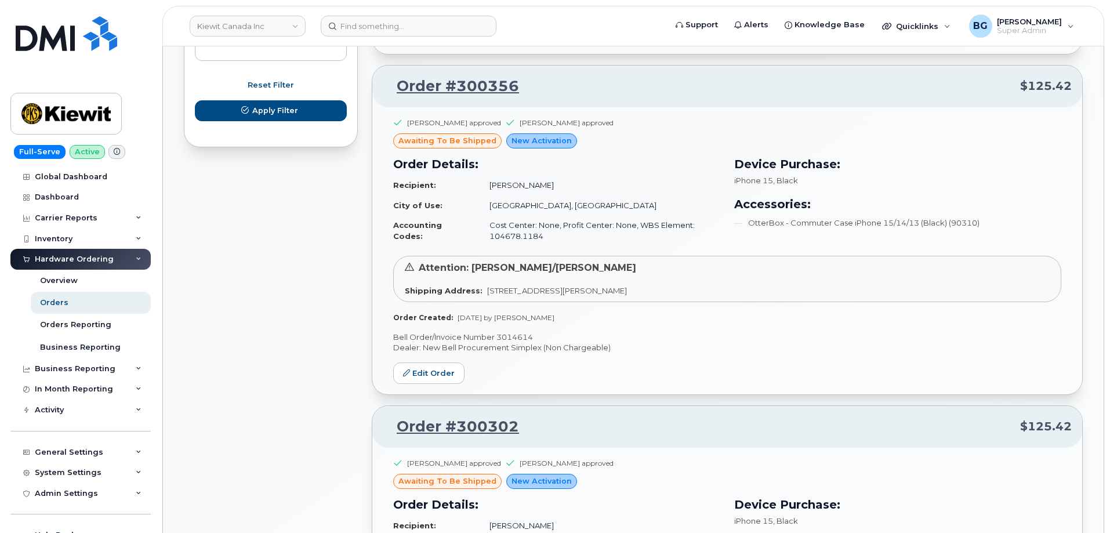
click at [512, 332] on p "Bell Order/Invoice Number 3014614" at bounding box center [727, 337] width 668 height 11
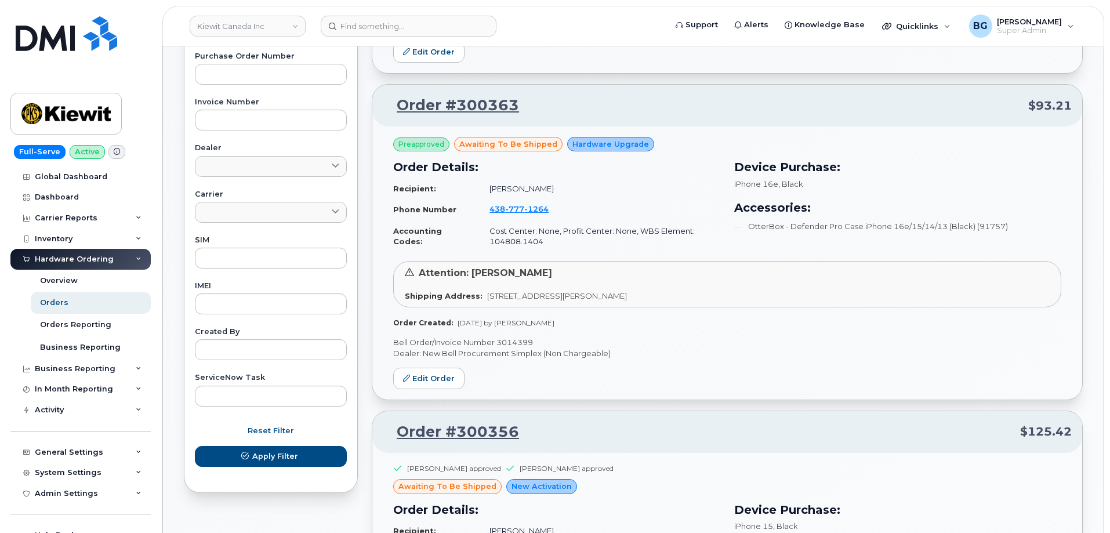
scroll to position [415, 0]
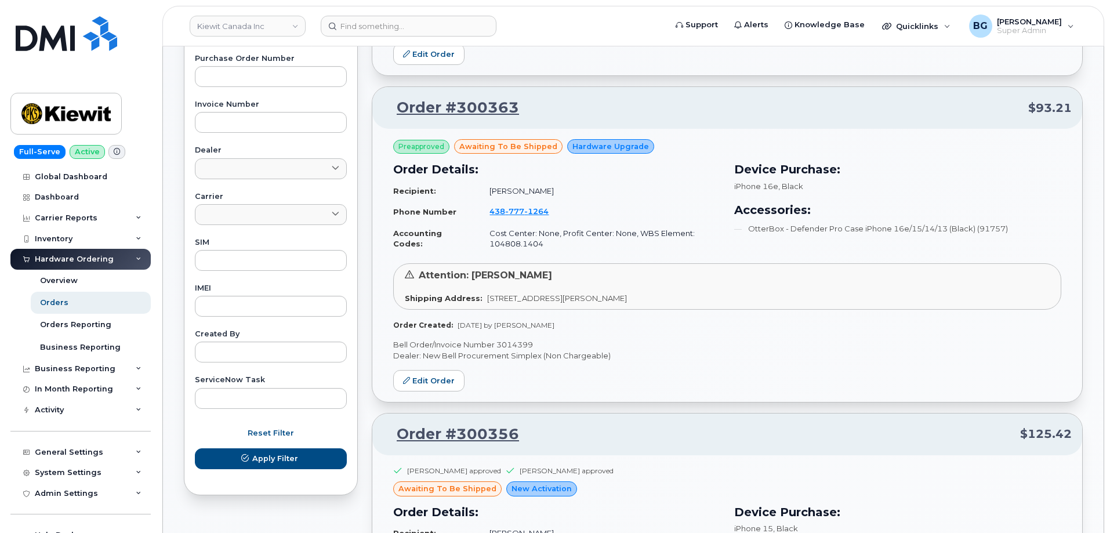
click at [513, 347] on p "Bell Order/Invoice Number 3014399" at bounding box center [727, 344] width 668 height 11
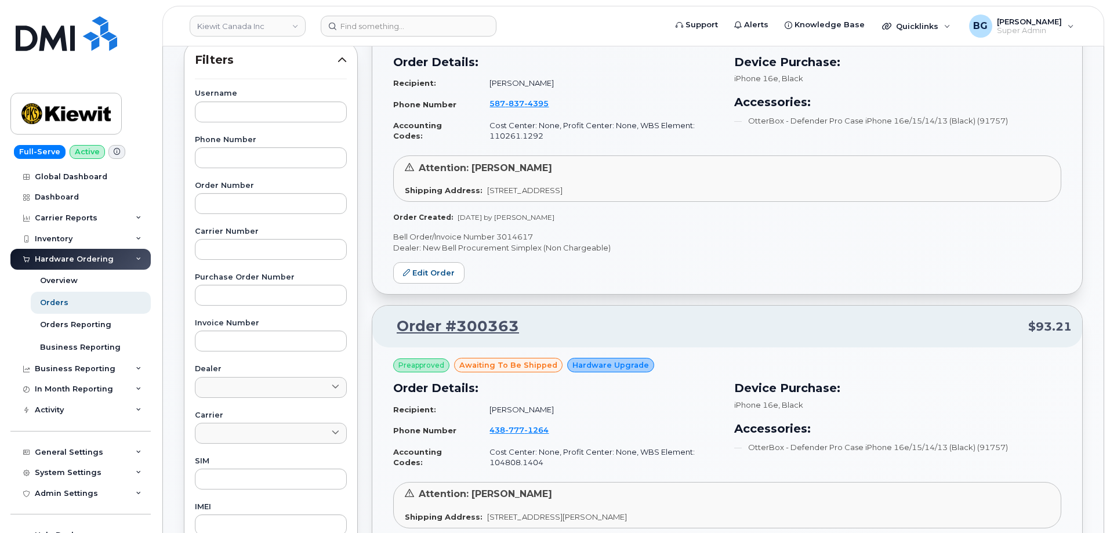
scroll to position [106, 0]
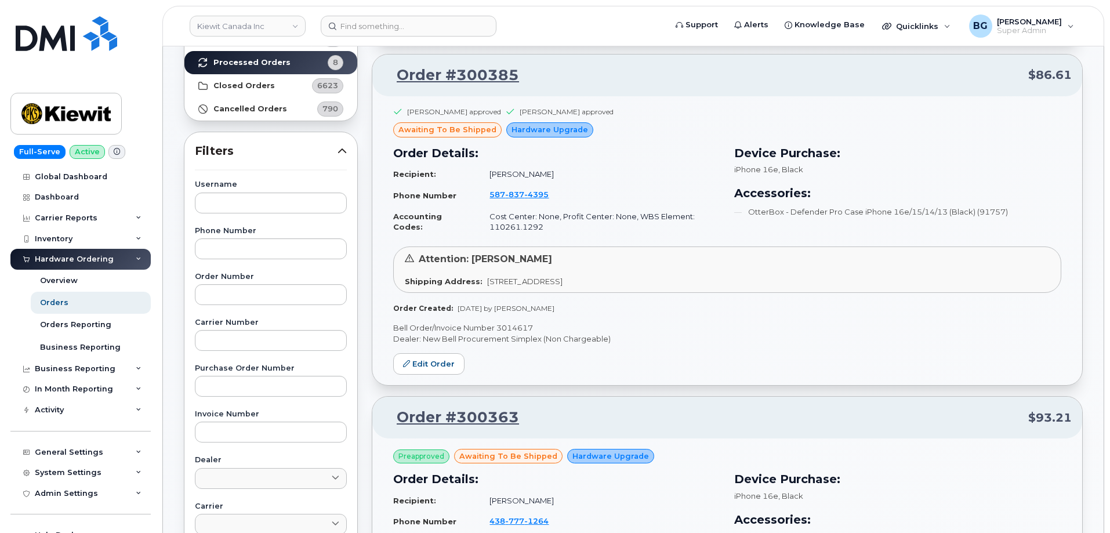
click at [514, 325] on p "Bell Order/Invoice Number 3014617" at bounding box center [727, 327] width 668 height 11
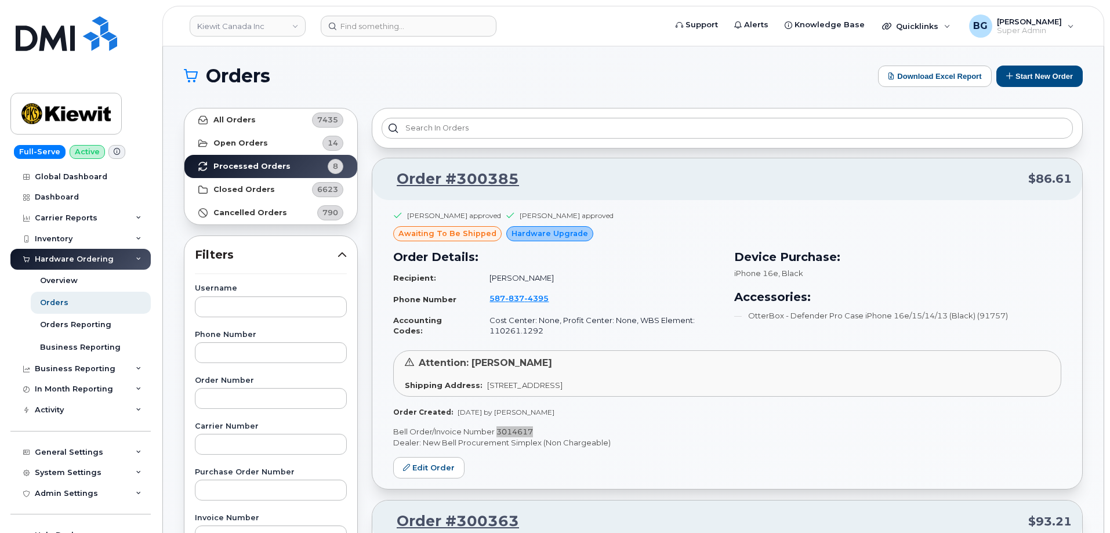
scroll to position [0, 0]
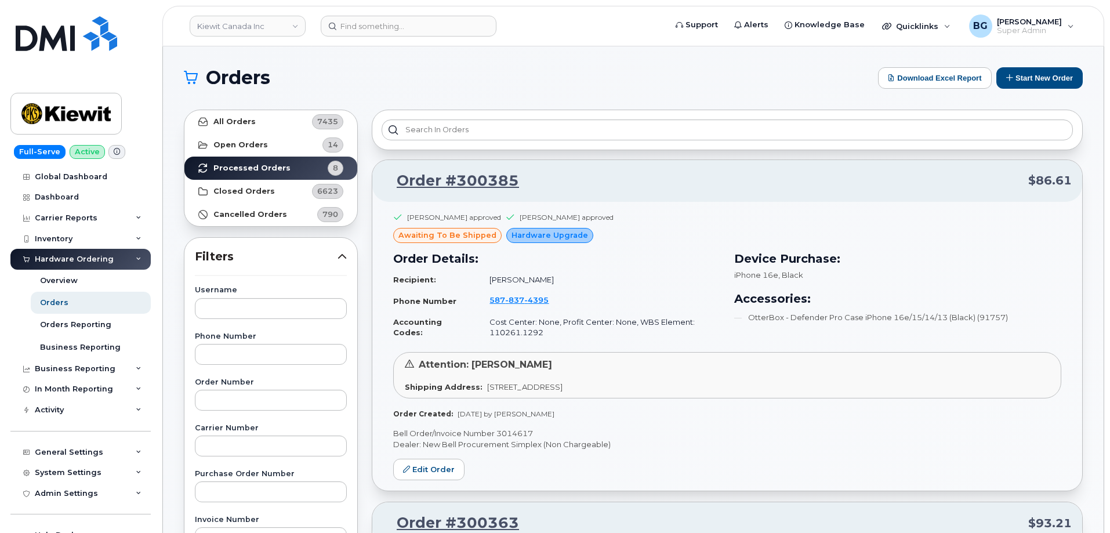
click at [648, 260] on h3 "Order Details:" at bounding box center [556, 258] width 327 height 17
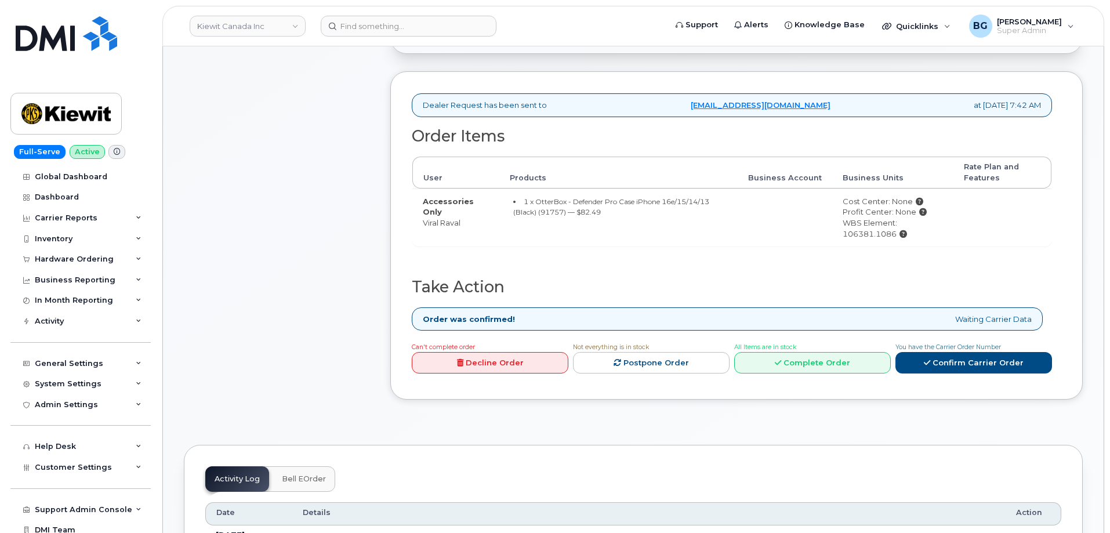
scroll to position [464, 0]
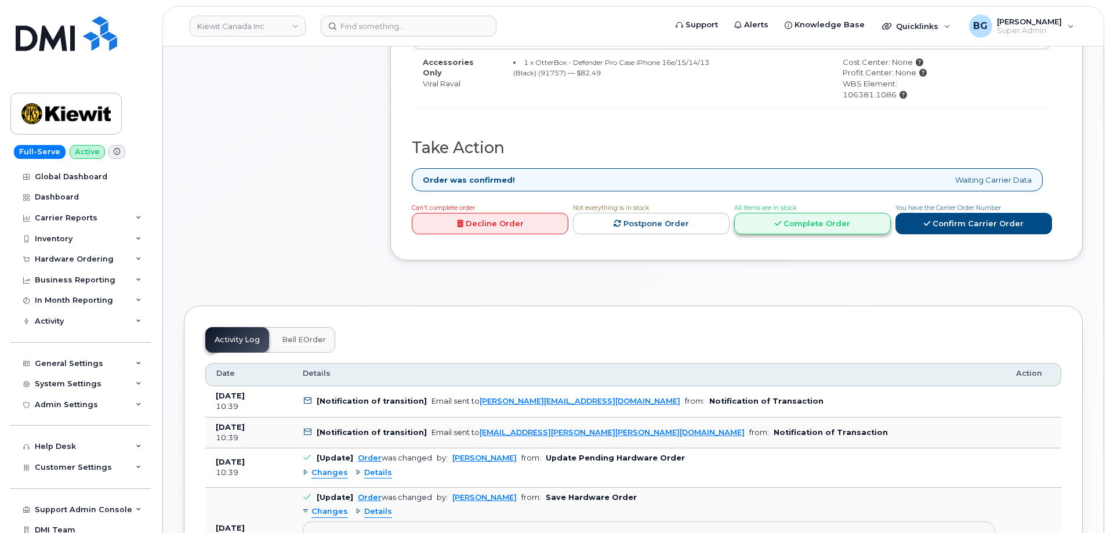
click at [819, 224] on link "Complete Order" at bounding box center [812, 223] width 157 height 21
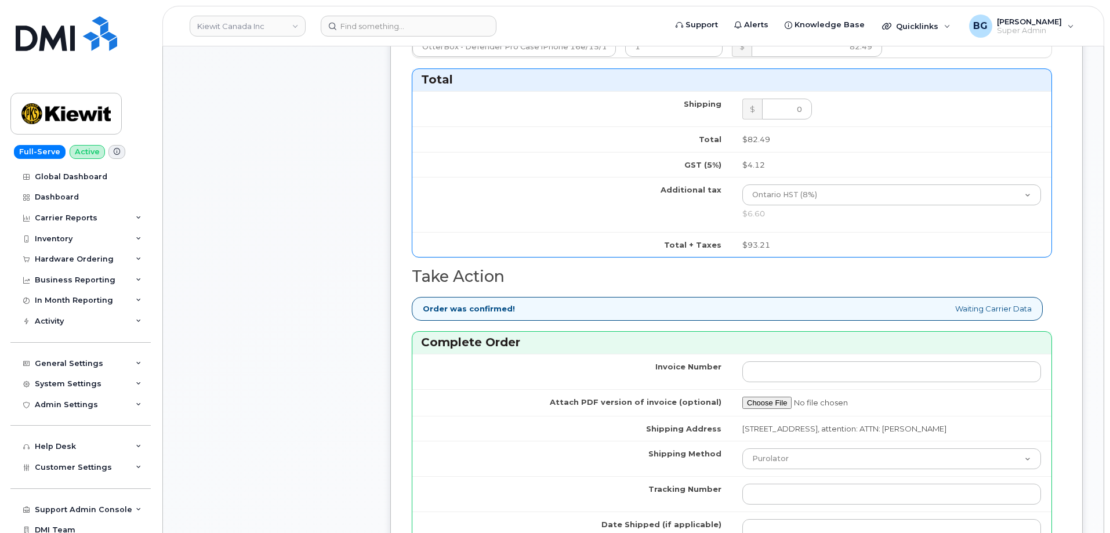
scroll to position [696, 0]
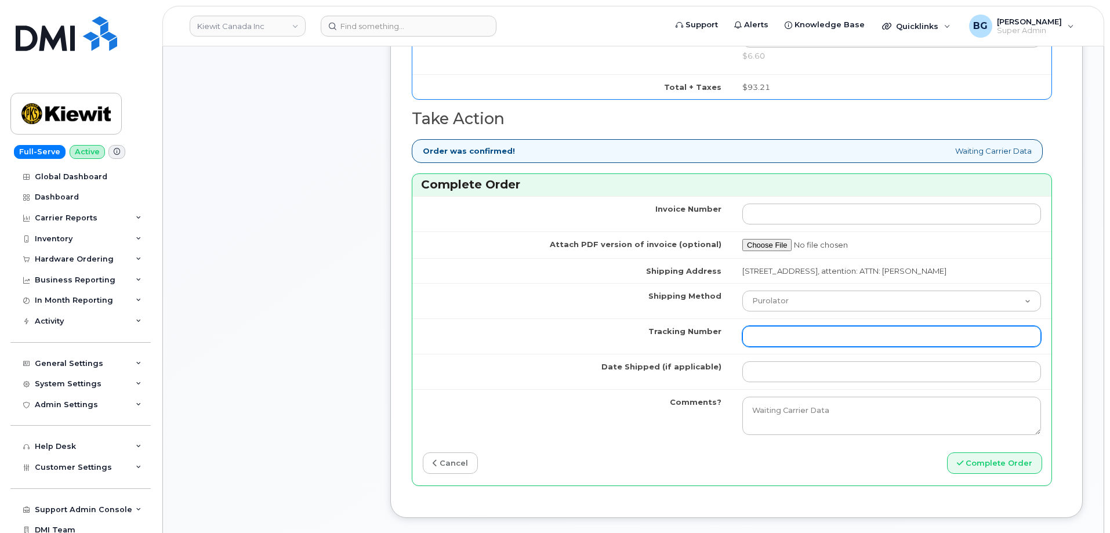
click at [793, 333] on input "Tracking Number" at bounding box center [891, 336] width 299 height 21
paste input "475744919489"
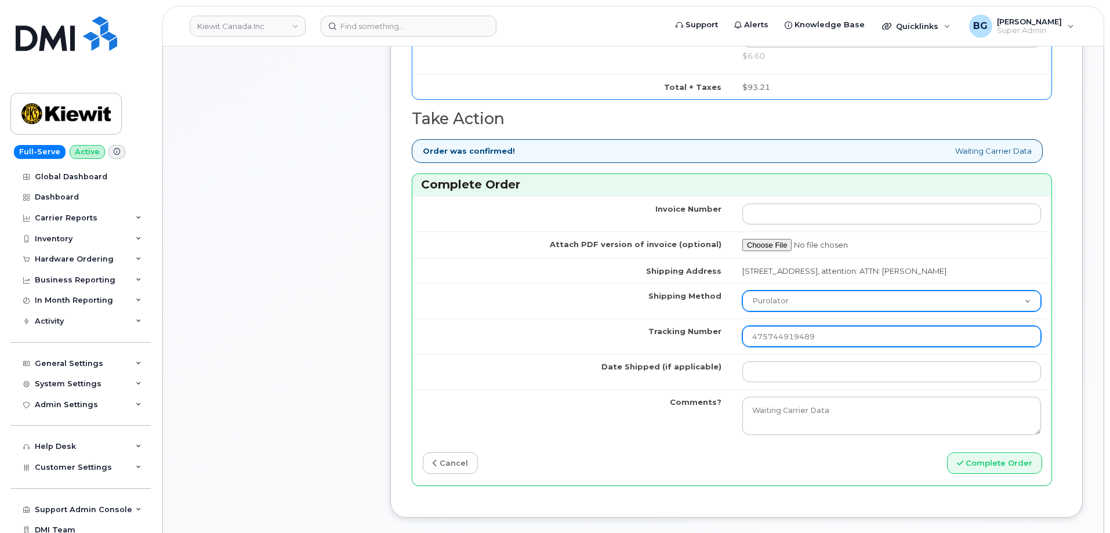
type input "475744919489"
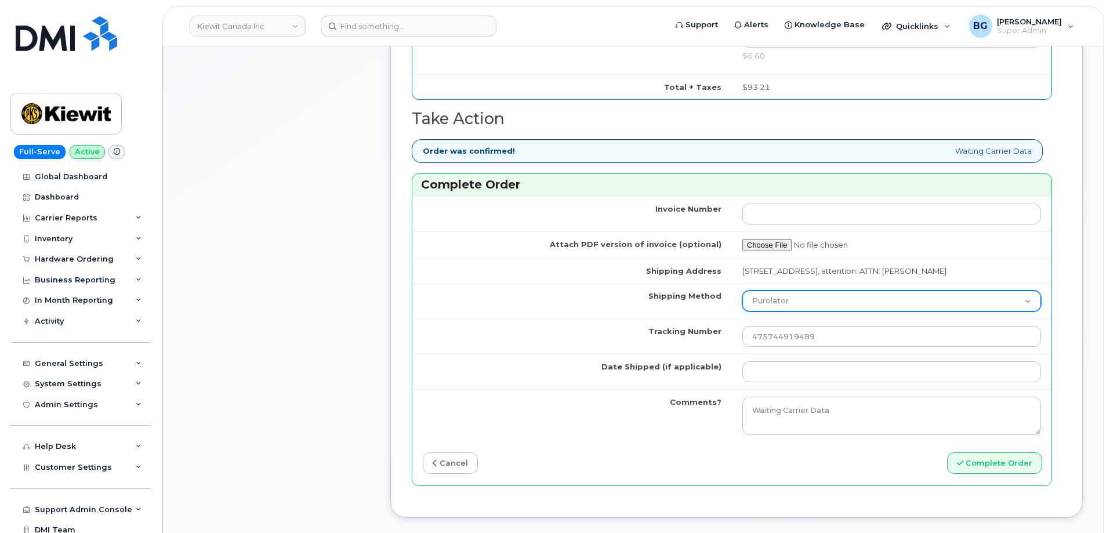
drag, startPoint x: 834, startPoint y: 300, endPoint x: 829, endPoint y: 304, distance: 6.6
click at [834, 300] on select "Purolator UPS FedEx Canada Post Courier Other Drop Off Pick Up" at bounding box center [891, 301] width 299 height 21
select select "FedEx"
click at [742, 291] on select "Purolator UPS FedEx Canada Post Courier Other Drop Off Pick Up" at bounding box center [891, 301] width 299 height 21
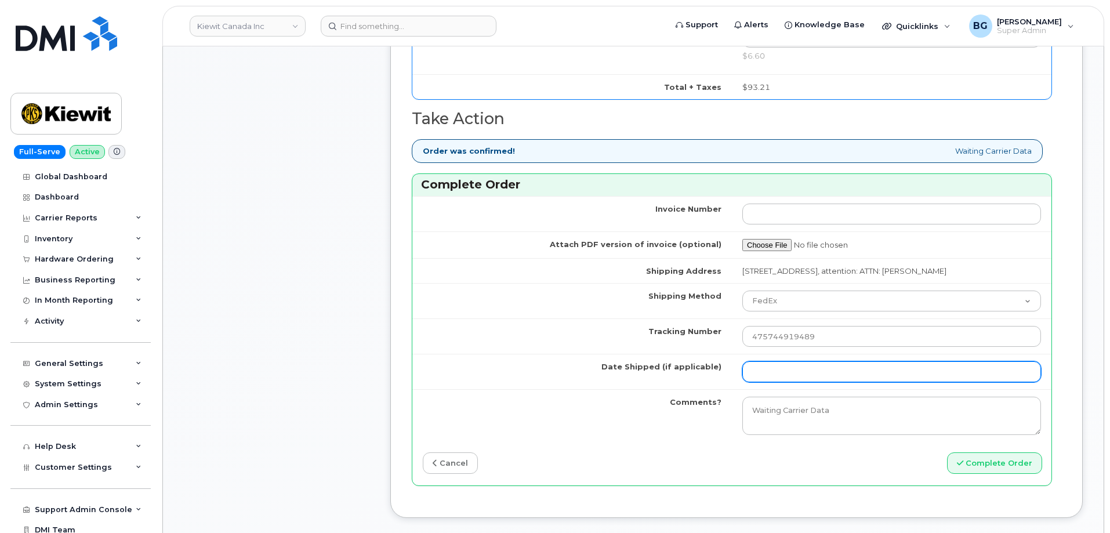
click at [780, 369] on input "Date Shipped (if applicable)" at bounding box center [891, 371] width 299 height 21
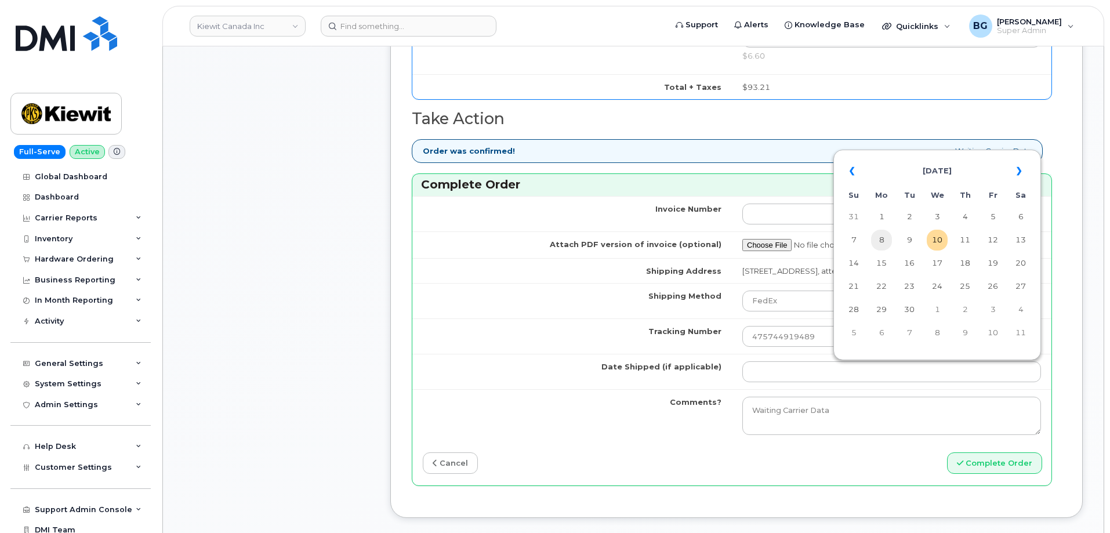
click at [875, 236] on td "8" at bounding box center [881, 240] width 21 height 21
type input "[DATE]"
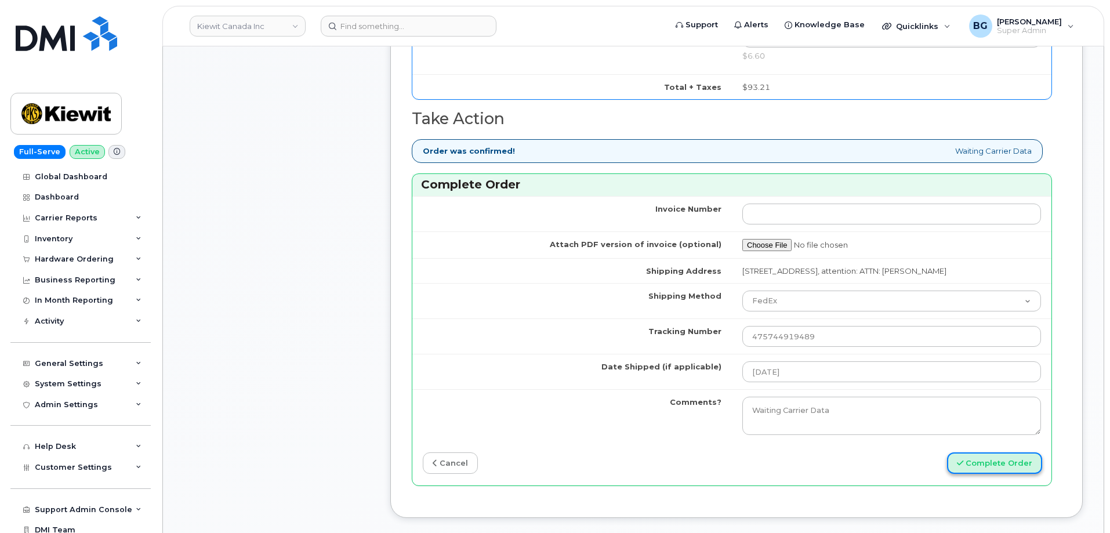
click at [978, 467] on button "Complete Order" at bounding box center [994, 462] width 95 height 21
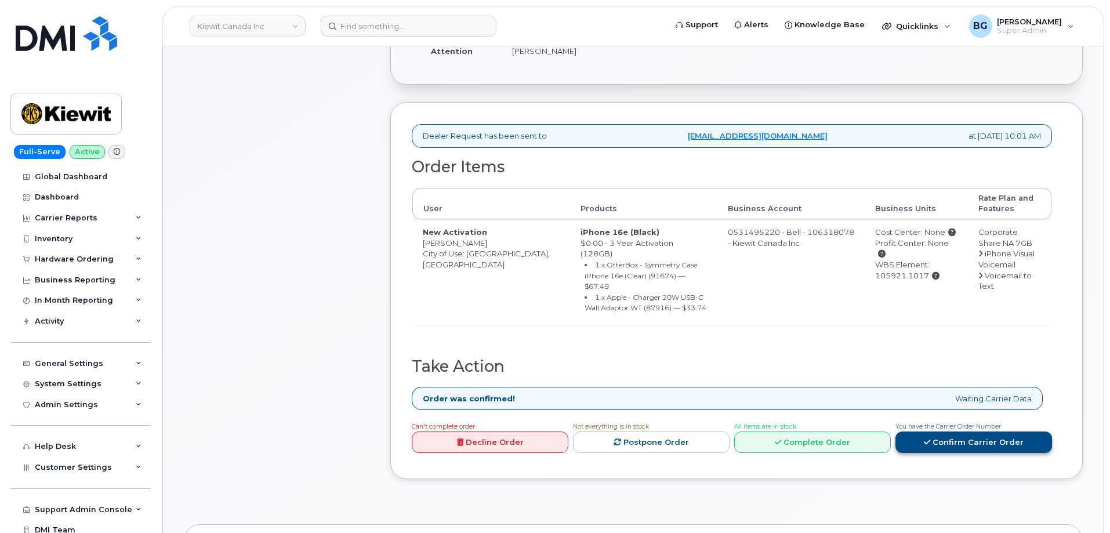
scroll to position [271, 0]
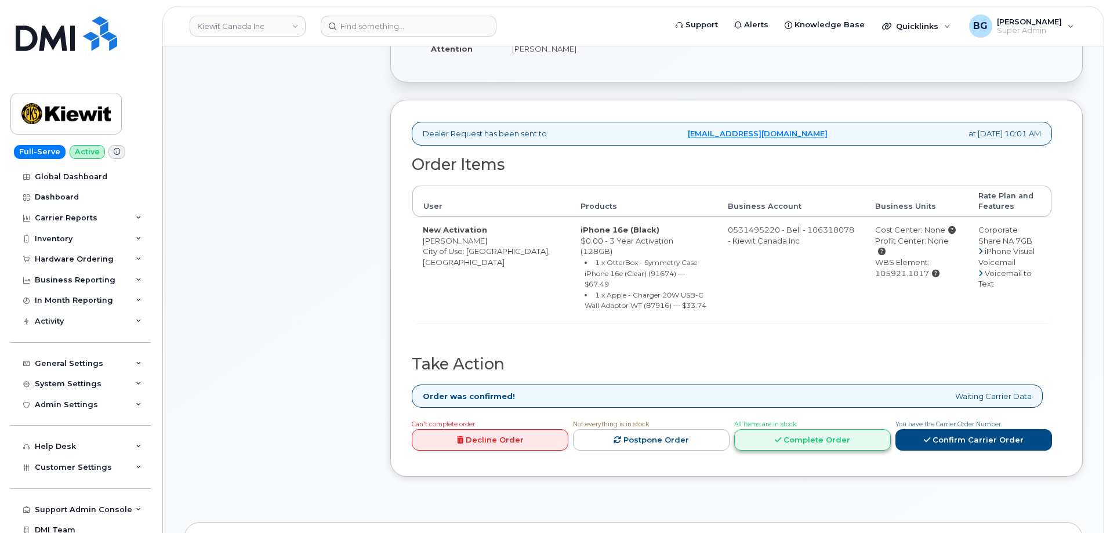
click at [823, 429] on link "Complete Order" at bounding box center [812, 439] width 157 height 21
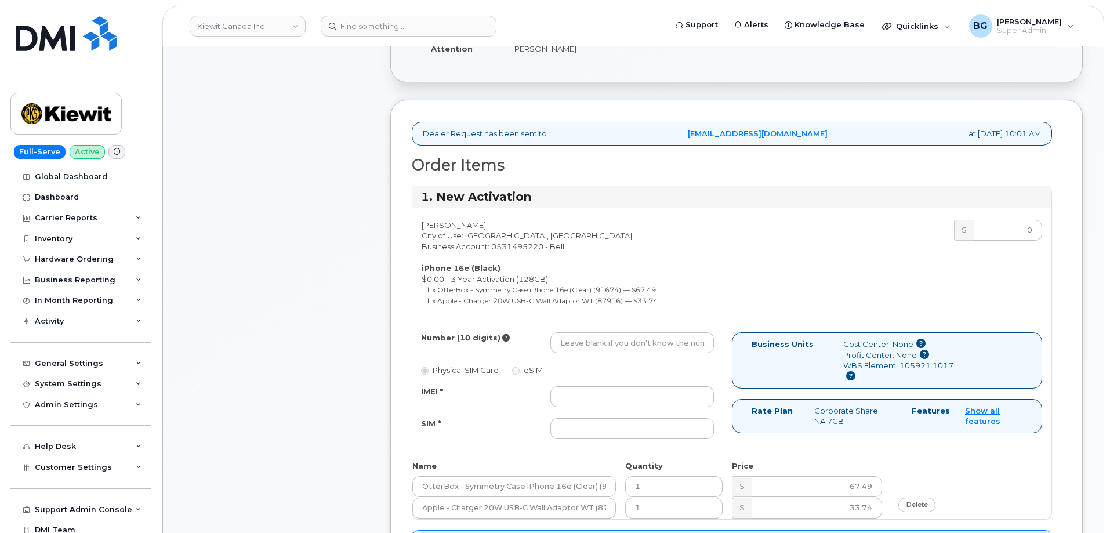
click at [564, 415] on div "IMEI * SIM *" at bounding box center [567, 412] width 310 height 53
click at [613, 389] on input "IMEI *" at bounding box center [632, 396] width 164 height 21
paste input "354216330893516"
type input "354216330893516"
drag, startPoint x: 617, startPoint y: 429, endPoint x: 610, endPoint y: 429, distance: 7.6
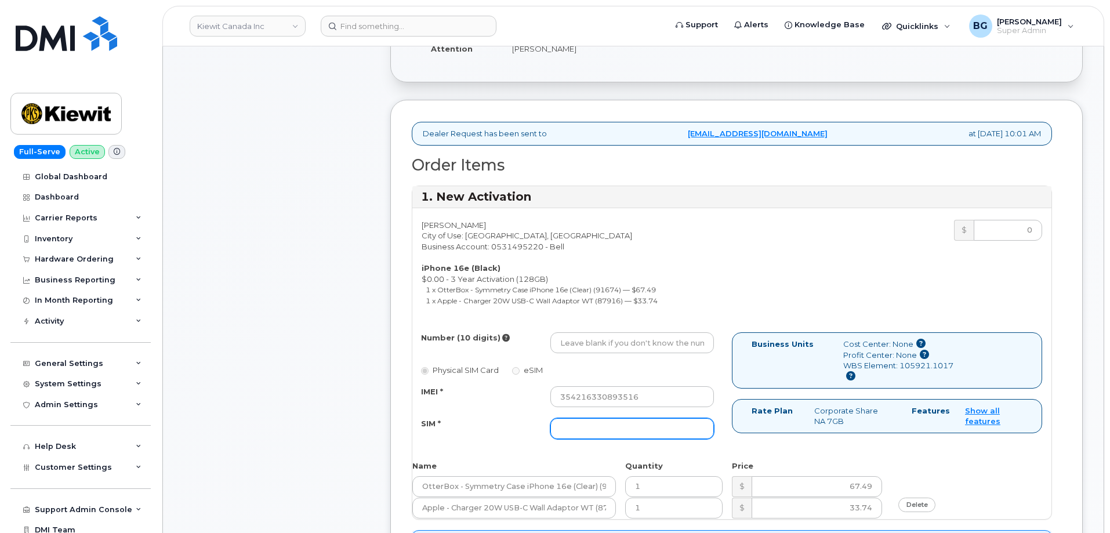
click at [617, 429] on input "SIM *" at bounding box center [632, 428] width 164 height 21
paste input "89302610207733269259"
type input "89302610207733269259"
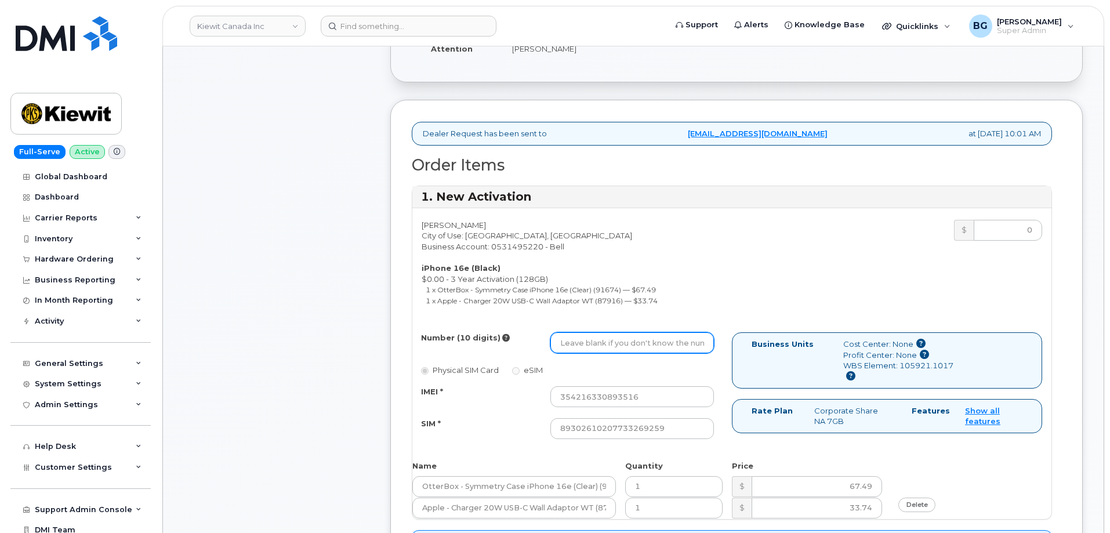
click at [620, 339] on input "Number (10 digits)" at bounding box center [632, 342] width 164 height 21
paste input "2509184082"
type input "2509184082"
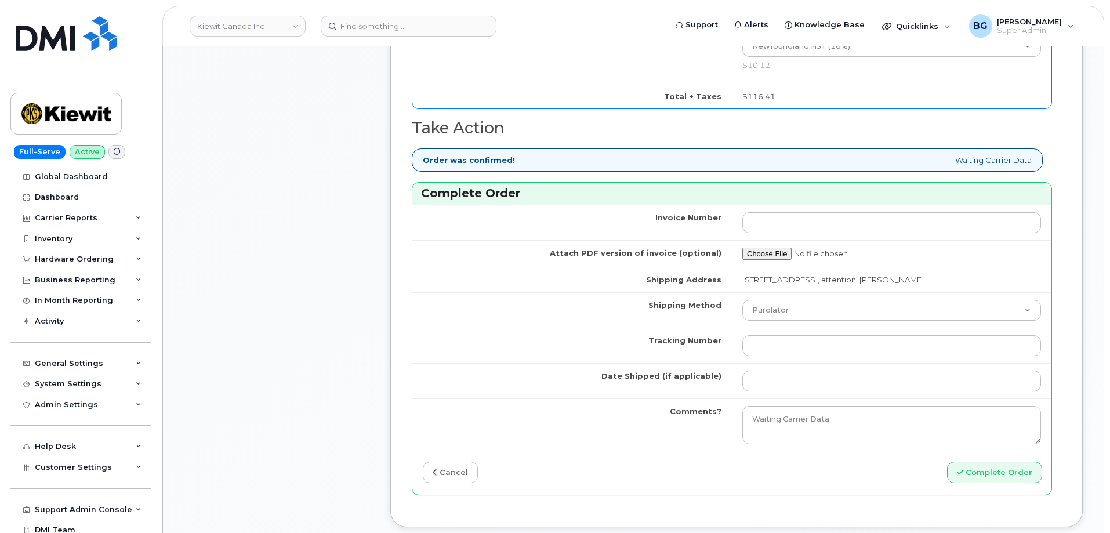
scroll to position [889, 0]
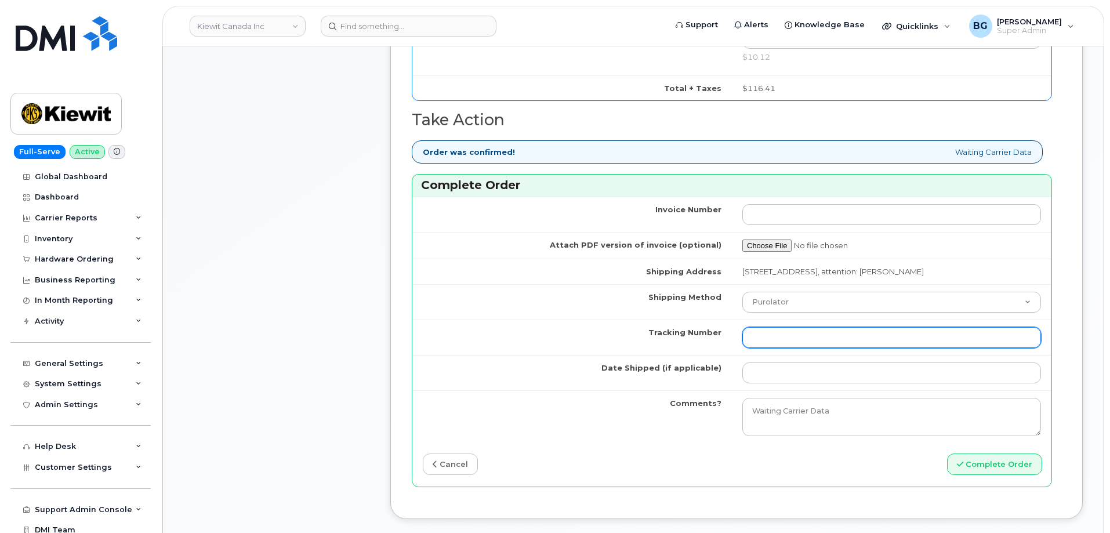
drag, startPoint x: 800, startPoint y: 333, endPoint x: 796, endPoint y: 343, distance: 10.9
click at [797, 338] on td at bounding box center [892, 337] width 320 height 35
click at [795, 344] on input "Tracking Number" at bounding box center [891, 337] width 299 height 21
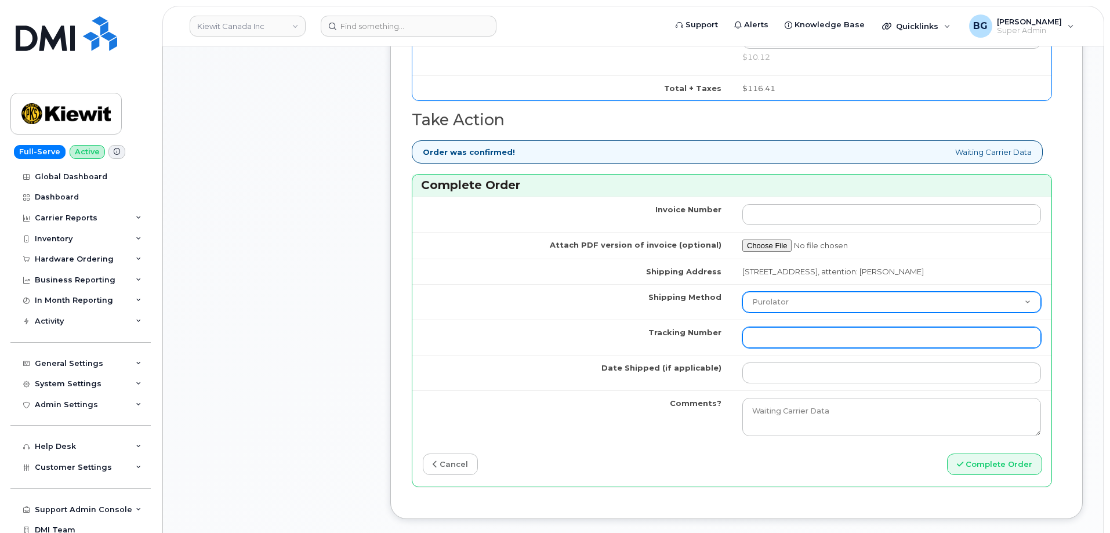
paste input "475744924032"
type input "475744924032"
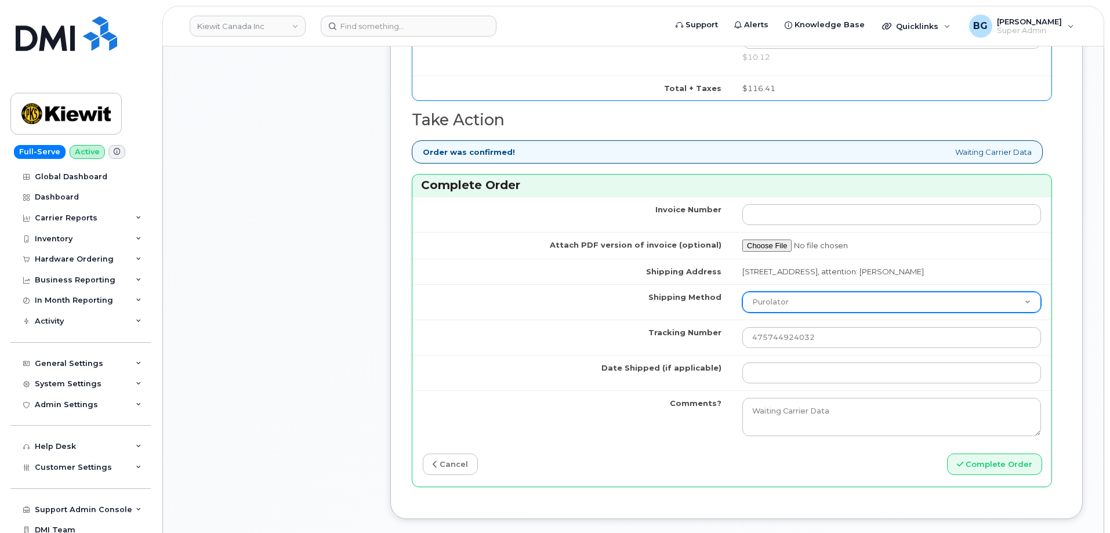
drag, startPoint x: 811, startPoint y: 309, endPoint x: 810, endPoint y: 315, distance: 6.6
click at [811, 309] on select "Purolator UPS FedEx Canada Post Courier Other Drop Off Pick Up" at bounding box center [891, 302] width 299 height 21
select select "FedEx"
click at [742, 302] on select "Purolator UPS FedEx Canada Post Courier Other Drop Off Pick Up" at bounding box center [891, 302] width 299 height 21
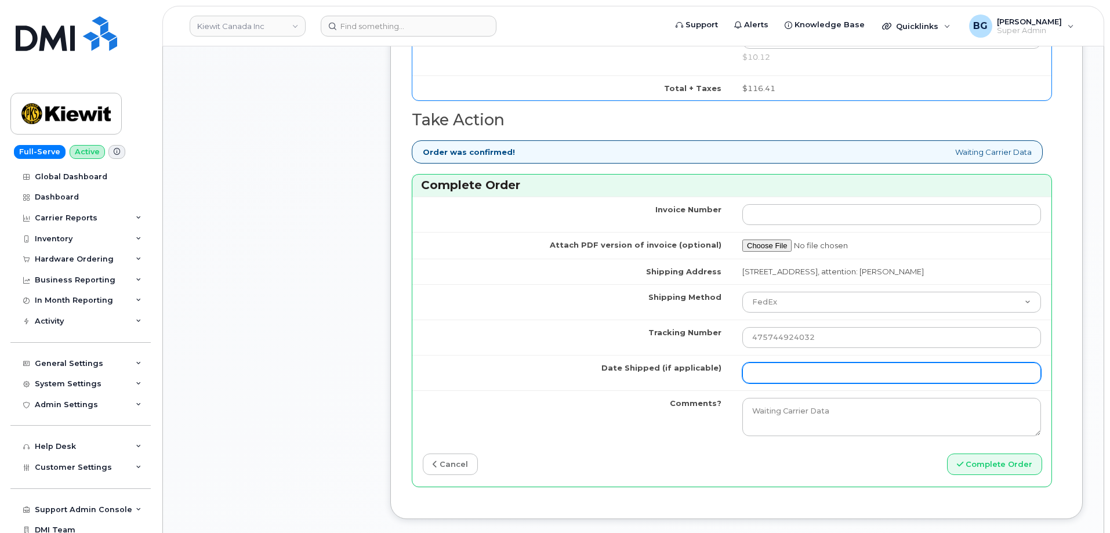
click at [797, 383] on input "Date Shipped (if applicable)" at bounding box center [891, 372] width 299 height 21
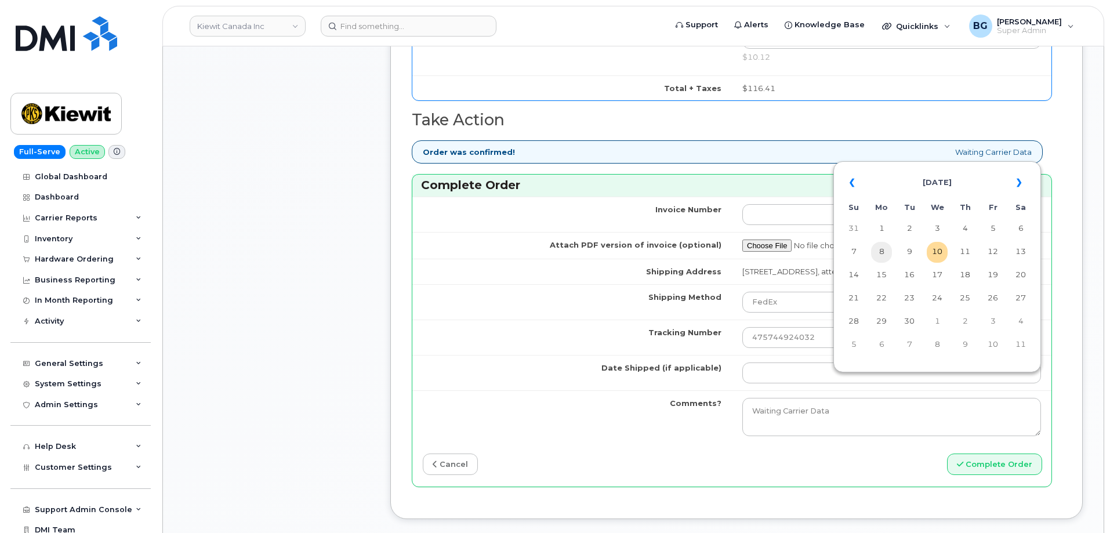
click at [881, 249] on td "8" at bounding box center [881, 252] width 21 height 21
type input "2025-09-08"
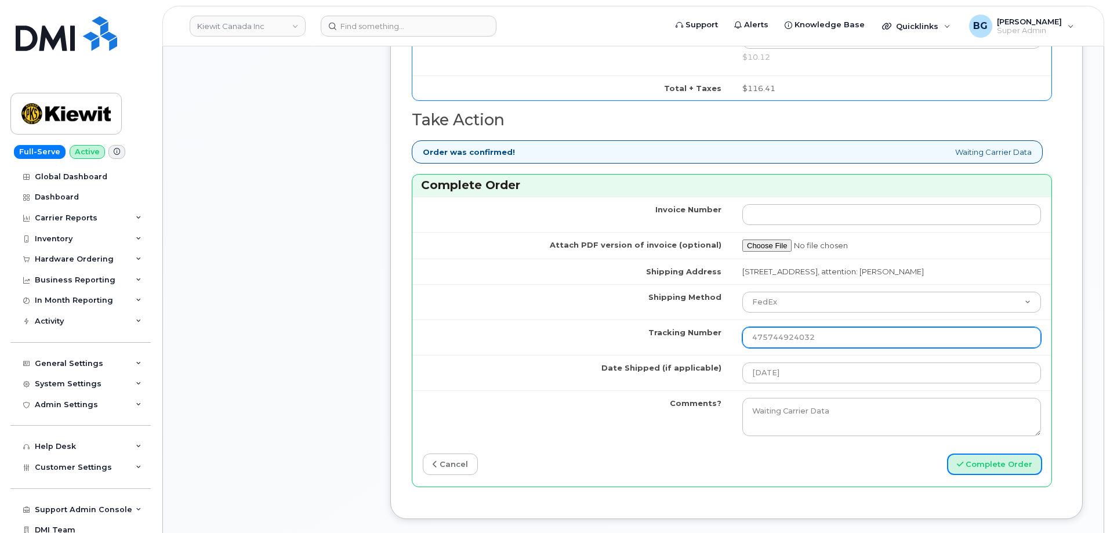
click at [1011, 472] on button "Complete Order" at bounding box center [994, 464] width 95 height 21
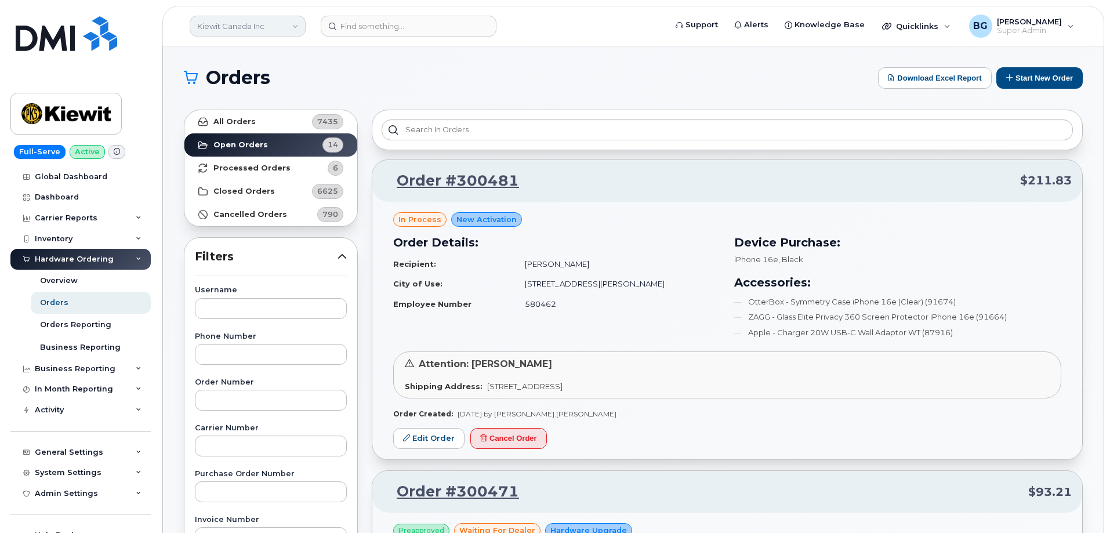
click at [253, 25] on link "Kiewit Canada Inc" at bounding box center [248, 26] width 116 height 21
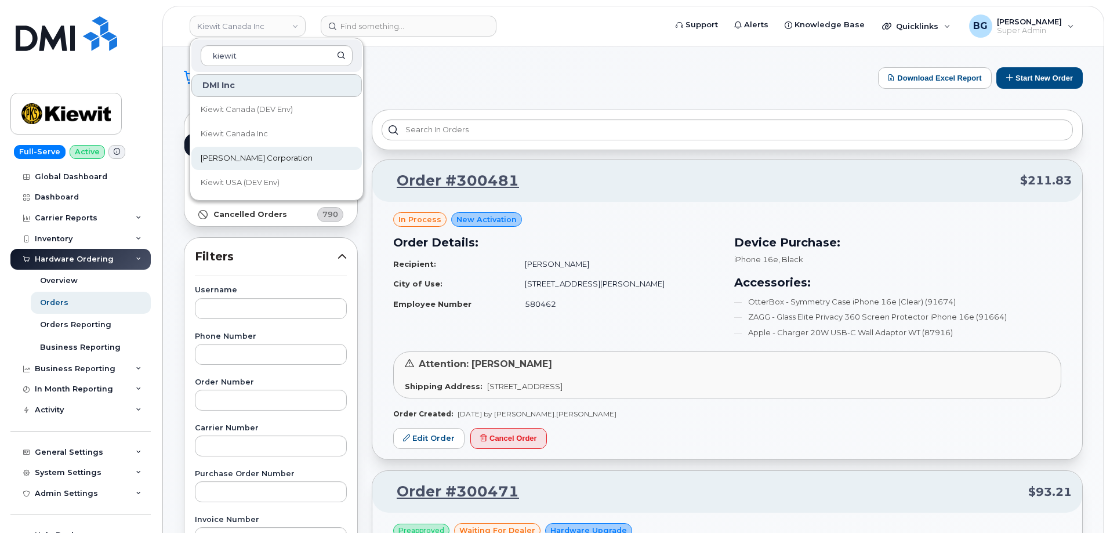
type input "kiewit"
click at [216, 153] on span "[PERSON_NAME] Corporation" at bounding box center [257, 159] width 112 height 12
